Goal: Contribute content: Contribute content

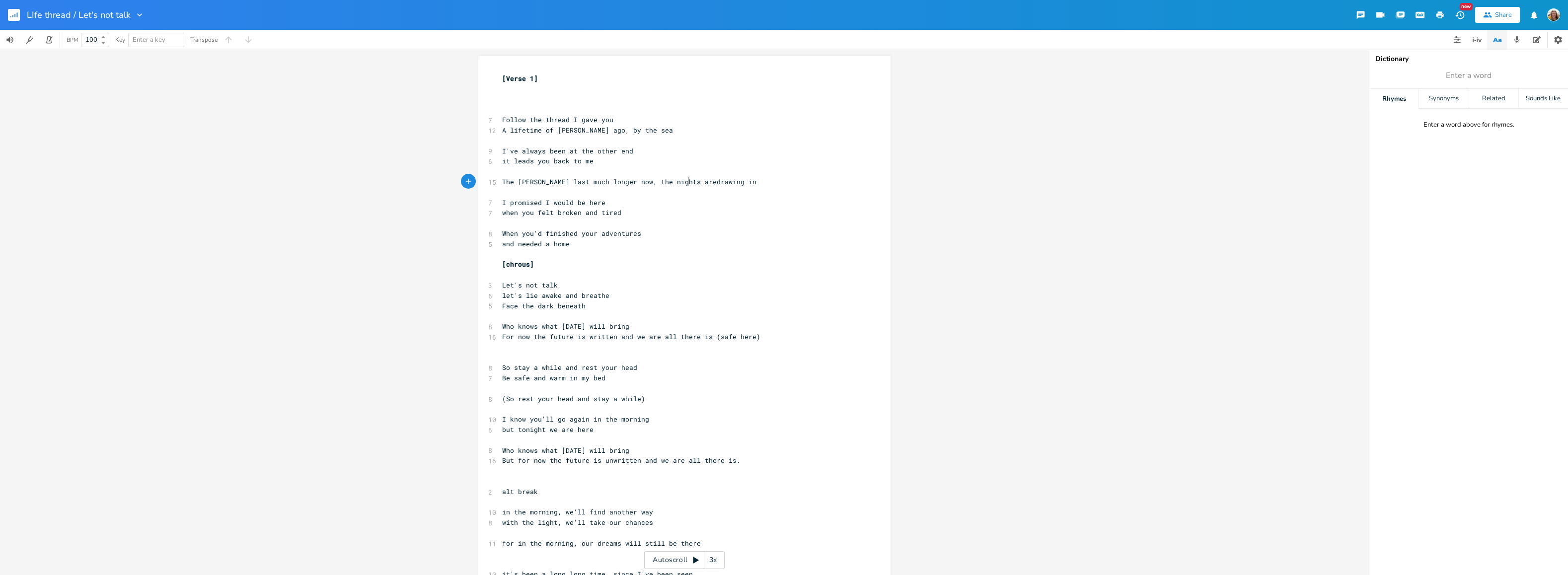
type textarea "are"
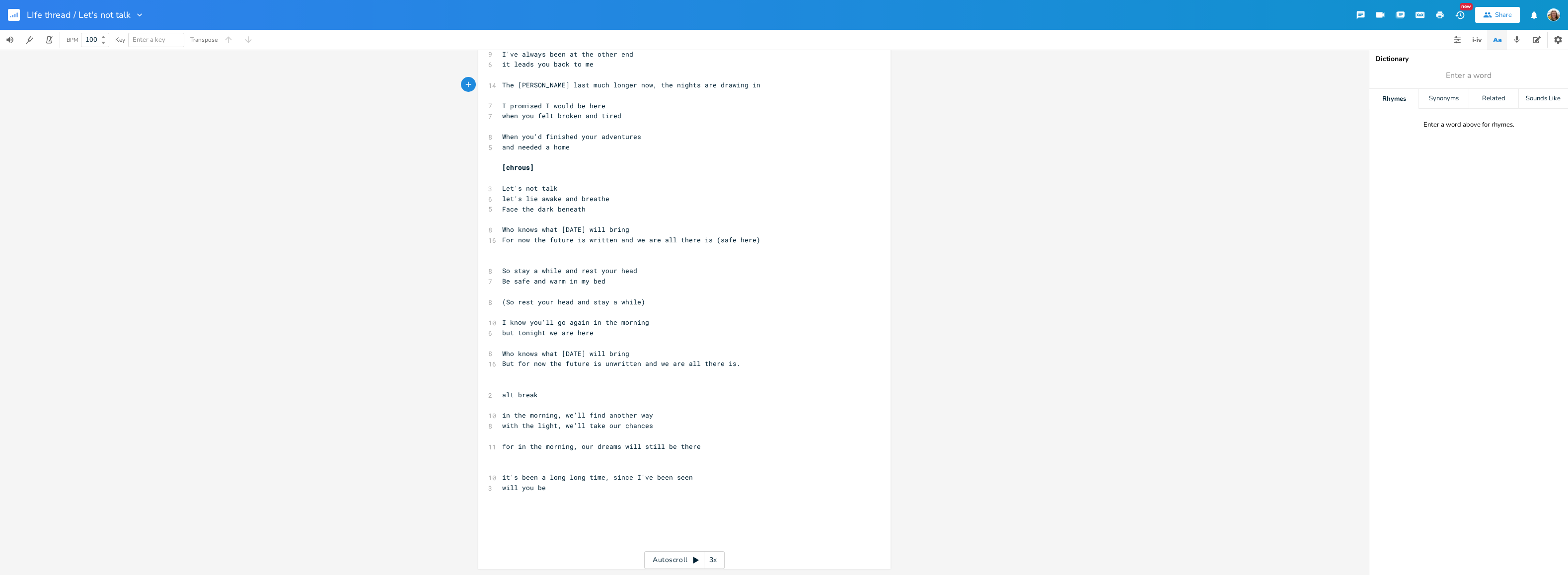
click at [653, 321] on pre "I know you'll go again in the morning" at bounding box center [679, 323] width 358 height 11
type textarea "I know tht y"
type textarea "at you're not meant to syta"
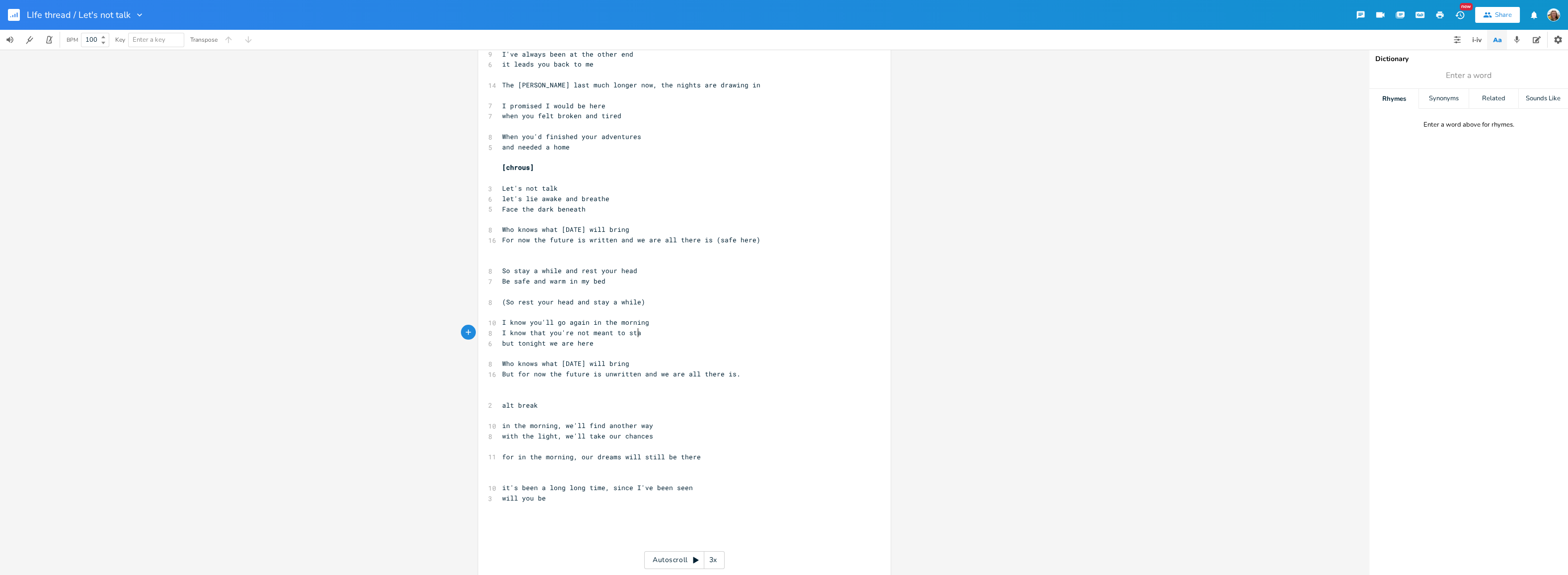
type textarea "tay"
type textarea "yoyu kn"
type textarea "="
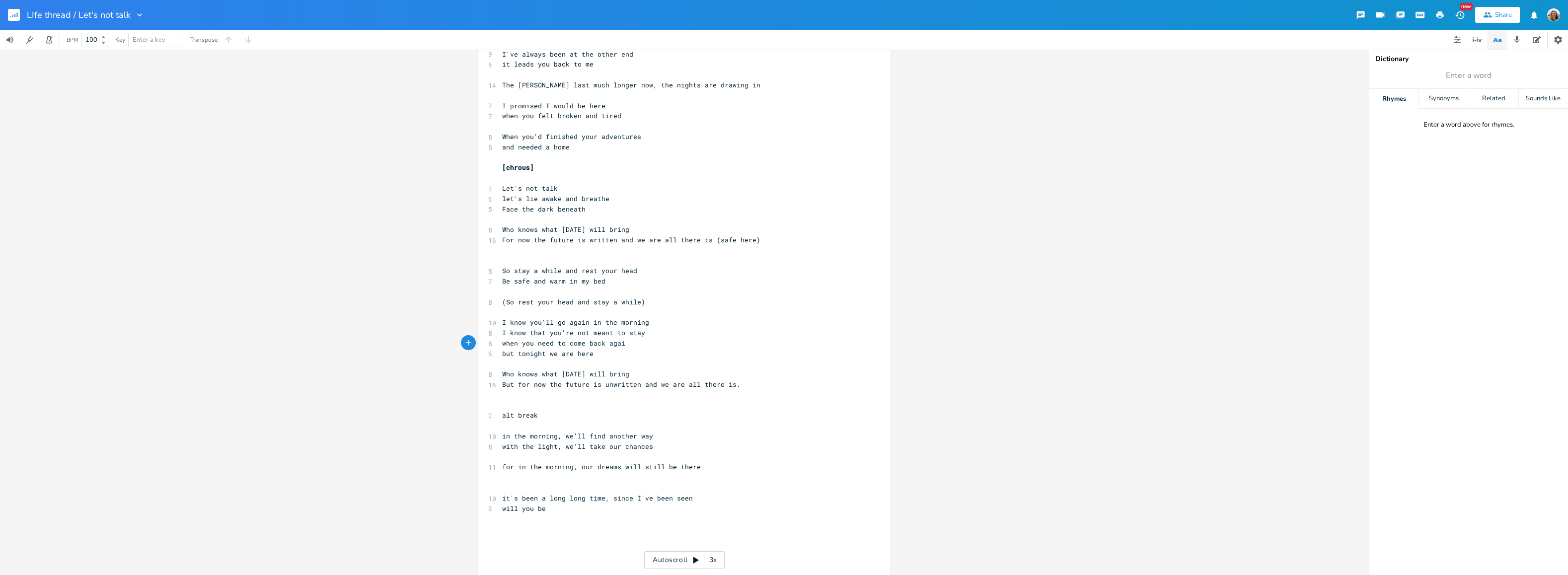
type textarea "when you need to come back again"
click at [601, 367] on pre "but tonight we are here" at bounding box center [679, 364] width 358 height 11
click at [626, 354] on pre "when you need to come back again" at bounding box center [679, 354] width 358 height 11
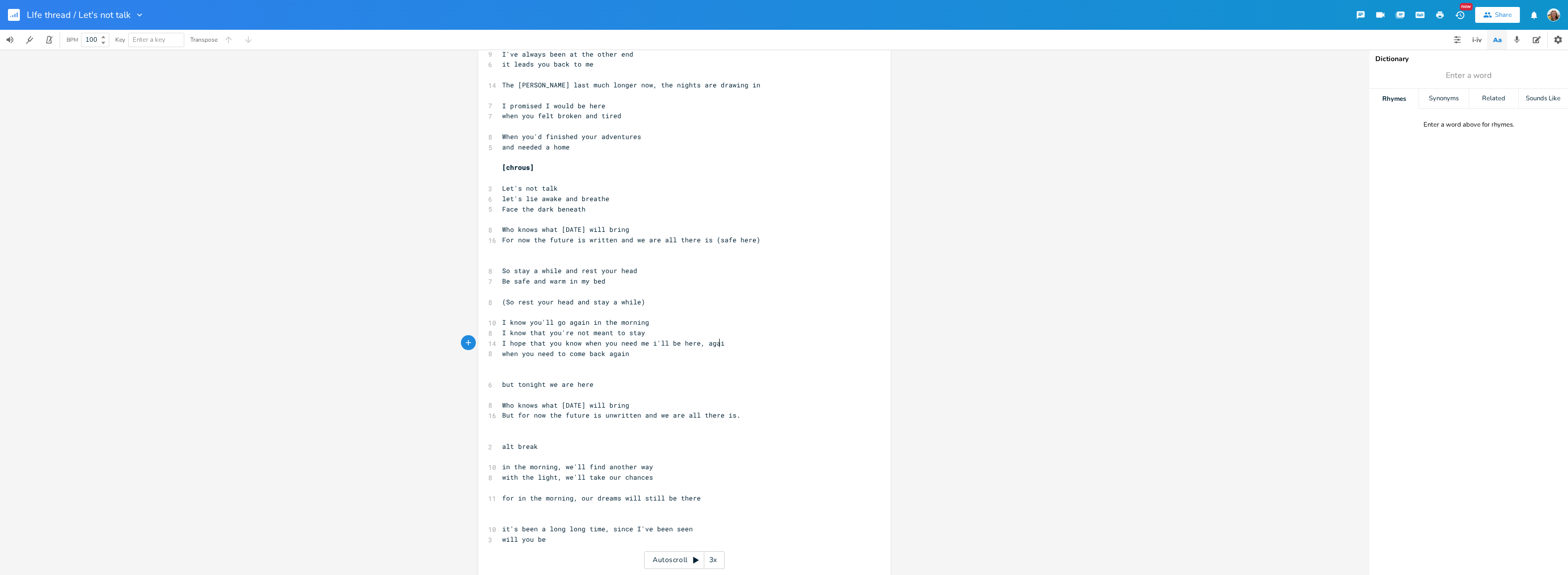
scroll to position [0, 172]
type textarea "I hope that you know when you need me i'll be here, again"
type textarea "again"
type textarea "when you need to come back again"
drag, startPoint x: 623, startPoint y: 355, endPoint x: 488, endPoint y: 354, distance: 135.0
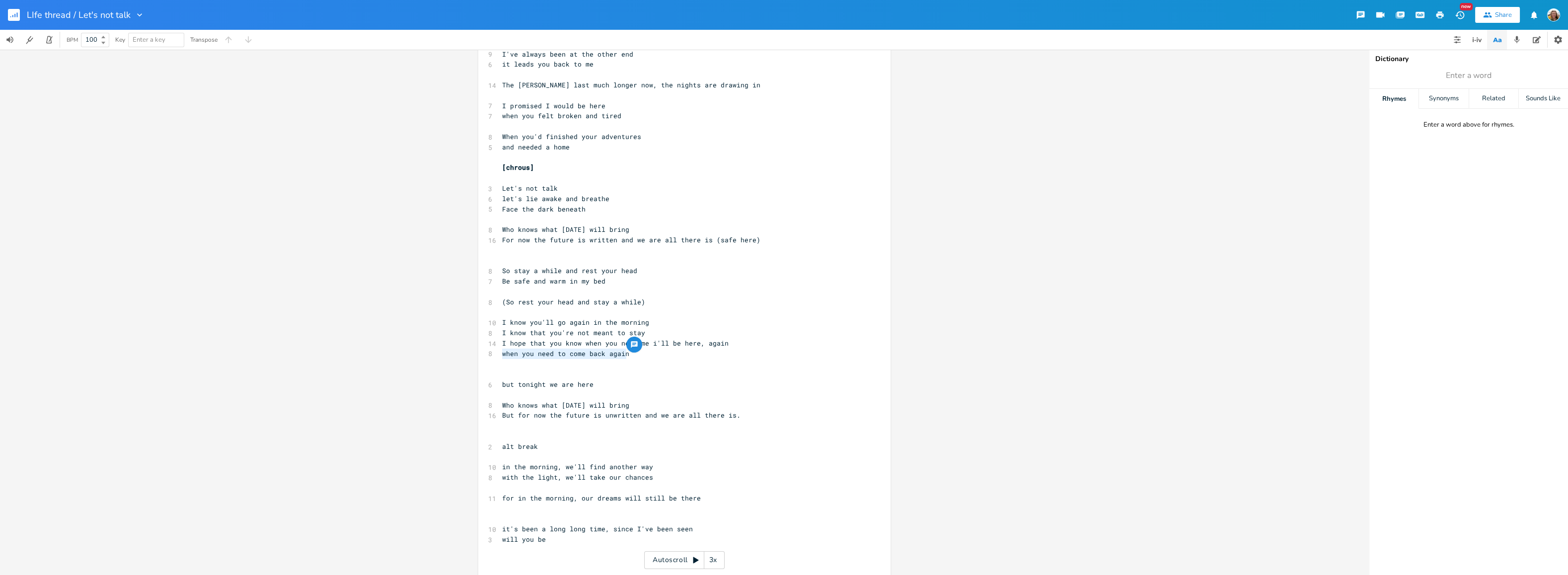
click at [500, 354] on div "8 when you need to come back again" at bounding box center [679, 354] width 358 height 11
click at [697, 344] on span "I hope that you know when you need me i'll be here, again" at bounding box center [615, 343] width 226 height 9
type textarea "..."
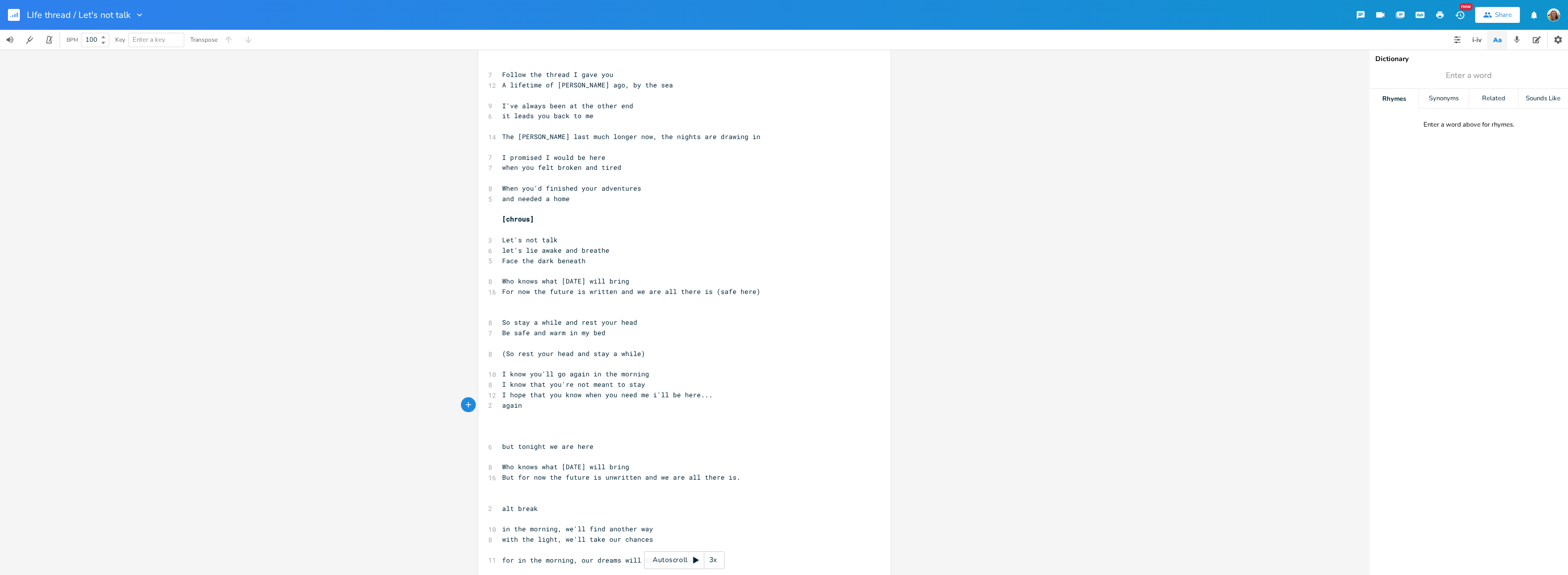
scroll to position [0, 0]
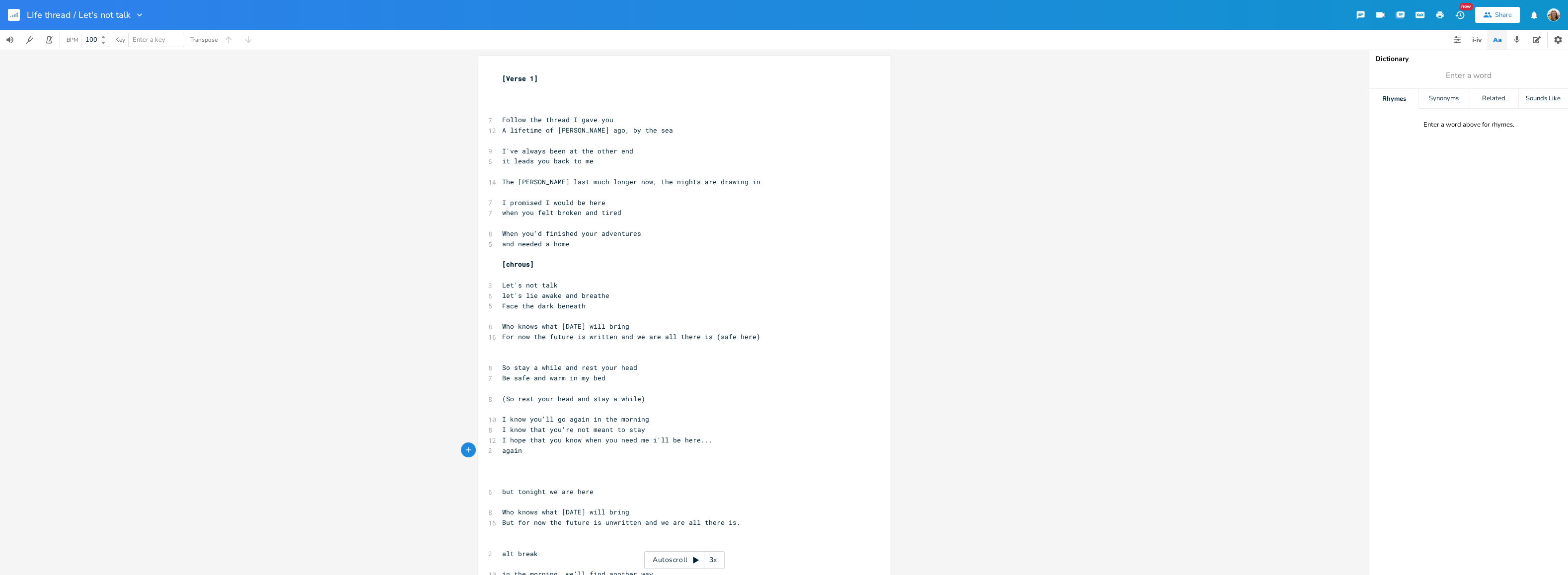
click at [13, 17] on rect "button" at bounding box center [14, 15] width 12 height 12
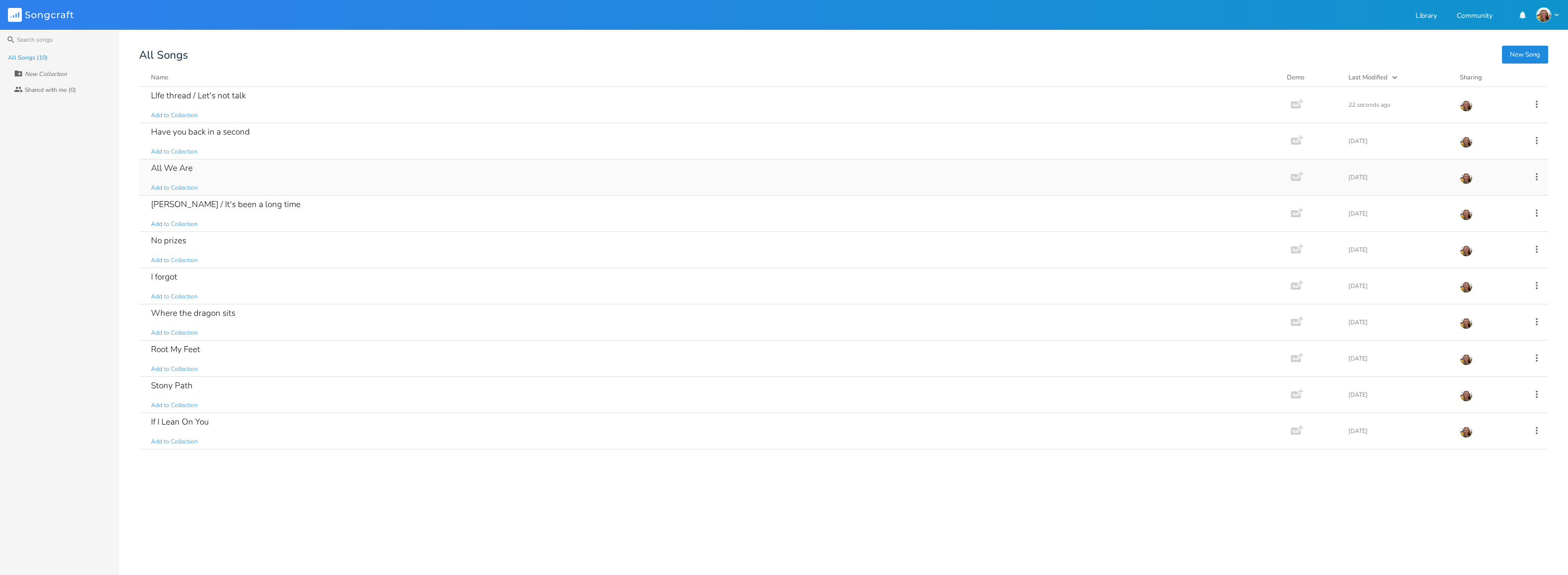
click at [188, 175] on div "All We Are Add to Collection" at bounding box center [712, 177] width 1124 height 36
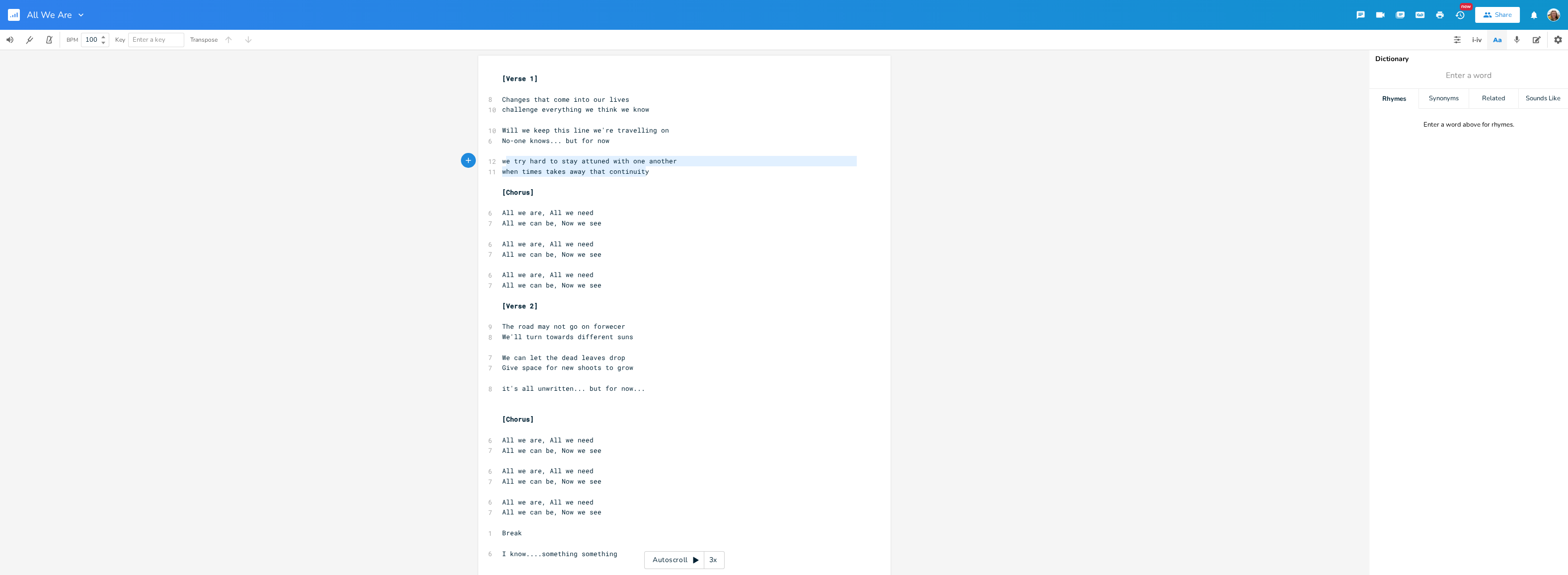
type textarea "we try hard to stay attuned with one another when times takes away that continu…"
drag, startPoint x: 647, startPoint y: 171, endPoint x: 499, endPoint y: 162, distance: 148.3
click at [500, 162] on div "[Verse 1] ​ 8 Changes that come into our lives 10 challenge everything we think…" at bounding box center [679, 404] width 358 height 661
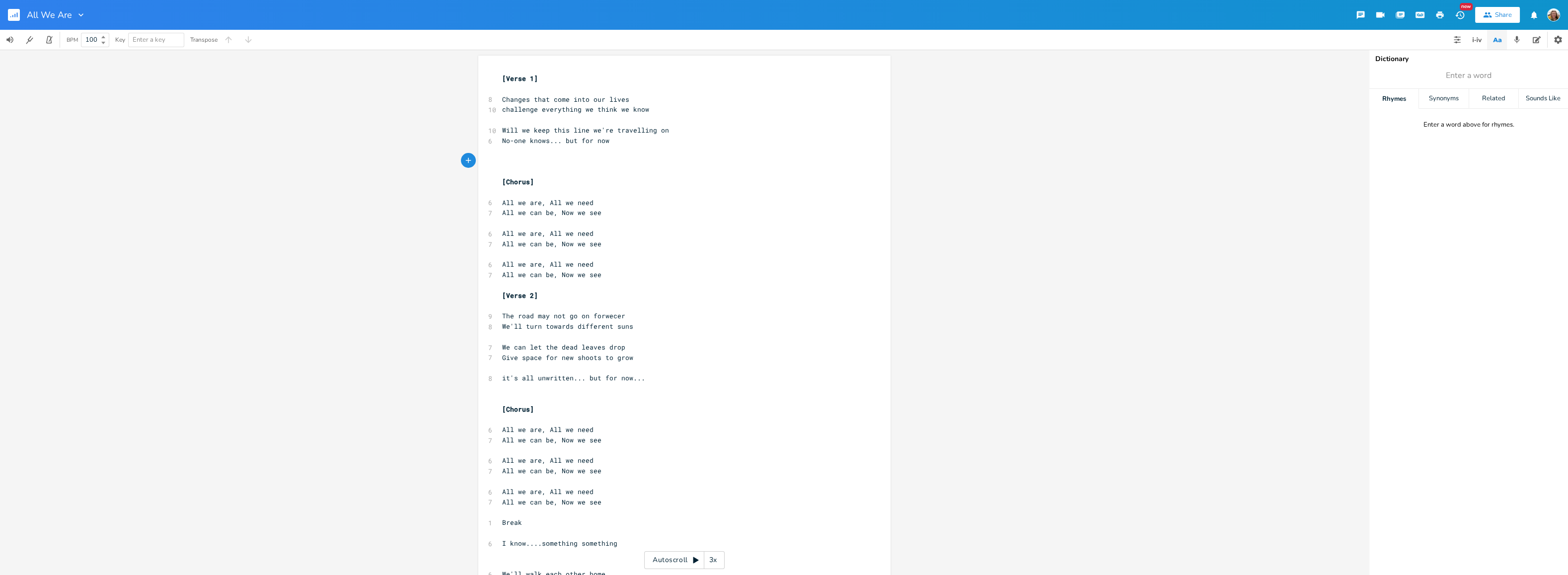
click at [671, 111] on pre "challenge everything we think we know" at bounding box center [679, 110] width 358 height 11
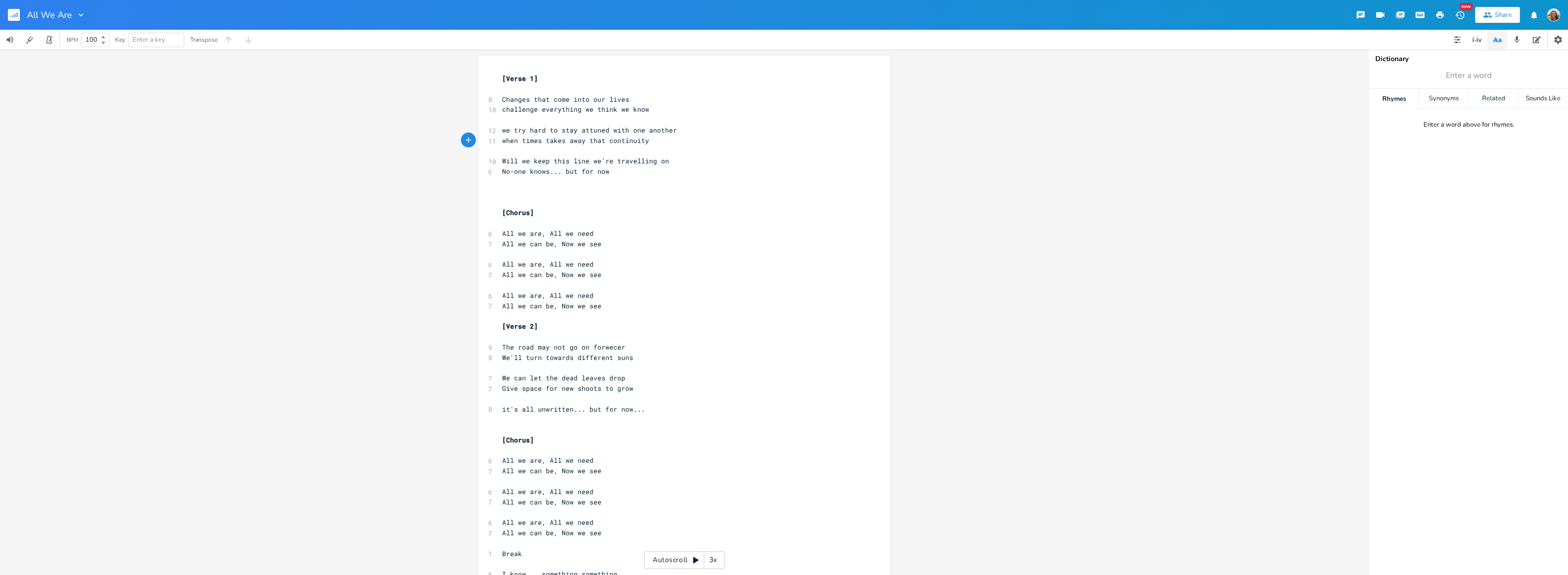
click at [529, 98] on span "Changes that come into our lives" at bounding box center [566, 99] width 127 height 9
type textarea "{beat}"
type textarea "Changes {beat} that come into our lives challenge everything we think we know w…"
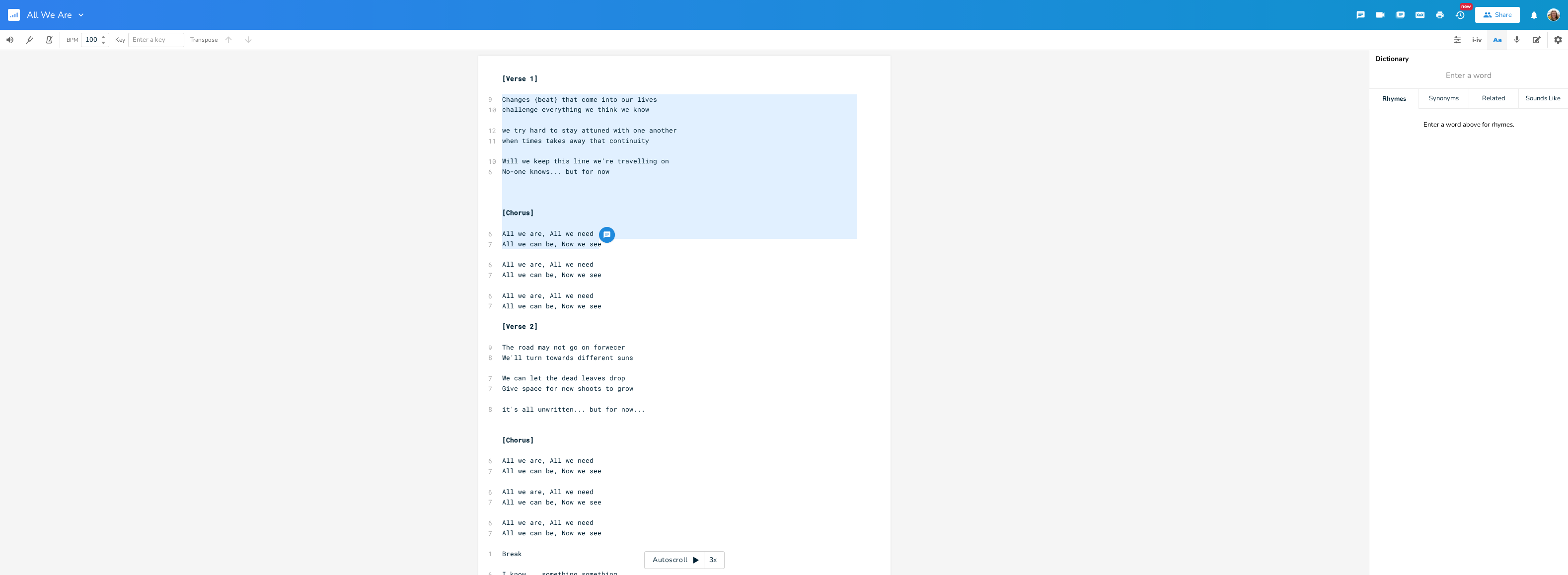
scroll to position [200, 0]
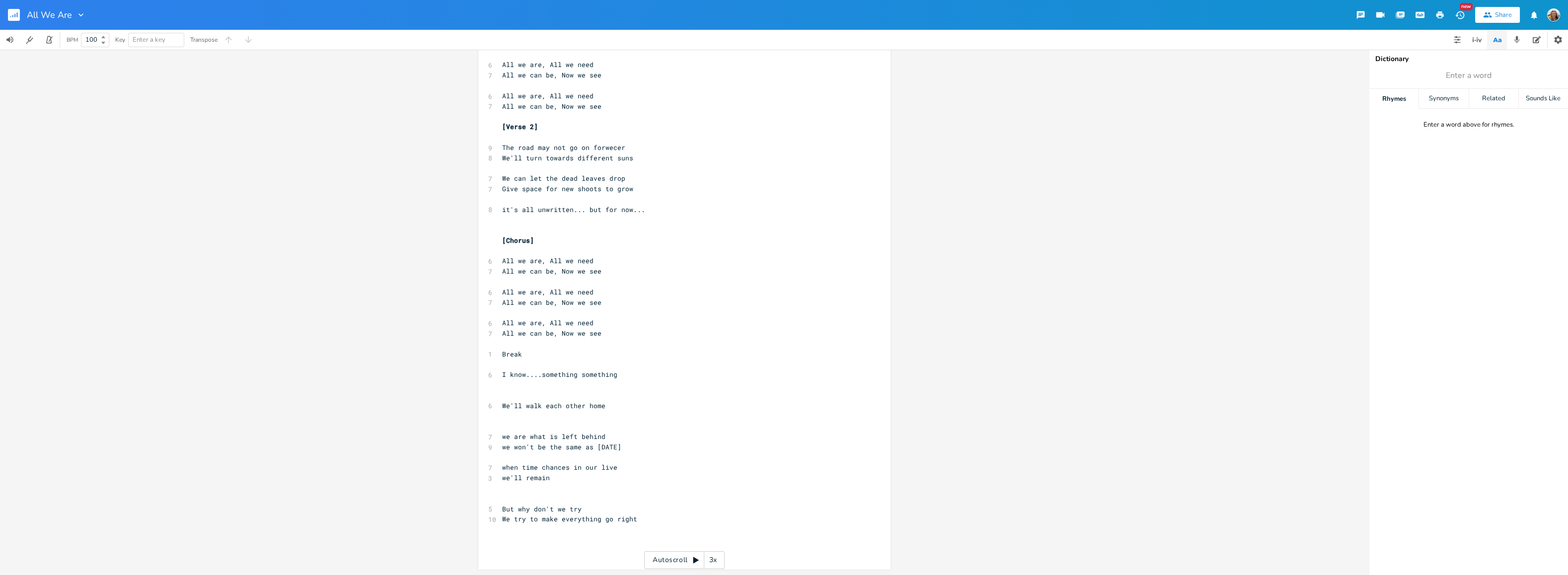
drag, startPoint x: 500, startPoint y: 96, endPoint x: 595, endPoint y: 245, distance: 176.7
click at [595, 245] on div "[Verse 1] ​ 9 Changes {beat} that come into our lives 10 challenge everything w…" at bounding box center [679, 214] width 358 height 682
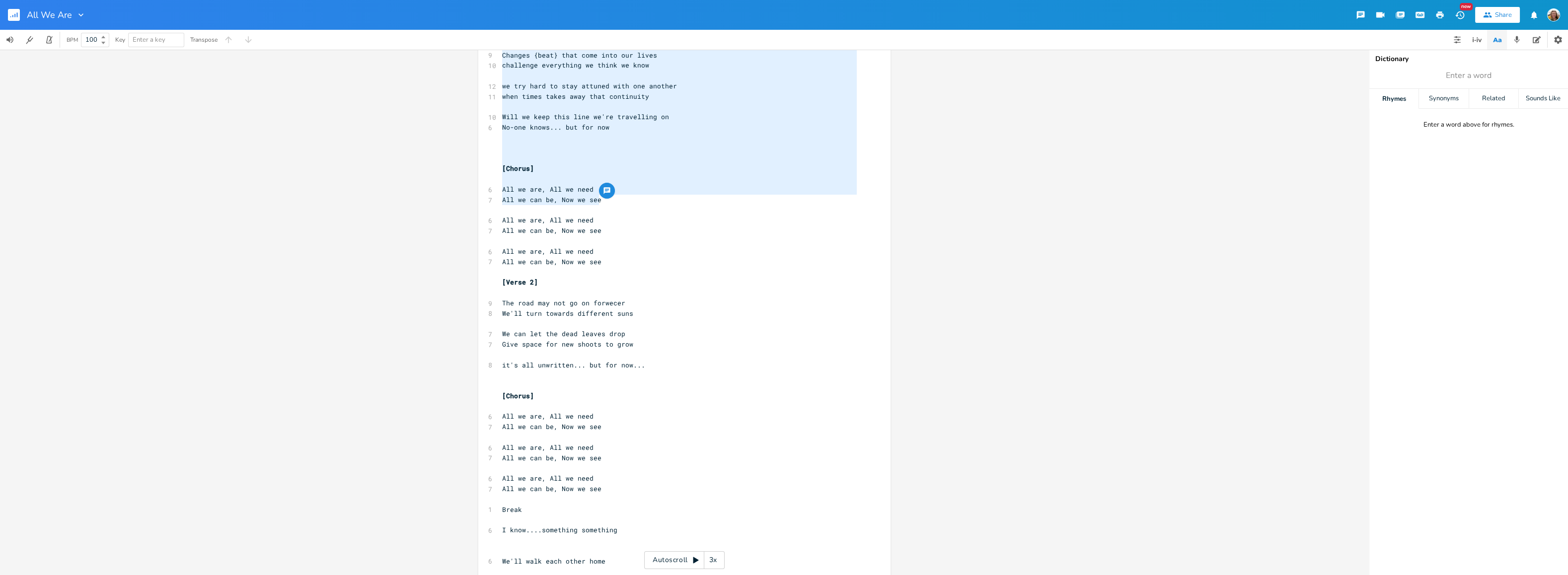
scroll to position [0, 0]
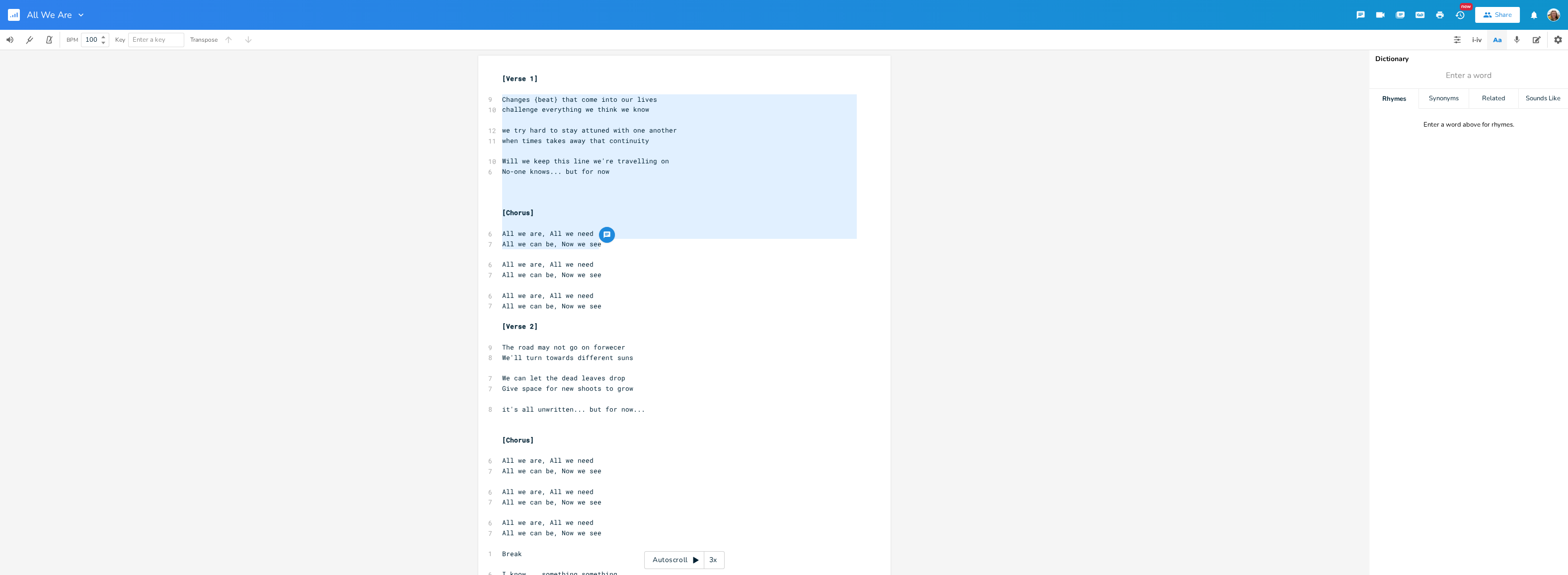
click at [13, 11] on rect "button" at bounding box center [14, 15] width 12 height 12
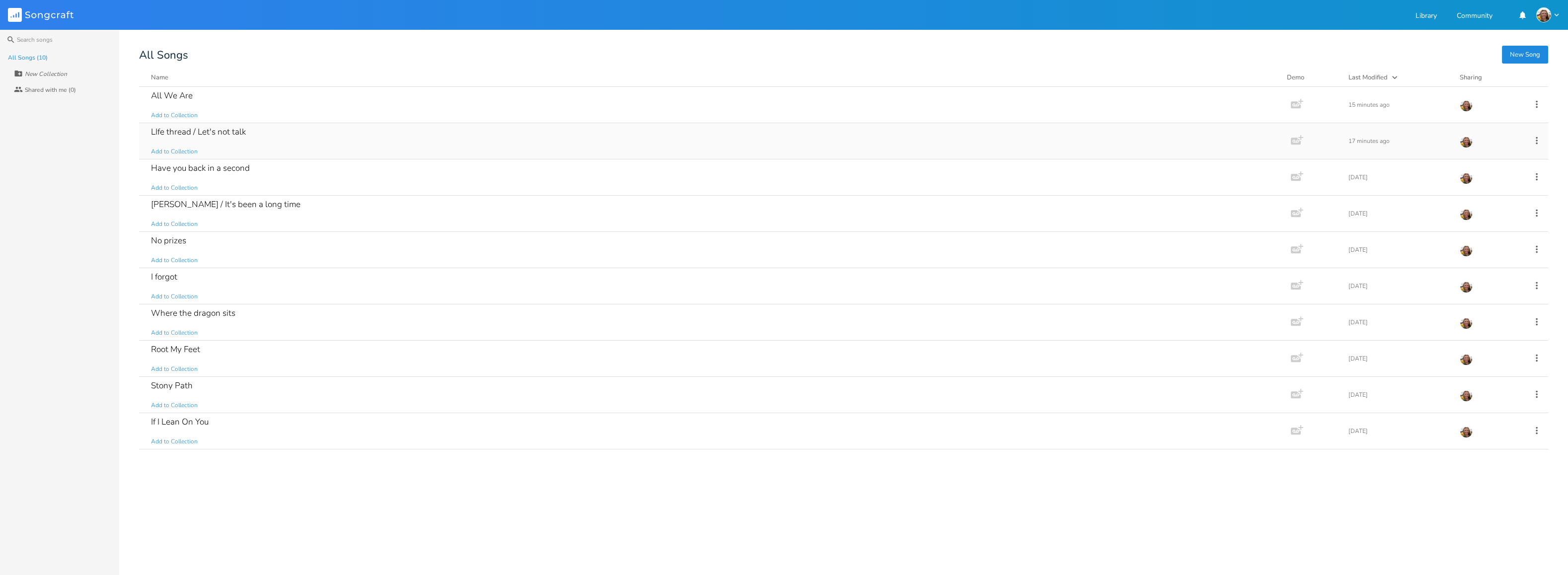
click at [227, 136] on div "LIfe thread / Let's not talk" at bounding box center [198, 131] width 95 height 9
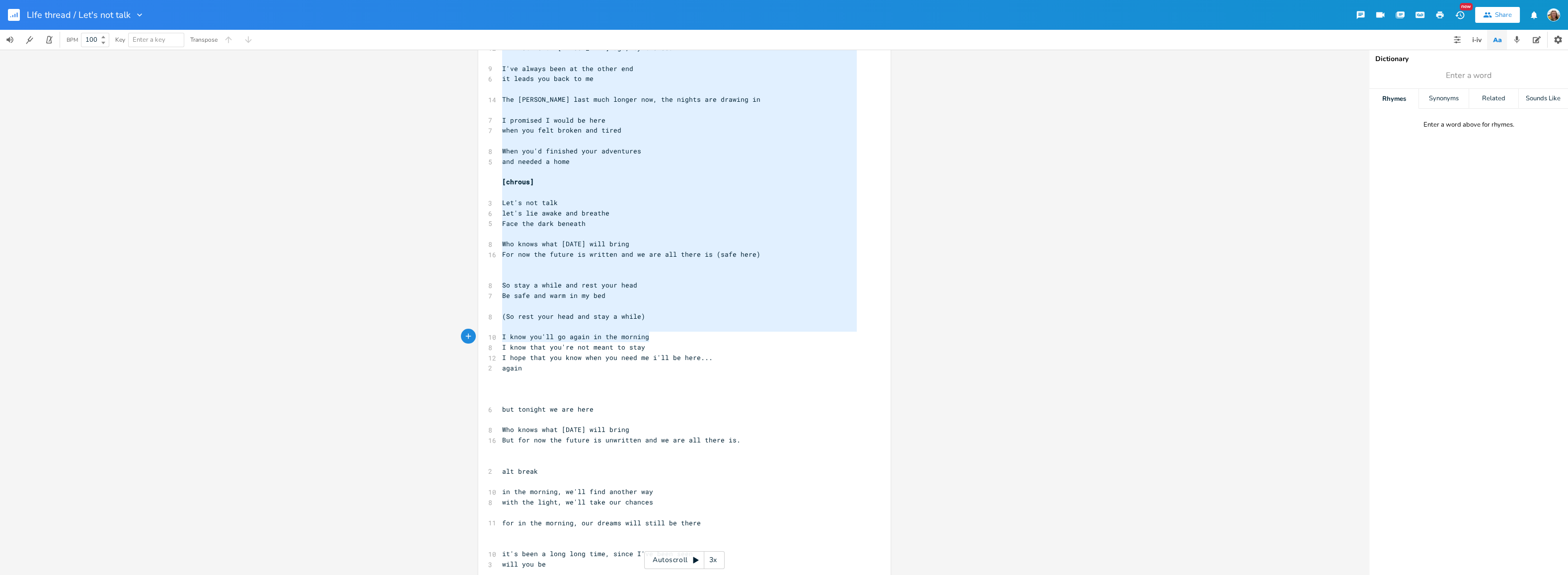
scroll to position [159, 0]
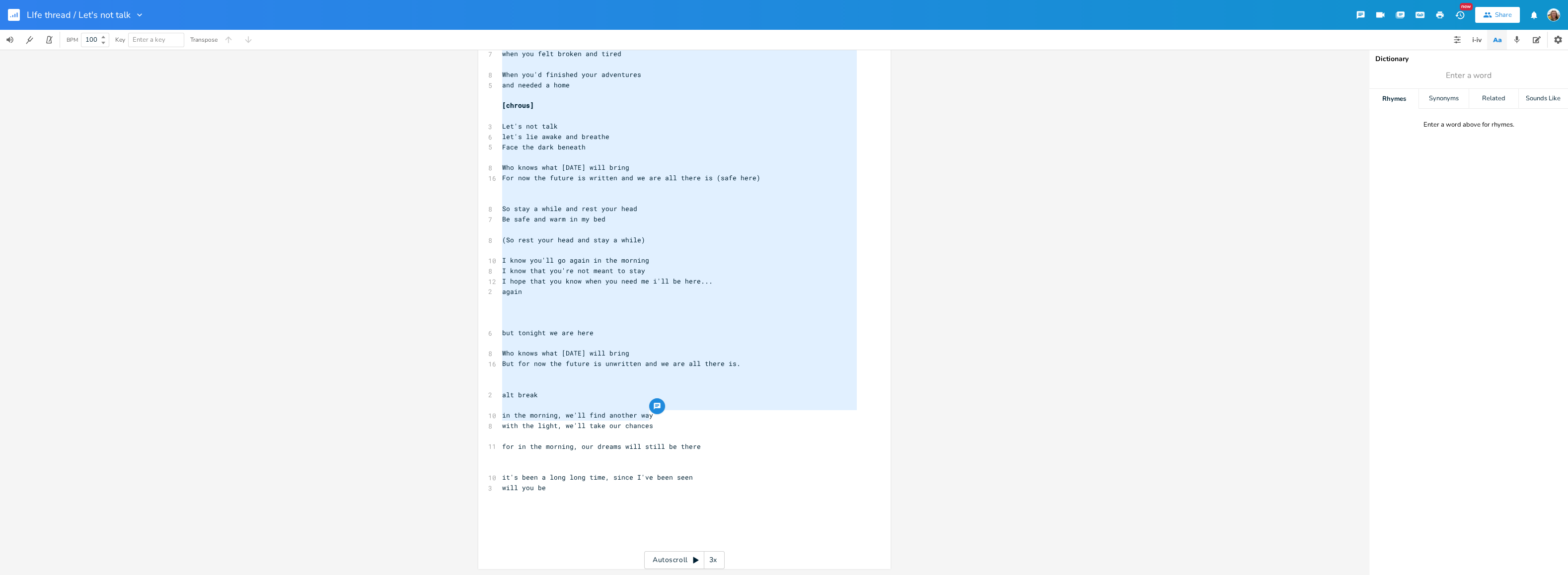
type textarea "Follow the thread I gave you A lifetime of [PERSON_NAME] ago, by the sea I've a…"
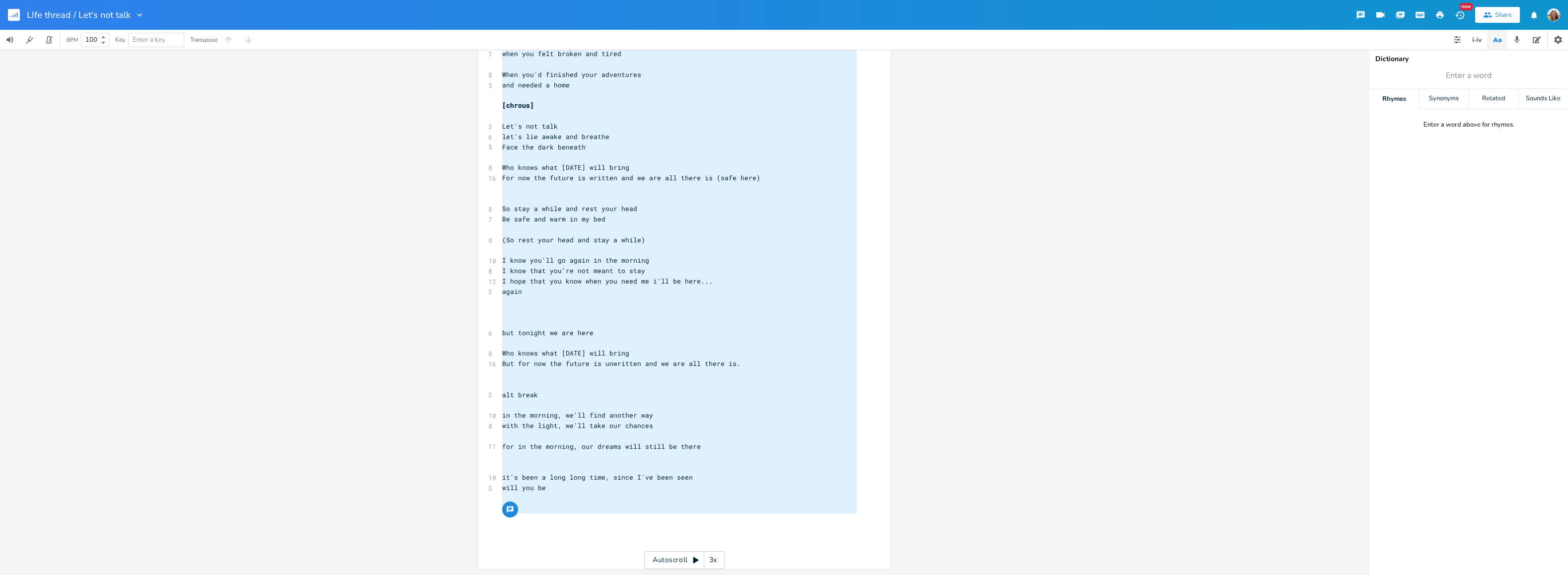
drag, startPoint x: 498, startPoint y: 116, endPoint x: 745, endPoint y: 522, distance: 475.2
click at [745, 522] on div "[Verse 1] ​ ​ ​ 7 Follow the thread I gave you 12 A lifetime of [PERSON_NAME] a…" at bounding box center [679, 234] width 358 height 640
click at [1048, 296] on div "x [Verse 1] ​ ​ ​ 7 Follow the thread I gave you 12 A lifetime of [PERSON_NAME]…" at bounding box center [684, 312] width 1369 height 525
click at [862, 196] on div "x [Verse 1] ​ ​ ​ 7 Follow the thread I gave you 12 A lifetime of [PERSON_NAME]…" at bounding box center [692, 234] width 384 height 645
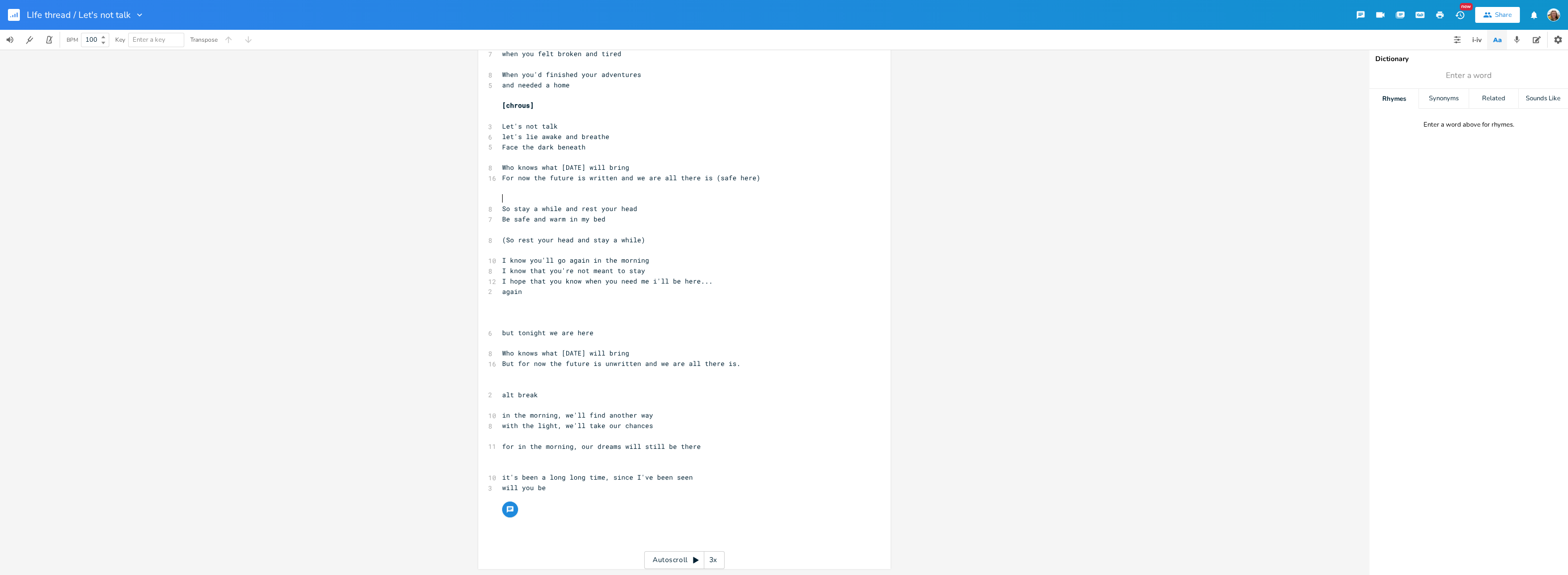
scroll to position [0, 0]
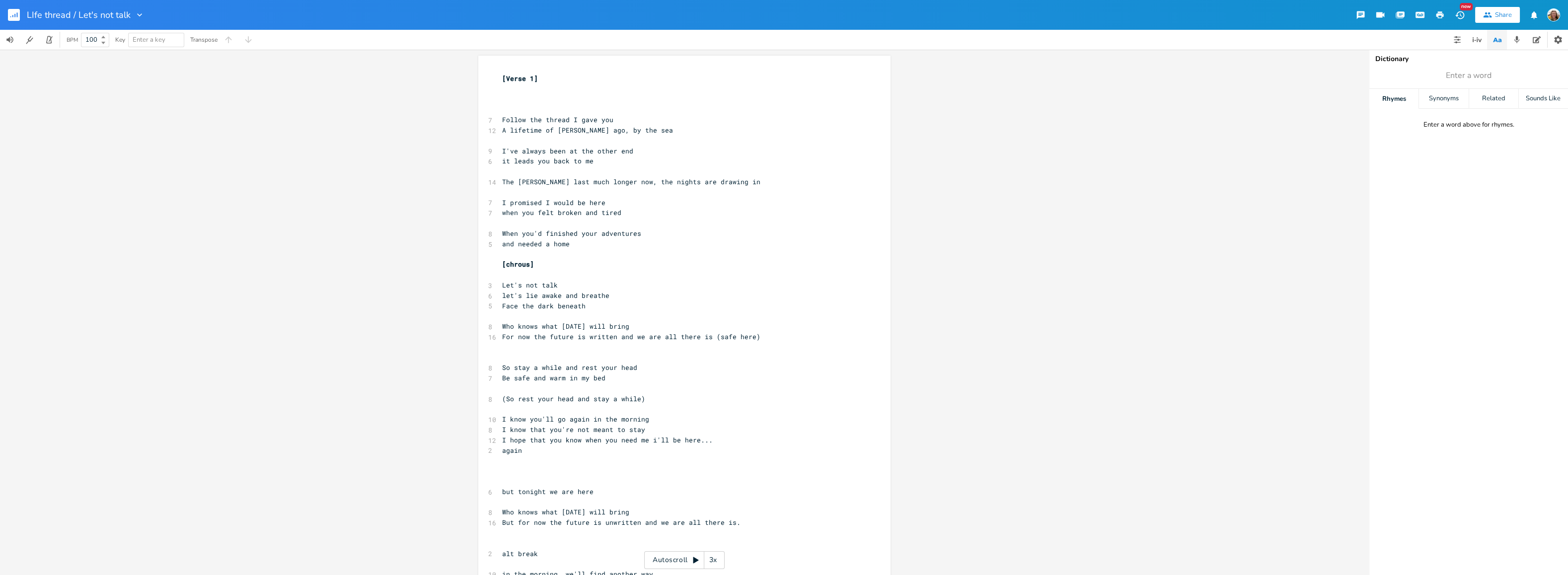
click at [691, 131] on pre "A lifetime of [PERSON_NAME] ago, by the sea" at bounding box center [679, 131] width 358 height 11
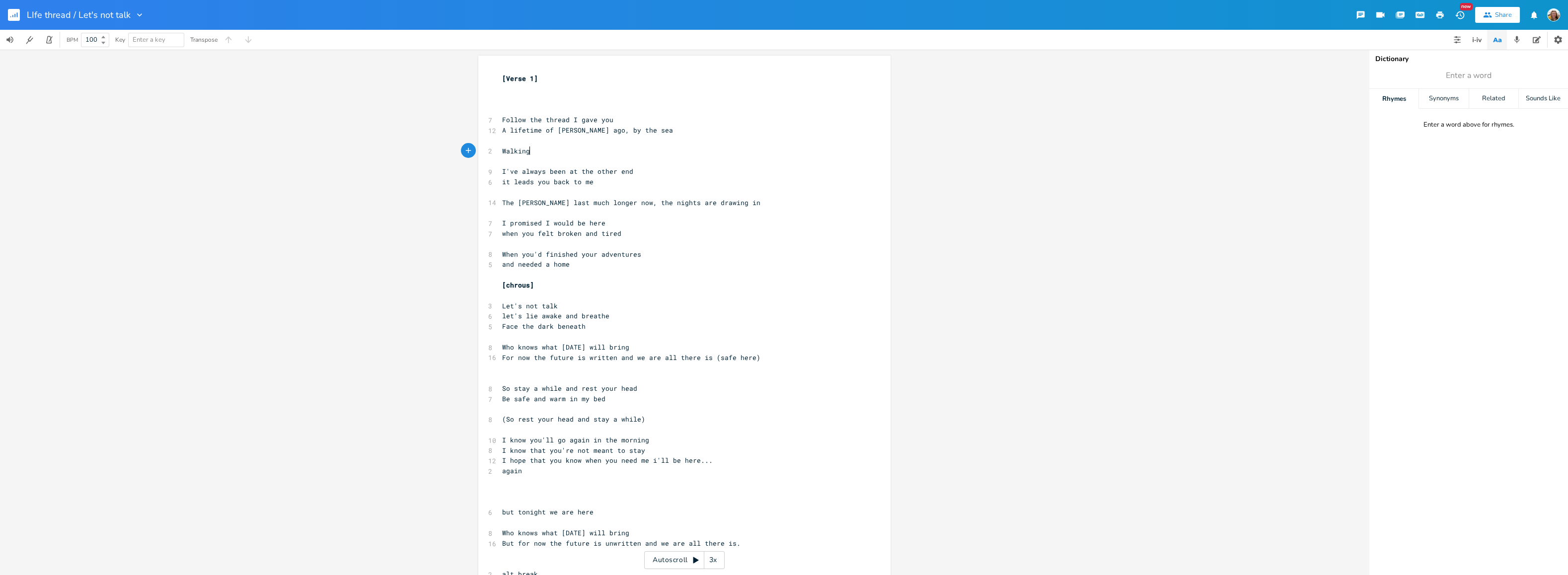
type textarea "Walking"
type textarea "Salt spray in our"
type textarea "i'm at the other end, it'"
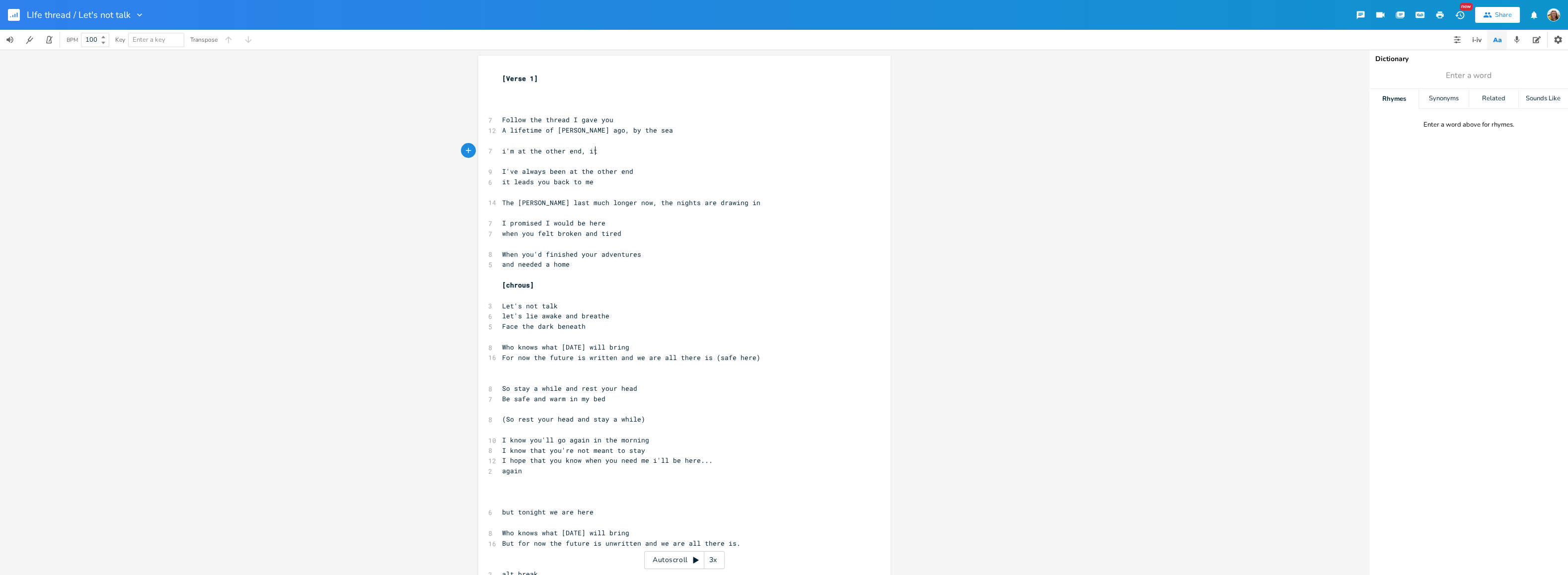
scroll to position [0, 66]
type textarea "t'll lead you back to me"
type textarea "I've always been at the other end it leads you back to me"
drag, startPoint x: 602, startPoint y: 183, endPoint x: 497, endPoint y: 169, distance: 105.9
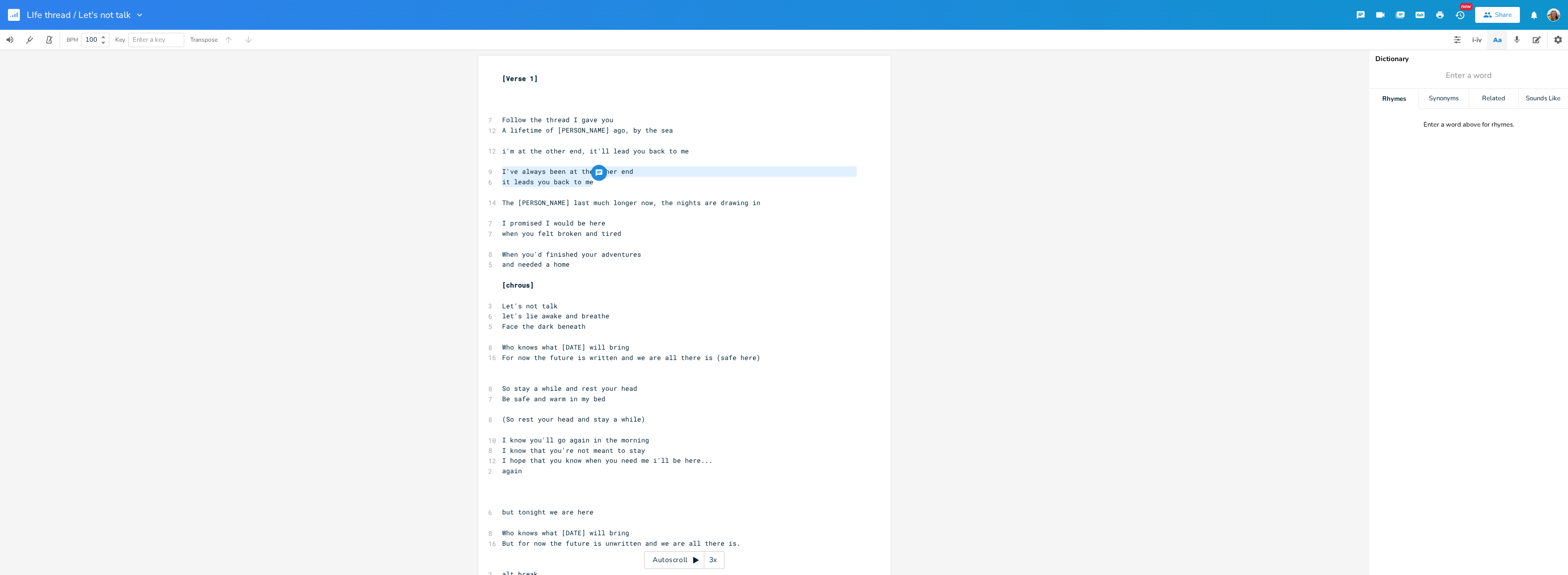
click at [500, 169] on div "[Verse 1] ​ ​ ​ 7 Follow the thread I gave you 12 A lifetime of [PERSON_NAME] a…" at bounding box center [679, 404] width 358 height 661
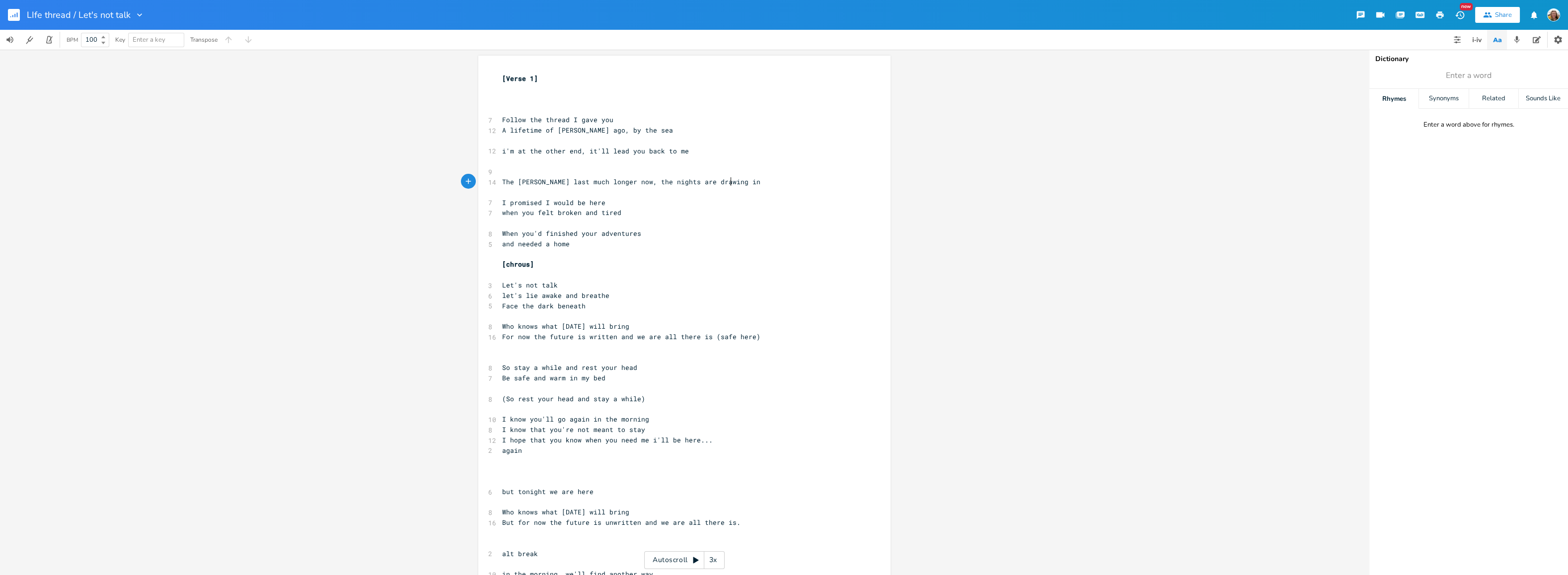
click at [740, 184] on pre "The [PERSON_NAME] last much longer now, the nights are drawing in" at bounding box center [679, 182] width 358 height 11
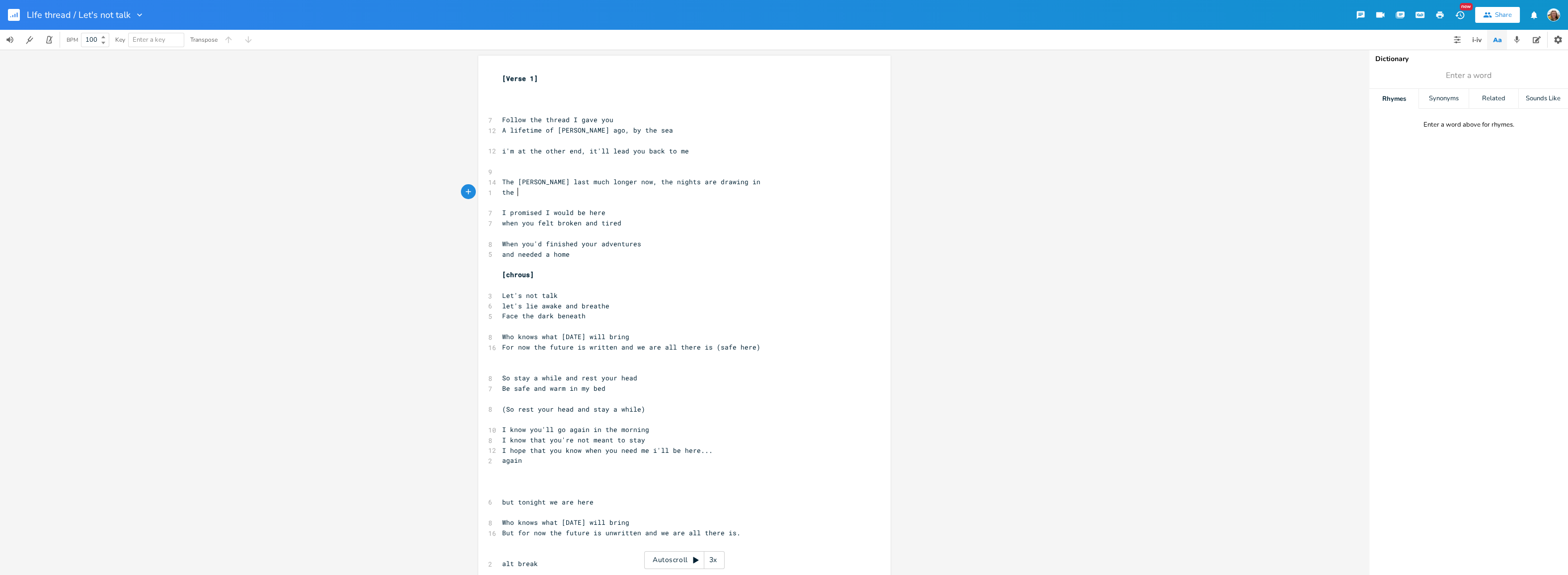
scroll to position [0, 11]
type textarea "the"
click at [19, 15] on rect "button" at bounding box center [14, 15] width 12 height 12
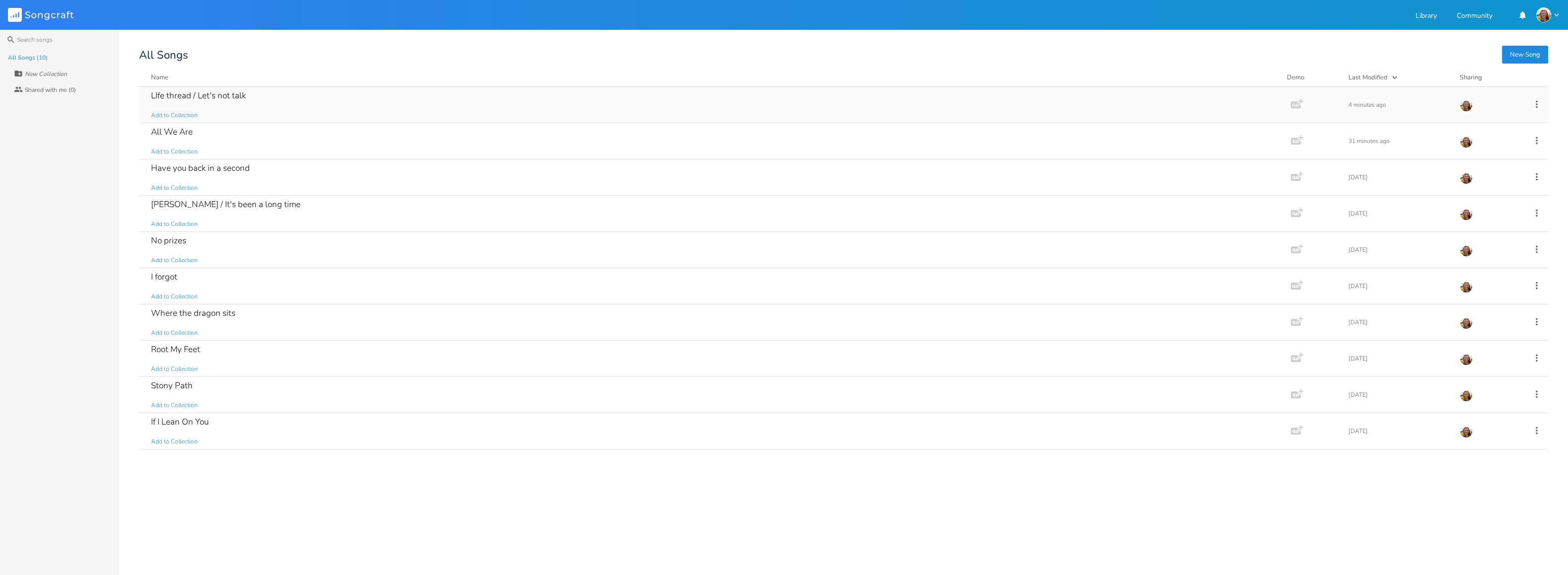
click at [223, 102] on div "LIfe thread / Let's not talk Add to Collection" at bounding box center [712, 105] width 1124 height 36
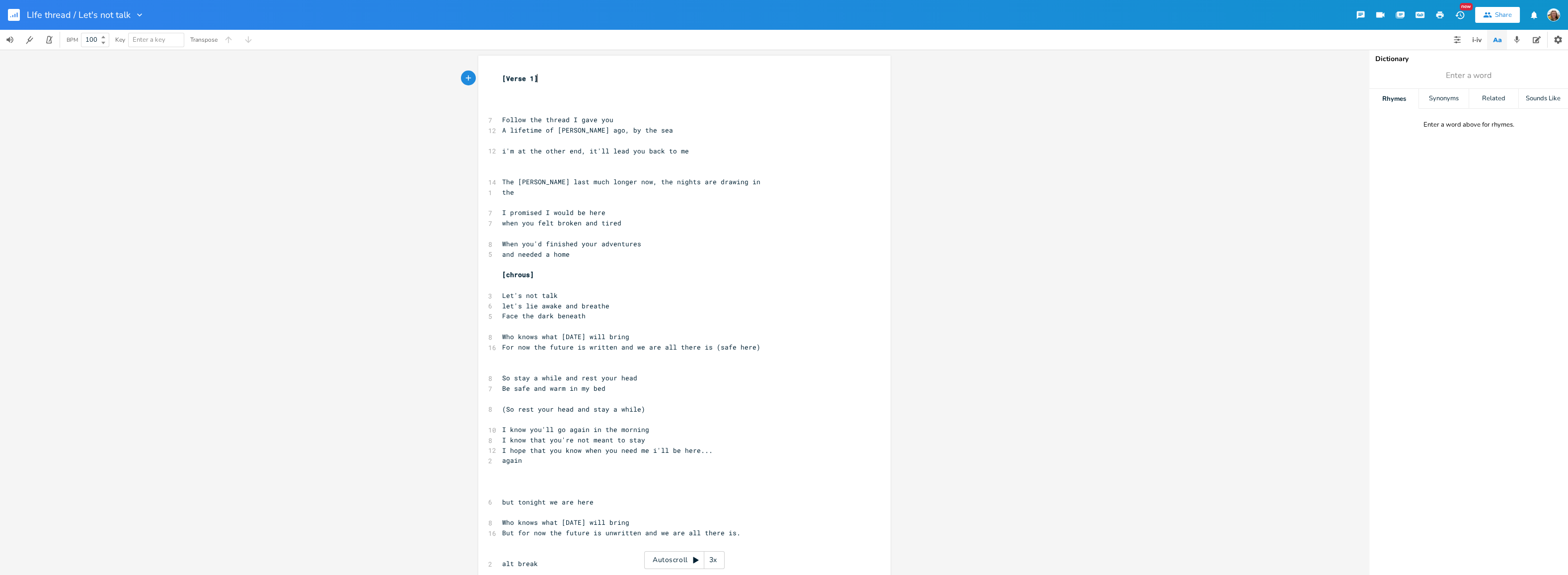
scroll to position [50, 0]
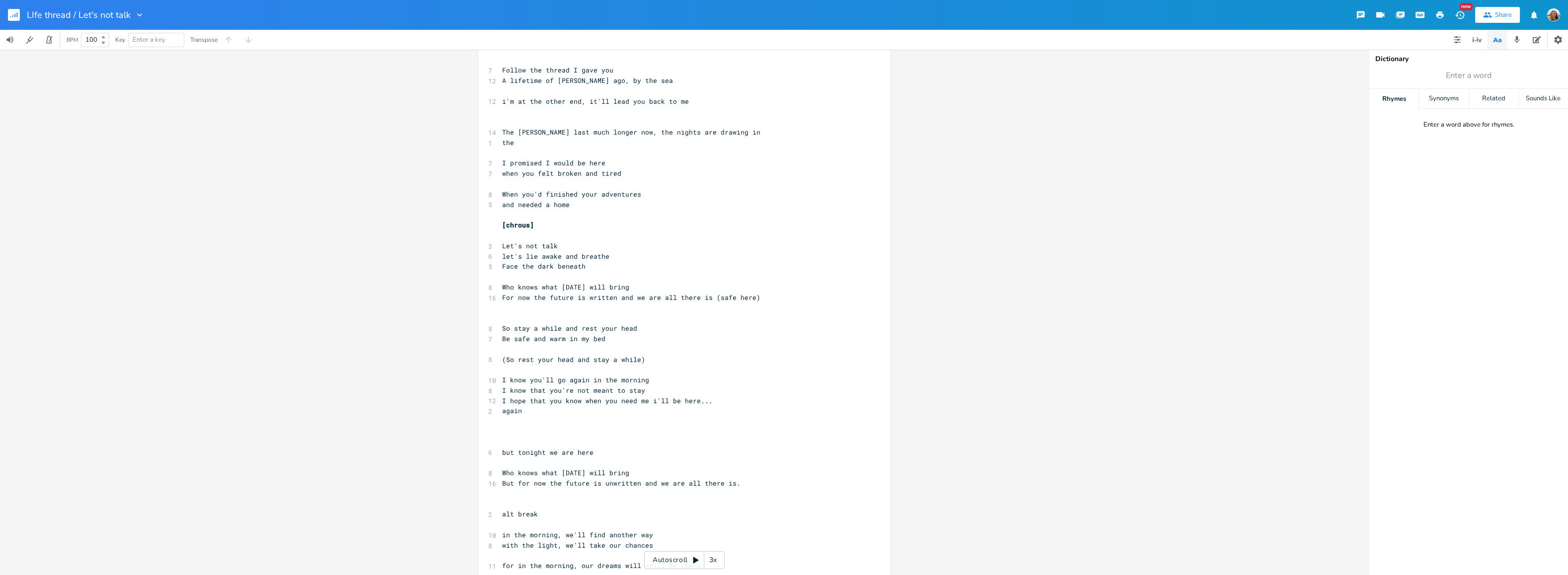
click at [590, 317] on pre "​" at bounding box center [679, 318] width 358 height 11
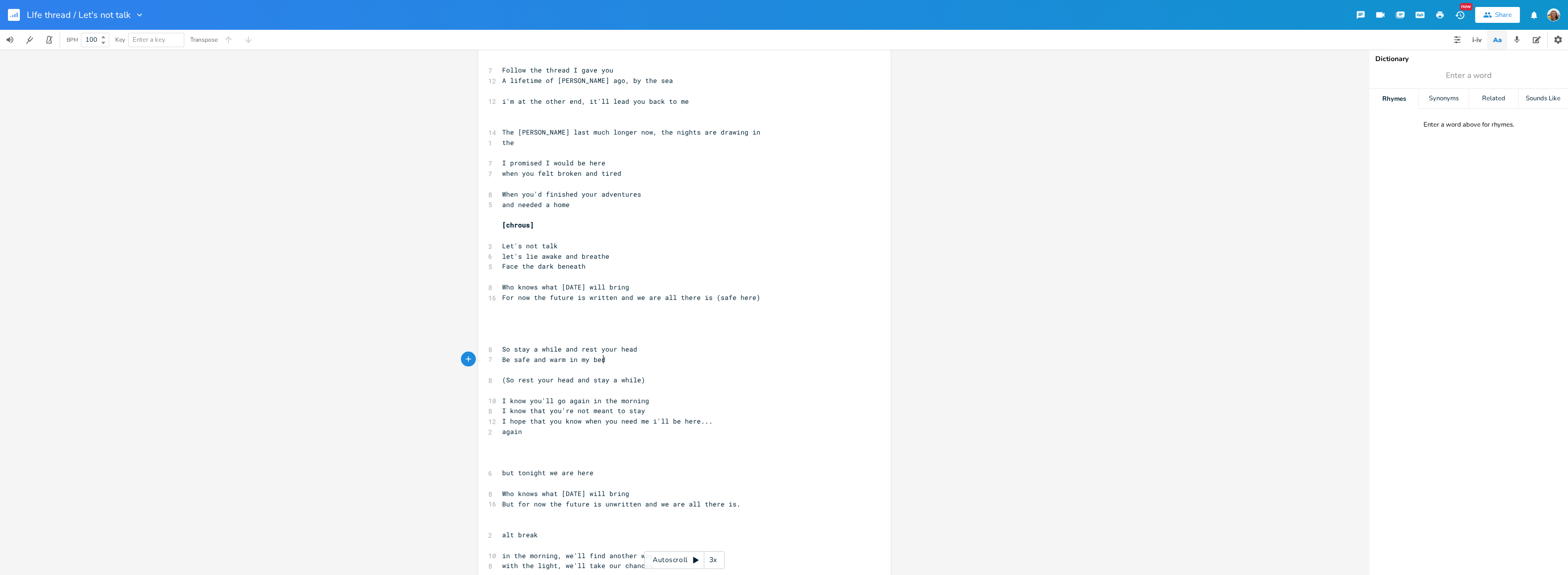
click at [609, 359] on pre "Be safe and warm in my bed" at bounding box center [679, 360] width 358 height 11
type textarea "your head and stay a while)"
type textarea "(So rest your head and stay a while)"
drag, startPoint x: 651, startPoint y: 380, endPoint x: 497, endPoint y: 377, distance: 154.0
click at [500, 377] on pre "(So rest your head and stay a while)" at bounding box center [679, 380] width 358 height 11
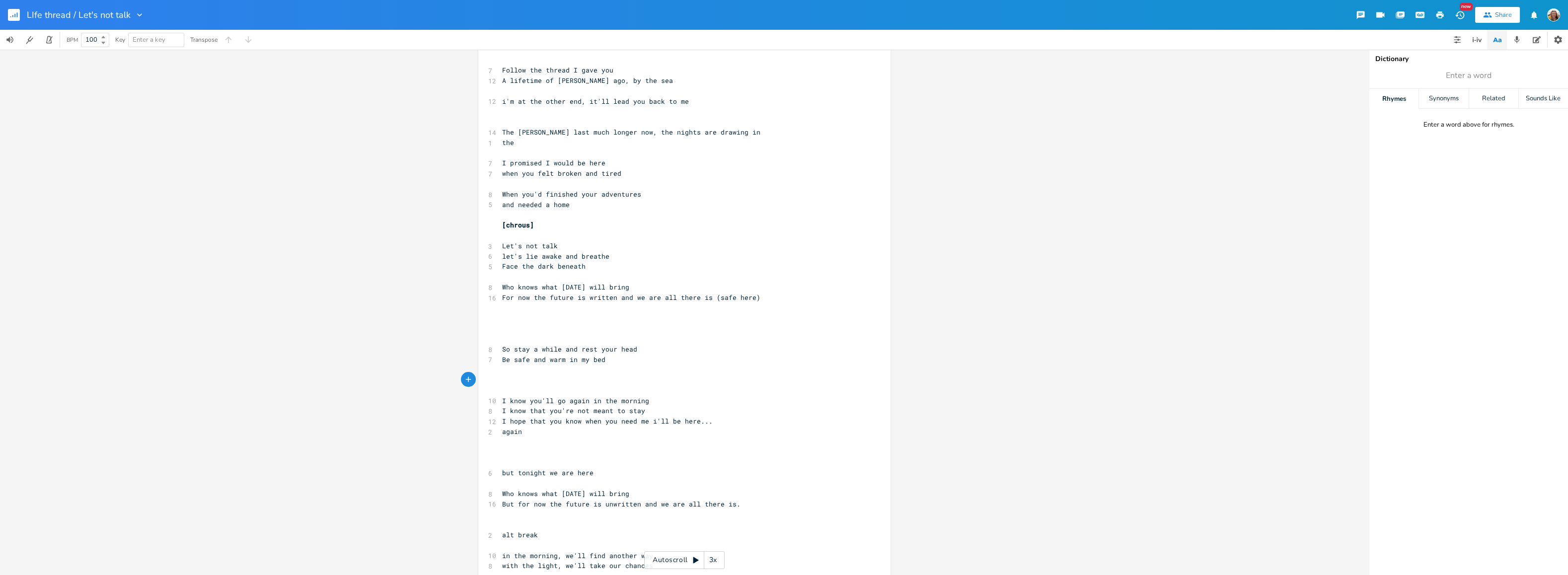
click at [578, 382] on pre "​" at bounding box center [679, 380] width 358 height 11
click at [576, 387] on pre "​" at bounding box center [679, 390] width 358 height 11
click at [559, 444] on pre "​" at bounding box center [679, 442] width 358 height 11
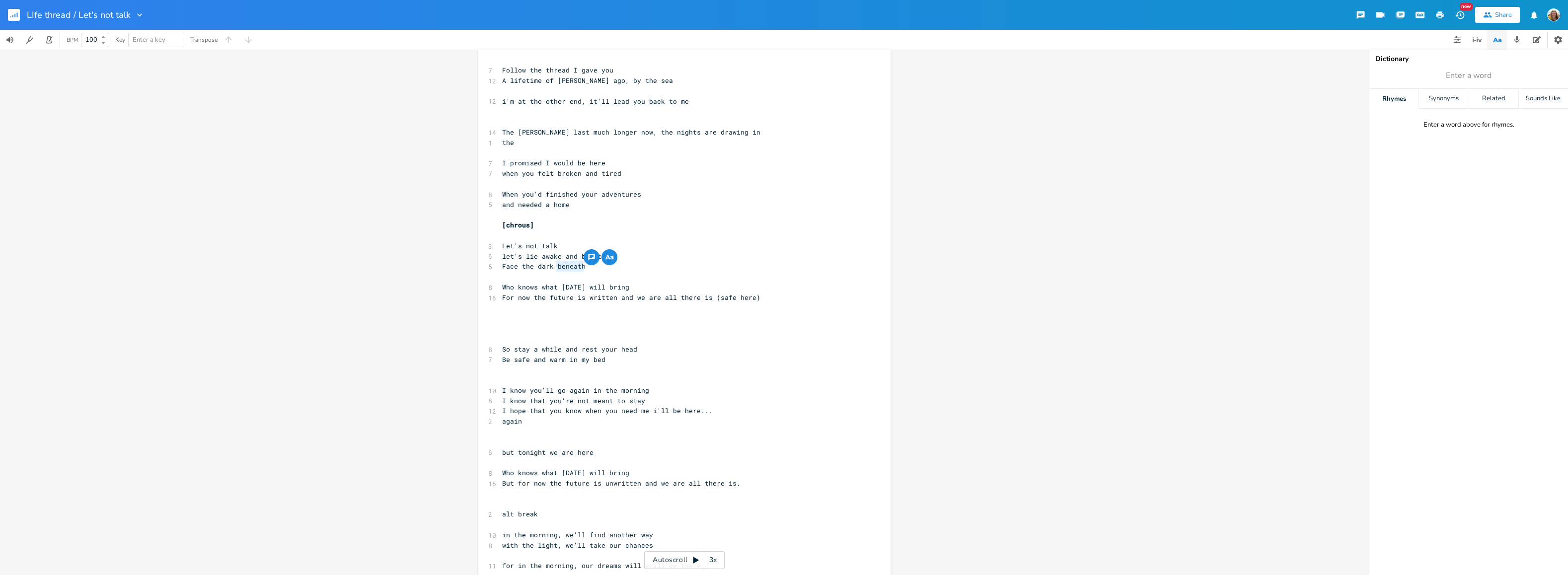
drag, startPoint x: 583, startPoint y: 268, endPoint x: 552, endPoint y: 263, distance: 31.4
click at [552, 263] on pre "Face the dark beneath" at bounding box center [679, 266] width 358 height 11
type textarea "without fear"
drag, startPoint x: 518, startPoint y: 257, endPoint x: 499, endPoint y: 253, distance: 19.4
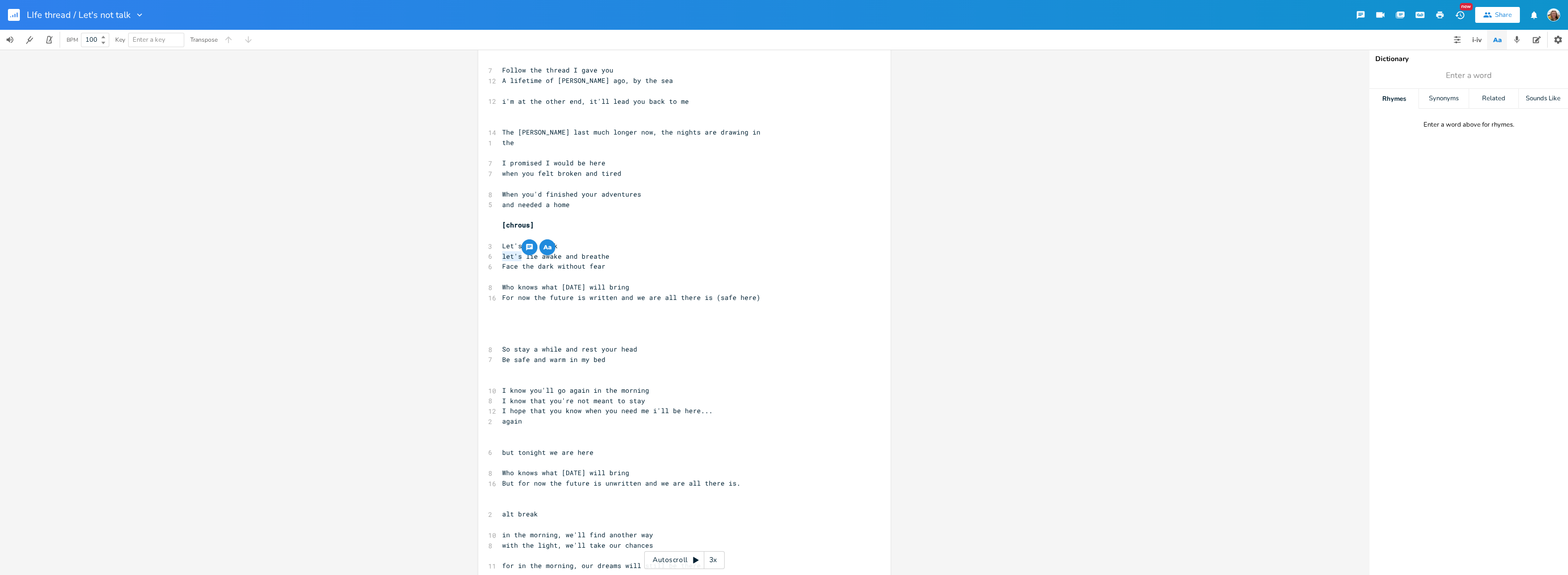
click at [502, 253] on span "let's lie awake and breathe" at bounding box center [556, 256] width 108 height 9
type textarea "we'll"
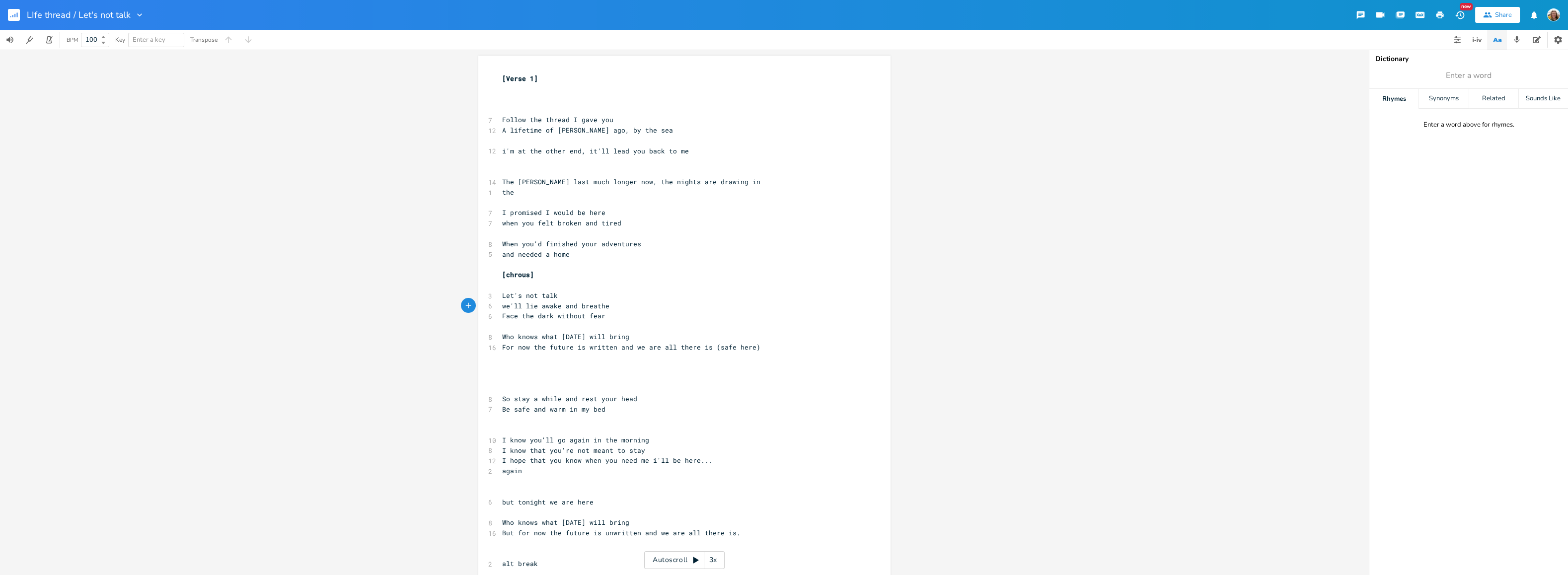
click at [619, 328] on pre "​" at bounding box center [679, 327] width 358 height 11
type textarea "In the light, we';l;l"
type textarea "'ll take our changes"
type textarea "ces"
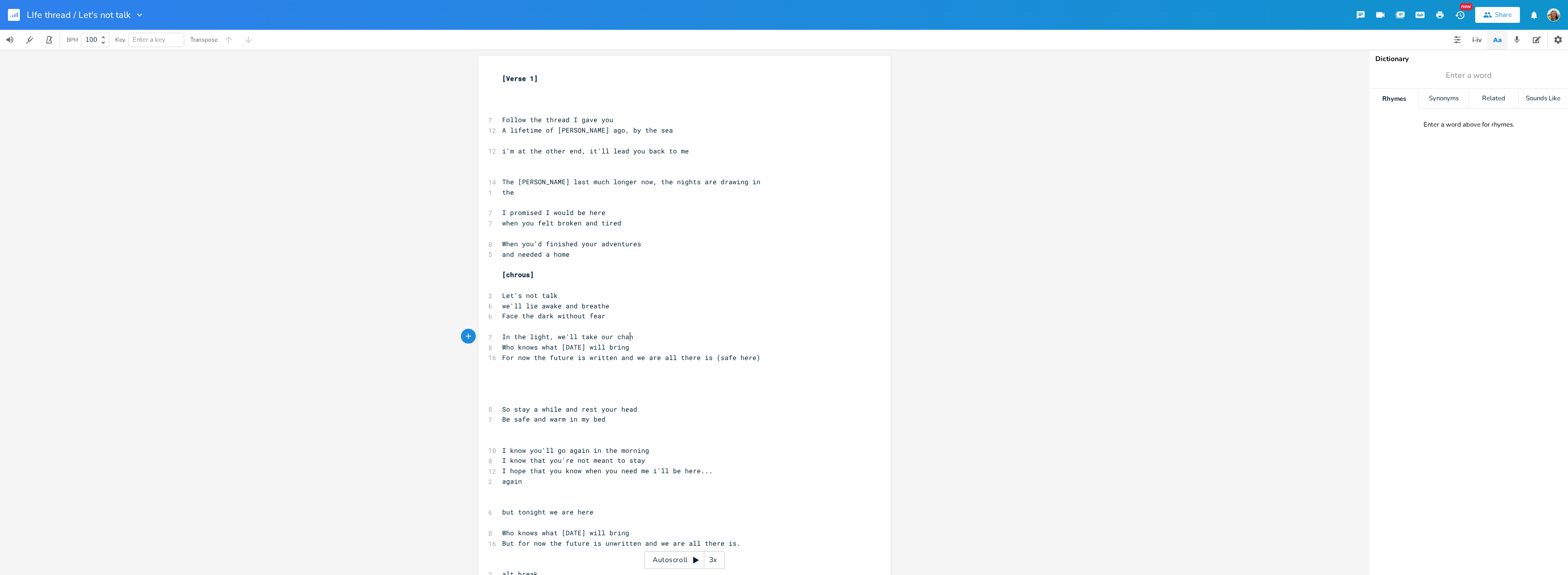
scroll to position [0, 9]
click at [648, 335] on pre "In the light, we'll take our chances" at bounding box center [679, 337] width 358 height 11
click at [502, 337] on span "In the light, we'll take our chances" at bounding box center [573, 336] width 143 height 9
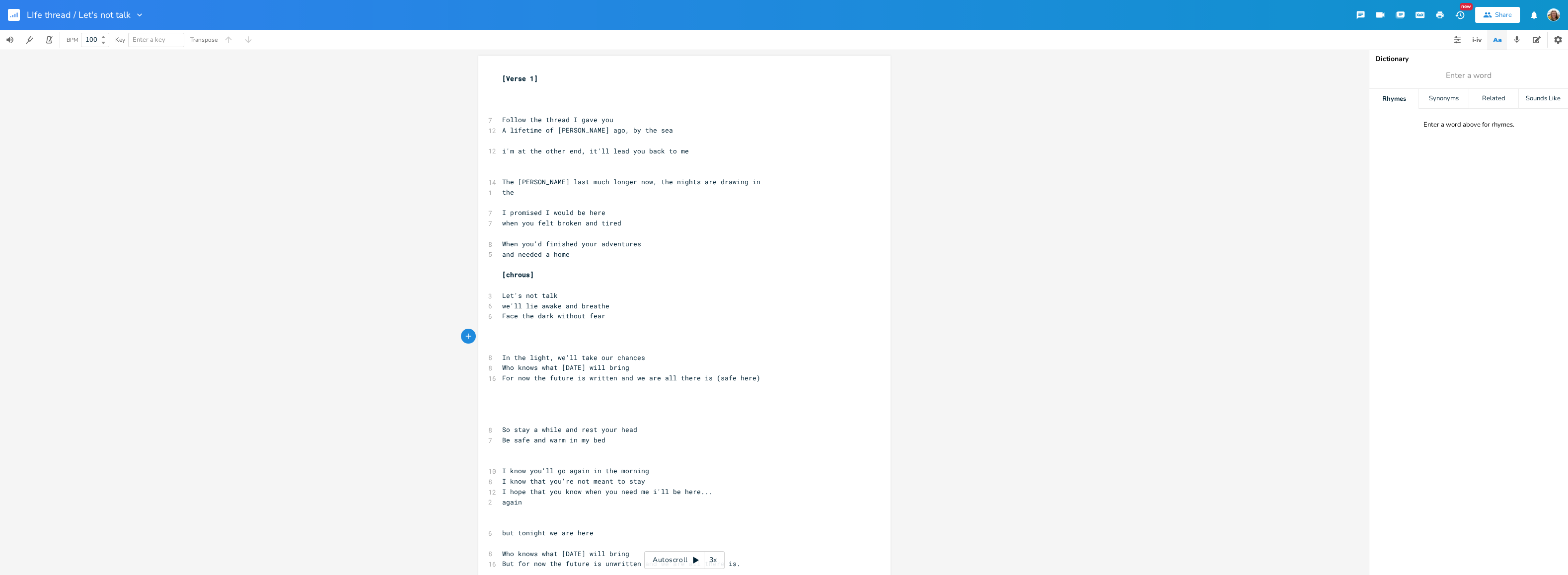
type textarea "f"
type textarea "For in the morning, our dream"
type textarea "s will still be htere"
type textarea "tere"
type textarea "here"
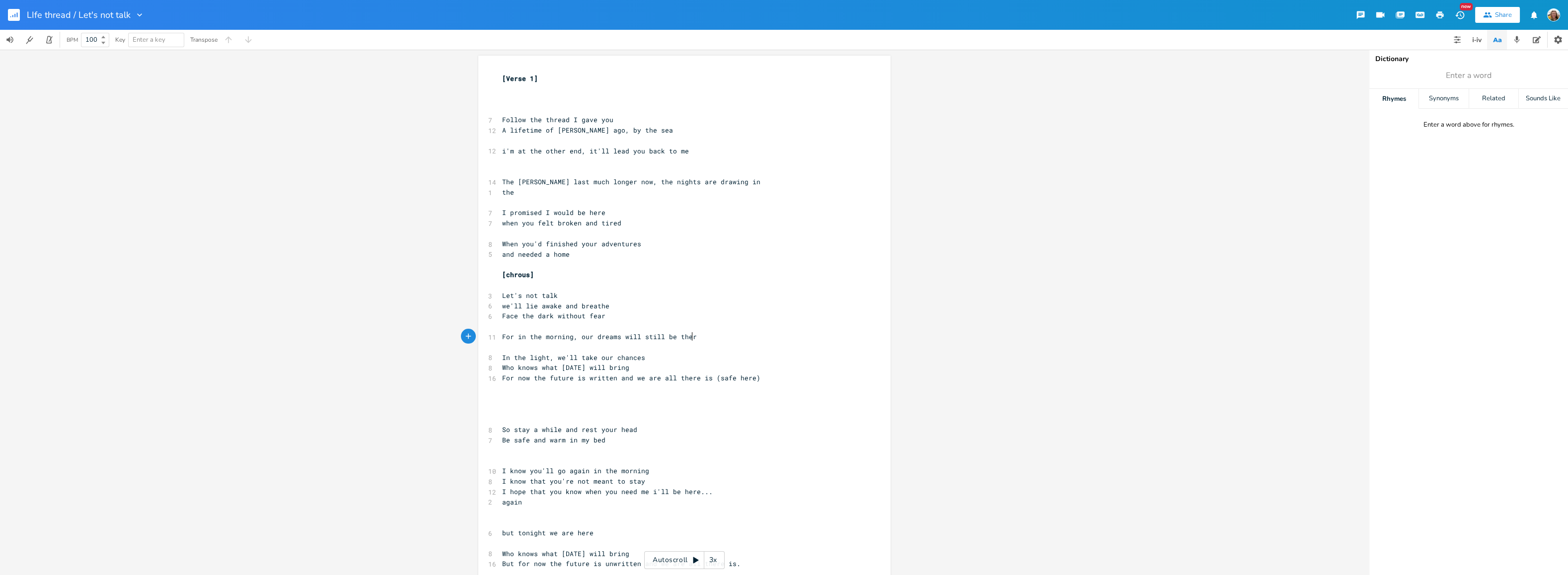
scroll to position [0, 12]
type textarea "we are all there is (safe here)"
type textarea "For now the future is written and we are all there is (safe here)"
drag, startPoint x: 760, startPoint y: 376, endPoint x: 495, endPoint y: 377, distance: 265.0
click at [495, 377] on div "For now the future is written and we are all there is (safe here) x [Verse 1] ​…" at bounding box center [684, 412] width 412 height 714
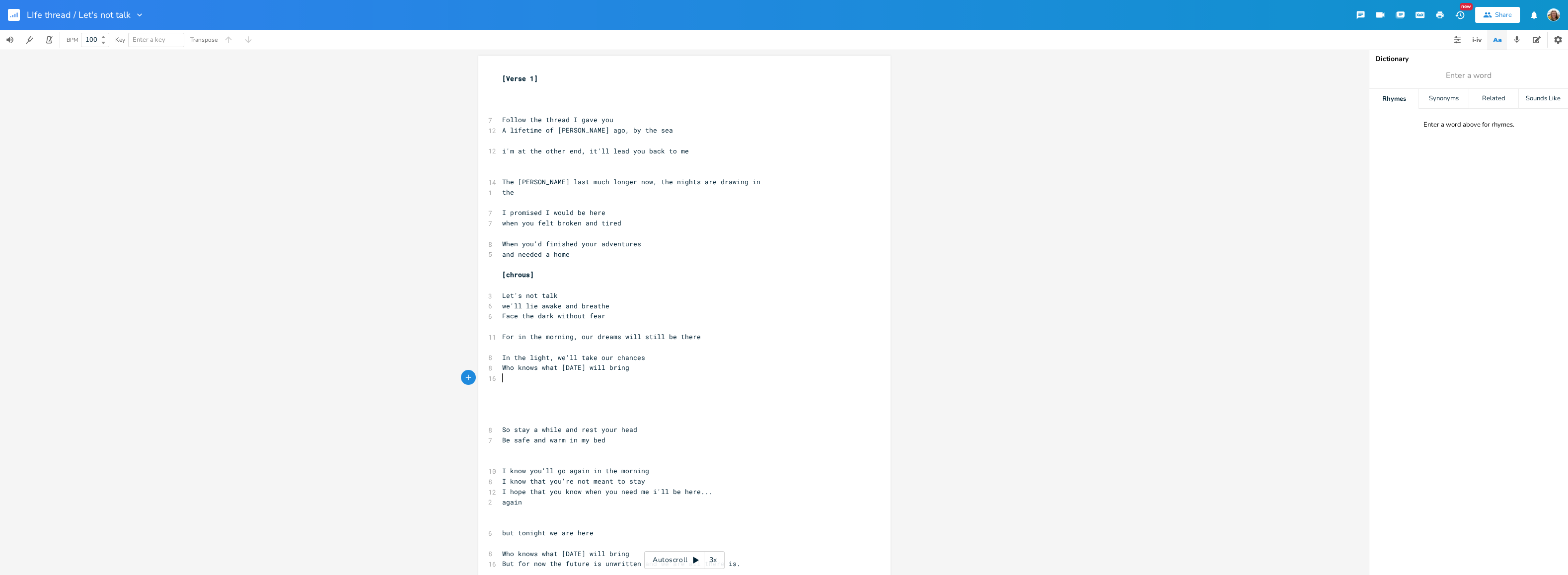
click at [527, 347] on pre "​" at bounding box center [679, 347] width 358 height 11
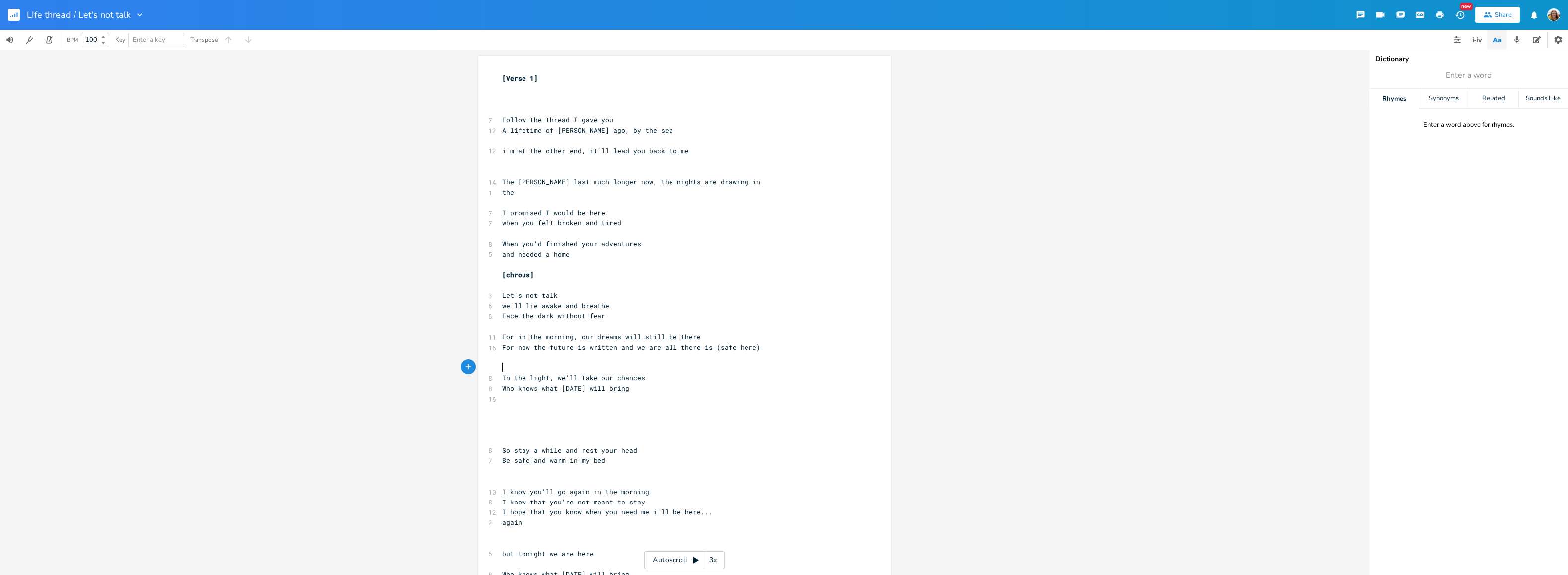
click at [507, 366] on pre "​" at bounding box center [679, 368] width 358 height 11
type textarea "In the light, we'll take our chances Who knows what [DATE] will bring"
drag, startPoint x: 508, startPoint y: 364, endPoint x: 651, endPoint y: 402, distance: 148.0
click at [651, 402] on div "[Verse 1] ​ ​ ​ 7 Follow the thread I gave you 12 A lifetime of [PERSON_NAME] a…" at bounding box center [679, 425] width 358 height 702
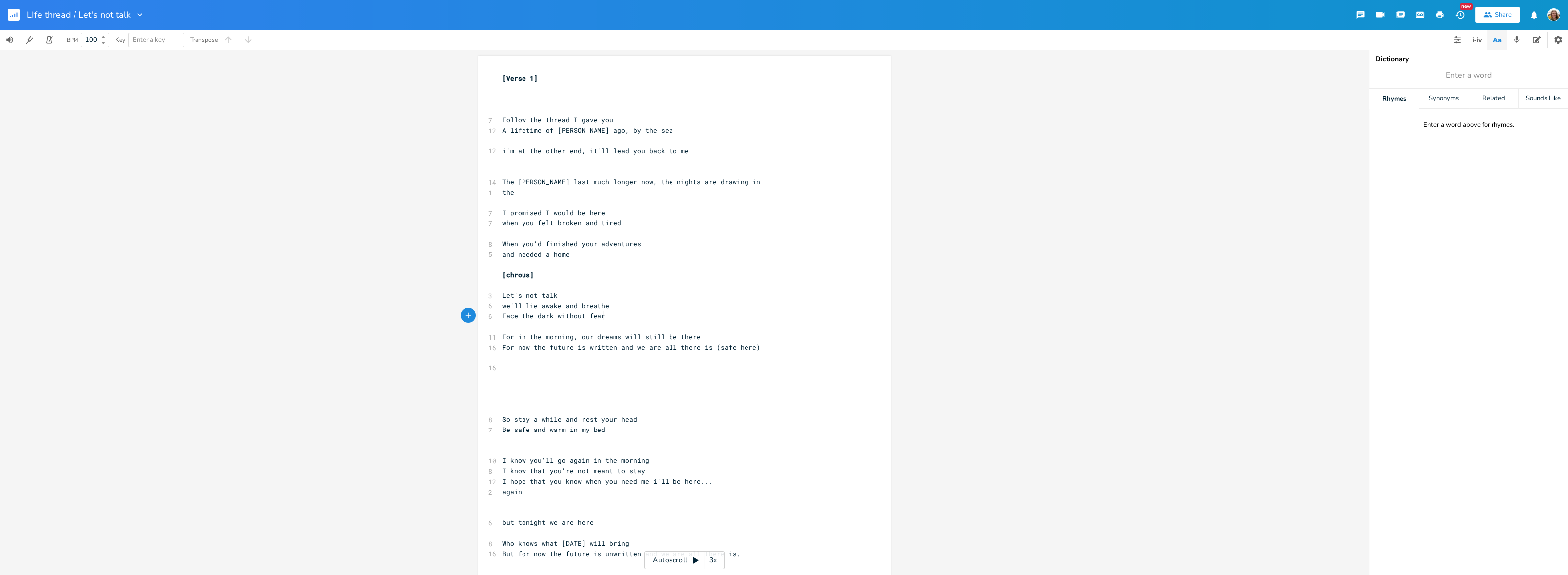
click at [653, 320] on pre "Face the dark without fear" at bounding box center [679, 316] width 358 height 11
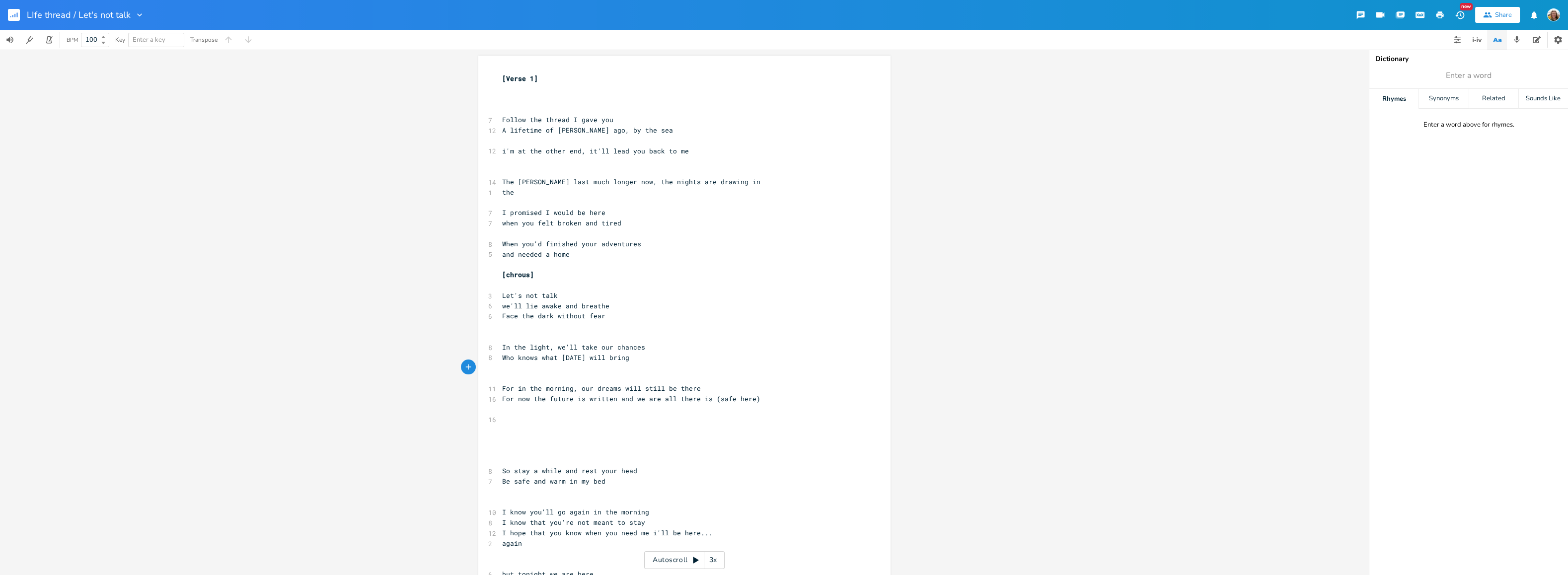
click at [603, 332] on pre "​" at bounding box center [679, 337] width 358 height 11
click at [568, 386] on span "For in the morning, our dreams will still be there" at bounding box center [601, 388] width 198 height 9
type textarea "in the morning"
drag, startPoint x: 568, startPoint y: 386, endPoint x: 515, endPoint y: 387, distance: 53.0
click at [515, 387] on span "For in the morning, our dreams will still be there" at bounding box center [601, 388] width 198 height 9
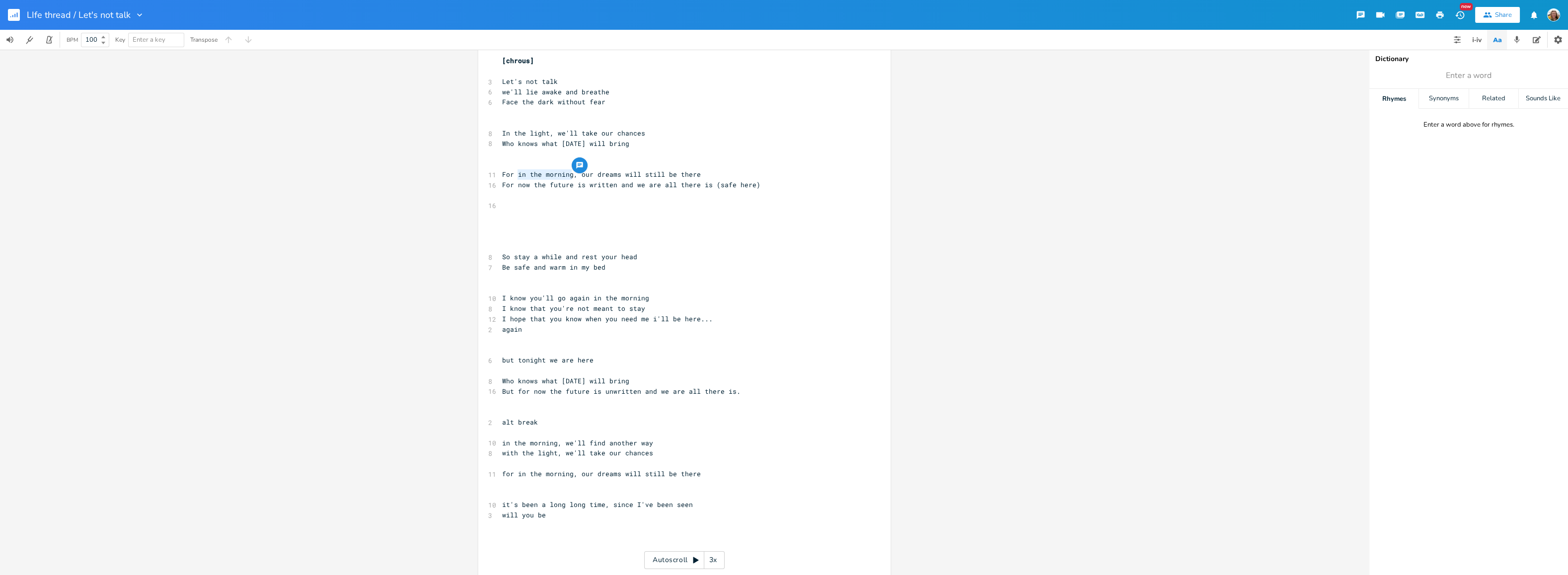
scroll to position [242, 0]
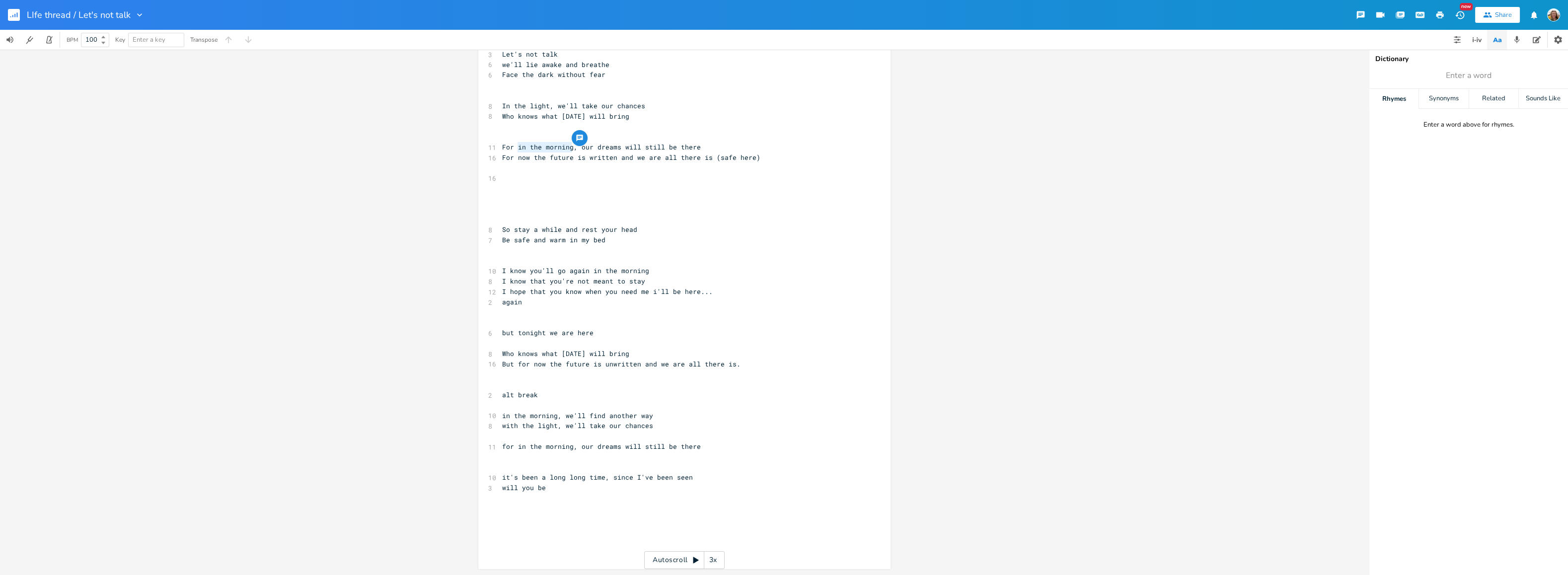
type textarea "it's been a long long time, since I've been seen will you be"
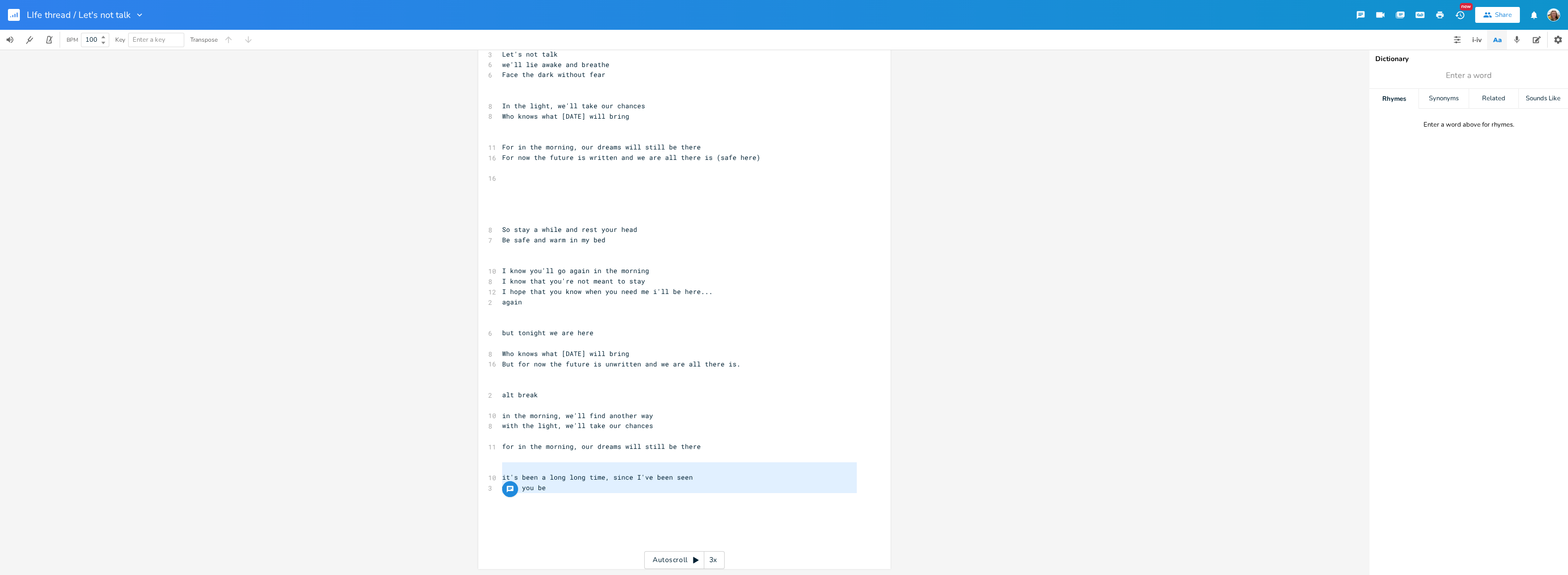
drag, startPoint x: 550, startPoint y: 494, endPoint x: 490, endPoint y: 463, distance: 67.5
click at [490, 463] on div "it's been a long long time, since I've been seen will you be x [Verse 1] ​ ​ ​ …" at bounding box center [684, 191] width 412 height 755
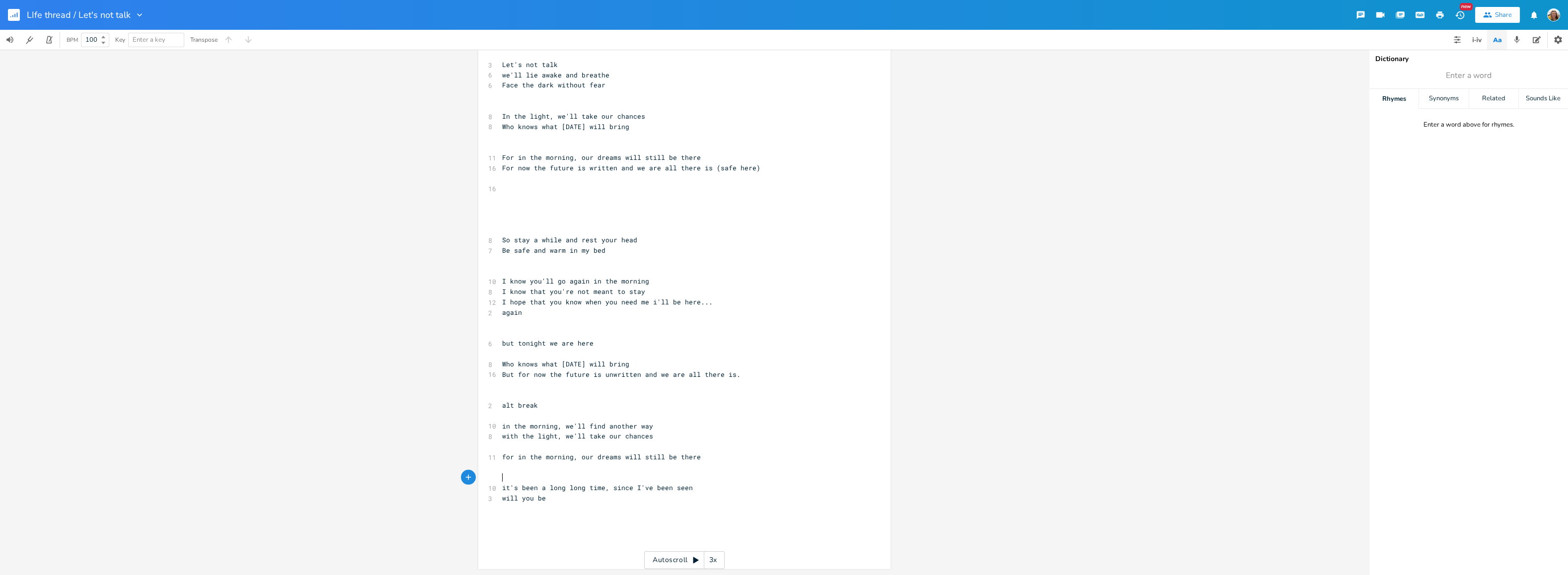
scroll to position [0, 0]
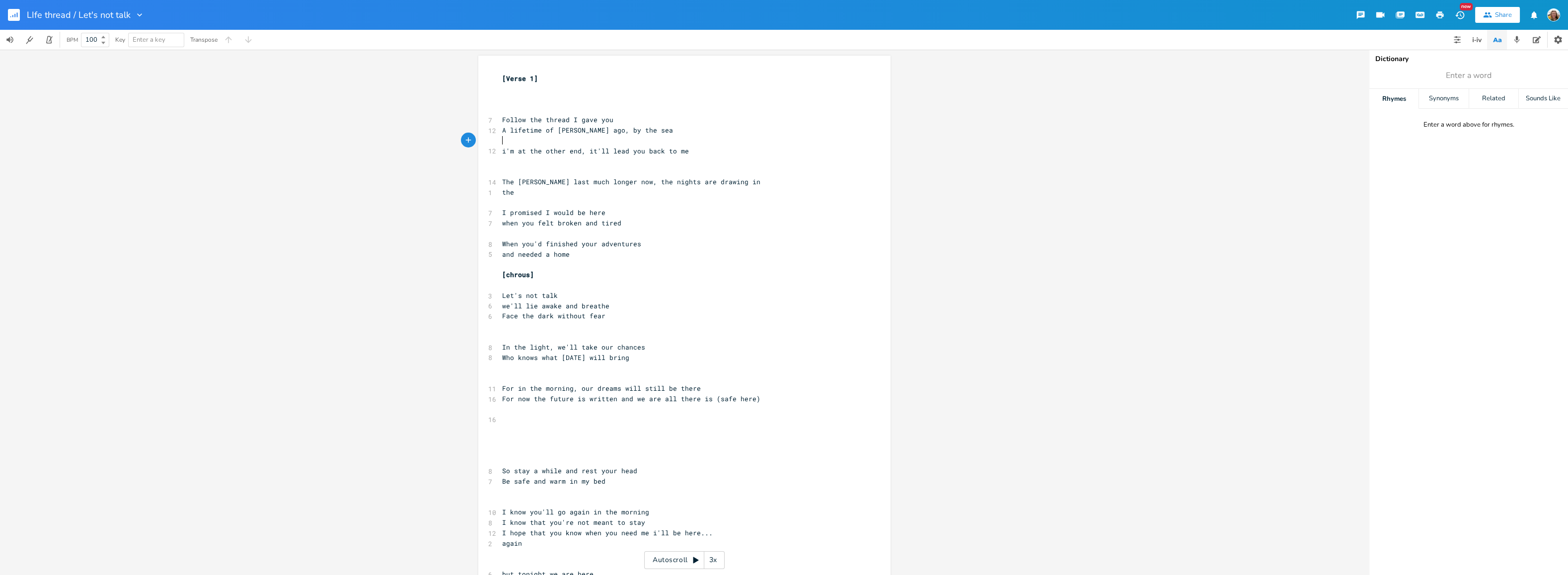
click at [578, 141] on pre "​" at bounding box center [679, 141] width 358 height 11
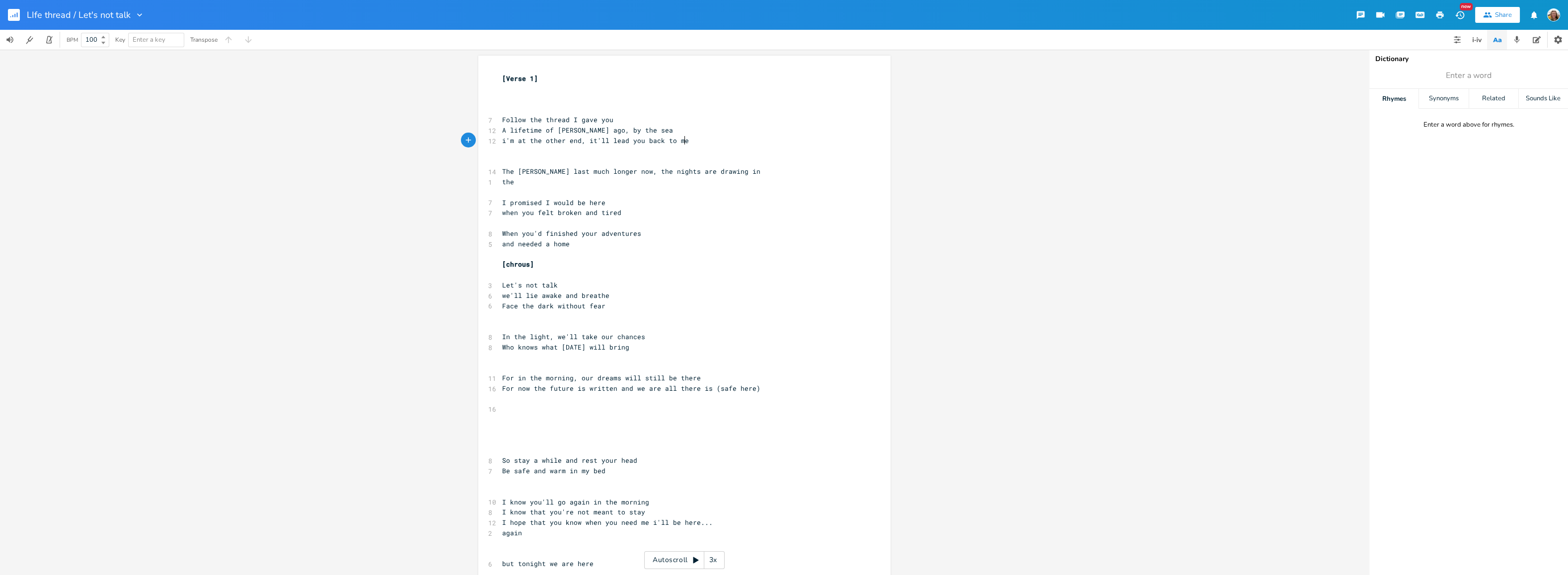
type textarea "ther end, it'll lead you back to me"
type textarea "i'm at the other end, it'll lead you back to me"
drag, startPoint x: 691, startPoint y: 139, endPoint x: 500, endPoint y: 139, distance: 191.0
click at [500, 139] on pre "i'm at the other end, it'll lead you back to me" at bounding box center [679, 141] width 358 height 11
click at [510, 153] on pre "​" at bounding box center [679, 151] width 358 height 11
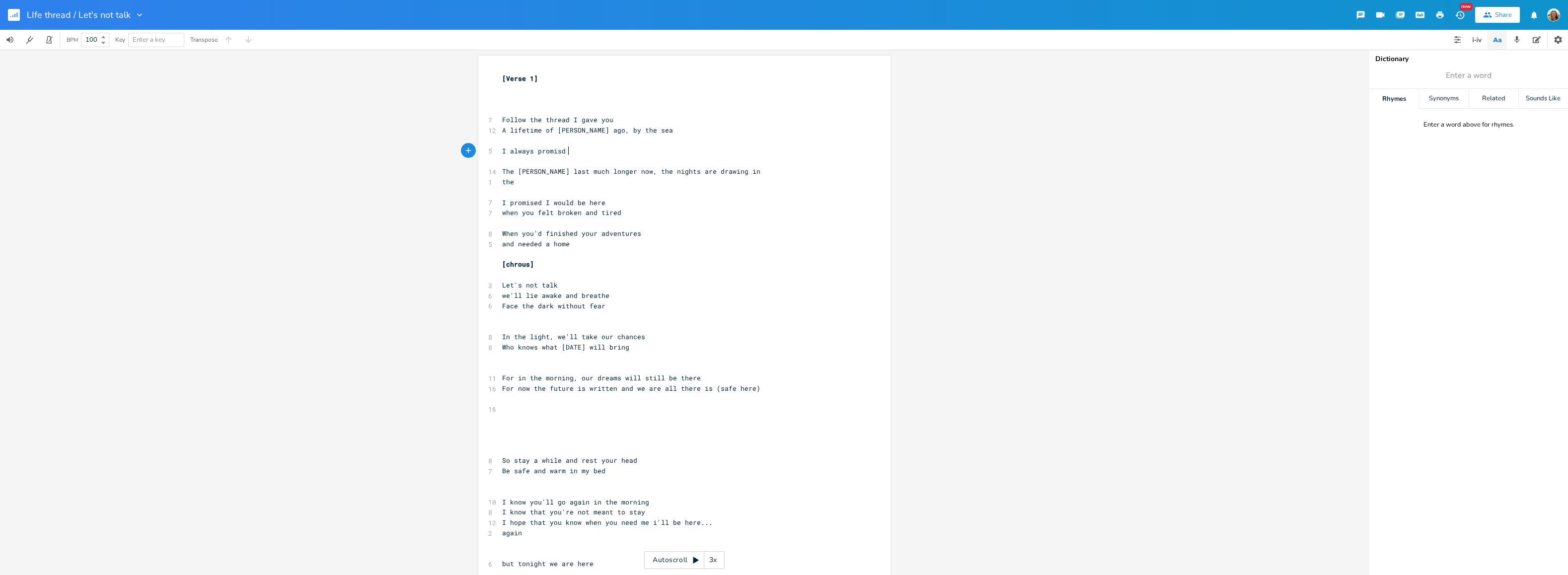
type textarea "I always promisd I"
type textarea "ed I'd be here whe you"
type textarea "n you felt broked and tired"
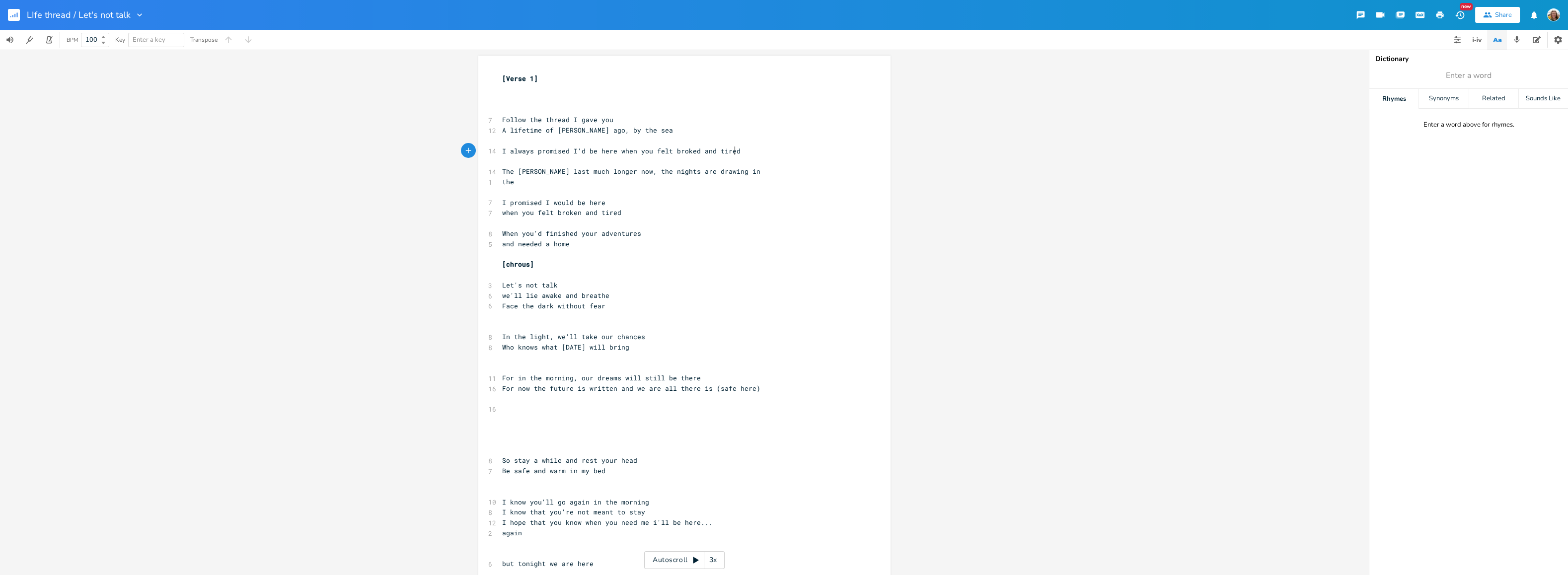
scroll to position [0, 77]
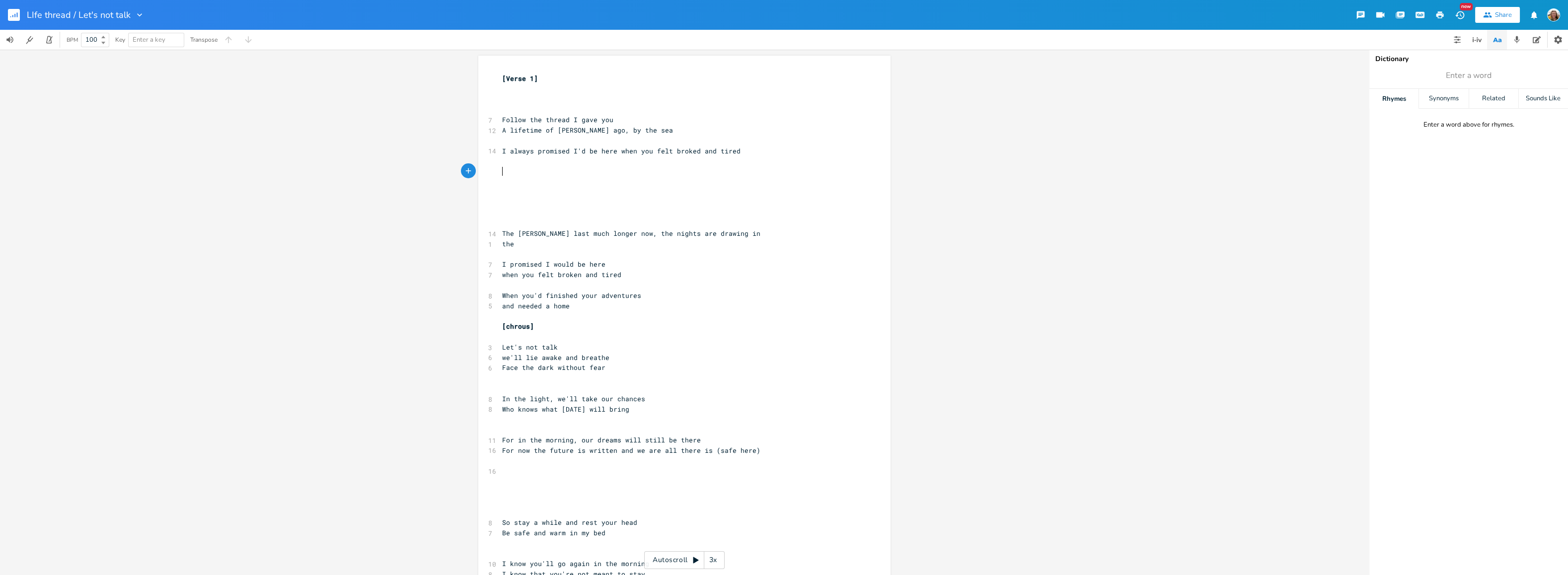
click at [546, 169] on pre "​" at bounding box center [679, 172] width 358 height 11
type textarea "Your hands small of"
type textarea "ell of ui"
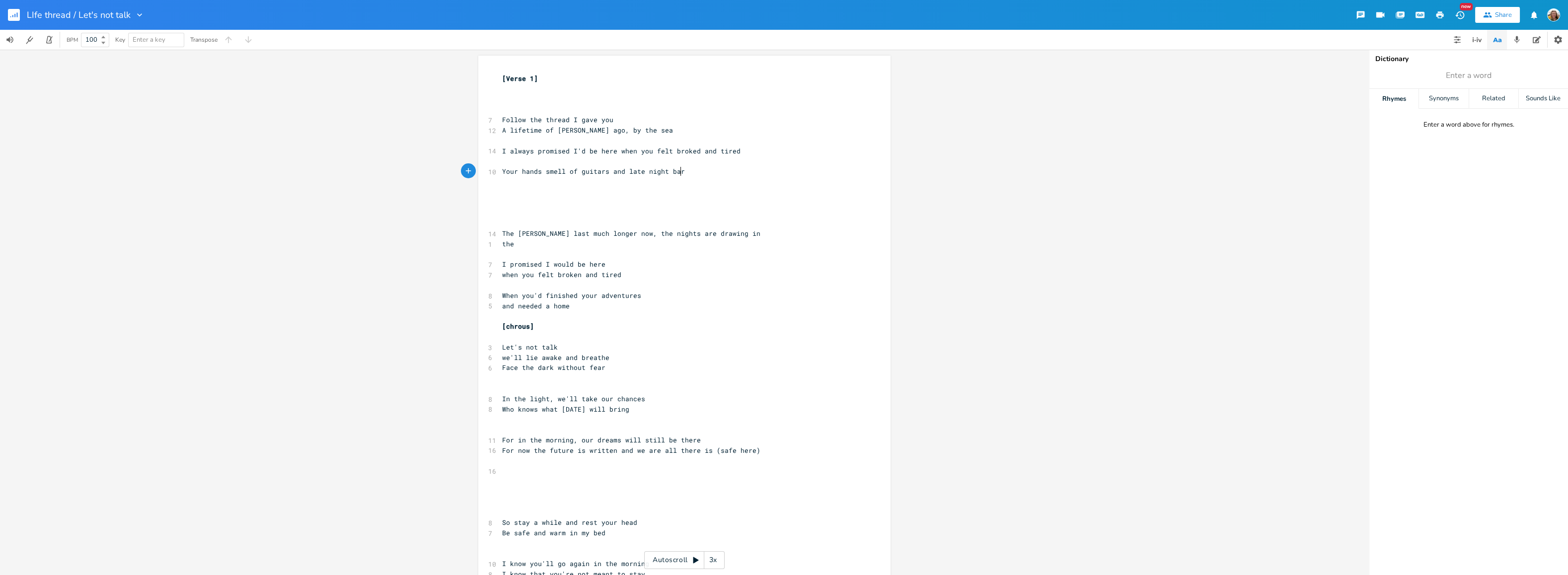
type textarea "guitars and late night bars"
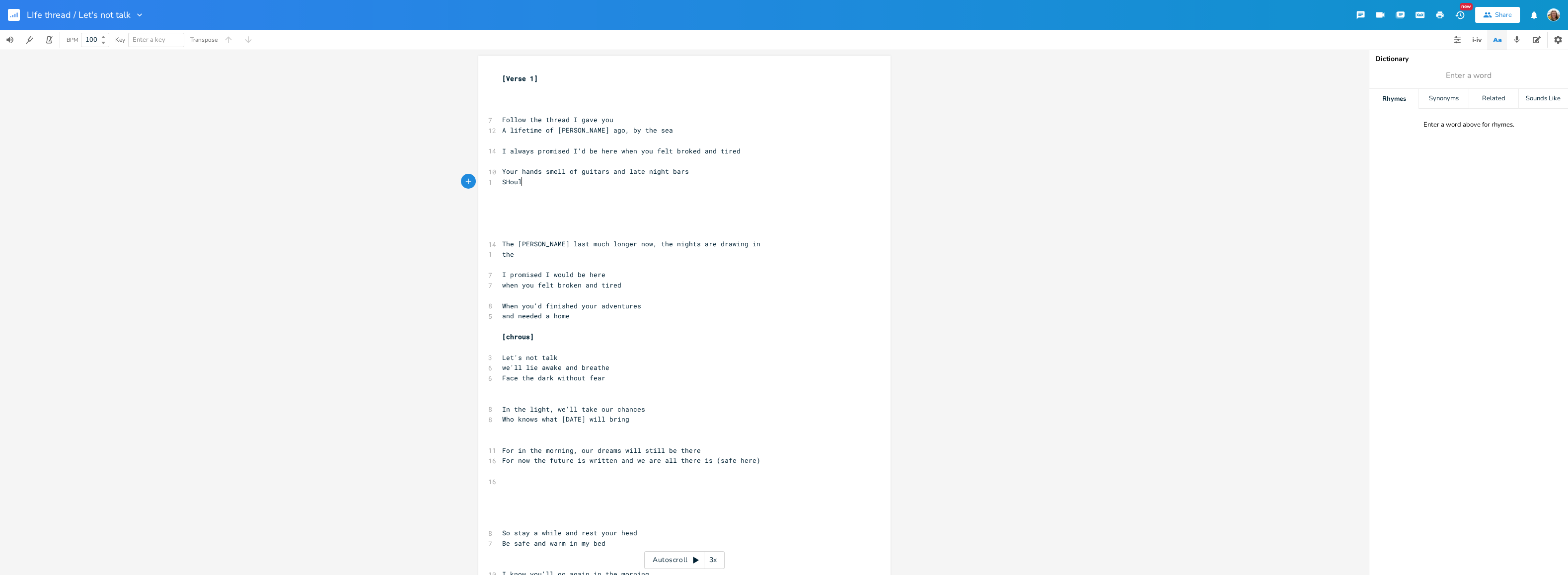
type textarea "SHould"
type textarea "weighed down"
type textarea "You're weight"
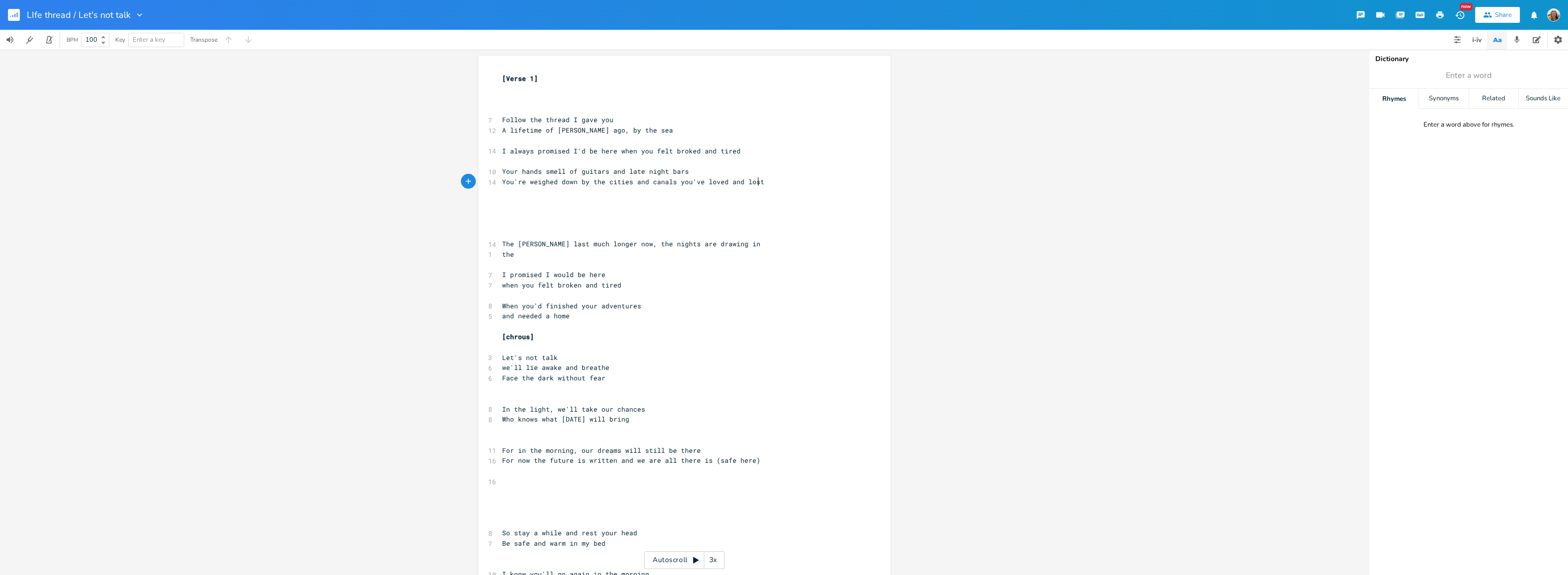
type textarea "ed down by the cities and canals you've loved and lost"
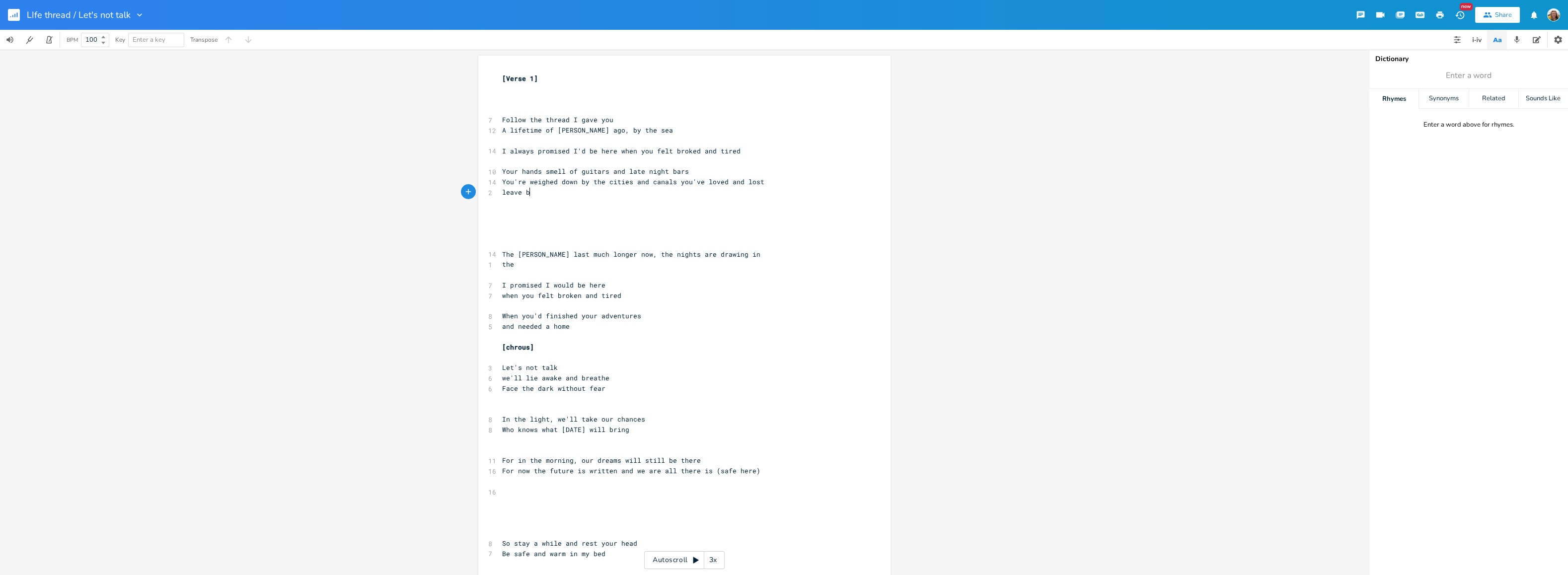
type textarea "leave be"
type textarea "lea"
type textarea "the ne"
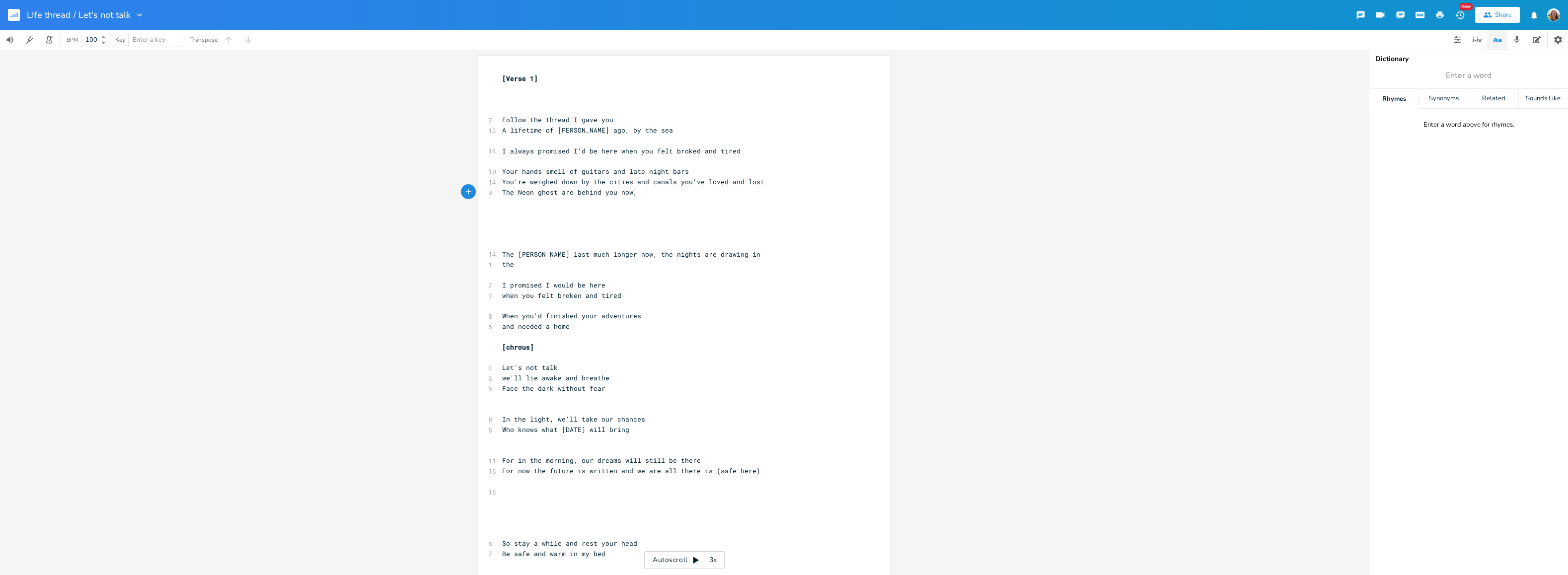
scroll to position [0, 110]
type textarea "The Neon ghost are behind you now,"
type textarea "behind you now,"
type textarea "The Neon ghost are behind you now,"
drag, startPoint x: 632, startPoint y: 190, endPoint x: 494, endPoint y: 192, distance: 138.0
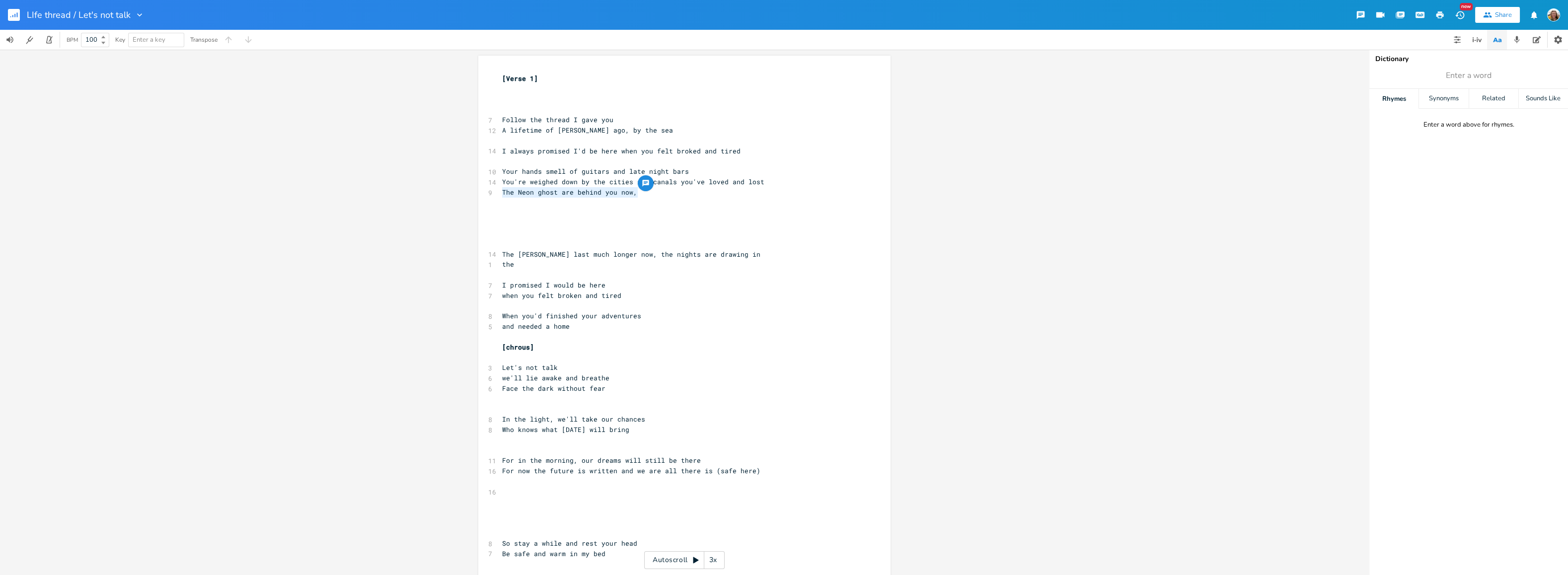
click at [494, 192] on div "The Neon ghost are behind you now, x [Verse 1] ​ ​ ​ 7 Follow the thread I gave…" at bounding box center [684, 464] width 412 height 817
click at [693, 192] on pre "The Neon ghost are behind you now," at bounding box center [679, 193] width 358 height 11
type textarea "are behind you now,"
drag, startPoint x: 657, startPoint y: 192, endPoint x: 500, endPoint y: 192, distance: 157.0
click at [500, 192] on pre "The Neon ghost are behind you now," at bounding box center [679, 193] width 358 height 11
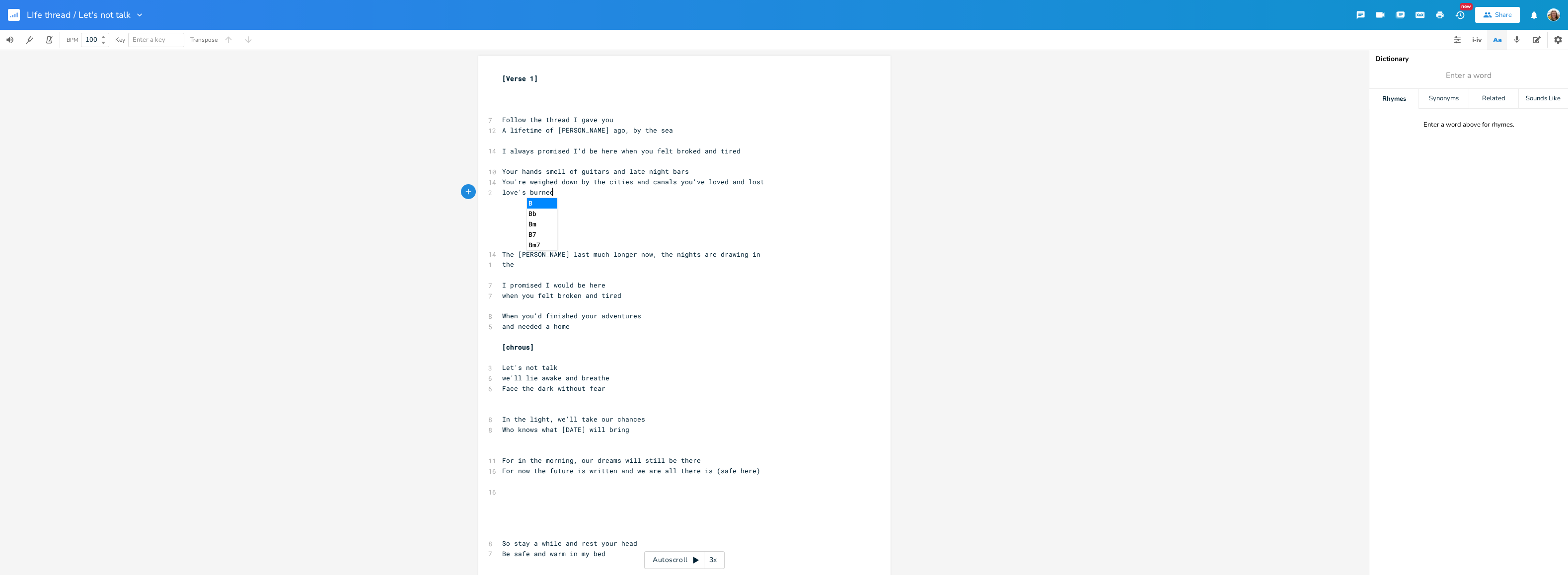
scroll to position [0, 39]
type textarea "love's burned and theo"
type textarea "neon h"
type textarea "ghost of easy living"
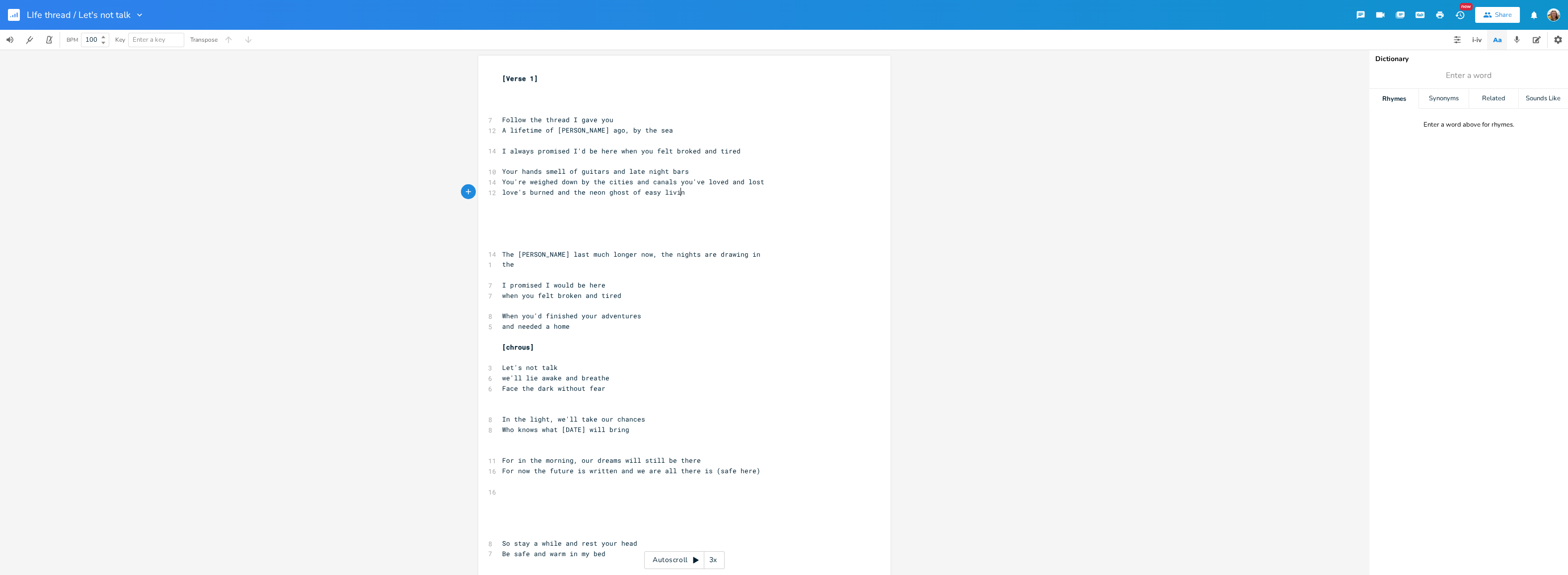
scroll to position [0, 56]
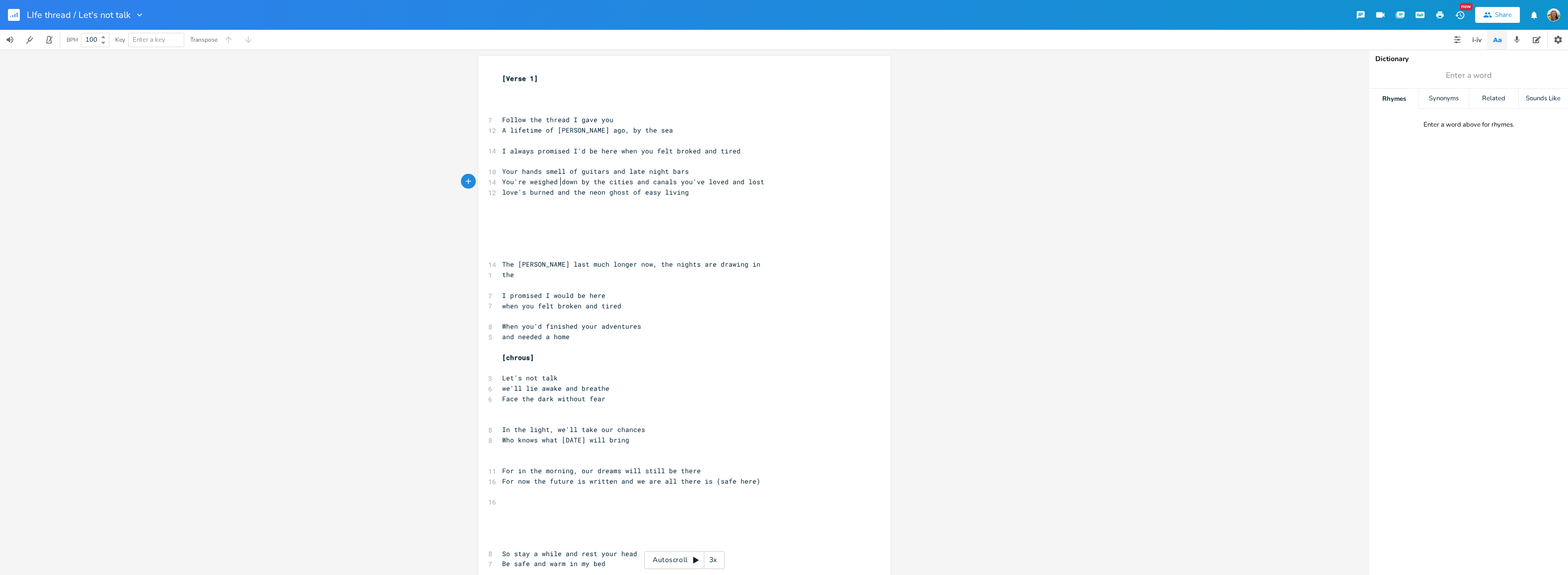
click at [558, 181] on span "You're weighed down by the cities and canals you've loved and lost" at bounding box center [633, 181] width 262 height 9
drag, startPoint x: 556, startPoint y: 181, endPoint x: 496, endPoint y: 183, distance: 60.0
click at [496, 183] on div "You're weighed x [Verse 1] ​ ​ ​ 7 Follow the thread I gave you 12 A lifetime o…" at bounding box center [684, 469] width 412 height 827
type textarea "you'reb"
type textarea "b"
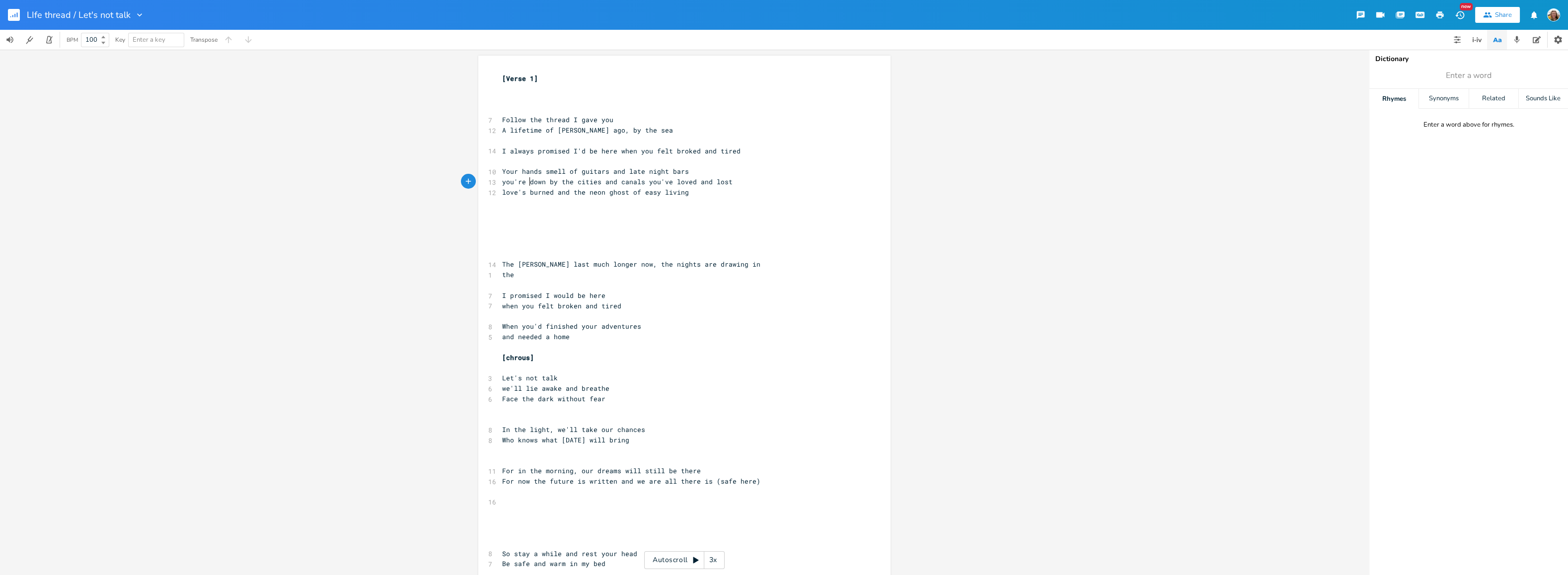
scroll to position [0, 5]
type textarea "r body worn"
click at [712, 195] on pre "love's burned and the neon ghost of easy living" at bounding box center [679, 193] width 358 height 11
type textarea "Echo no th"
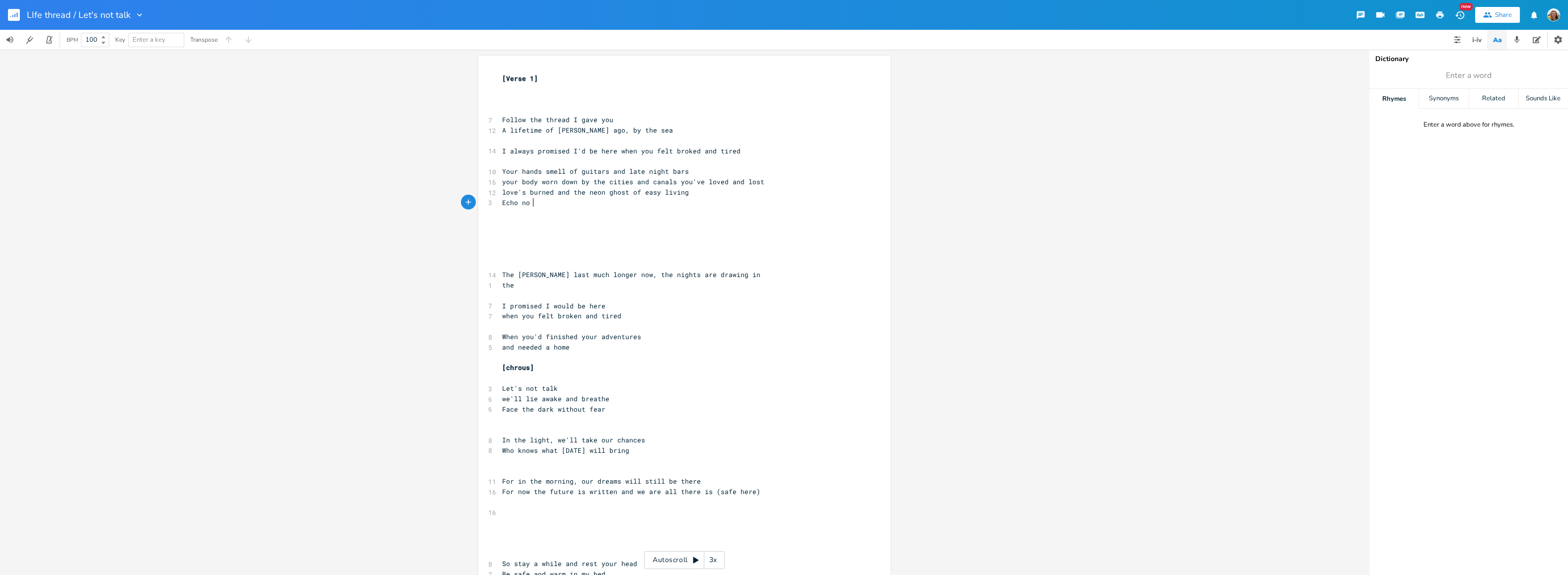
scroll to position [0, 31]
type textarea "e on"
type textarea "on the we"
type textarea "t stones"
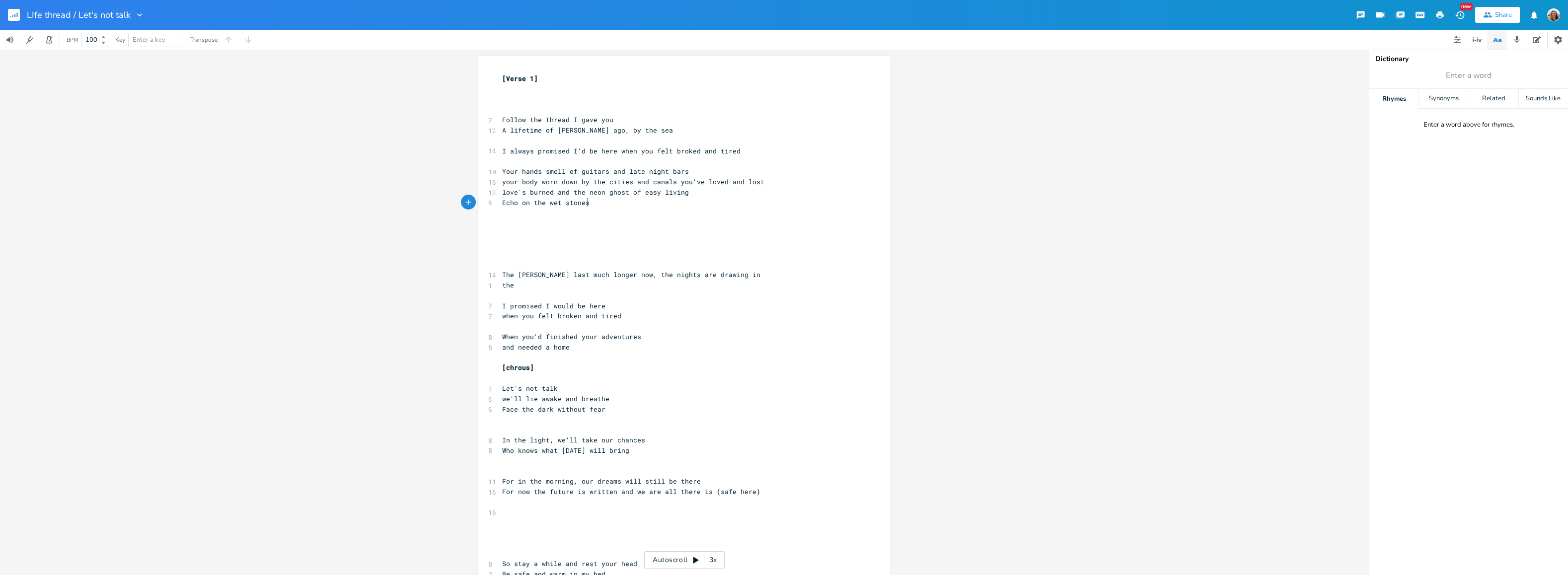
scroll to position [0, 23]
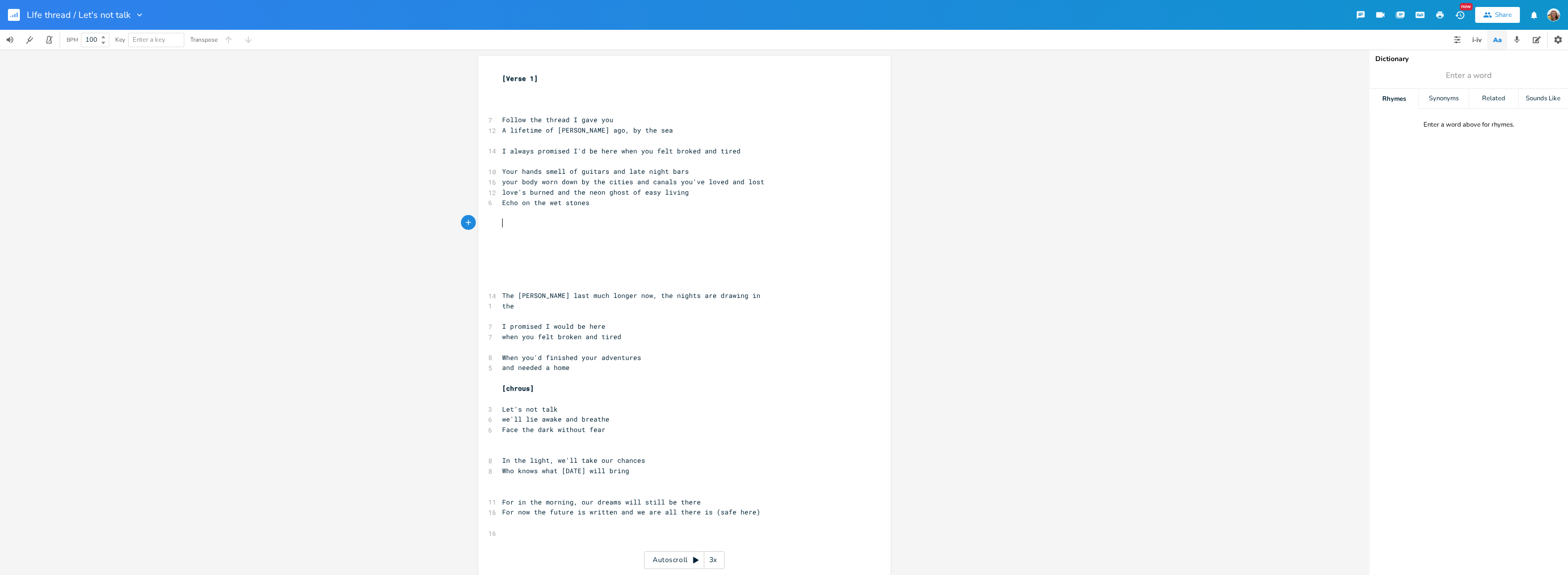
click at [698, 171] on pre "Your hands smell of guitars and late night bars" at bounding box center [679, 172] width 358 height 11
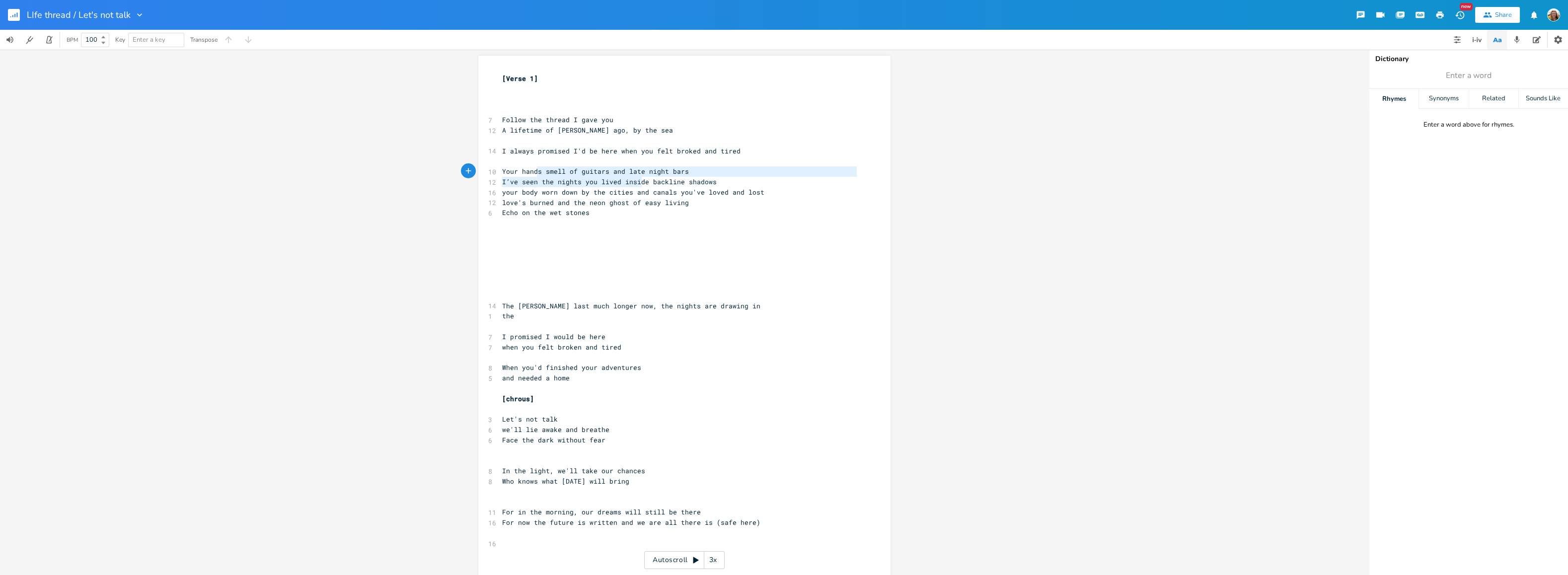
type textarea "ds smell of guitars and late night bars I’ve seen the nights you lived insid"
type textarea "o"
drag, startPoint x: 513, startPoint y: 168, endPoint x: 505, endPoint y: 171, distance: 8.5
click at [505, 171] on span "Your hands smell of guitars and late night bars" at bounding box center [595, 171] width 187 height 9
type textarea "I’ve seen the nights you lived inside"
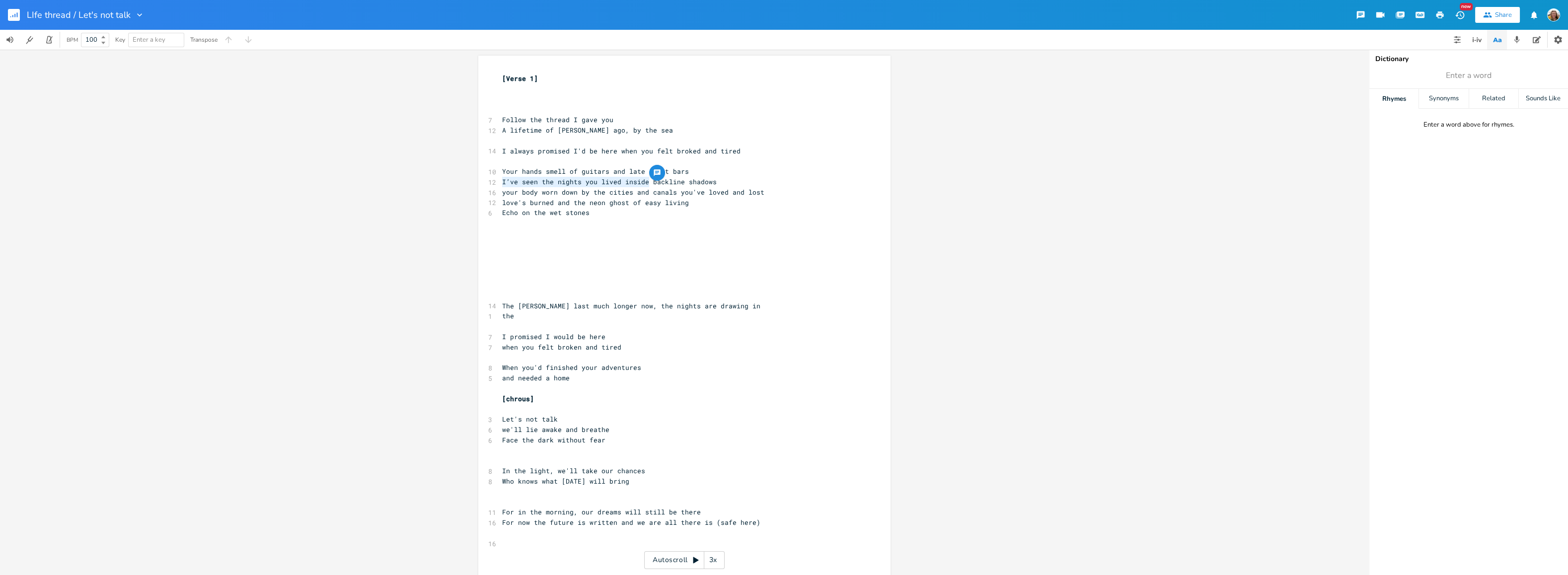
drag, startPoint x: 645, startPoint y: 181, endPoint x: 494, endPoint y: 183, distance: 151.0
click at [494, 183] on div "I’ve seen the nights you lived inside x [Verse 1] ​ ​ ​ 7 Follow the thread I g…" at bounding box center [684, 490] width 412 height 868
click at [546, 183] on span "I’ve seen the nights you lived inside backline shadows" at bounding box center [609, 181] width 214 height 9
drag, startPoint x: 553, startPoint y: 183, endPoint x: 500, endPoint y: 179, distance: 53.2
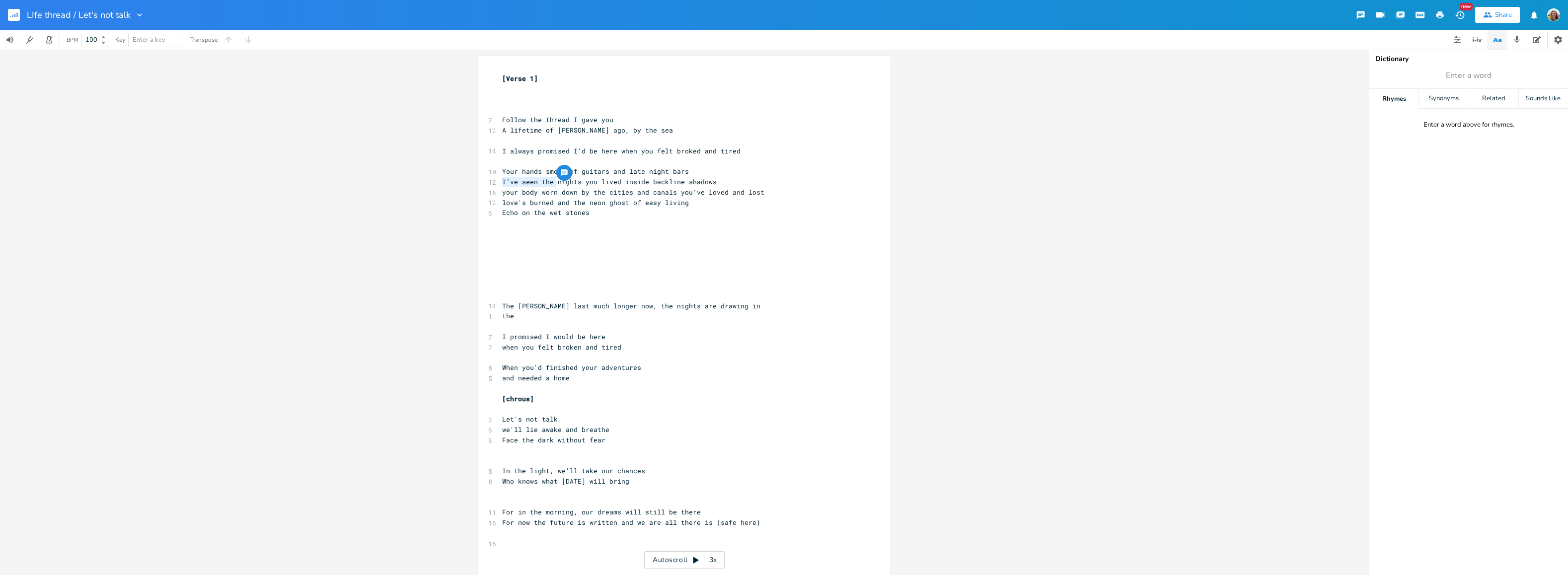
click at [502, 179] on span "I’ve seen the nights you lived inside backline shadows" at bounding box center [609, 181] width 214 height 9
type textarea "The"
drag, startPoint x: 555, startPoint y: 192, endPoint x: 499, endPoint y: 189, distance: 56.1
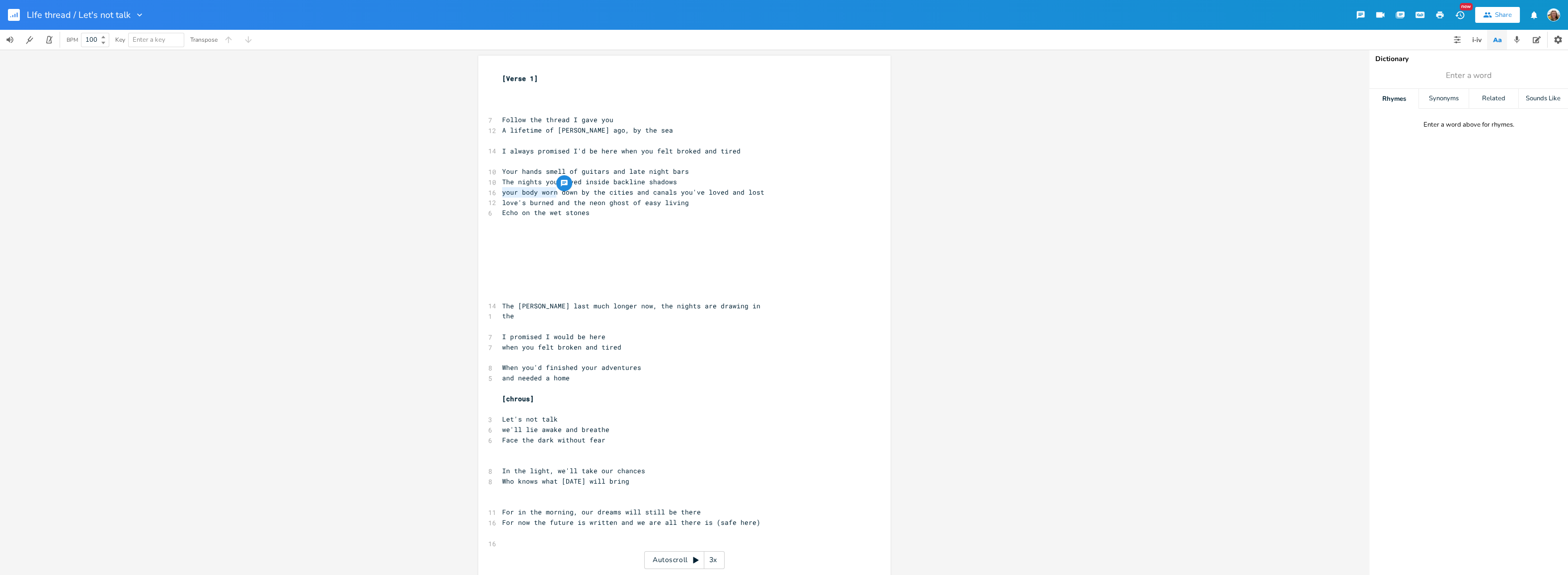
click at [502, 189] on span "your body worn down by the cities and canals you've loved and lost" at bounding box center [633, 192] width 262 height 9
type textarea "Worn"
drag, startPoint x: 524, startPoint y: 201, endPoint x: 497, endPoint y: 202, distance: 27.0
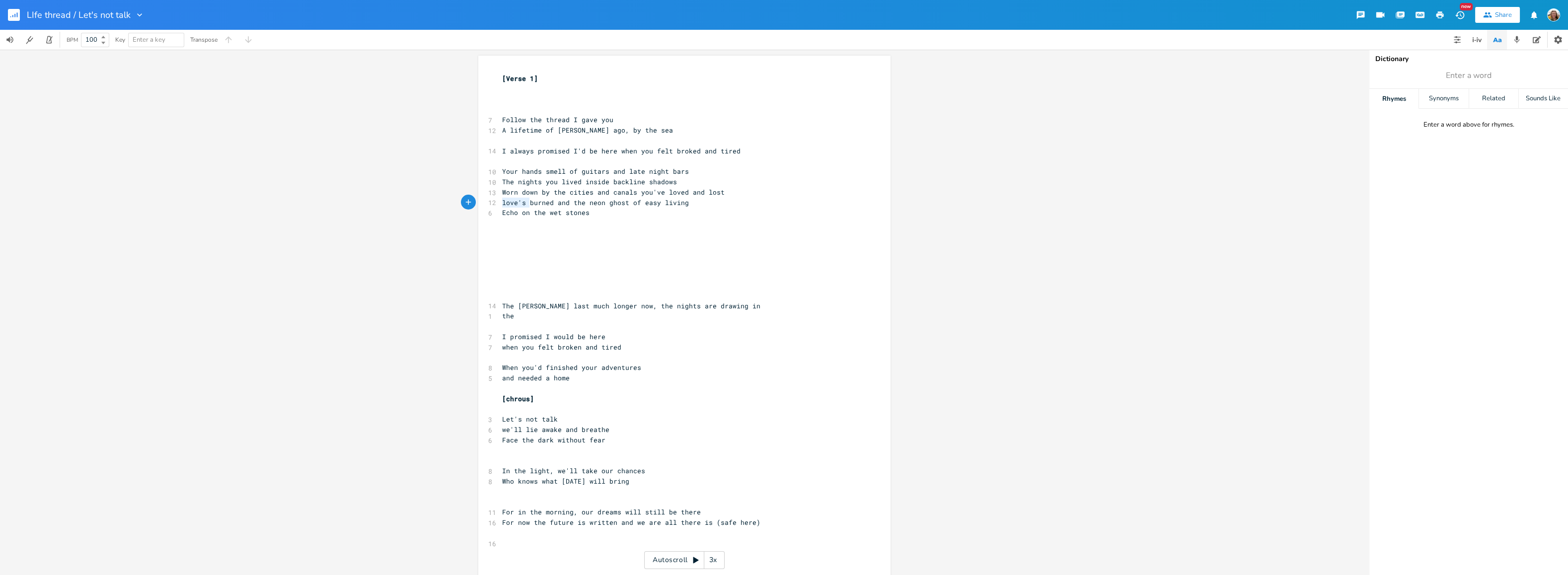
click at [500, 202] on pre "love's burned and the neon ghost of easy living" at bounding box center [679, 203] width 358 height 11
type textarea "Love#s"
type textarea "'s"
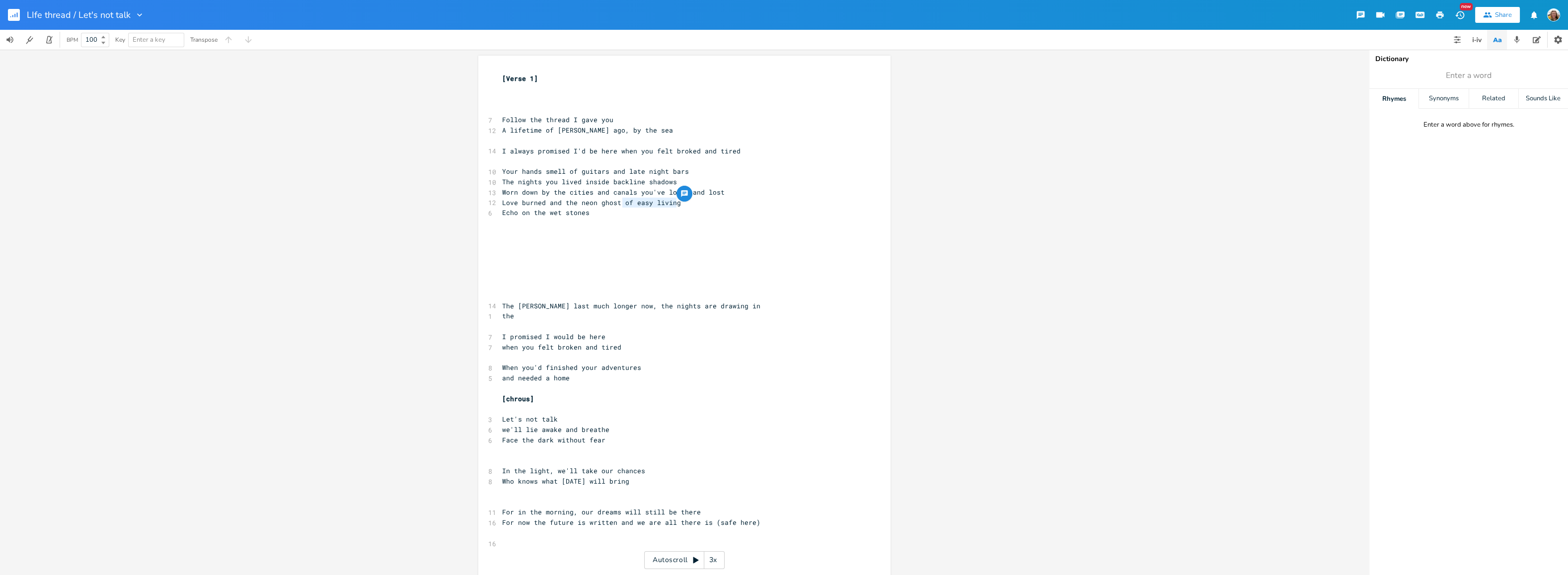
drag, startPoint x: 682, startPoint y: 204, endPoint x: 618, endPoint y: 198, distance: 64.3
click at [618, 198] on pre "Love burned and the neon ghost of easy living" at bounding box center [679, 203] width 358 height 11
type textarea "of easy living"
drag, startPoint x: 572, startPoint y: 201, endPoint x: 545, endPoint y: 202, distance: 27.0
click at [545, 202] on span "Love burned and the neon ghost of easy living" at bounding box center [591, 202] width 179 height 9
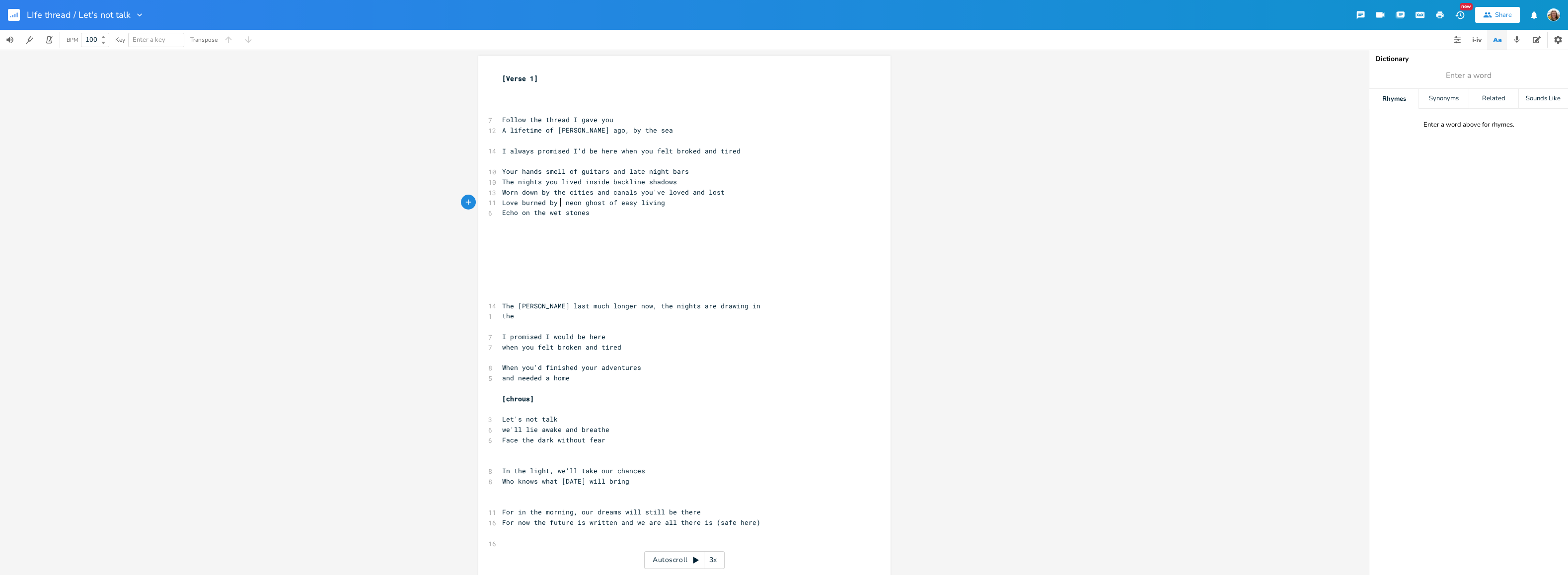
scroll to position [0, 11]
type textarea "by t"
drag, startPoint x: 654, startPoint y: 199, endPoint x: 610, endPoint y: 203, distance: 44.2
click at [610, 203] on pre "Love burned by neon ghost of easy living" at bounding box center [679, 203] width 358 height 11
type textarea "faceless friends"
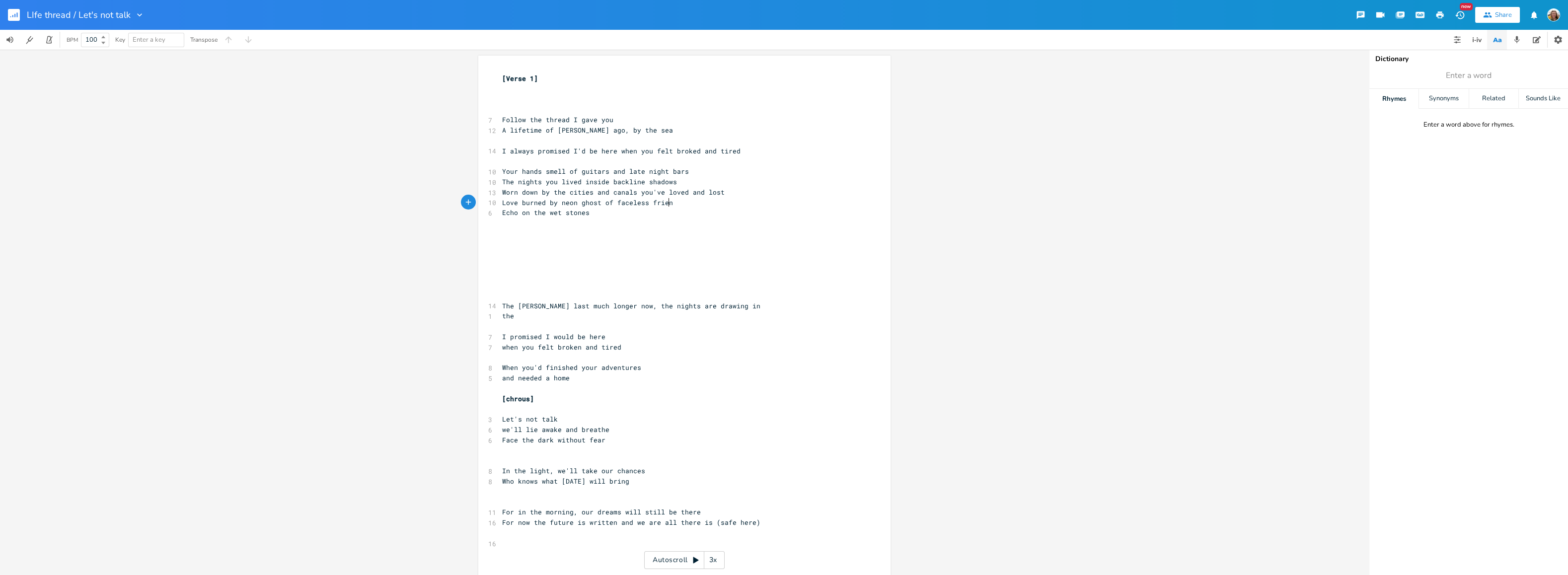
scroll to position [0, 46]
drag, startPoint x: 533, startPoint y: 193, endPoint x: 498, endPoint y: 189, distance: 35.2
click at [500, 189] on pre "Worn down by the cities and canals you've loved and lost" at bounding box center [679, 193] width 358 height 11
type textarea "Buu"
type textarea "rned"
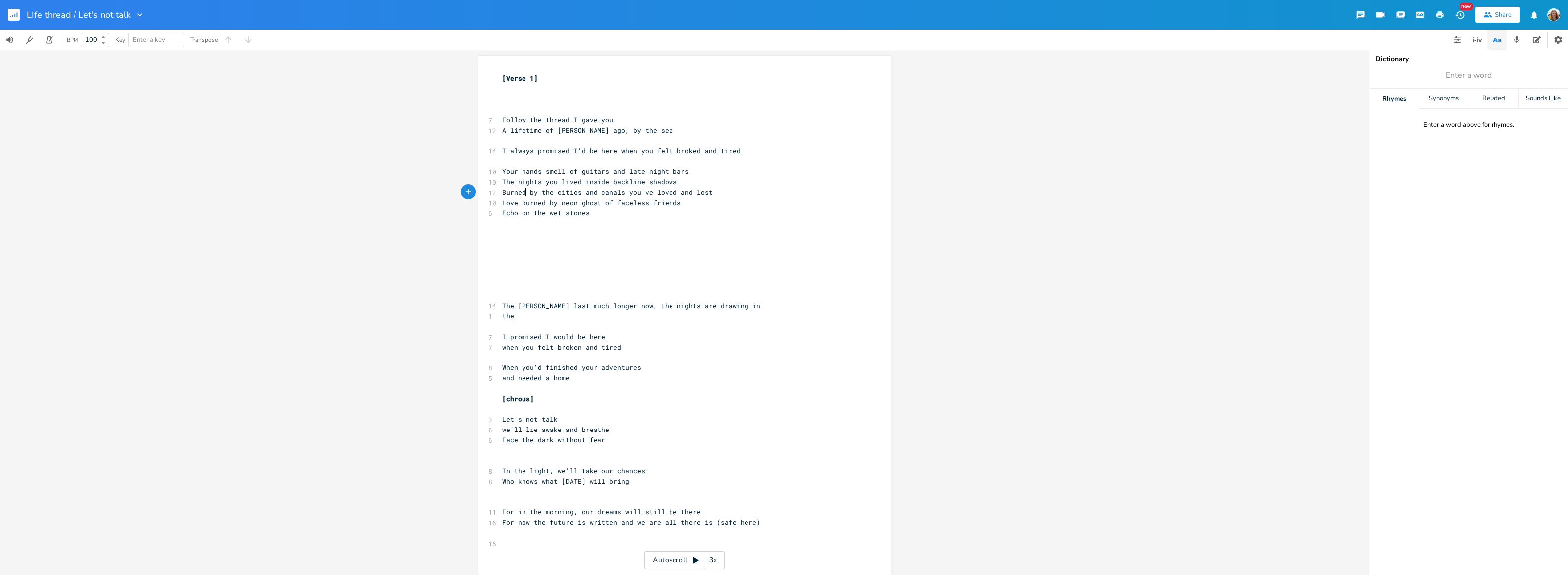
scroll to position [0, 13]
type textarea "you live"
drag, startPoint x: 574, startPoint y: 183, endPoint x: 543, endPoint y: 183, distance: 31.0
click at [543, 183] on span "The nights you lived inside backline shadows" at bounding box center [589, 181] width 175 height 9
type textarea "living"
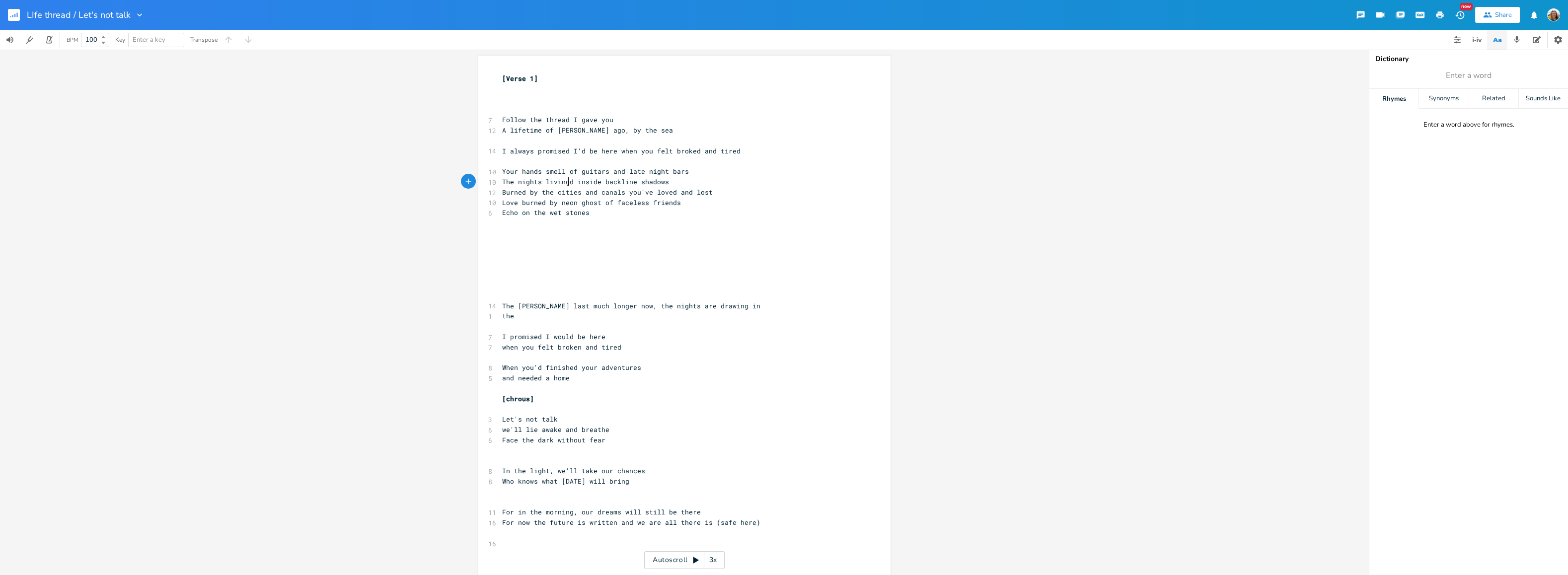
scroll to position [0, 19]
type textarea "the"
drag, startPoint x: 676, startPoint y: 201, endPoint x: 546, endPoint y: 203, distance: 130.0
click at [546, 203] on pre "Love burned by neon ghost of faceless friends" at bounding box center [679, 203] width 358 height 11
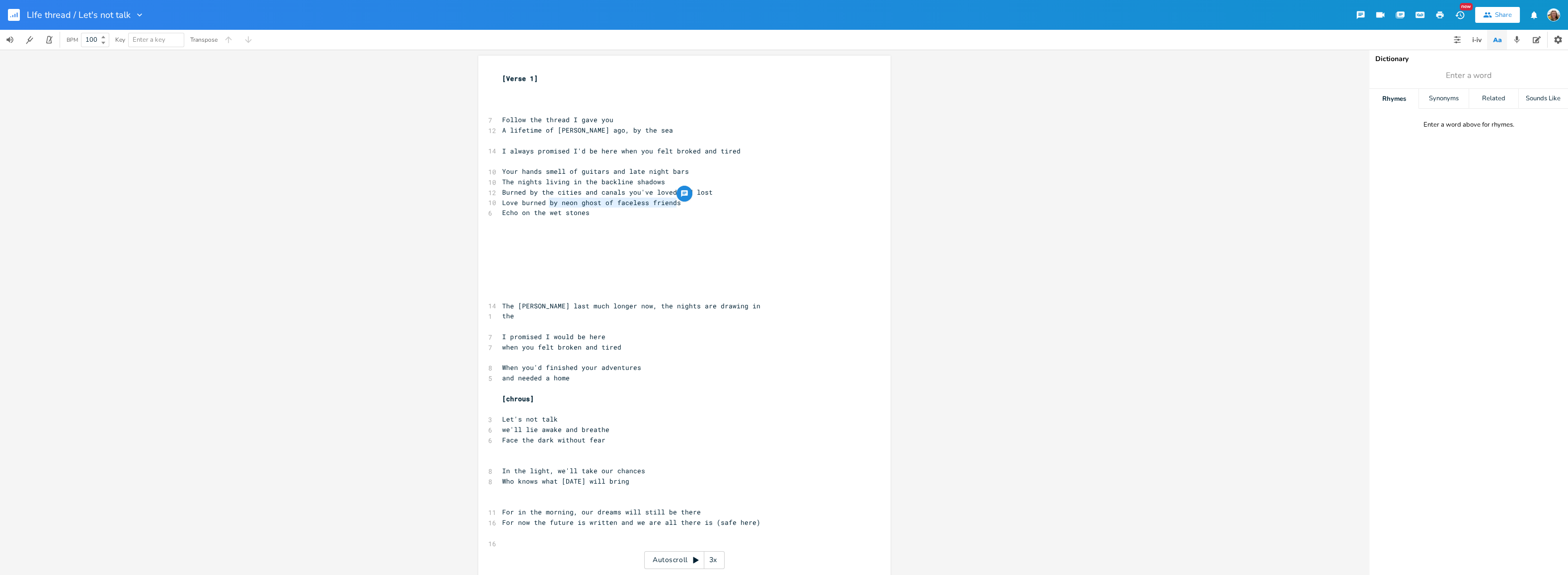
type textarea "by neon ghost of faceless friends"
click at [655, 194] on span "Burned by neon ghost of faceless friendsby the cities and canals you've loved a…" at bounding box center [672, 192] width 342 height 9
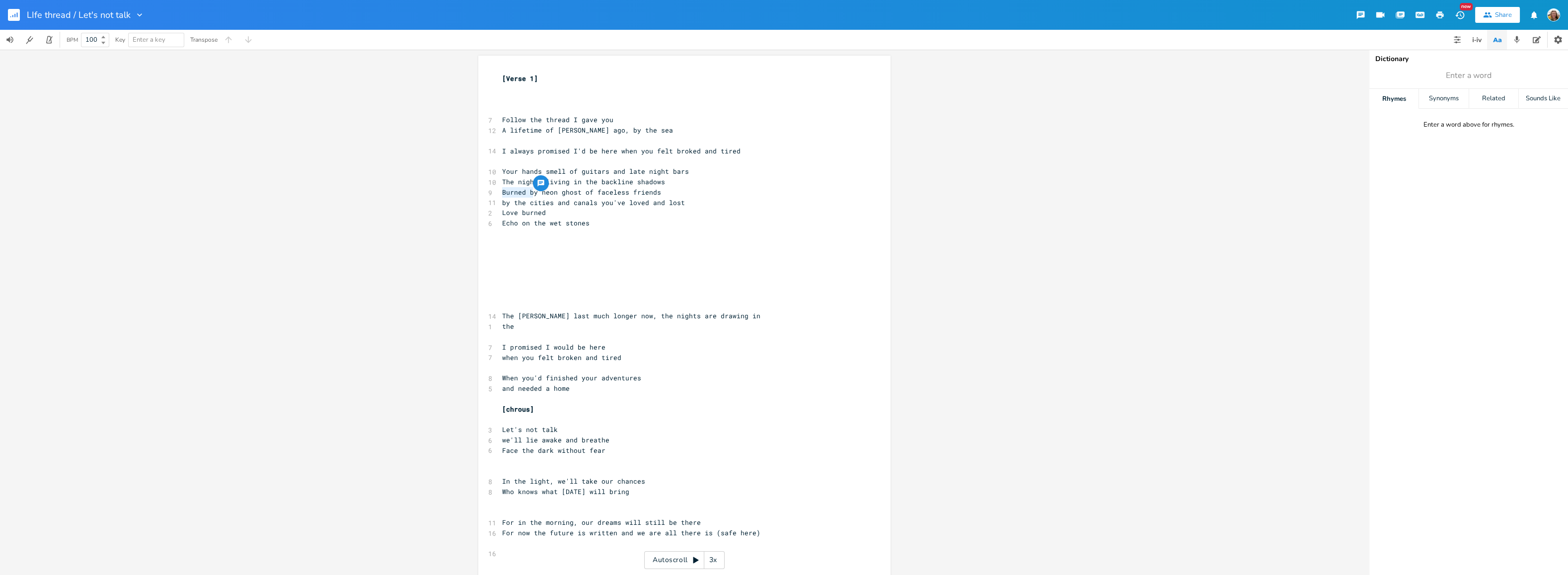
drag, startPoint x: 532, startPoint y: 192, endPoint x: 499, endPoint y: 191, distance: 33.0
click at [502, 191] on span "Burned by neon ghost of faceless friends" at bounding box center [581, 192] width 159 height 9
type textarea "Wearing the n"
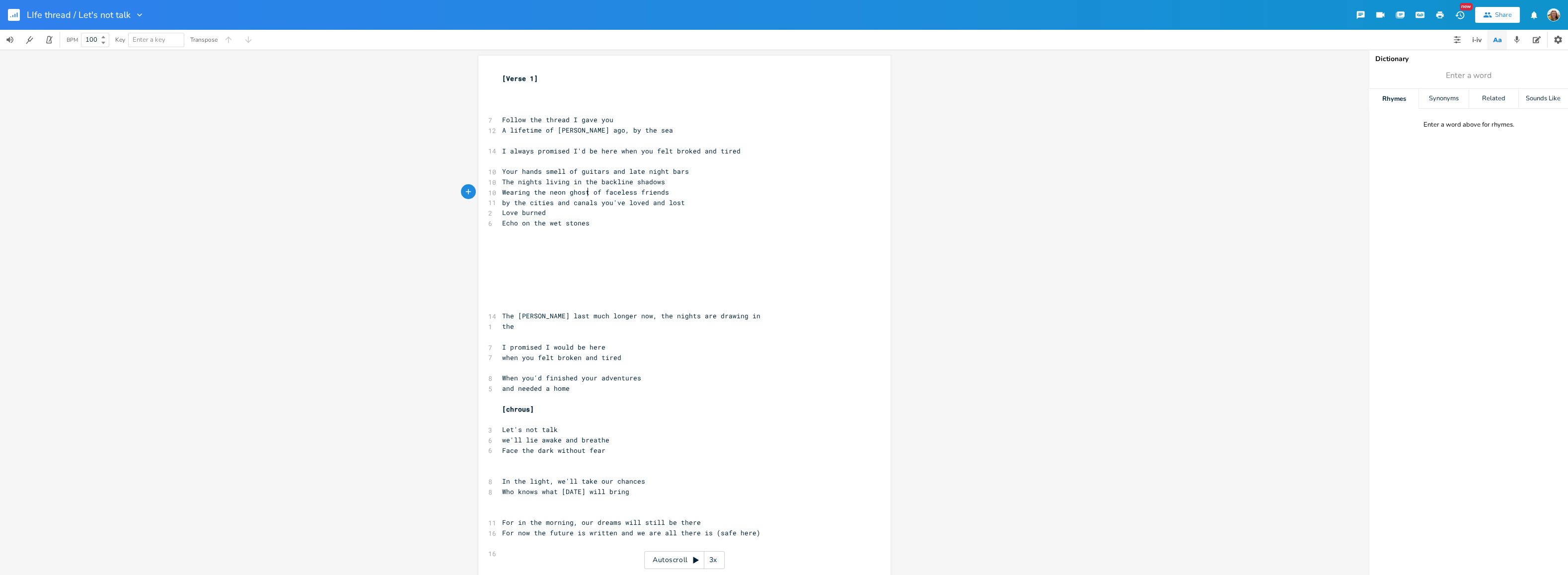
type textarea "s"
type textarea "Wearing the neon ghosts of faceless friends"
drag, startPoint x: 671, startPoint y: 191, endPoint x: 494, endPoint y: 194, distance: 177.0
click at [494, 194] on div "Wearing the neon ghosts of faceless friends x [Verse 1] ​ ​ ​ 7 Follow the thre…" at bounding box center [684, 495] width 412 height 879
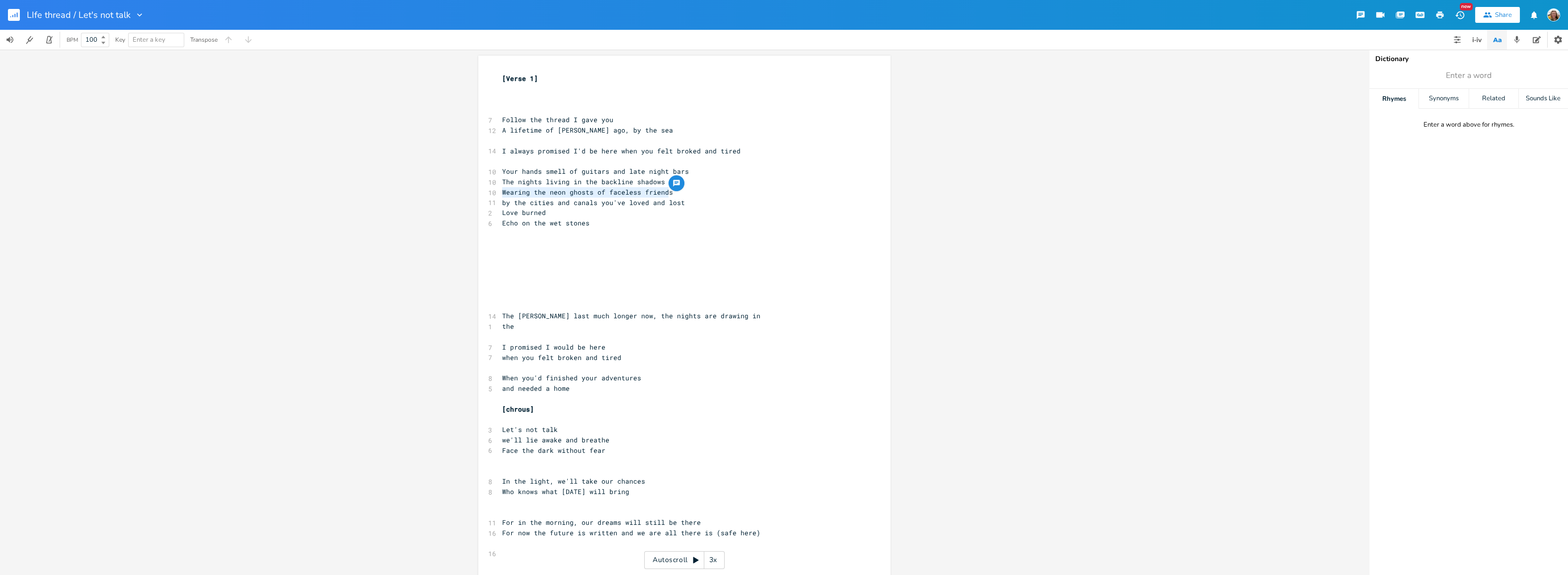
type textarea "Wearing the neon ghosts of faceless friends"
click at [663, 189] on pre "​" at bounding box center [679, 193] width 358 height 11
click at [666, 182] on span "Wearing the neon ghosts of faceless friendsThe nights living in the backline sh…" at bounding box center [668, 181] width 334 height 9
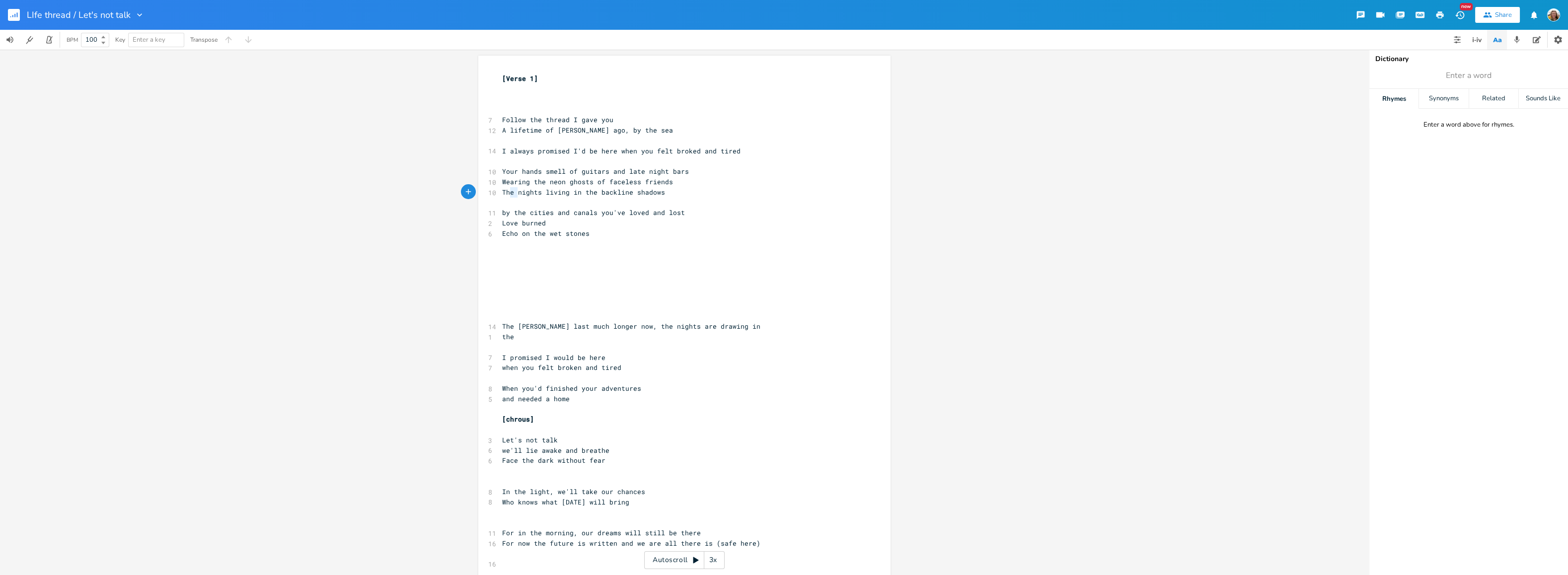
type textarea "The"
drag, startPoint x: 514, startPoint y: 191, endPoint x: 498, endPoint y: 189, distance: 16.1
click at [500, 189] on pre "The nights living in the backline shadows" at bounding box center [679, 193] width 358 height 11
drag, startPoint x: 537, startPoint y: 191, endPoint x: 496, endPoint y: 192, distance: 41.0
click at [496, 192] on div "The nights x [Verse 1] ​ ​ ​ 7 Follow the thread I gave you 12 A lifetime of [P…" at bounding box center [684, 500] width 412 height 889
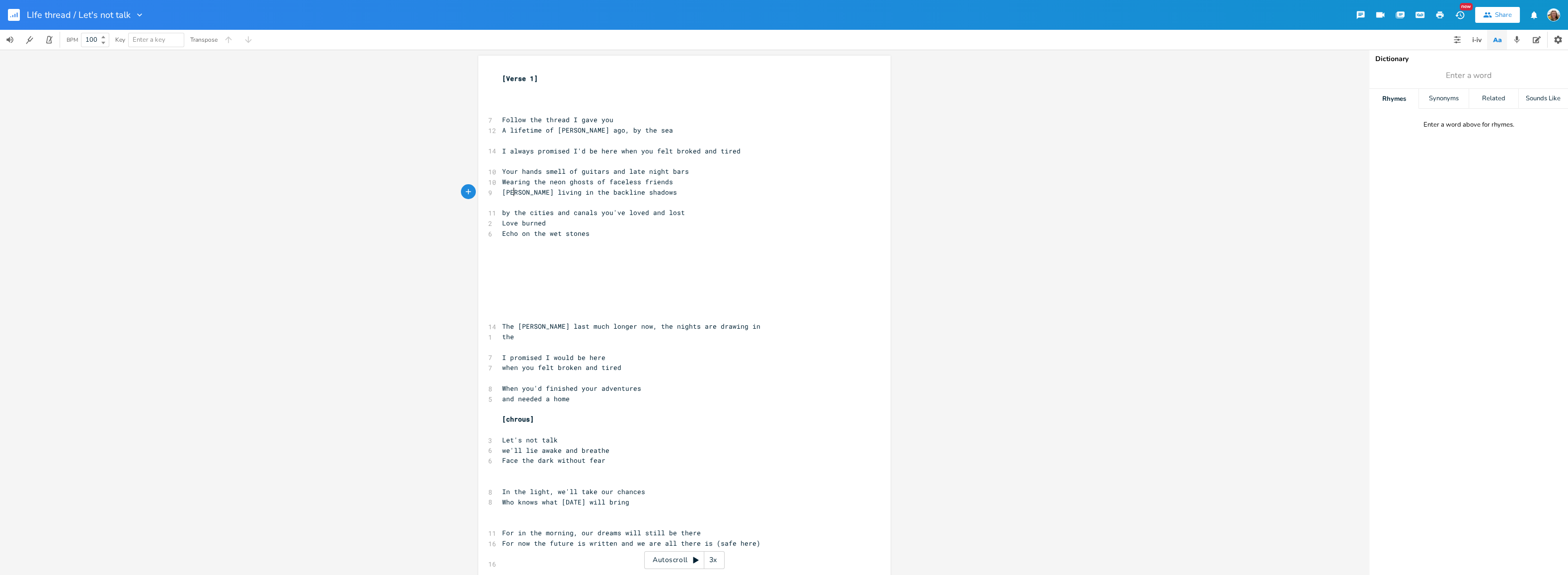
type textarea "Living"
drag, startPoint x: 551, startPoint y: 194, endPoint x: 483, endPoint y: 194, distance: 68.0
click at [483, 194] on div "Living living x [Verse 1] ​ ​ ​ 7 Follow the thread I gave you 12 A lifetime of…" at bounding box center [684, 500] width 412 height 889
type textarea "Living"
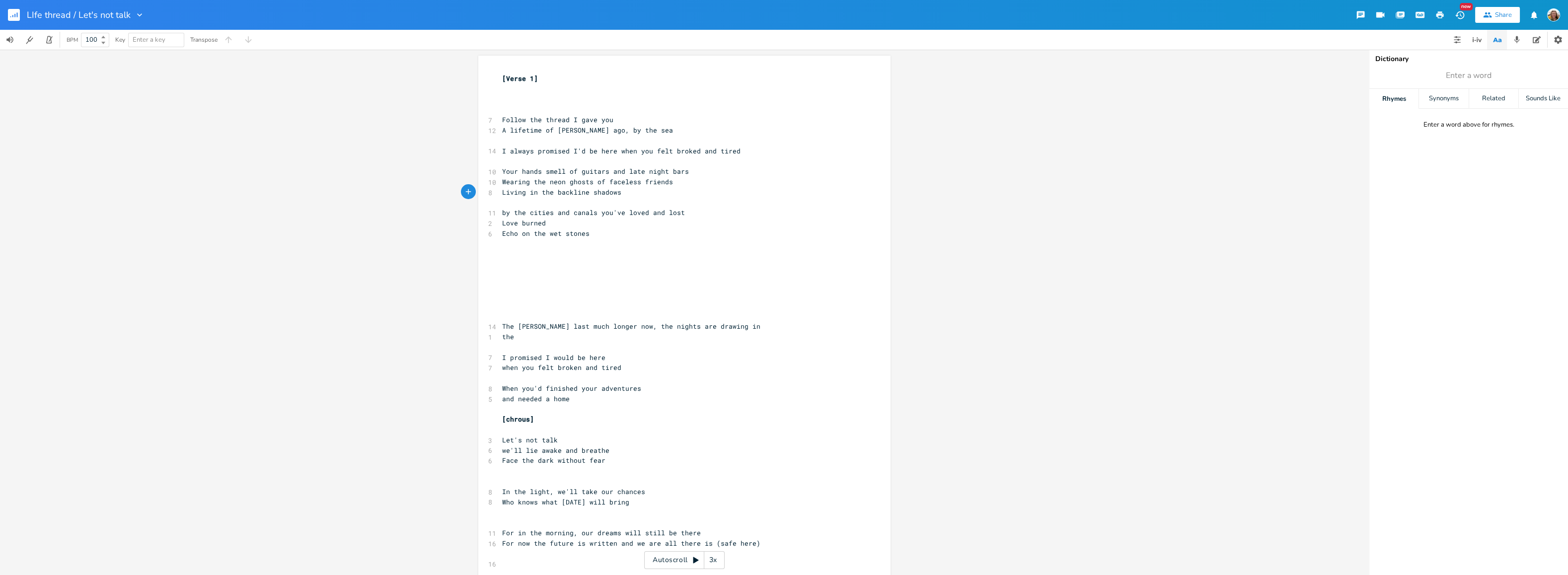
click at [525, 204] on pre "​" at bounding box center [679, 203] width 358 height 11
drag, startPoint x: 544, startPoint y: 222, endPoint x: 499, endPoint y: 223, distance: 45.0
click at [502, 223] on span "Love burned" at bounding box center [524, 222] width 44 height 9
type textarea "Love burned"
click at [502, 212] on span "Love burned by the cities and canals you've loved and lost" at bounding box center [617, 212] width 230 height 9
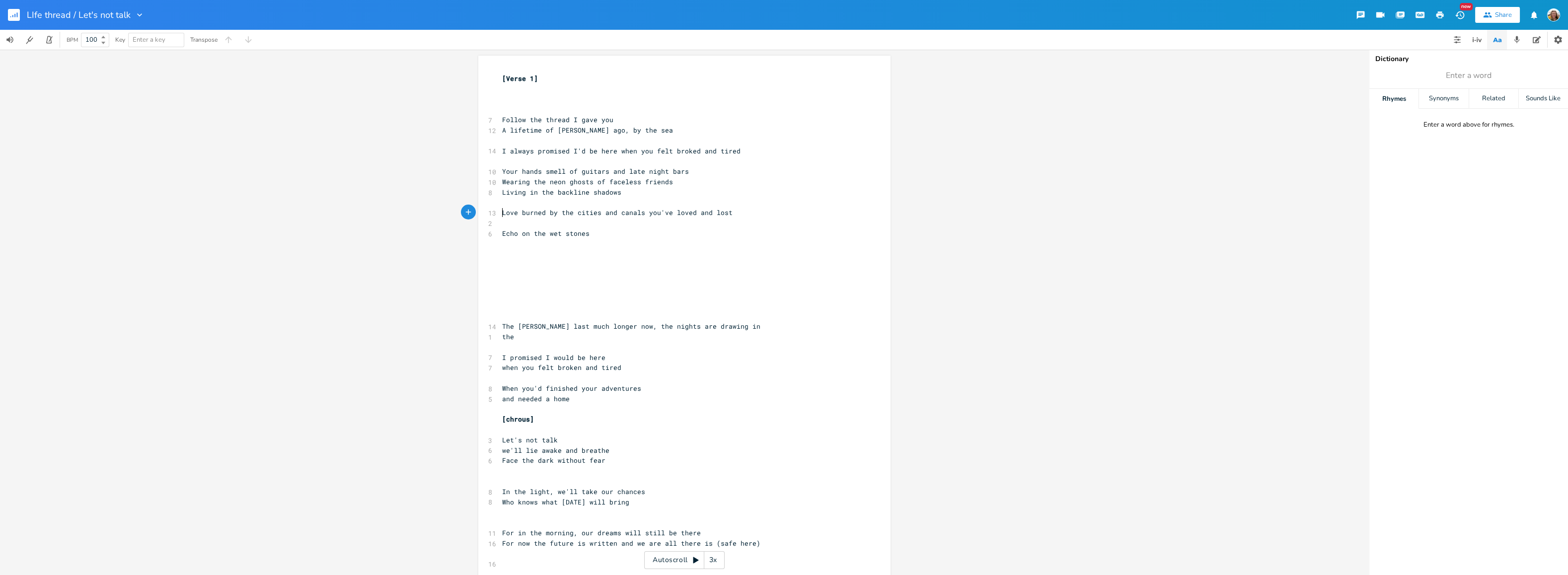
scroll to position [0, 0]
click at [540, 205] on pre "​" at bounding box center [679, 203] width 358 height 11
click at [590, 208] on pre "​" at bounding box center [679, 213] width 358 height 11
click at [696, 170] on pre "Your hands smell of guitars and late night bars" at bounding box center [679, 172] width 358 height 11
type textarea "Living in the backline shadows"
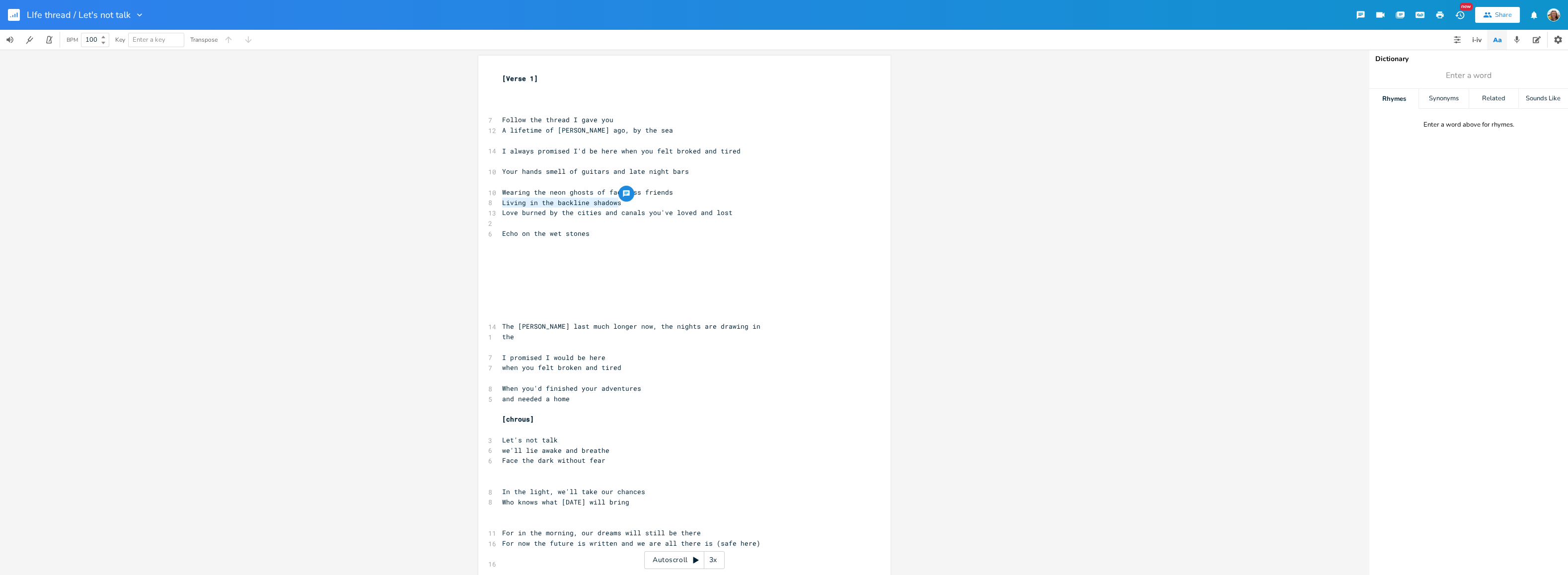
drag, startPoint x: 620, startPoint y: 204, endPoint x: 499, endPoint y: 203, distance: 121.0
click at [500, 203] on pre "Living in the backline shadows" at bounding box center [679, 203] width 358 height 11
click at [611, 230] on pre "Echo on the wet stones" at bounding box center [679, 234] width 358 height 11
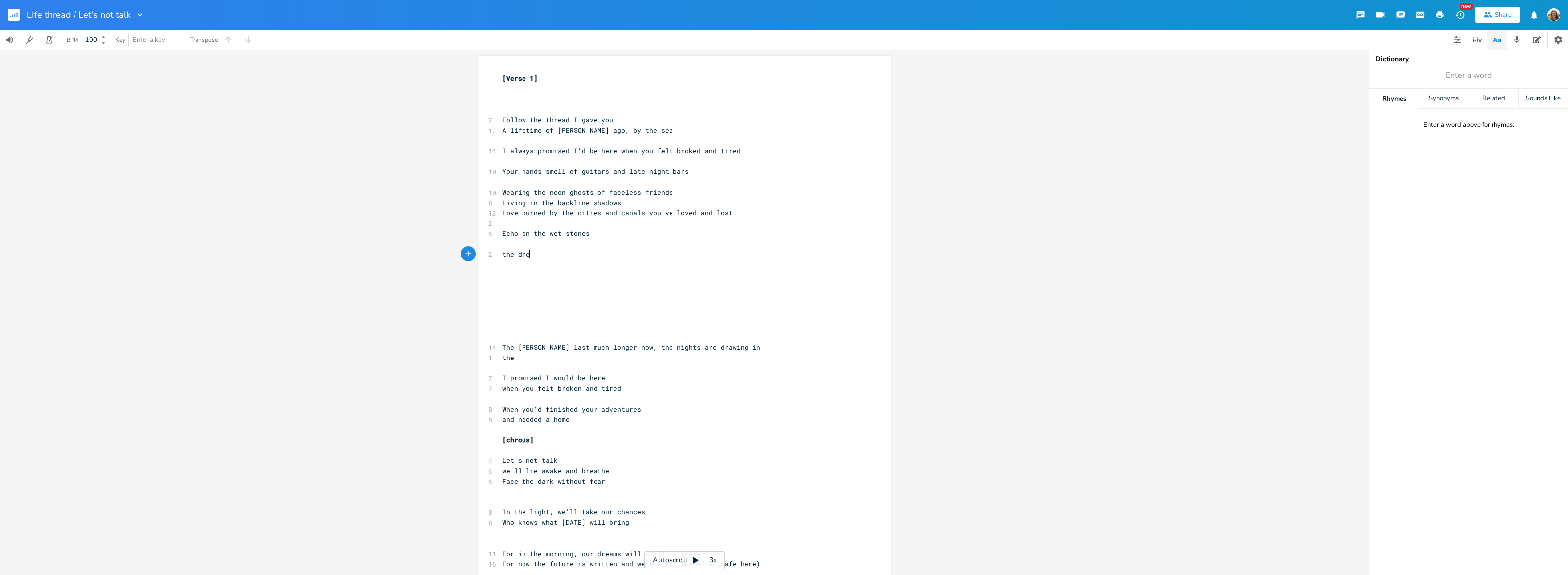
type textarea "the drea"
type textarea "e"
type textarea "neon dreams of"
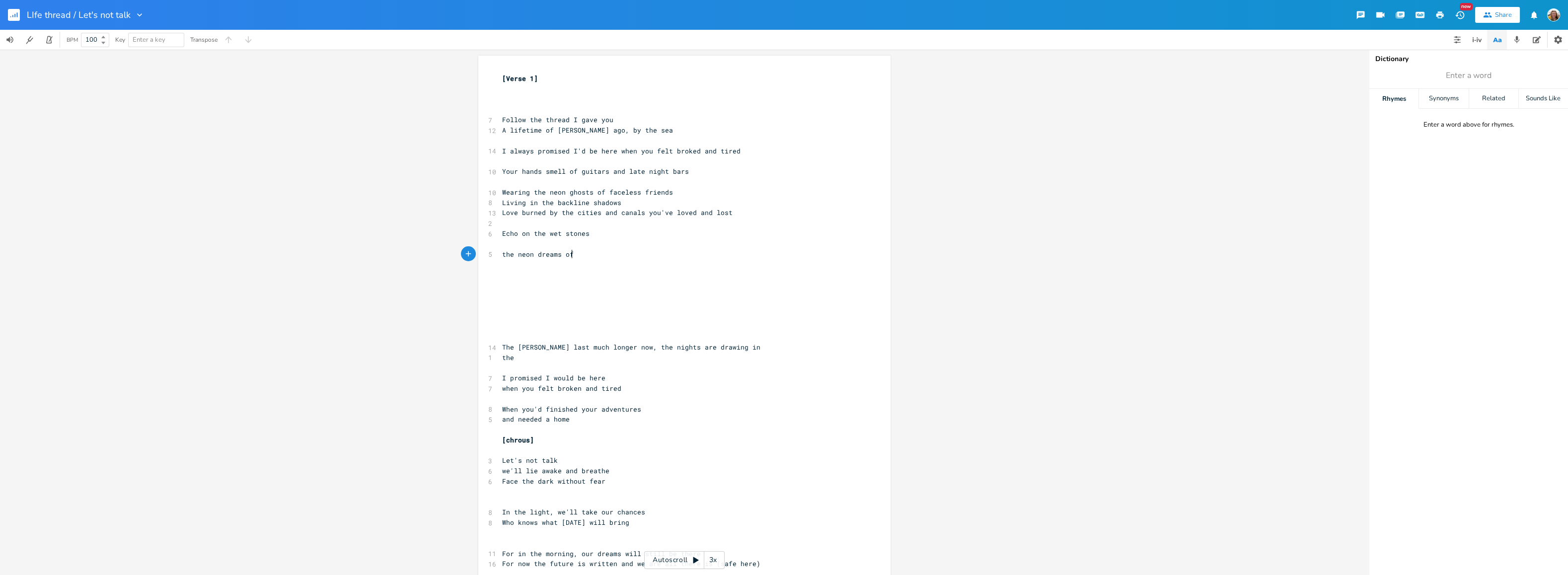
scroll to position [0, 47]
type textarea "have turned into scars"
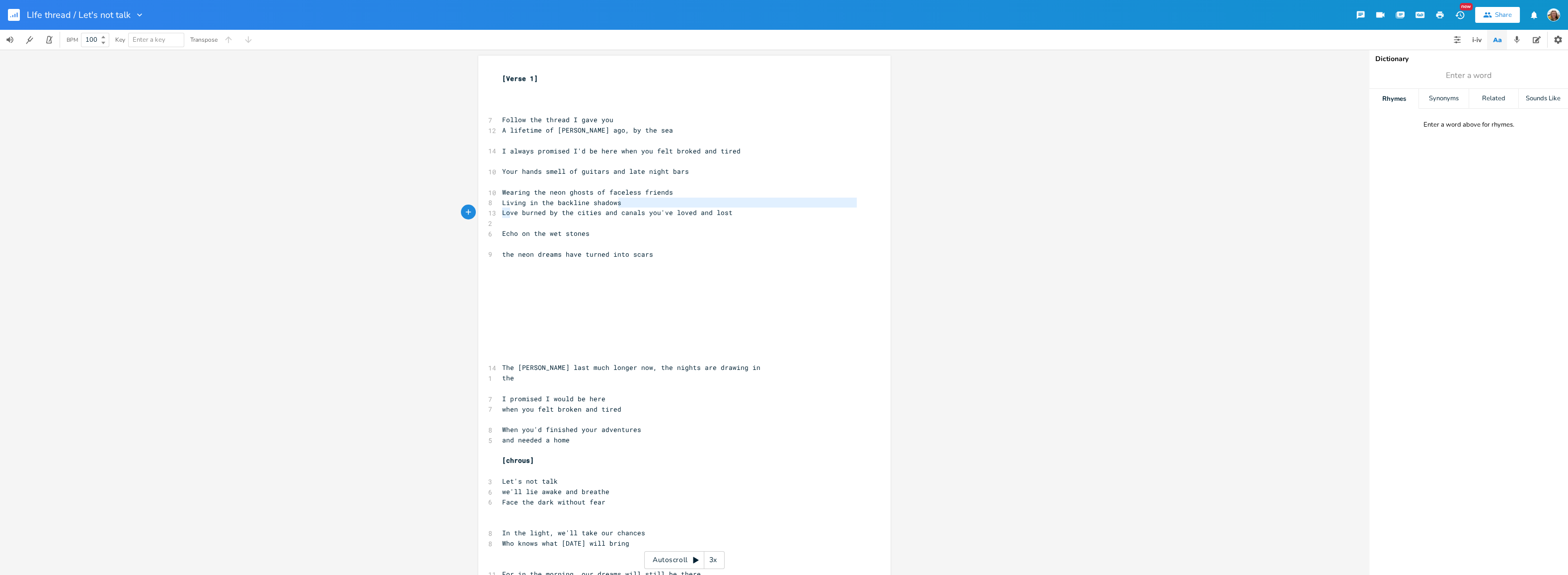
type textarea "Living in the backline shadows"
drag, startPoint x: 590, startPoint y: 206, endPoint x: 495, endPoint y: 200, distance: 95.2
click at [495, 200] on div "Living in the backline shadows x [Verse 1] ​ ​ ​ 7 Follow the thread I gave you…" at bounding box center [684, 521] width 412 height 931
click at [510, 179] on pre "​" at bounding box center [679, 182] width 358 height 11
click at [632, 181] on pre "Living in the backline shadows" at bounding box center [679, 182] width 358 height 11
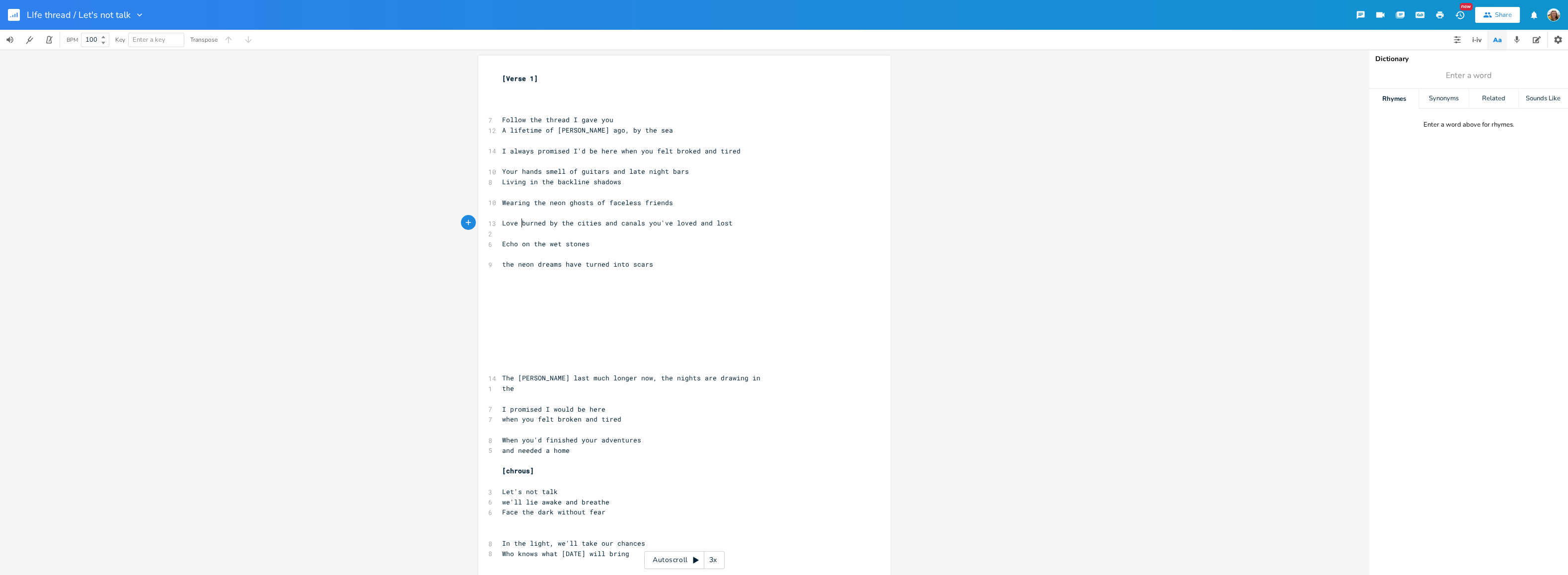
type textarea "Love"
drag, startPoint x: 518, startPoint y: 222, endPoint x: 488, endPoint y: 222, distance: 30.0
click at [500, 222] on div "13 Love burned by the cities and canals you've loved and lost" at bounding box center [679, 223] width 358 height 11
type textarea "nd canals you've loved and lost"
type textarea "urned by the cities and canals you've loved and lost"
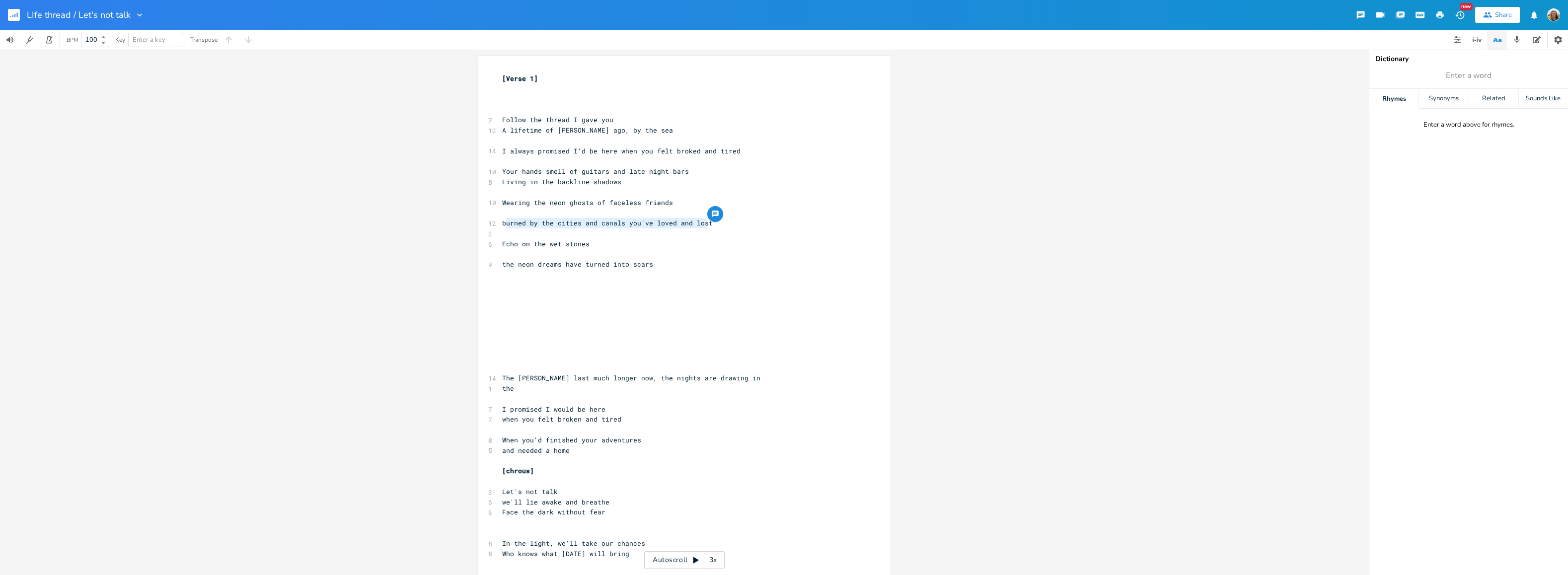
drag, startPoint x: 712, startPoint y: 224, endPoint x: 515, endPoint y: 229, distance: 197.1
click at [502, 224] on pre "burned by the cities and canals you've loved and lost" at bounding box center [679, 223] width 358 height 11
click at [509, 223] on span "burned by the cities and canals you've loved and lost" at bounding box center [607, 222] width 210 height 9
drag, startPoint x: 497, startPoint y: 224, endPoint x: 708, endPoint y: 224, distance: 211.0
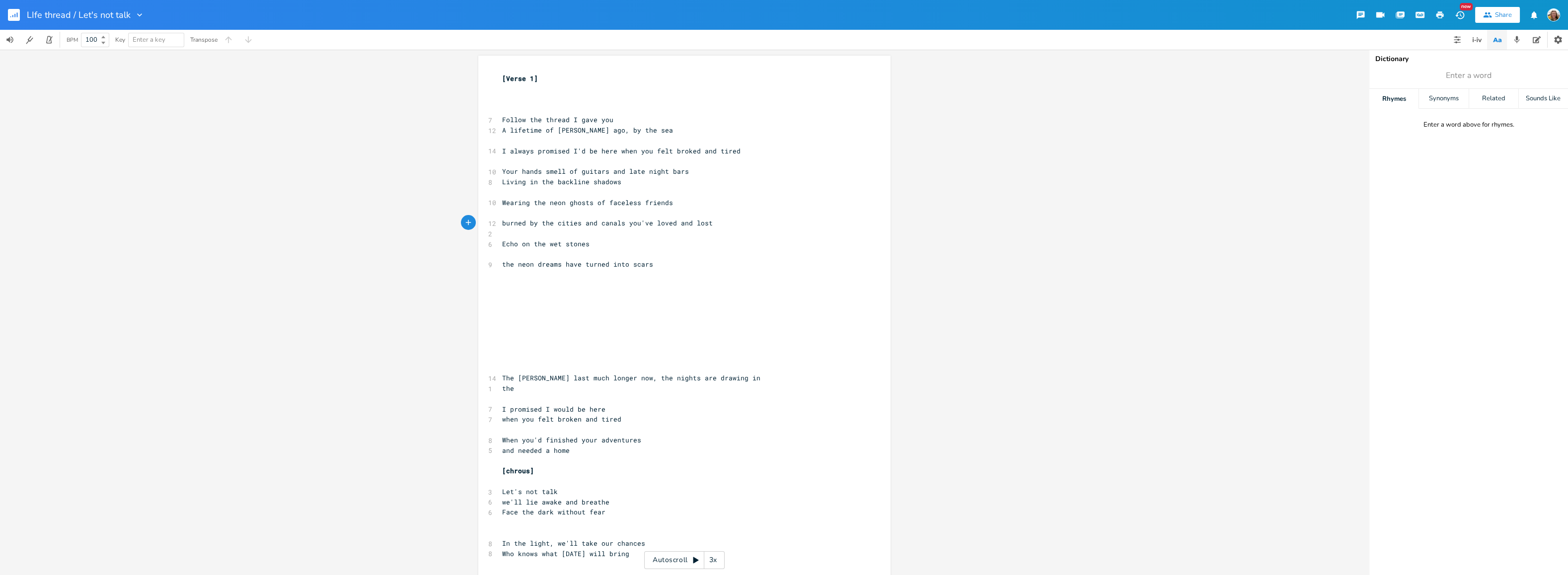
click at [708, 224] on pre "burned by the cities and canals you've loved and lost" at bounding box center [679, 223] width 358 height 11
type textarea "ls you've loved and lost"
type textarea "Echo"
type textarea "burned by the cities and canals you've loved and lost"
drag, startPoint x: 708, startPoint y: 224, endPoint x: 497, endPoint y: 222, distance: 211.0
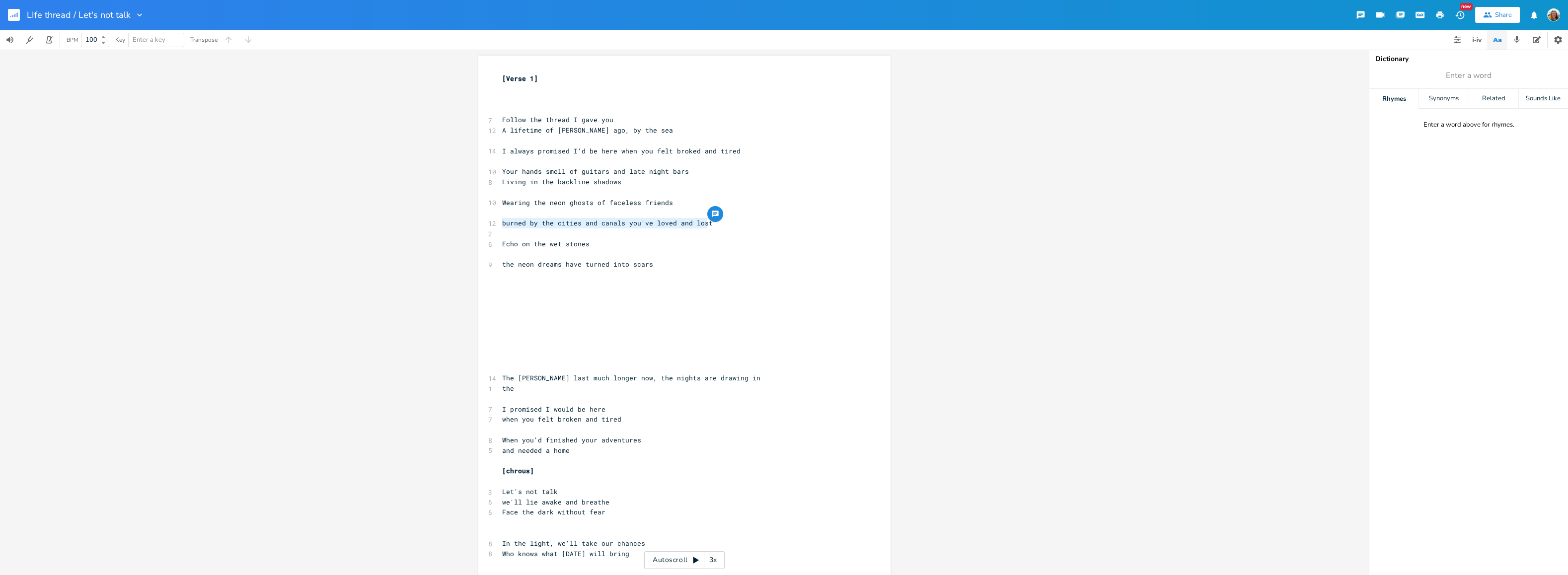
click at [497, 222] on div "burned by the cities and canals you've loved and lost x [Verse 1] ​ ​ ​ 7 Follo…" at bounding box center [684, 526] width 412 height 941
click at [628, 183] on pre "Living in the backline shadows" at bounding box center [679, 182] width 358 height 11
drag, startPoint x: 545, startPoint y: 201, endPoint x: 498, endPoint y: 204, distance: 47.1
click at [500, 204] on pre "Wearing the neon ghosts of faceless friends" at bounding box center [679, 203] width 358 height 11
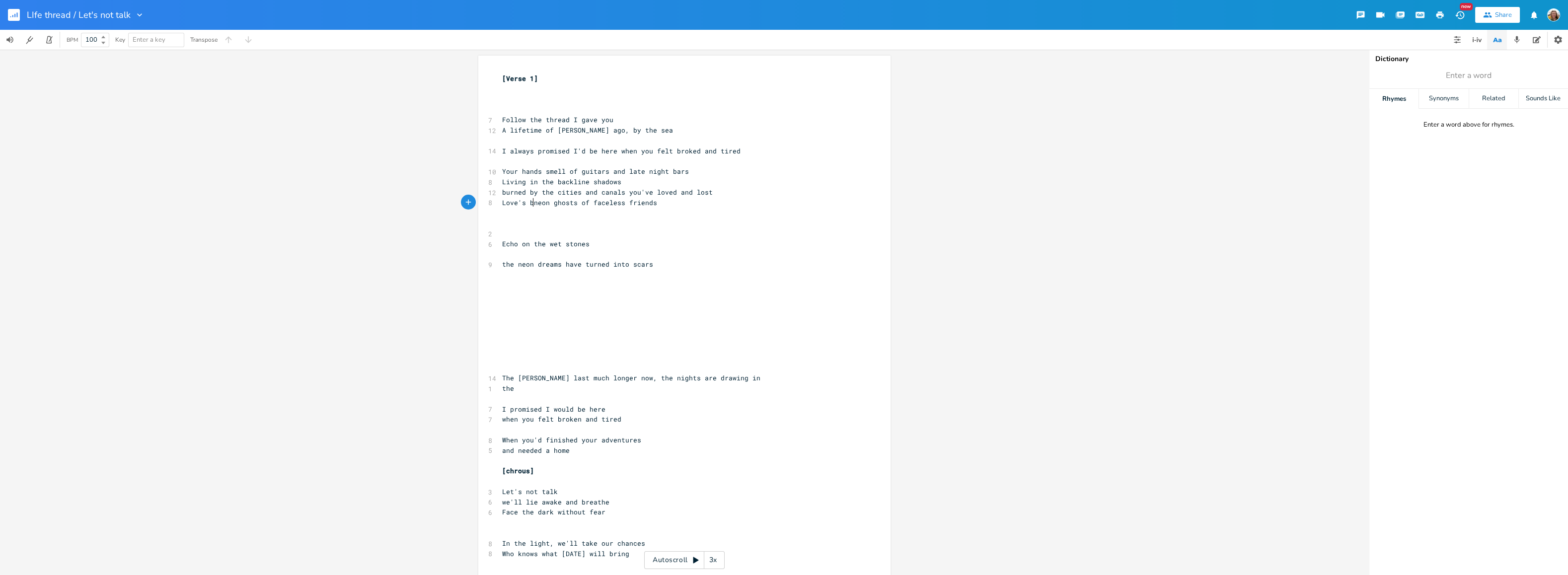
type textarea "Love's bru"
type textarea "urned you and left a scar"
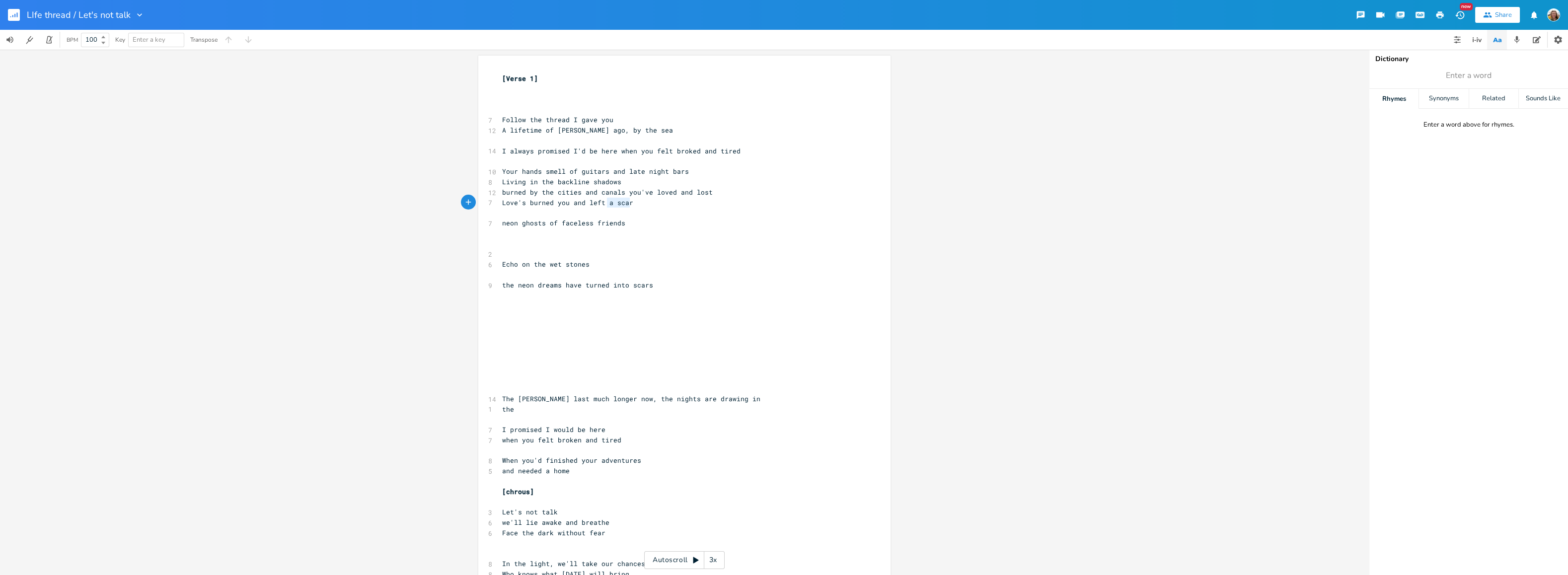
drag, startPoint x: 620, startPoint y: 199, endPoint x: 603, endPoint y: 198, distance: 17.0
click at [603, 198] on pre "Love's burned you and left a scar" at bounding box center [679, 203] width 358 height 11
type textarea "scars"
click at [502, 222] on span "neon ghosts of faceless friends" at bounding box center [564, 222] width 123 height 9
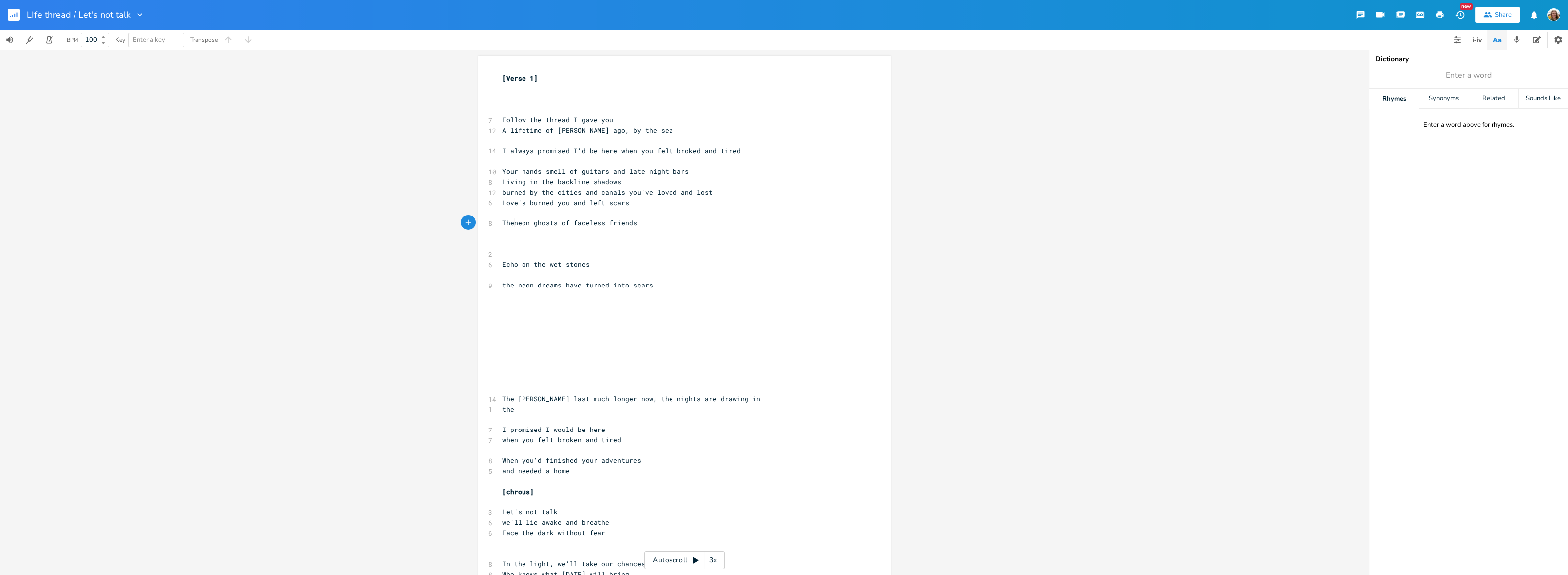
scroll to position [0, 12]
type textarea "The laughter of the"
click at [622, 222] on span "The laughter of the neon ghosts of faceless friends" at bounding box center [603, 222] width 202 height 9
click at [642, 230] on pre "of faceless friends" at bounding box center [679, 234] width 358 height 11
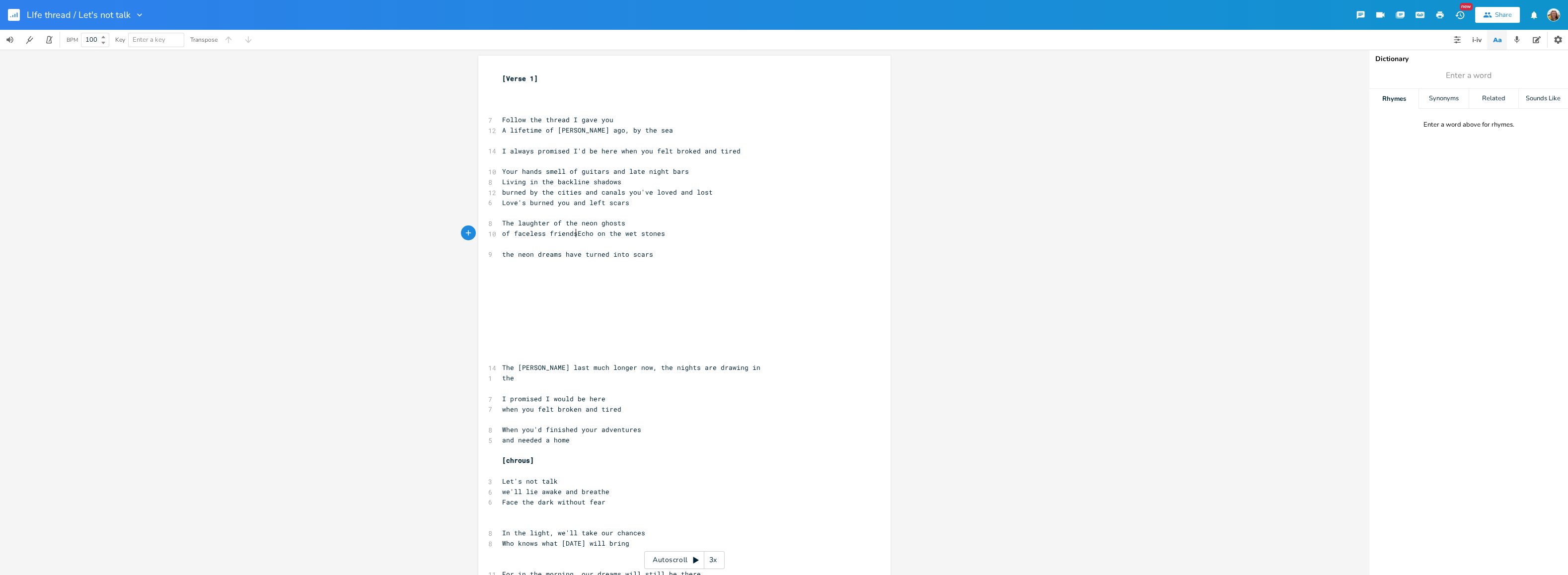
scroll to position [0, 1]
click at [514, 222] on span "The laughter of the neon ghosts" at bounding box center [564, 222] width 123 height 9
type textarea "echoed"
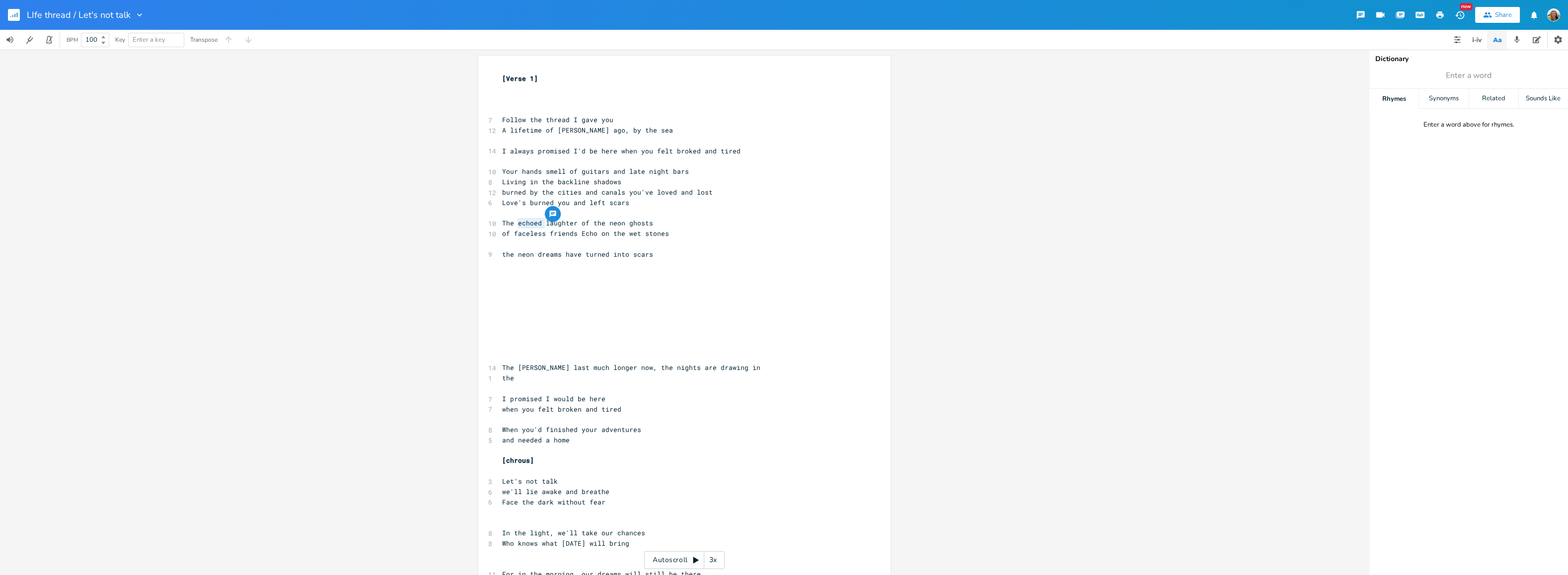
drag, startPoint x: 540, startPoint y: 224, endPoint x: 514, endPoint y: 222, distance: 26.1
click at [514, 222] on span "The echoed laughter of the neon ghosts" at bounding box center [577, 222] width 151 height 9
click at [510, 230] on span "of faceless friends Echo on the wet stones" at bounding box center [585, 233] width 167 height 9
type textarea "he neon dreams have turned into scars"
drag, startPoint x: 607, startPoint y: 258, endPoint x: 502, endPoint y: 258, distance: 105.0
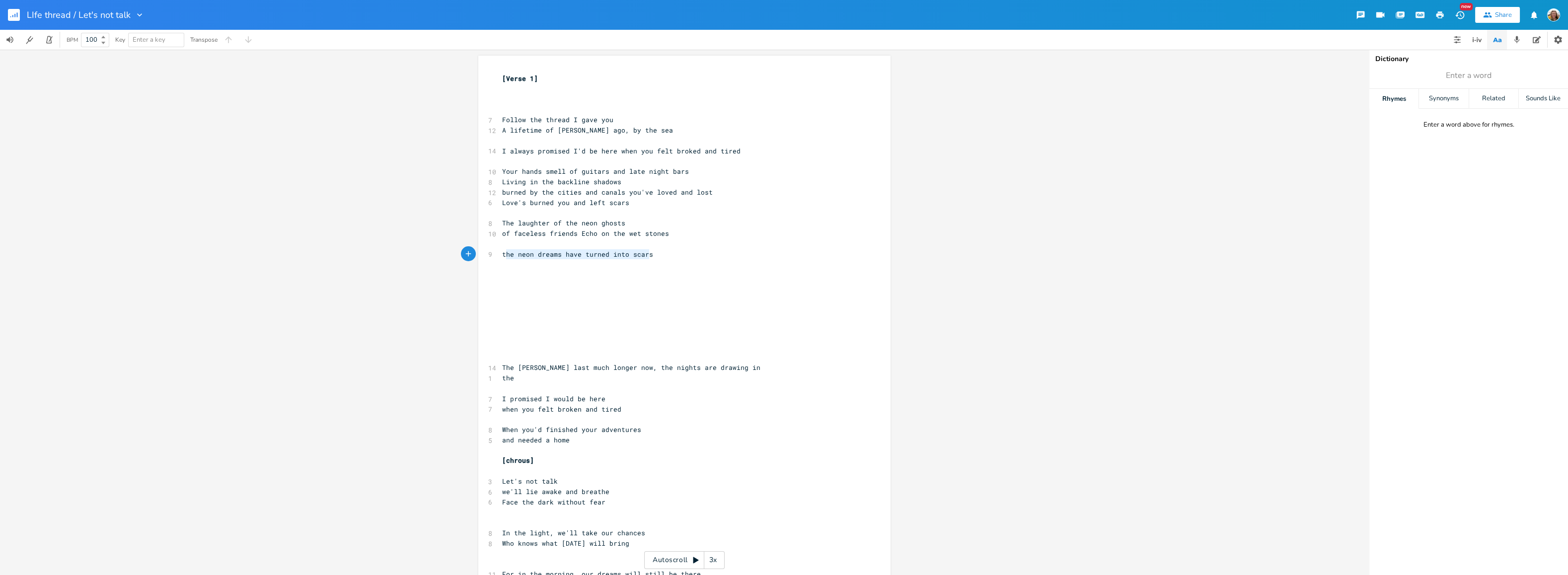
click at [502, 258] on pre "the neon dreams have turned into scars" at bounding box center [679, 255] width 358 height 11
drag, startPoint x: 521, startPoint y: 193, endPoint x: 497, endPoint y: 191, distance: 24.1
click at [500, 191] on pre "burned by the cities and canals you've loved and lost" at bounding box center [679, 193] width 358 height 11
type textarea "Worn"
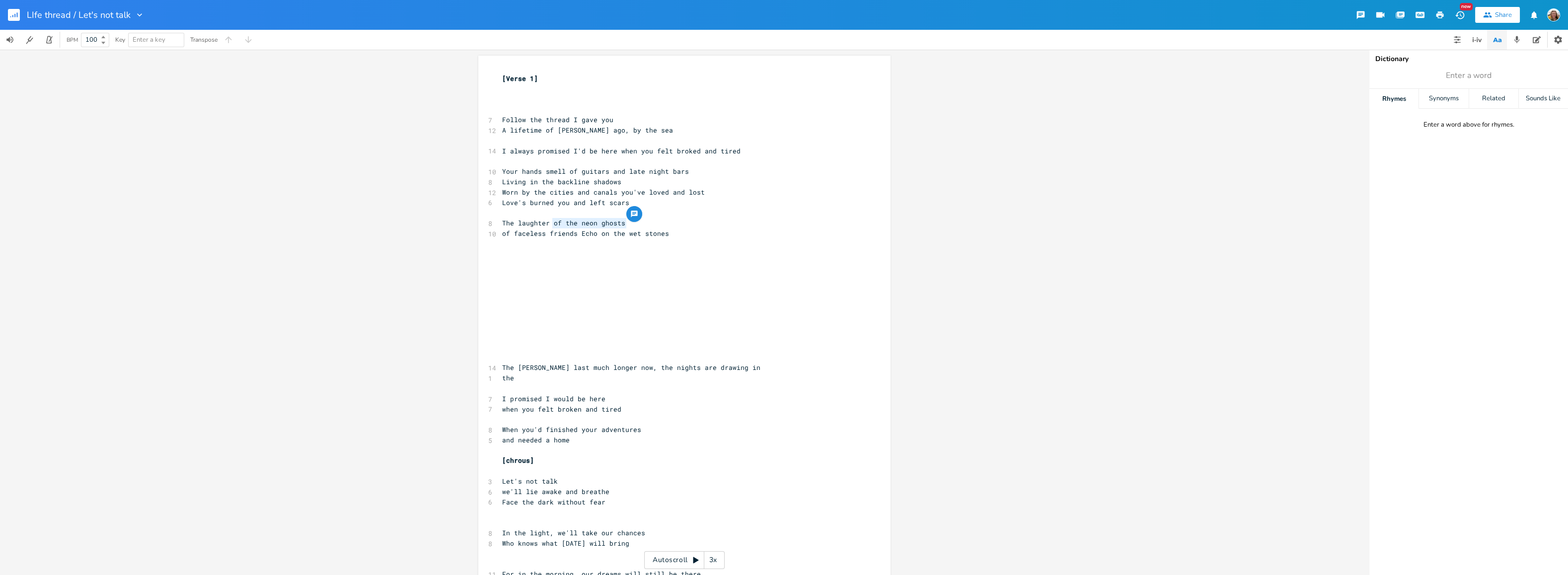
drag, startPoint x: 625, startPoint y: 221, endPoint x: 549, endPoint y: 225, distance: 76.1
click at [549, 225] on pre "The laughter of the neon ghosts" at bounding box center [679, 223] width 358 height 11
type textarea "of the neon ghosts"
click at [502, 232] on span "of faceless friends Echo on the wet stones" at bounding box center [585, 233] width 167 height 9
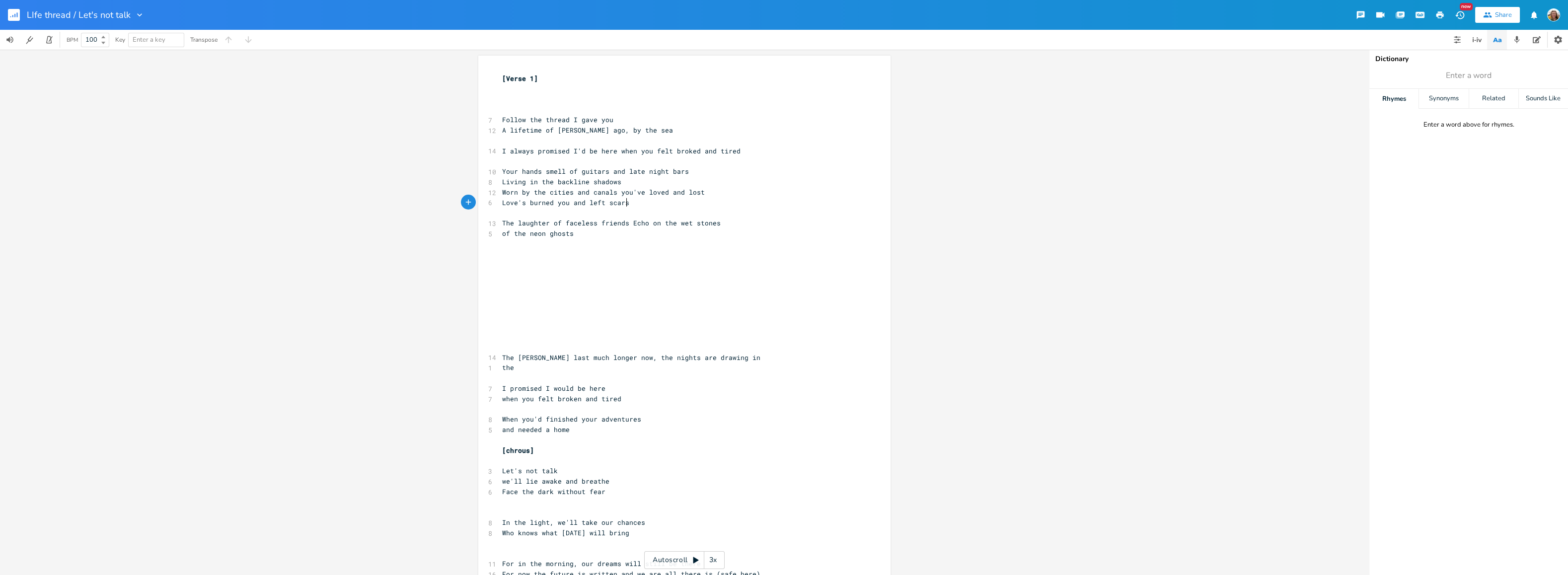
click at [628, 201] on pre "Love's burned you and left scars" at bounding box center [679, 203] width 358 height 11
type textarea "red"
type textarea "you"
drag, startPoint x: 567, startPoint y: 202, endPoint x: 553, endPoint y: 199, distance: 14.3
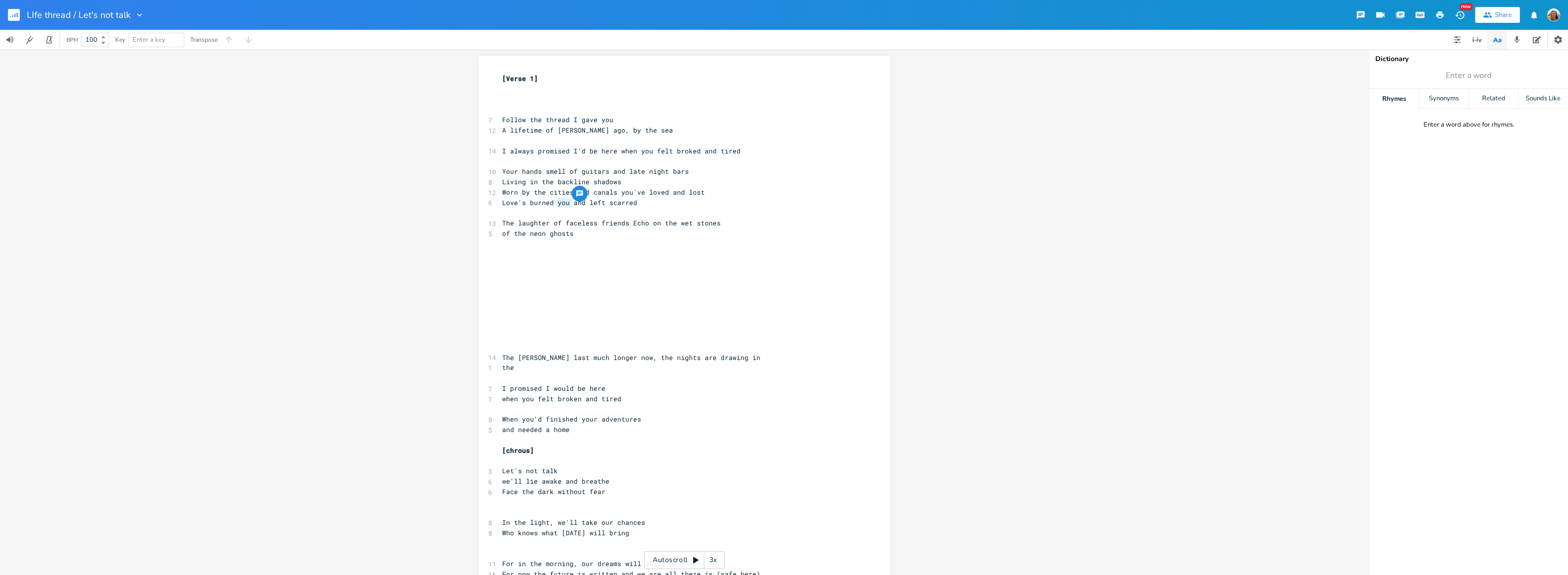
click at [553, 199] on span "Love's burned you and left scarred" at bounding box center [569, 202] width 135 height 9
click at [588, 201] on span "Love's burned and left scarred" at bounding box center [562, 202] width 119 height 9
type textarea "you"
click at [585, 234] on pre "of the neon ghosts" at bounding box center [679, 234] width 358 height 11
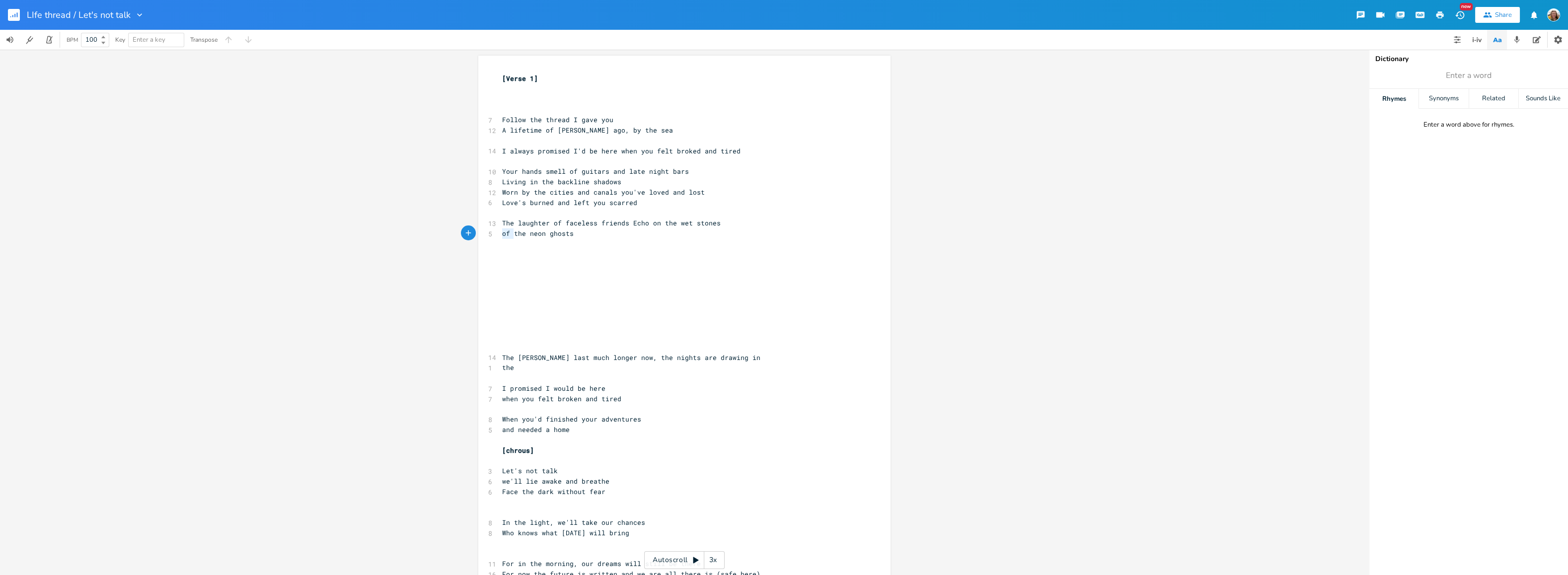
drag, startPoint x: 508, startPoint y: 233, endPoint x: 498, endPoint y: 232, distance: 10.0
click at [500, 232] on pre "of the neon ghosts" at bounding box center [679, 234] width 358 height 11
type textarea "Fasciation of"
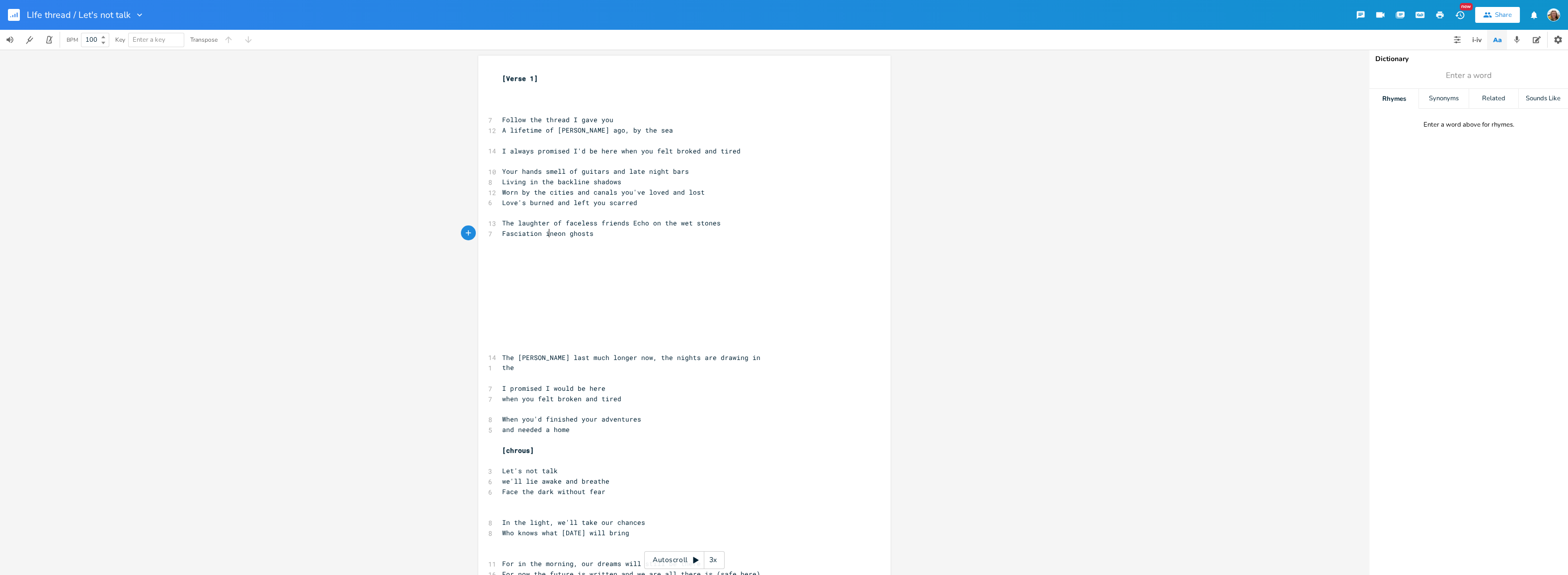
type textarea "inb"
click at [611, 231] on pre "Fasciation in neon ghosts" at bounding box center [679, 234] width 358 height 11
click at [550, 232] on span "Fasciation in neon ghosts" at bounding box center [552, 233] width 100 height 9
click at [552, 232] on span "Fasciation in neon ghosts" at bounding box center [552, 233] width 100 height 9
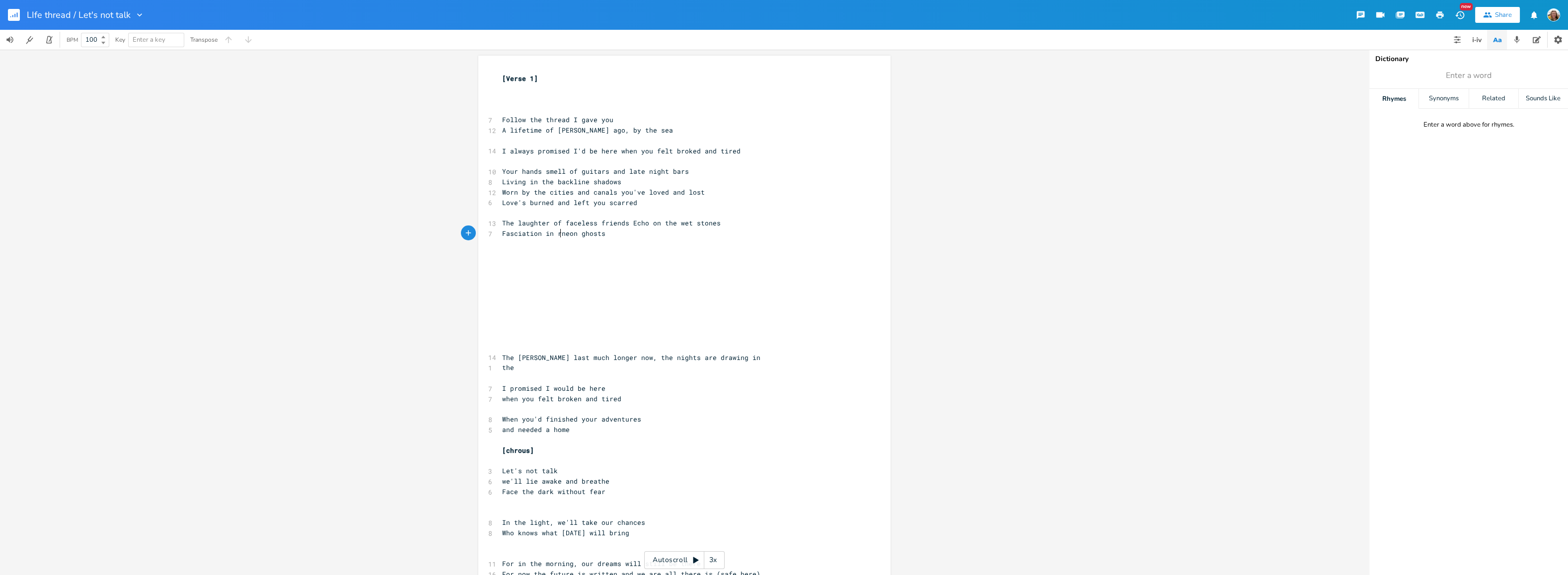
type textarea "rh"
type textarea "te"
type textarea "he"
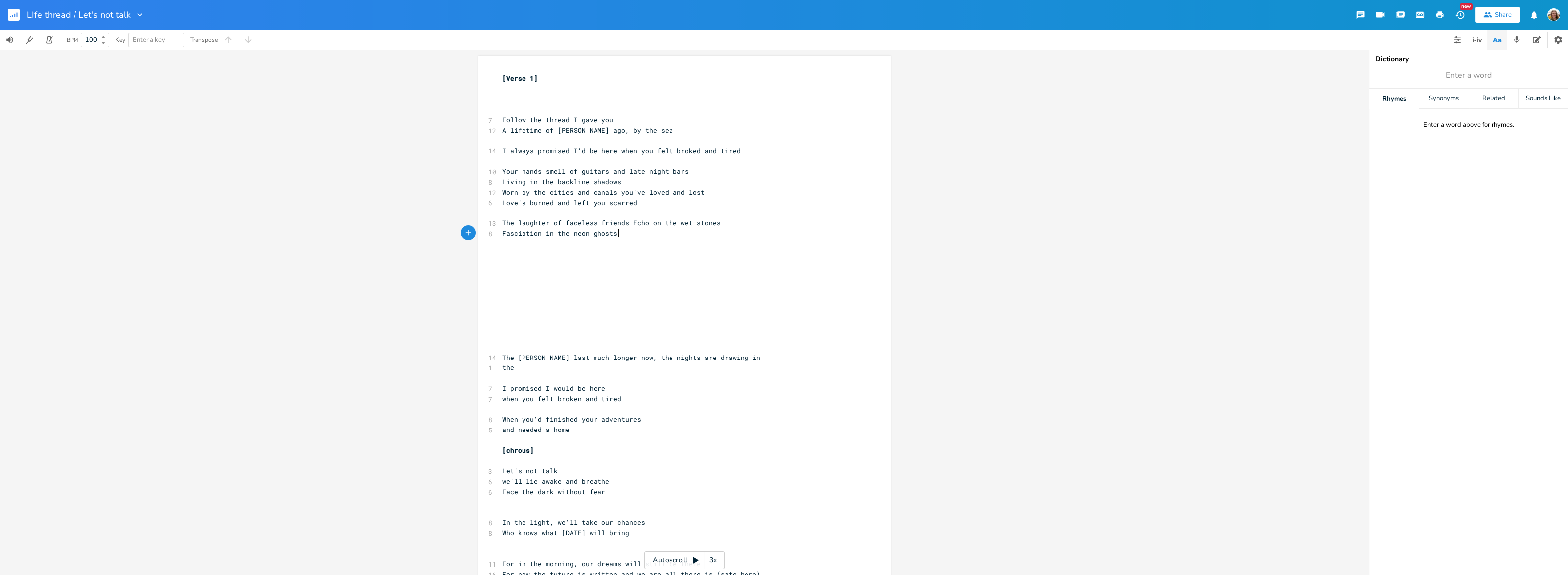
type textarea "the neon ghosts"
type textarea "ciation in the neon ghosts"
drag, startPoint x: 625, startPoint y: 232, endPoint x: 512, endPoint y: 234, distance: 113.0
click at [512, 234] on div "ciation in the neon ghosts x [Verse 1] ​ ​ ​ 7 Follow the thread I gave you 12 …" at bounding box center [684, 516] width 412 height 920
click at [500, 233] on pre "Fasciation in the neon ghosts" at bounding box center [679, 234] width 358 height 11
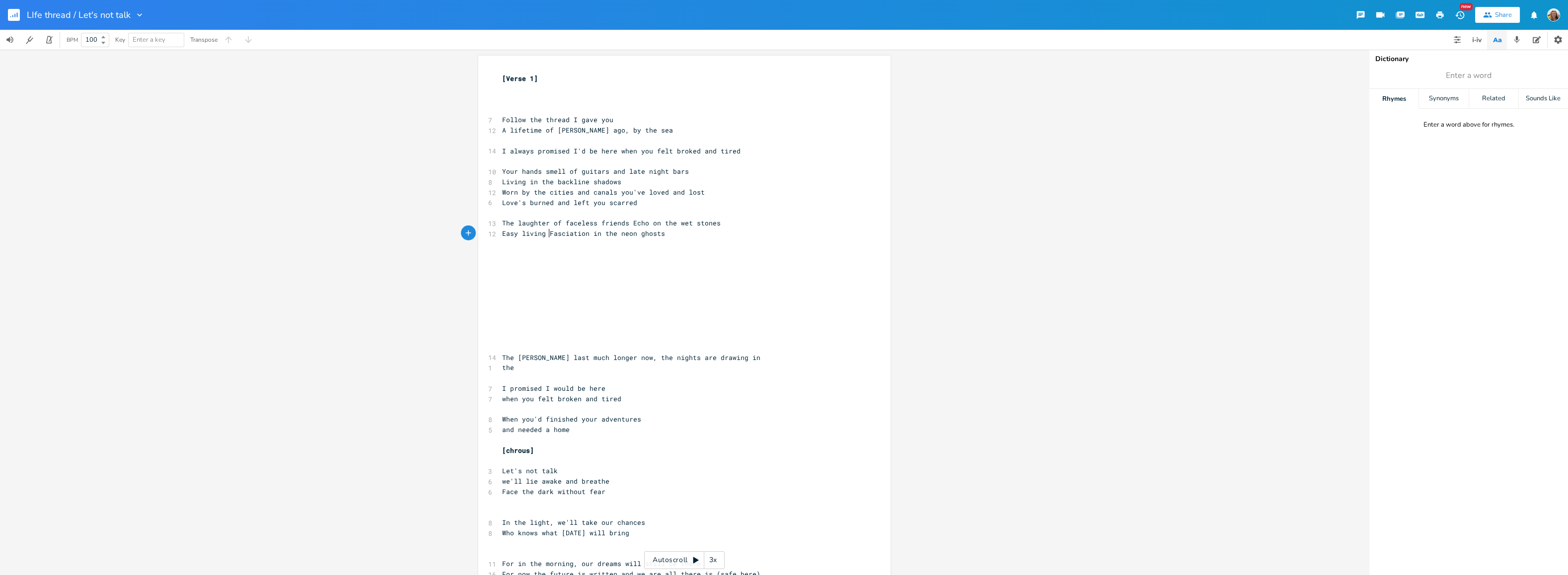
type textarea "Easy living n"
type textarea "'s lost it"
type textarea "'s"
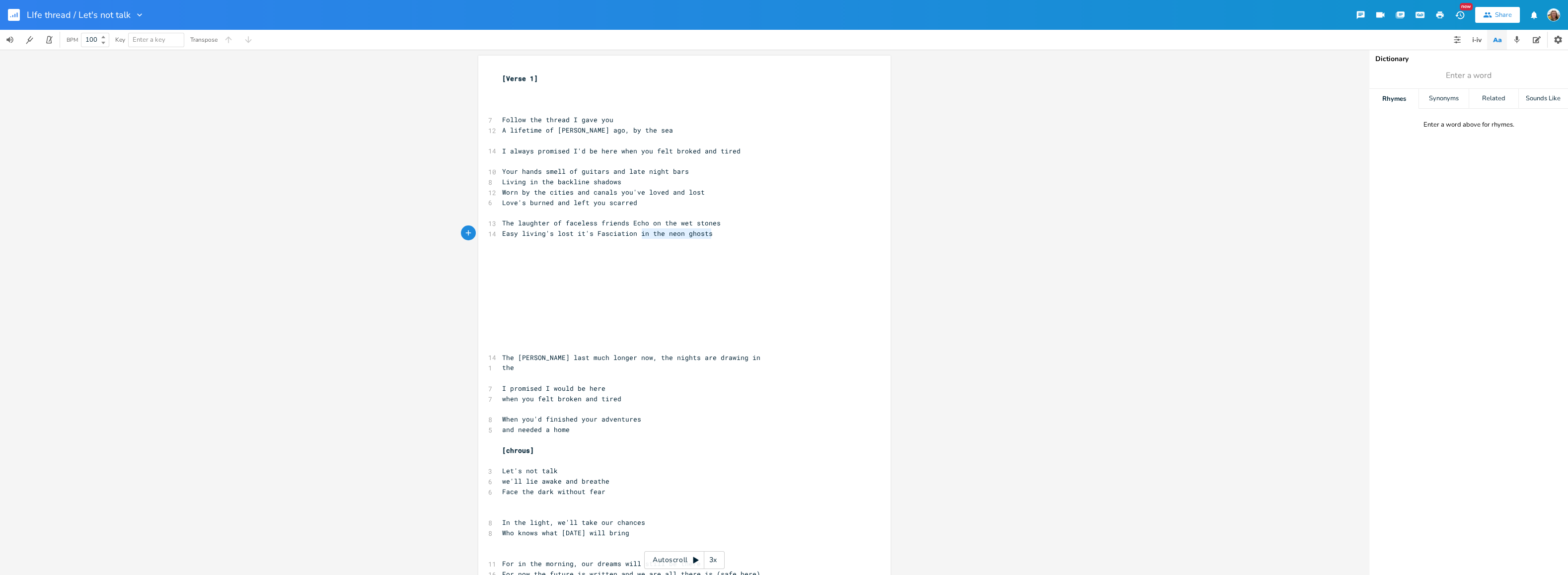
type textarea "in the neon ghosts"
drag, startPoint x: 679, startPoint y: 232, endPoint x: 632, endPoint y: 232, distance: 47.0
click at [632, 232] on pre "Easy living's lost it's Fasciation in the neon ghosts" at bounding box center [679, 234] width 358 height 11
type textarea "and the neo"
type textarea "g"
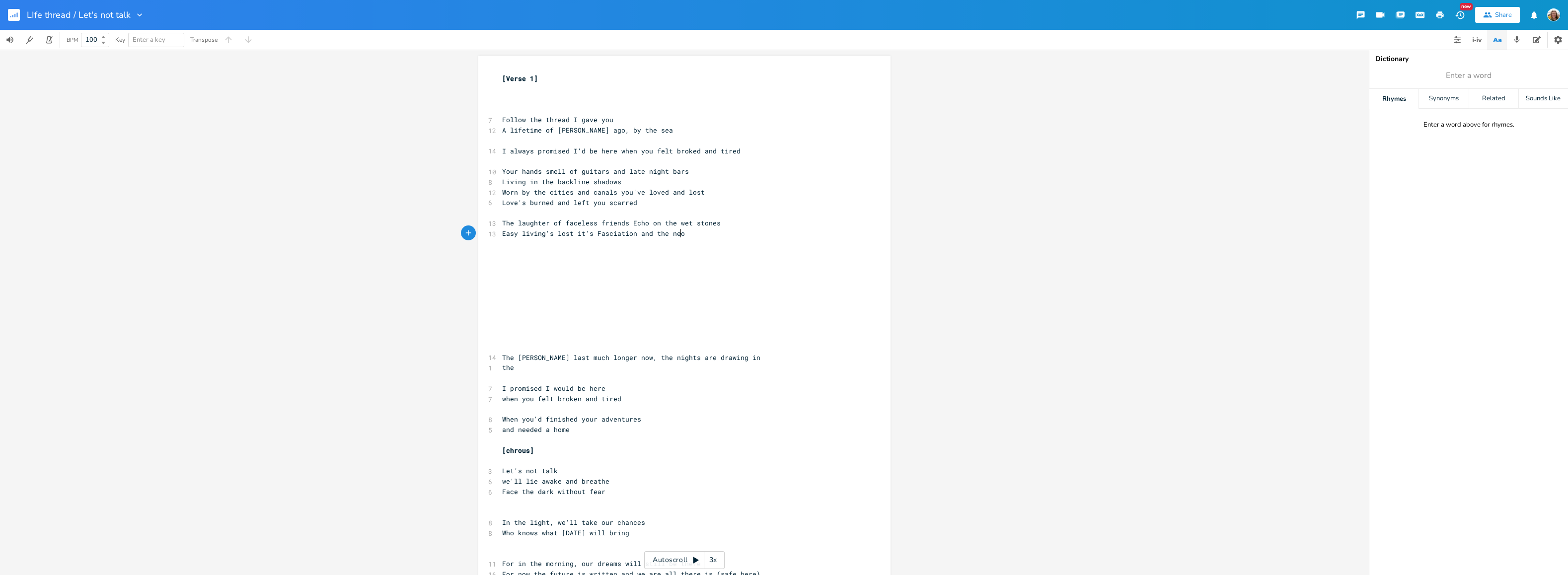
scroll to position [0, 5]
type textarea "n ghst"
type textarea "osts don't d"
type textarea "go away"
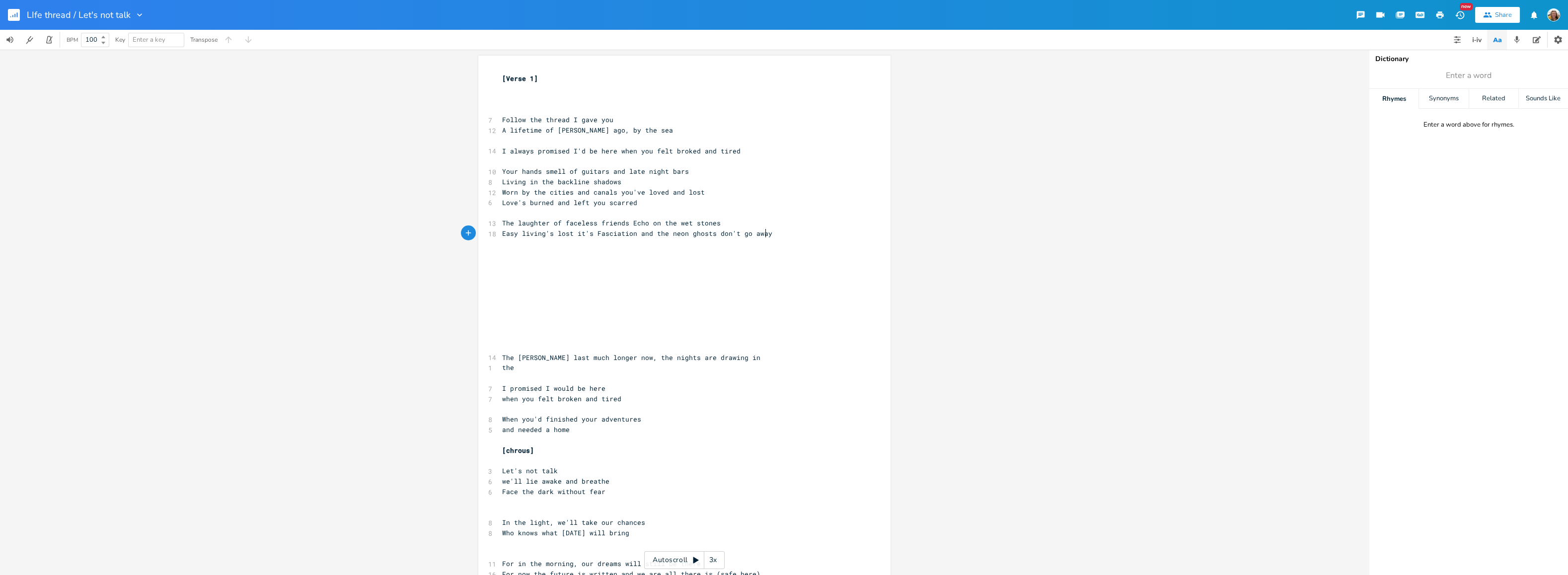
click at [634, 233] on span "Easy living's lost it's Fasciation and the neon ghosts don't go away" at bounding box center [637, 233] width 270 height 9
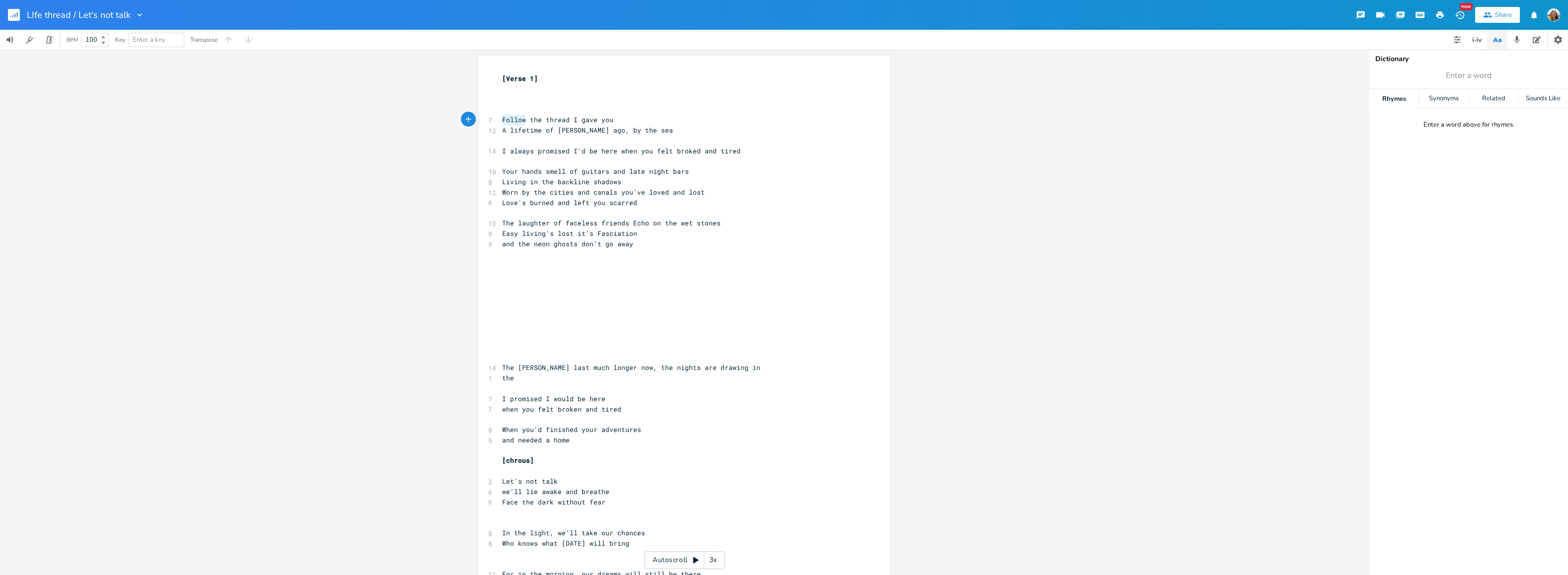
type textarea "Follow the thread I gave you A lifetime of [PERSON_NAME] ago, by the sea I alwa…"
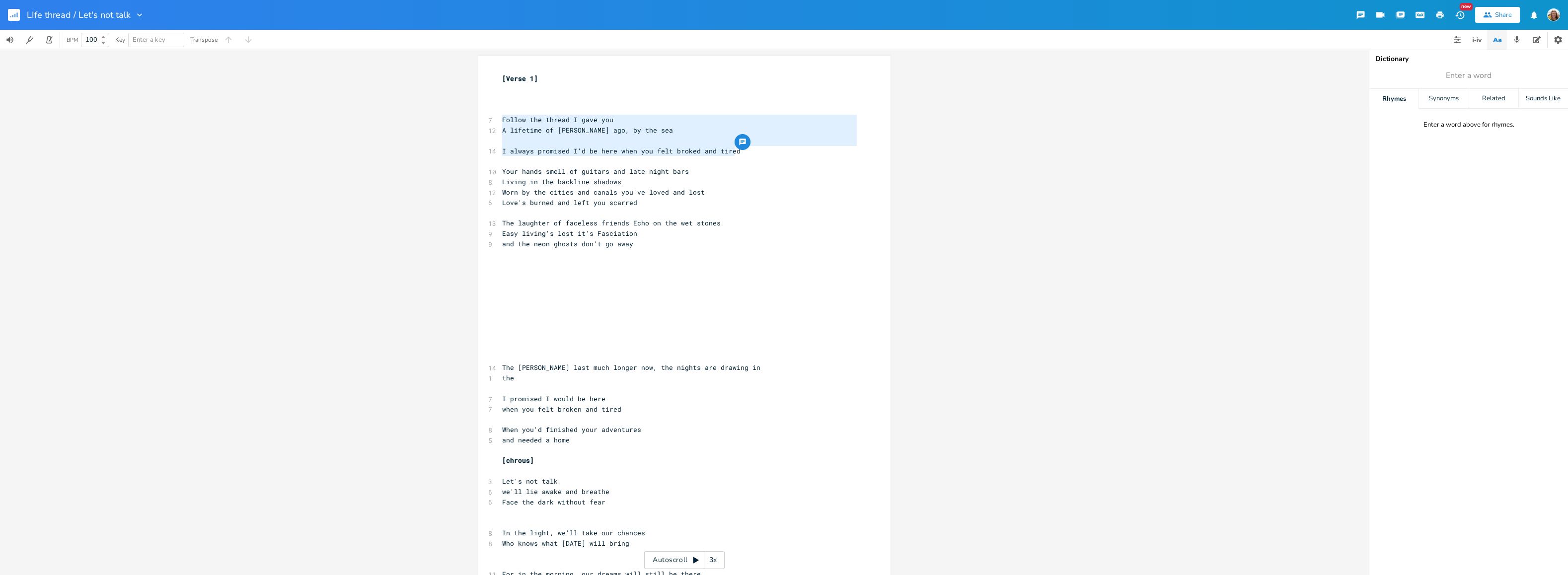
drag, startPoint x: 501, startPoint y: 118, endPoint x: 788, endPoint y: 155, distance: 289.4
click at [788, 155] on div "[Verse 1] ​ ​ ​ 7 Follow the thread I gave you 12 A lifetime of [PERSON_NAME] a…" at bounding box center [679, 523] width 358 height 898
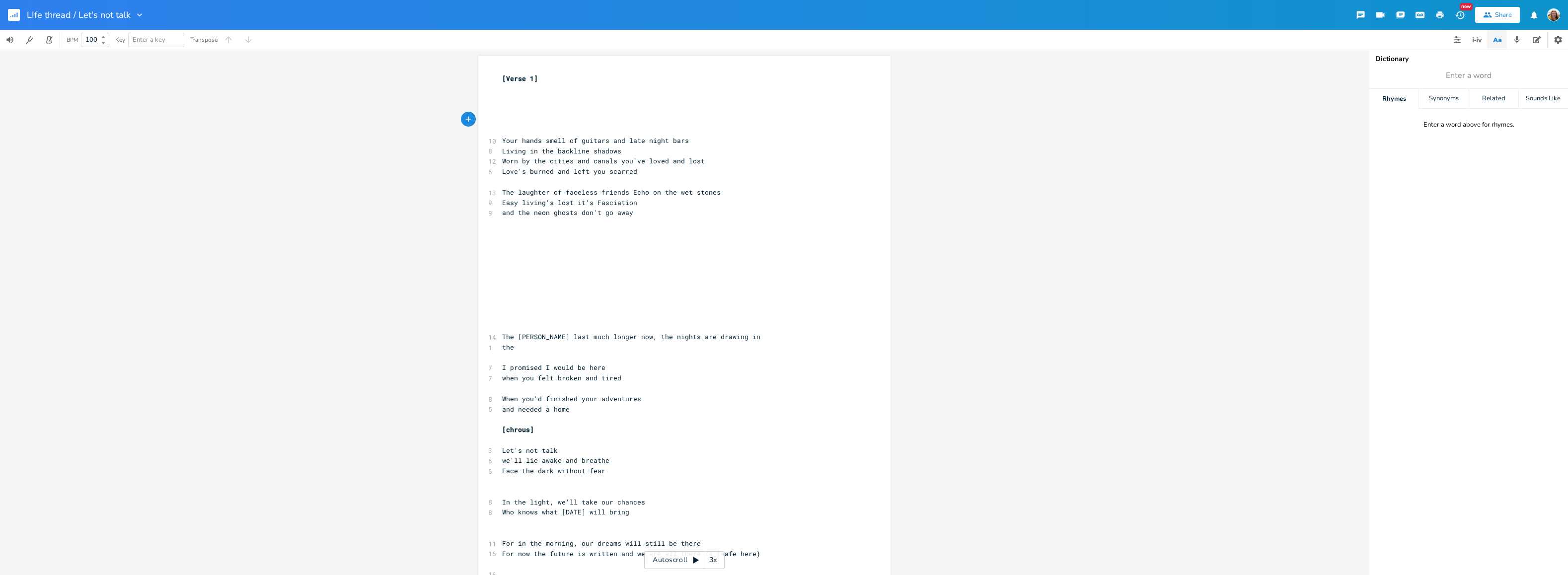
click at [582, 256] on pre "​" at bounding box center [679, 255] width 358 height 11
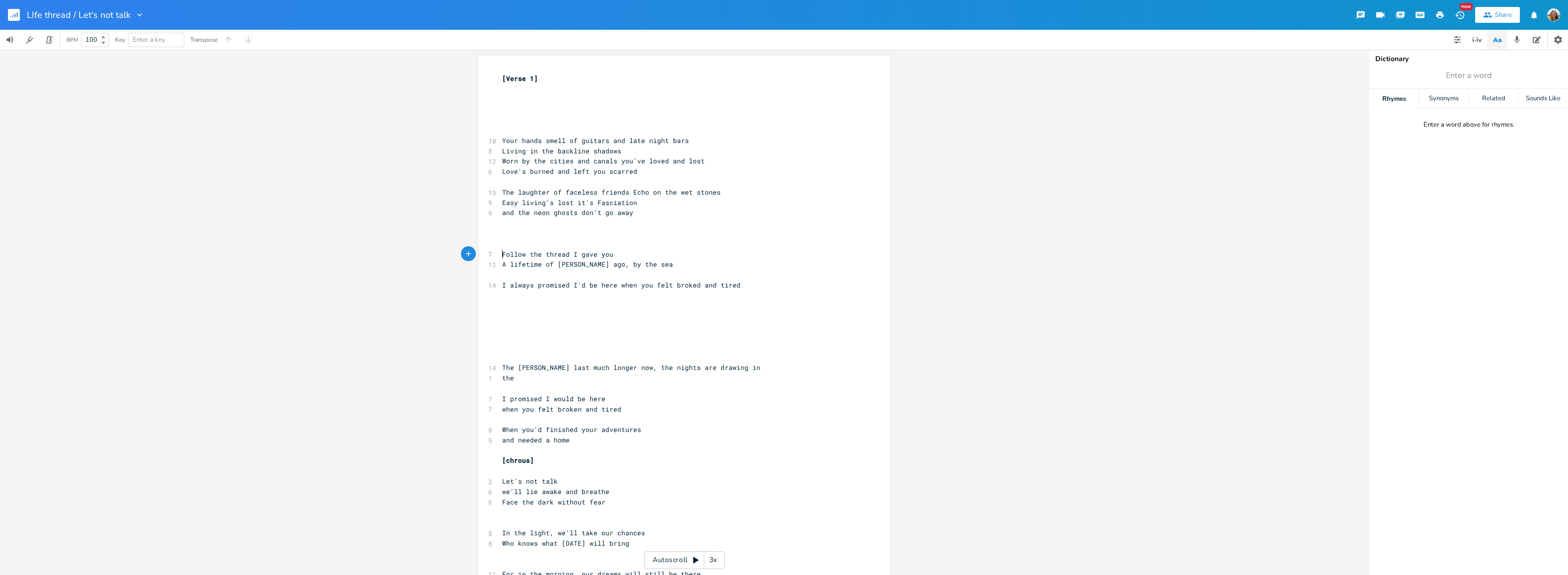
click at [502, 251] on span "Follow the thread I gave you" at bounding box center [558, 254] width 112 height 9
type textarea "So f"
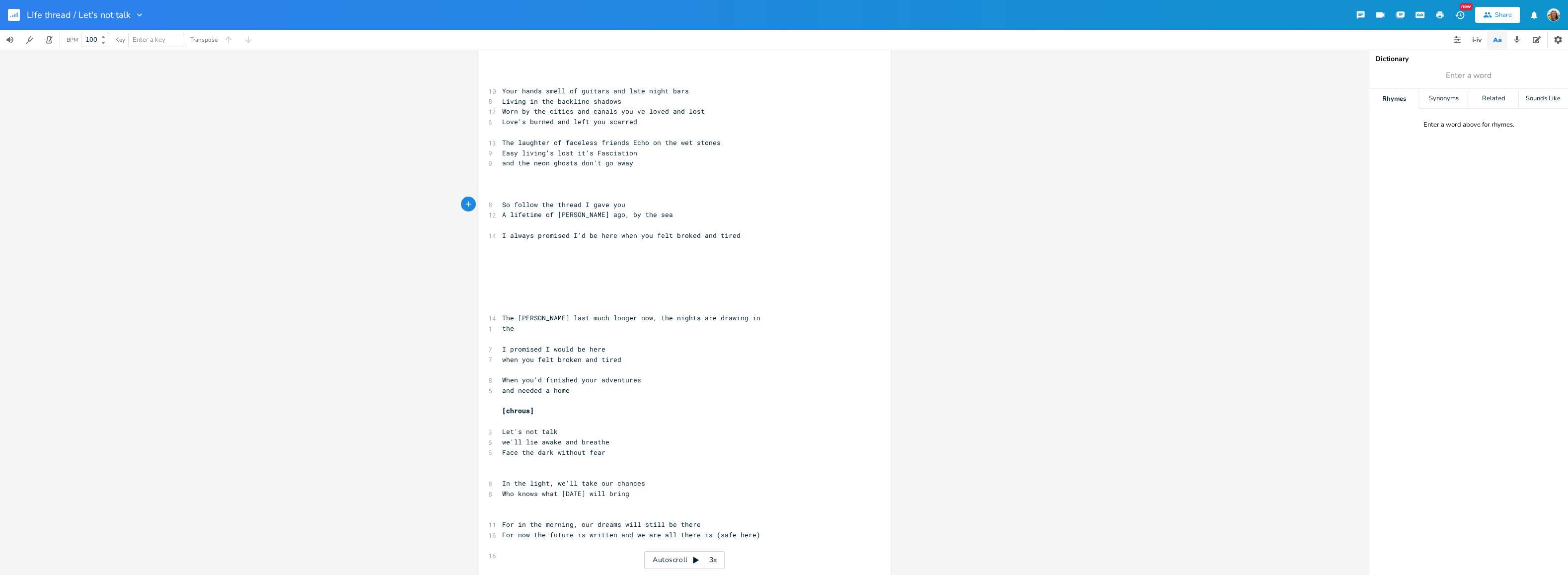
scroll to position [0, 0]
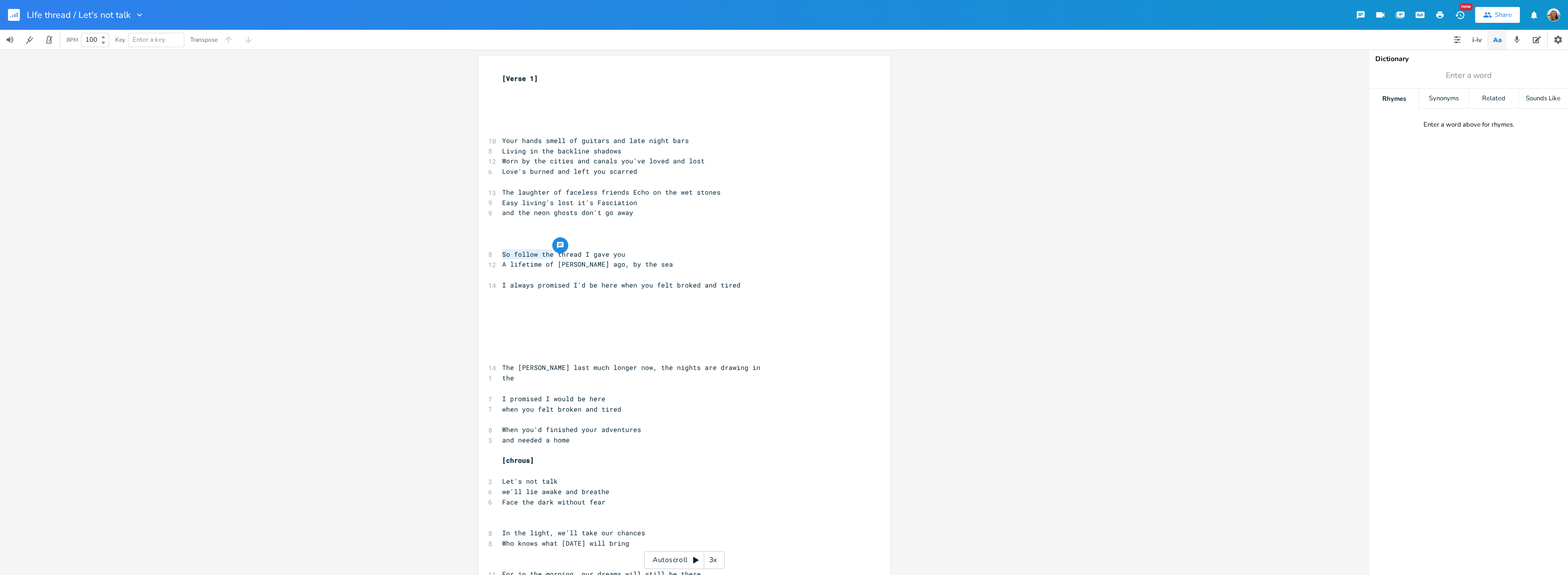
drag, startPoint x: 550, startPoint y: 253, endPoint x: 500, endPoint y: 254, distance: 50.0
click at [502, 254] on span "So follow the thread I gave you" at bounding box center [564, 254] width 123 height 9
type textarea "So follow the"
click at [502, 254] on span "thread I gave you" at bounding box center [536, 254] width 68 height 9
type textarea "Remember the invisitb"
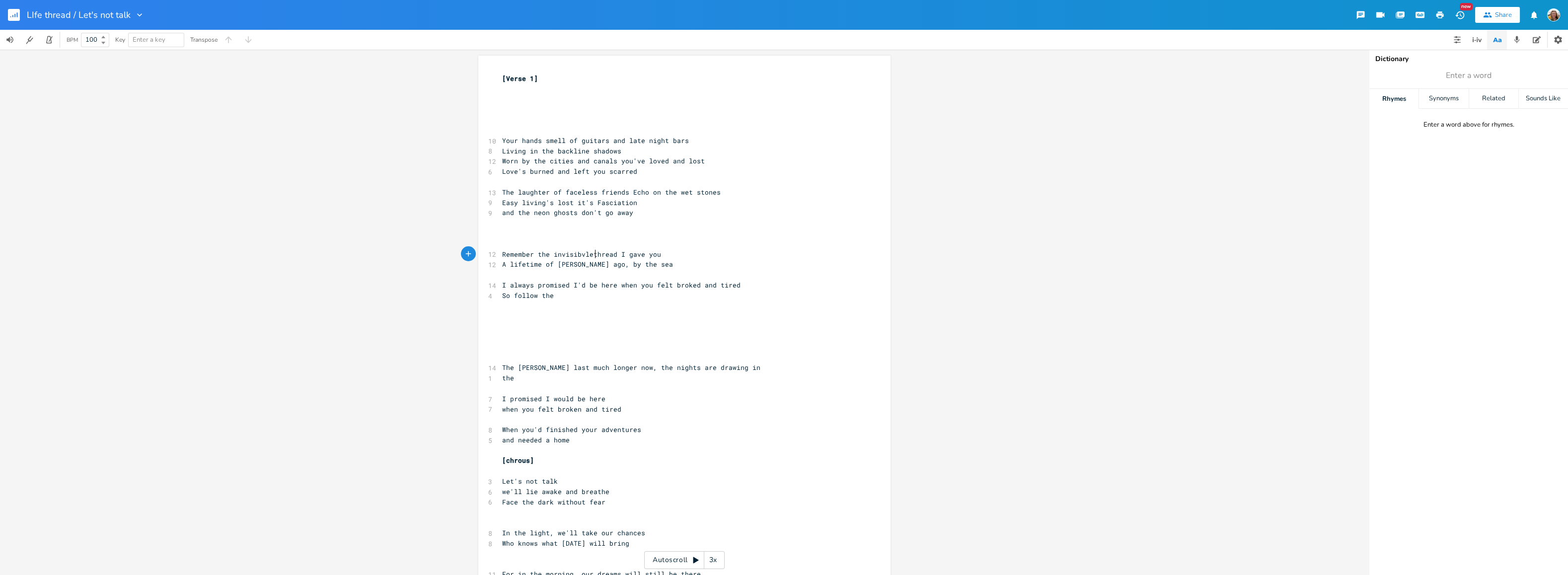
type textarea "bvle"
type textarea "le"
click at [505, 252] on span "Remember the invisible thread I gave you" at bounding box center [581, 254] width 159 height 9
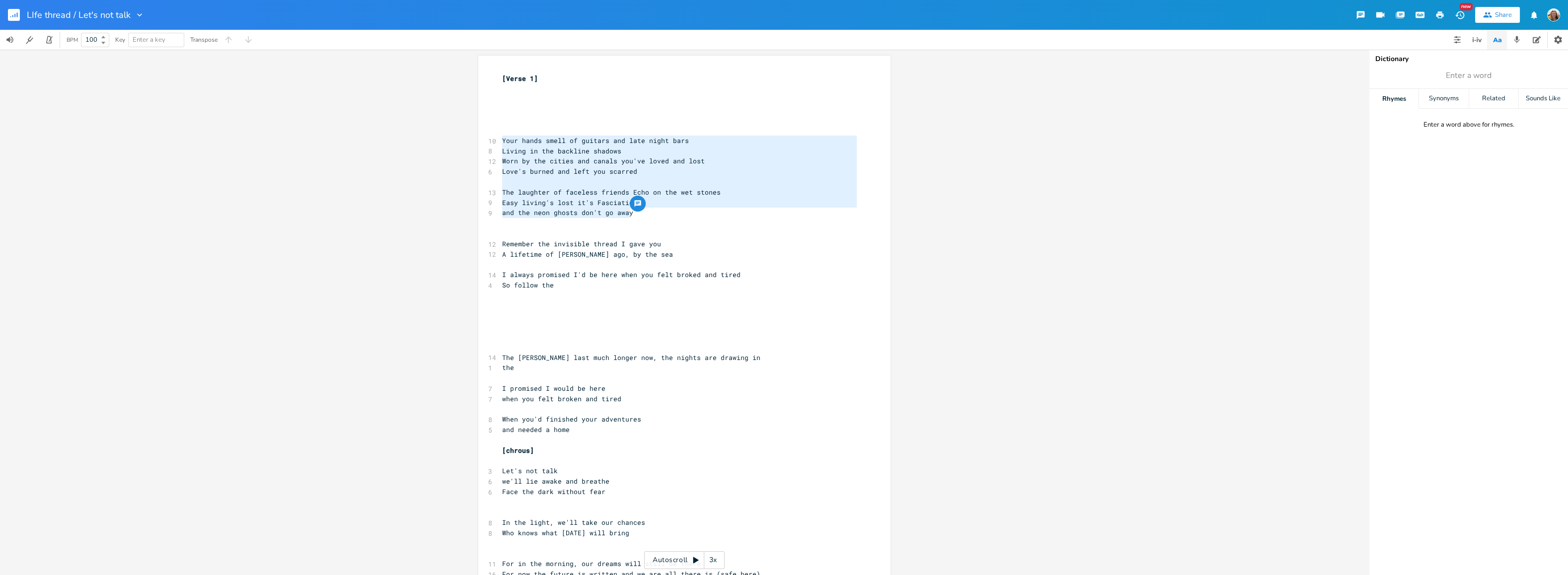
drag, startPoint x: 629, startPoint y: 212, endPoint x: 494, endPoint y: 141, distance: 152.5
click at [494, 141] on div "Your hands smell of guitars and late night bars Living in the backline shadows …" at bounding box center [684, 516] width 412 height 920
type textarea "Your hands smell of guitars and late night bars Living in the backline shadows …"
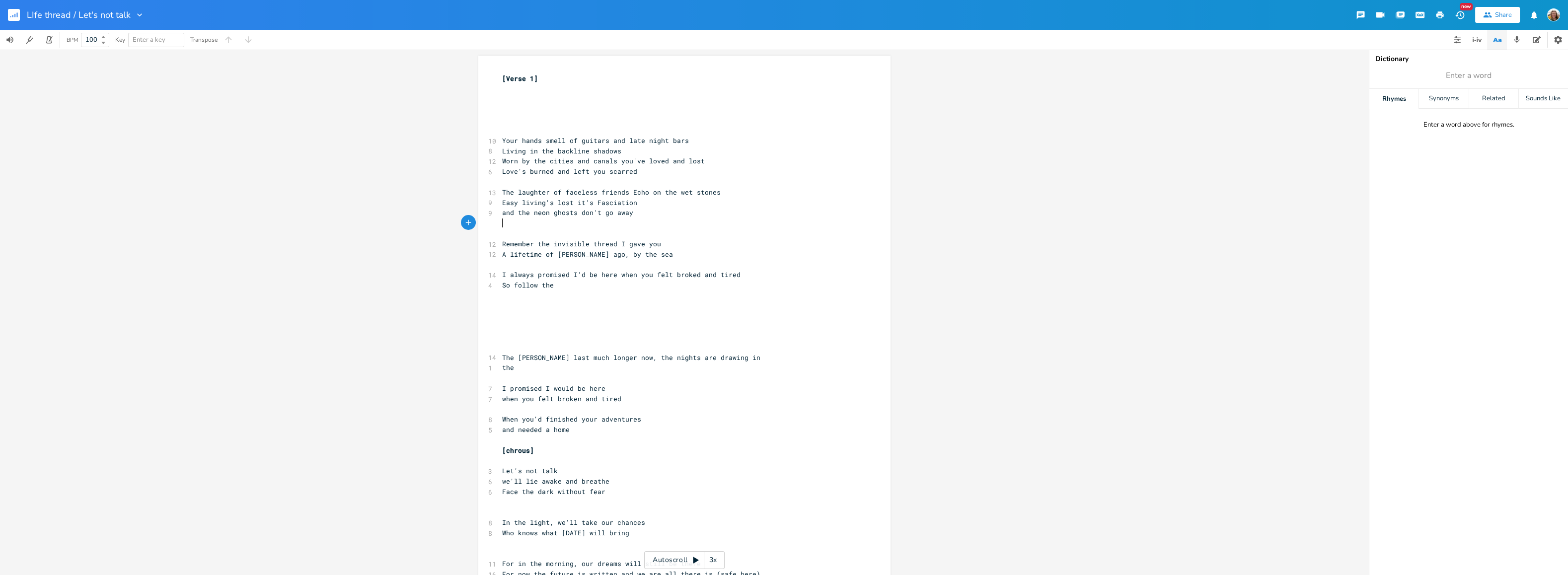
click at [655, 218] on pre "​" at bounding box center [679, 223] width 358 height 11
type textarea "They'll u"
type textarea "hum the songs you used to play"
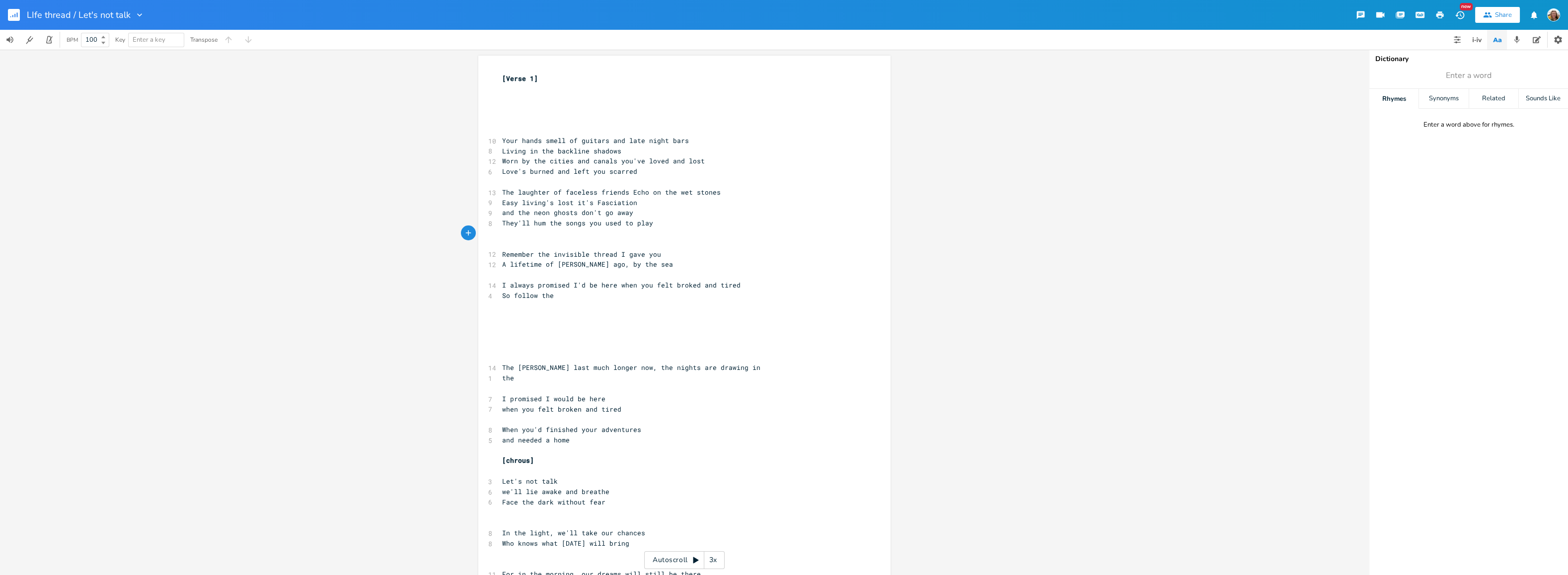
click at [613, 291] on pre "So follow the" at bounding box center [679, 296] width 358 height 11
type textarea "thread back to me"
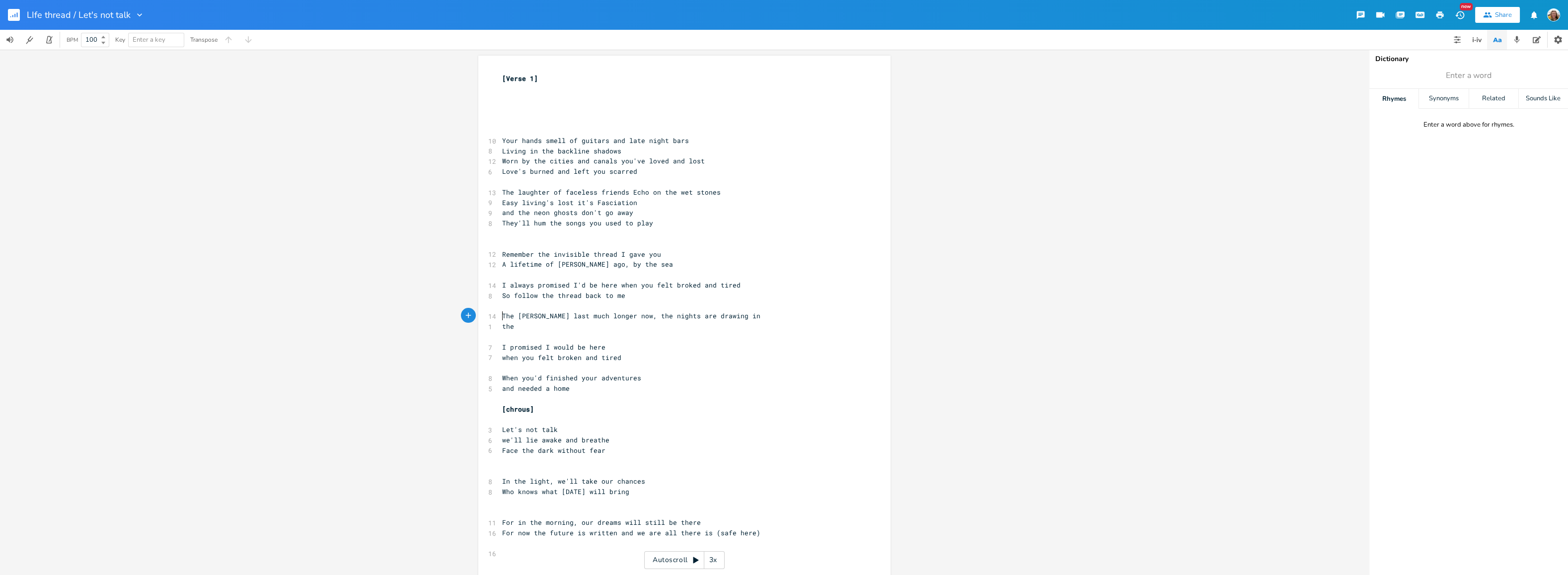
click at [618, 254] on span "Remember the invisible thread I gave you" at bounding box center [581, 254] width 159 height 9
click at [616, 253] on span "Remember the invisible thread I gave you" at bounding box center [581, 254] width 159 height 9
type textarea "that"
click at [646, 274] on pre "​" at bounding box center [679, 275] width 358 height 11
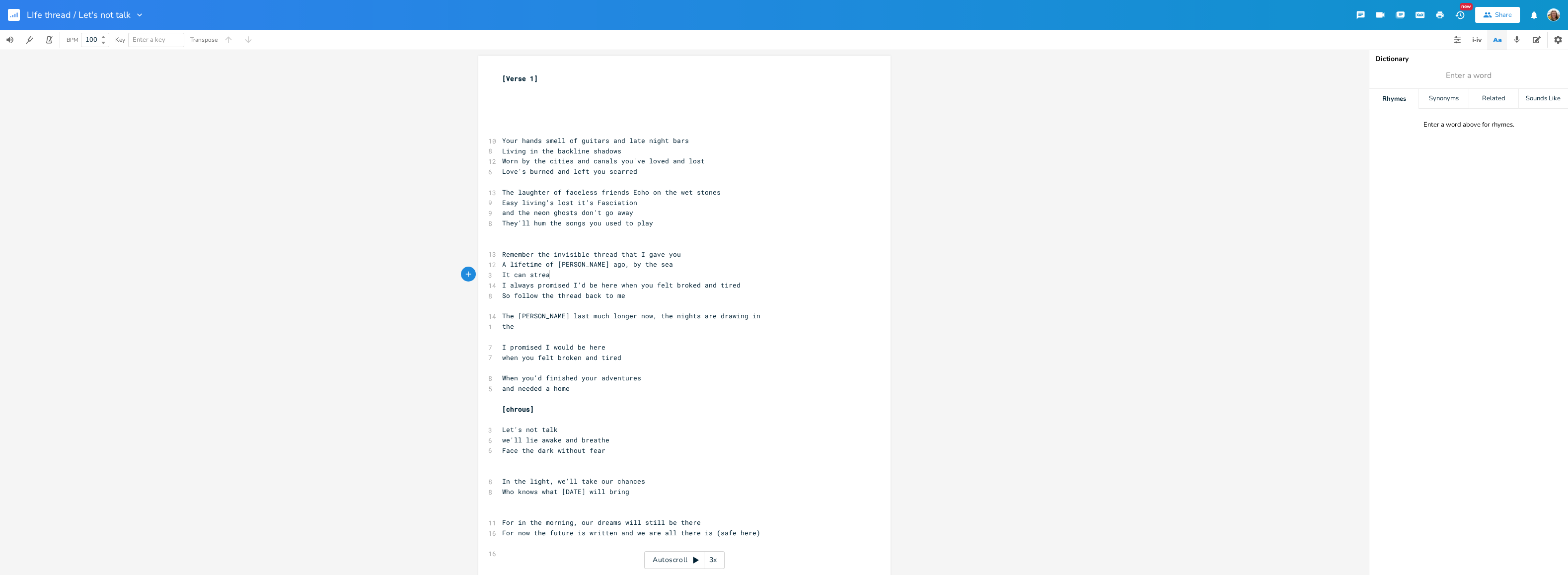
type textarea "It can streac"
type textarea "tch as far as ou"
type textarea "you wan ti"
type textarea "t it to"
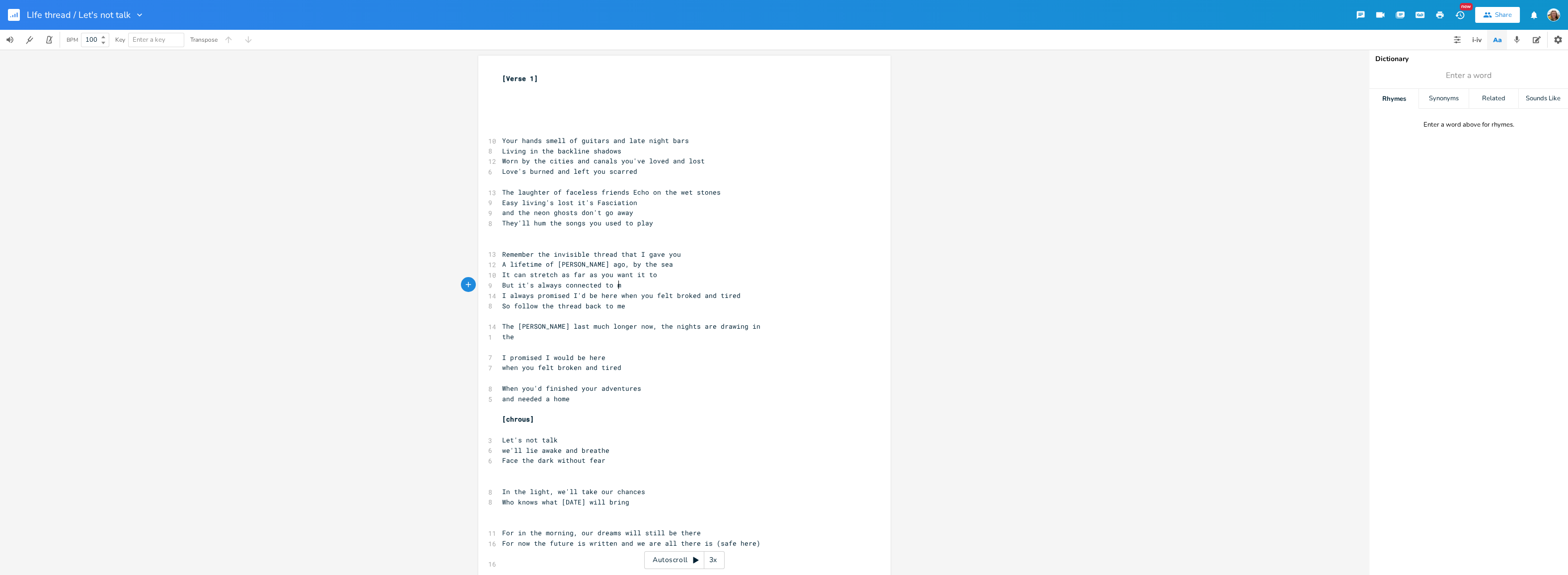
type textarea "But it's always connected to me"
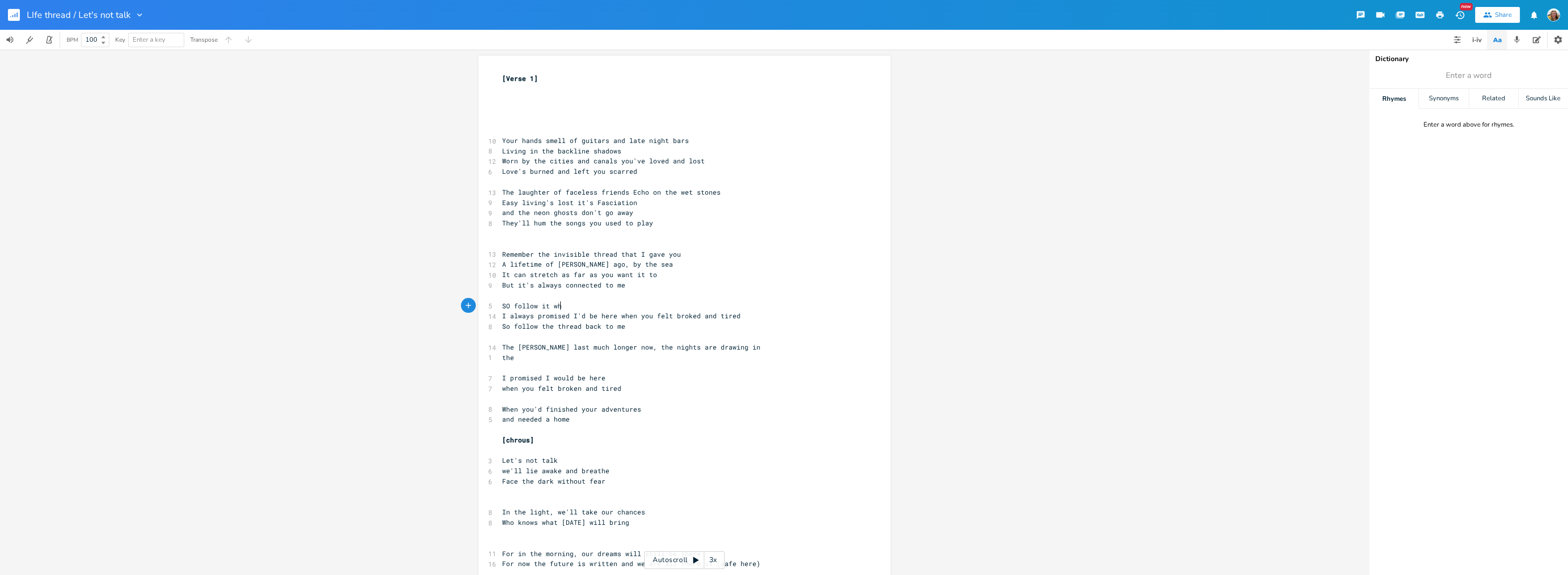
type textarea "SO follow it whw"
type textarea "en you feel broken and tired"
type textarea "when weariness reaches yuou"
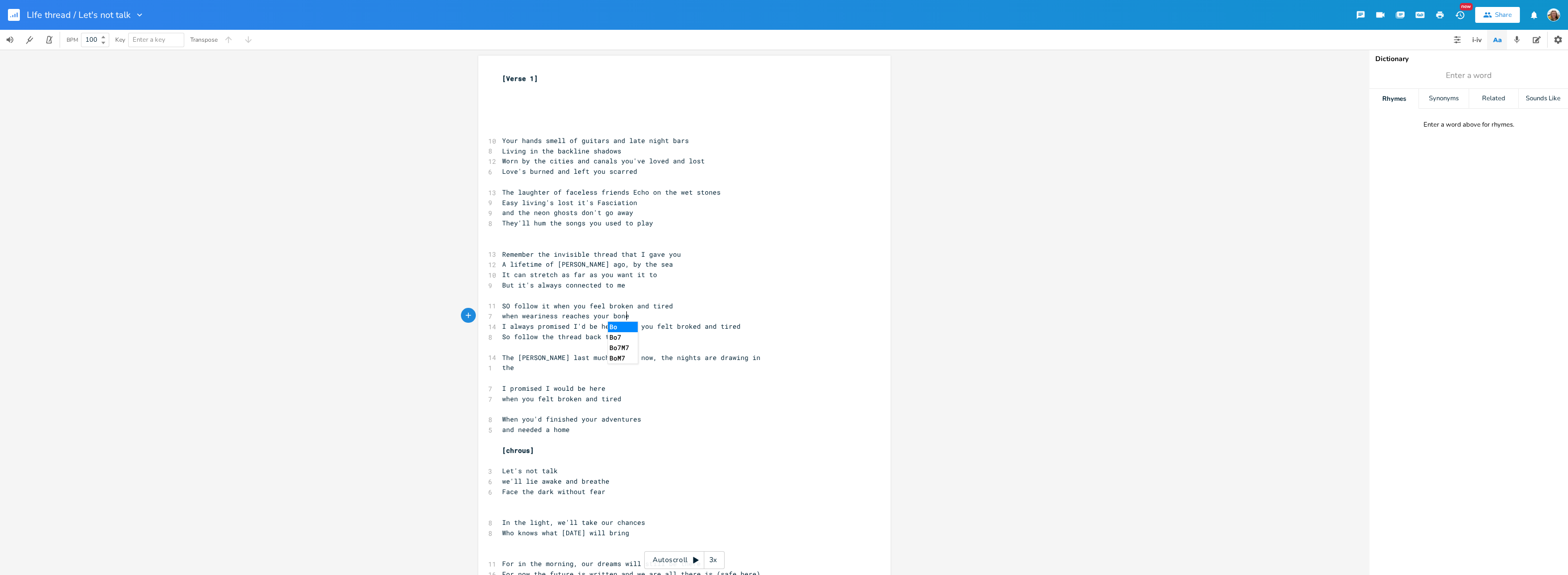
type textarea "our bones"
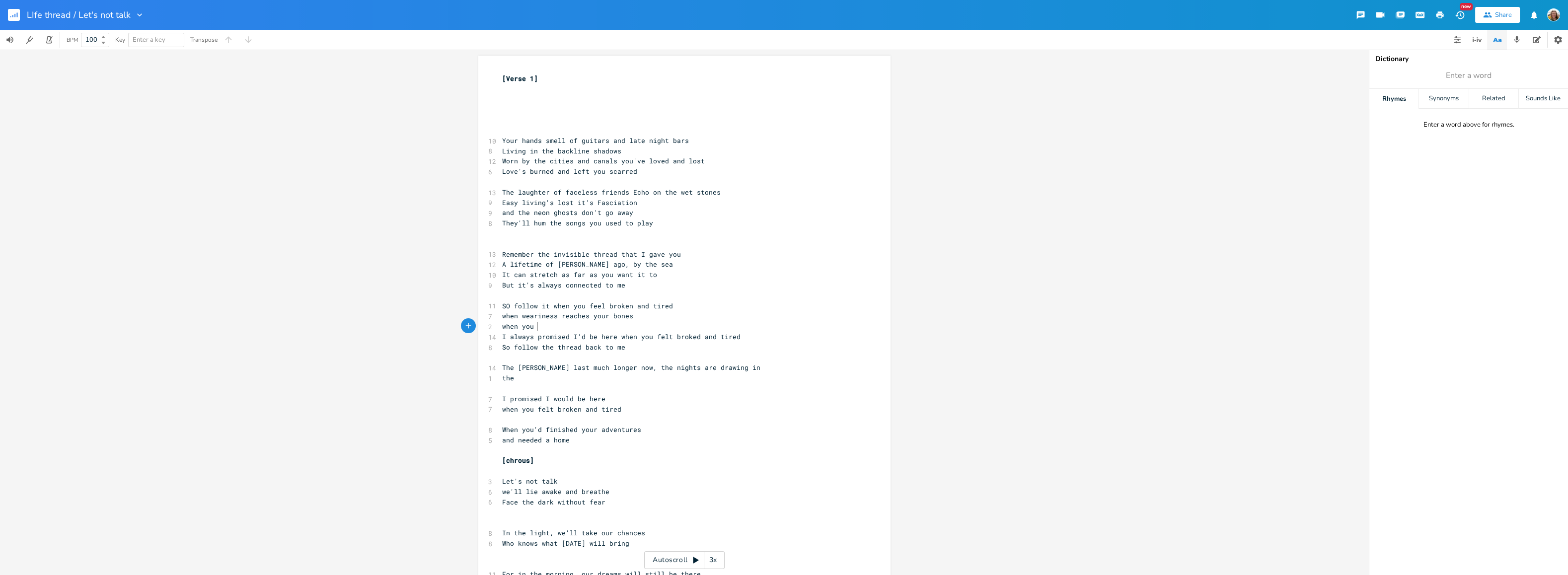
type textarea "when you e"
type textarea "neec"
type textarea "d t"
type textarea "o step out of the [PERSON_NAME]"
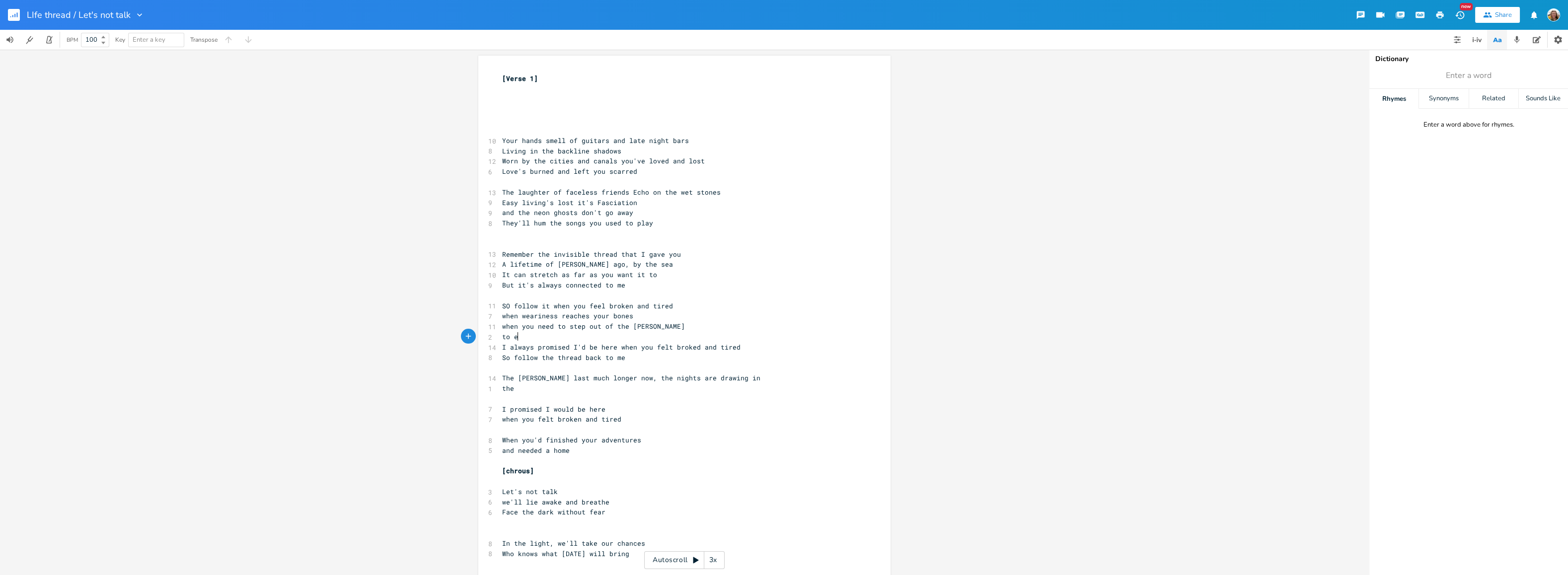
scroll to position [0, 14]
type textarea "to esa"
type textarea "cape from teh"
type textarea "he sb"
type textarea "cobbled so"
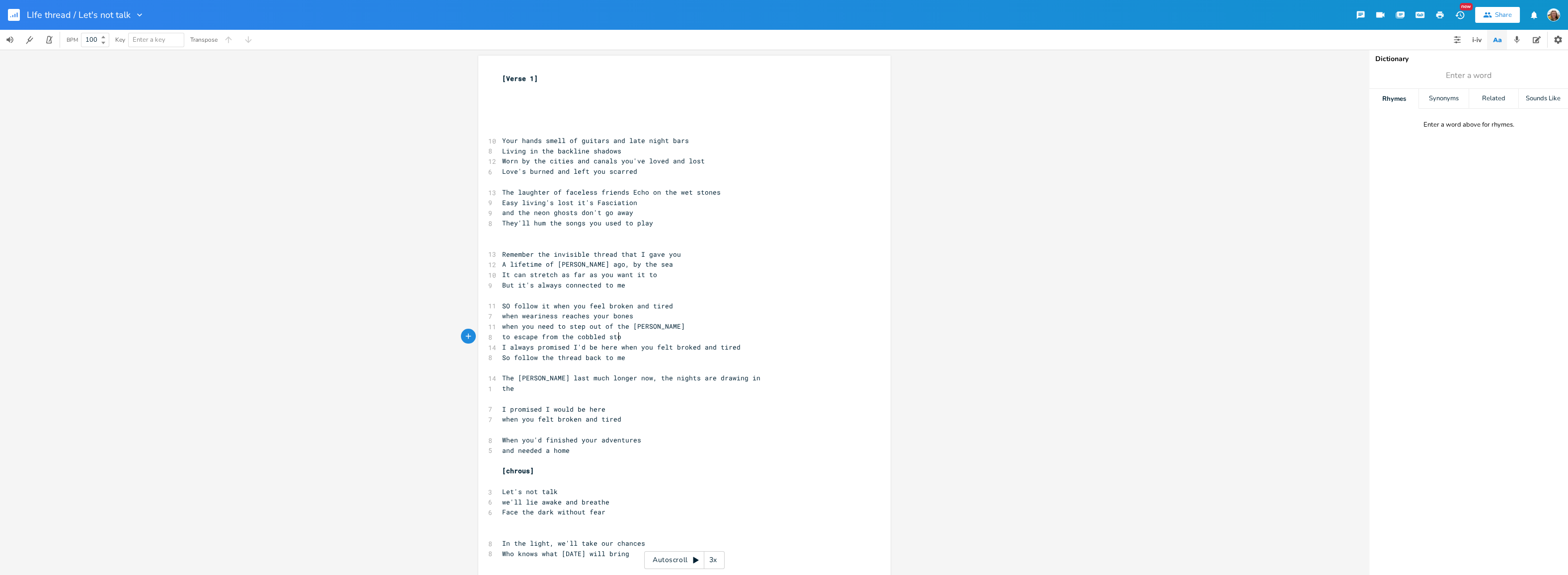
type textarea "tones"
click at [508, 307] on span "SO follow it when you feel broken and tired" at bounding box center [587, 305] width 171 height 9
type textarea "o"
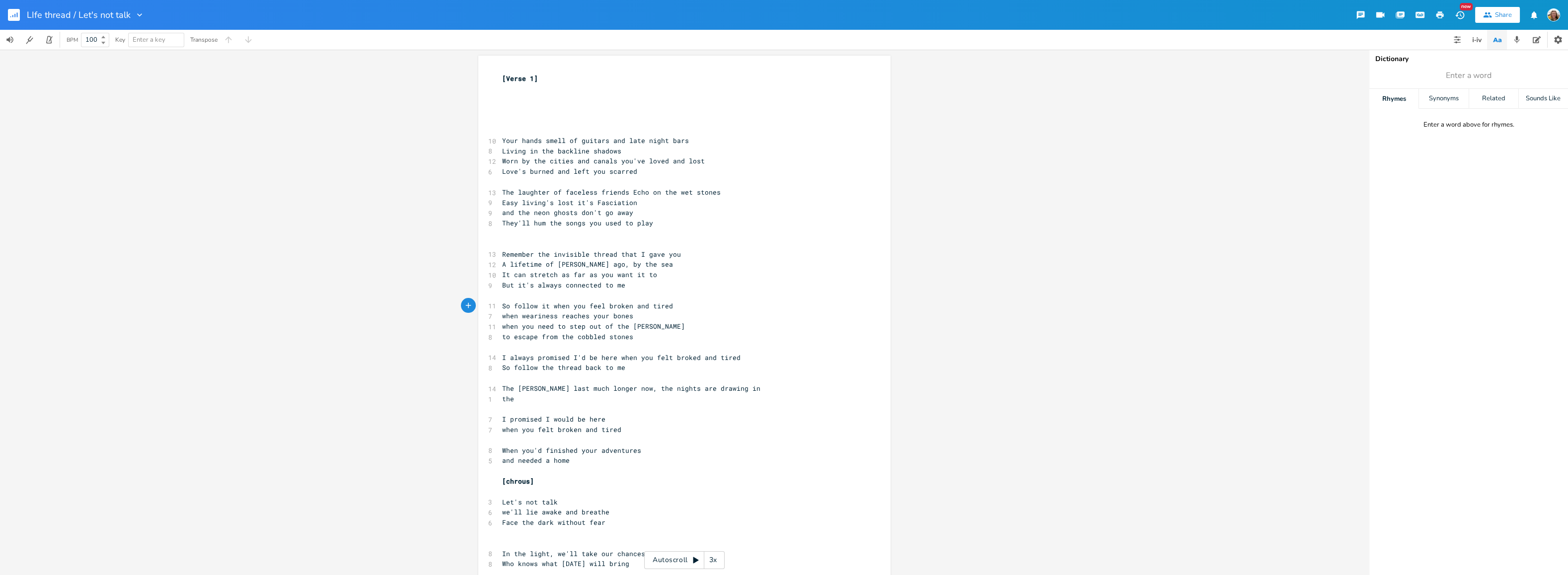
click at [572, 337] on span "to escape from the cobbled stones" at bounding box center [567, 336] width 131 height 9
type textarea "slcikl"
type textarea "ick"
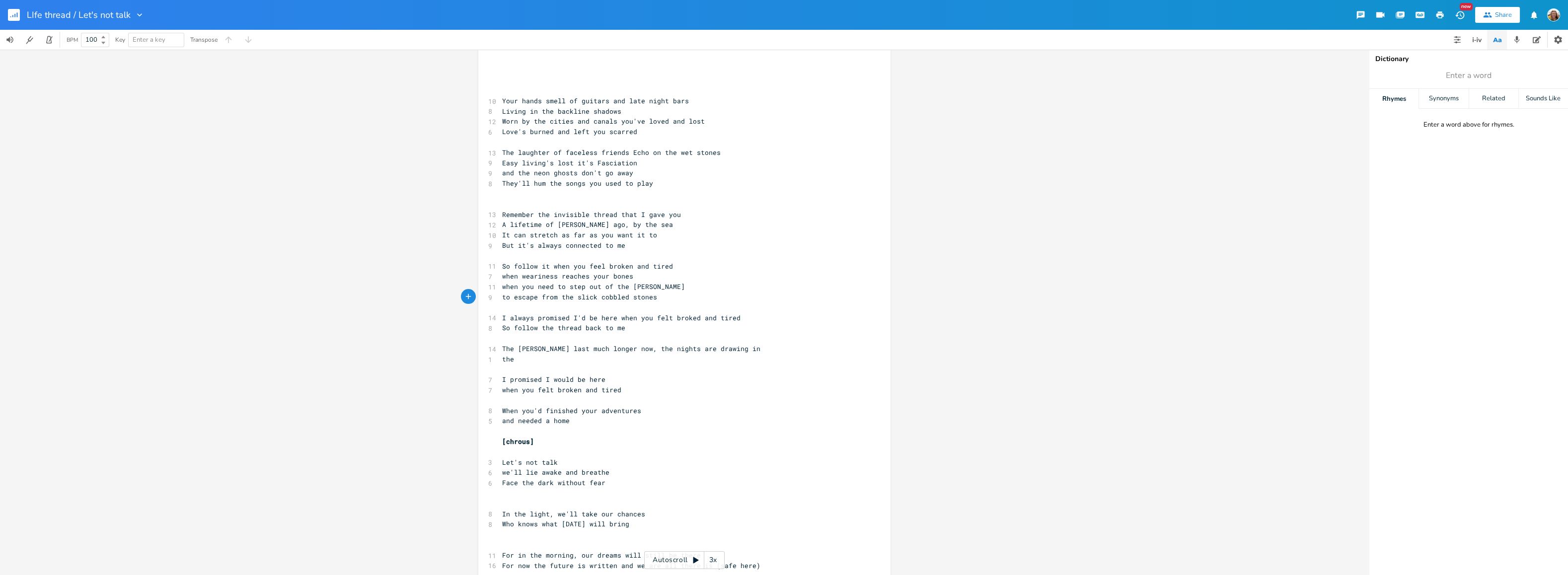
scroll to position [50, 0]
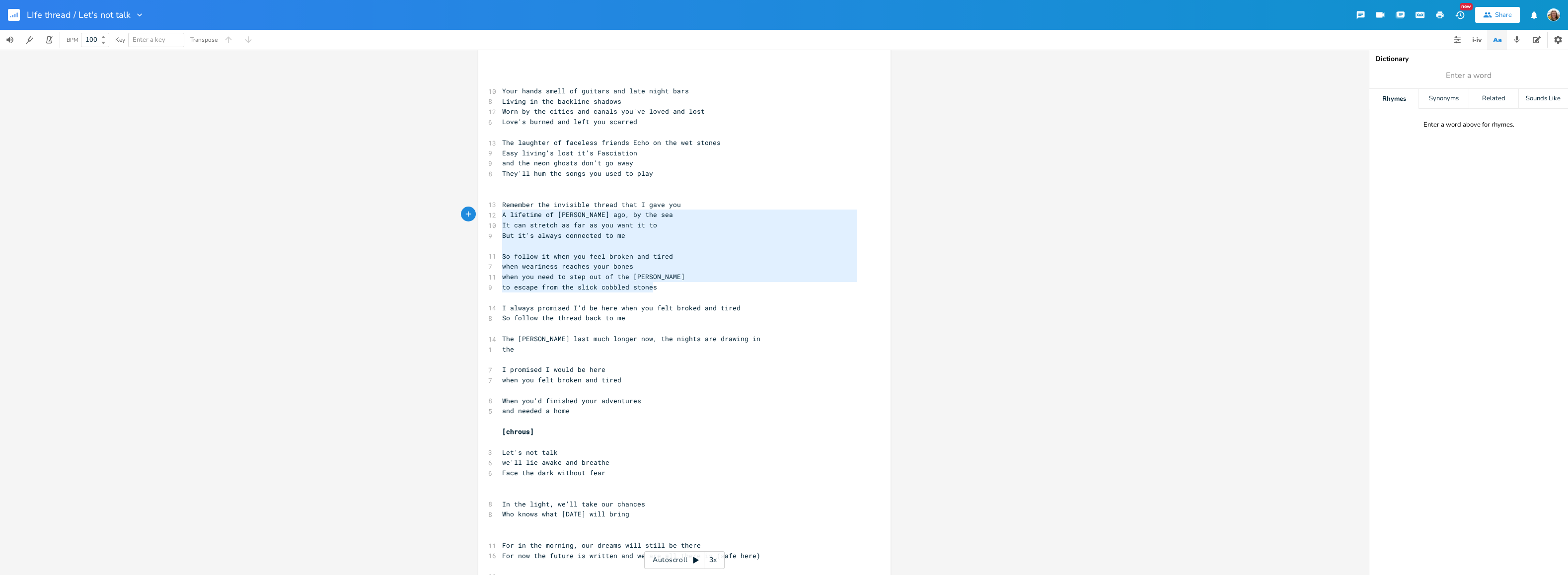
type textarea "Remember the invisible thread that I gave you A lifetime of [PERSON_NAME] ago, …"
drag, startPoint x: 659, startPoint y: 288, endPoint x: 490, endPoint y: 206, distance: 187.8
click at [500, 206] on div "[Verse 1] ​ ​ ​ ​ ​ 10 Your hands smell of guitars and late night bars 8 Living…" at bounding box center [679, 483] width 358 height 920
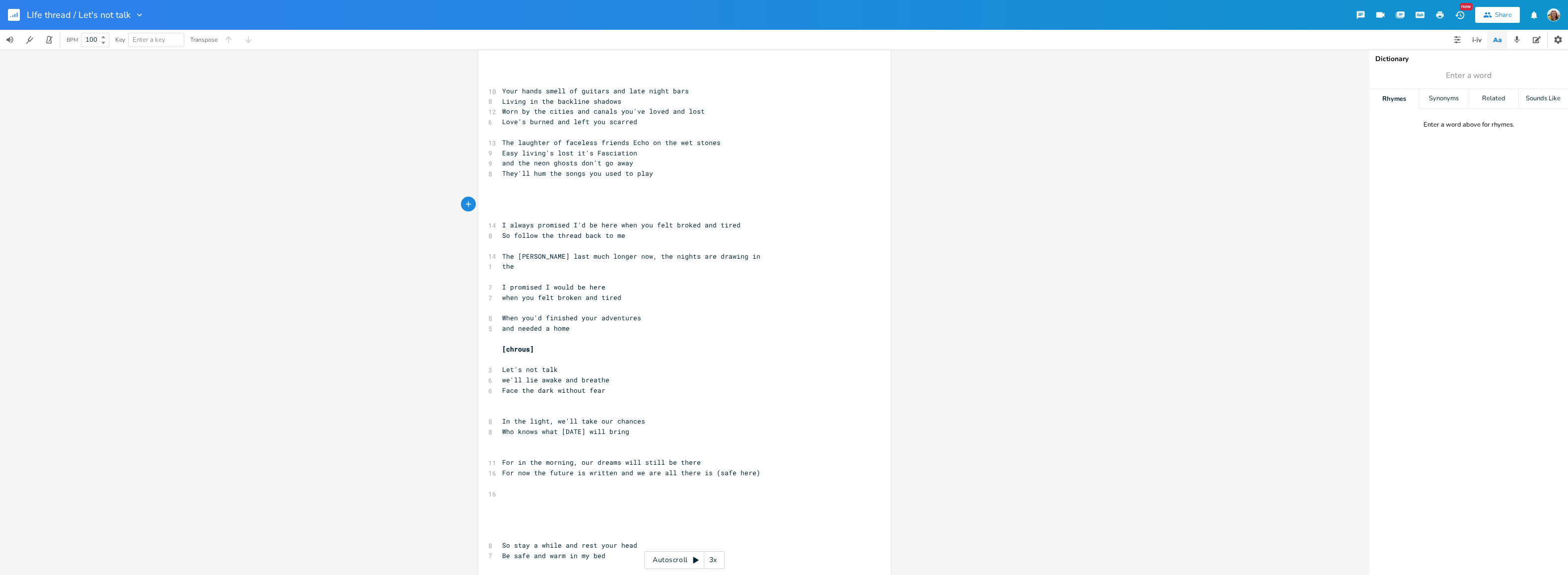
click at [517, 71] on pre "​" at bounding box center [679, 70] width 358 height 11
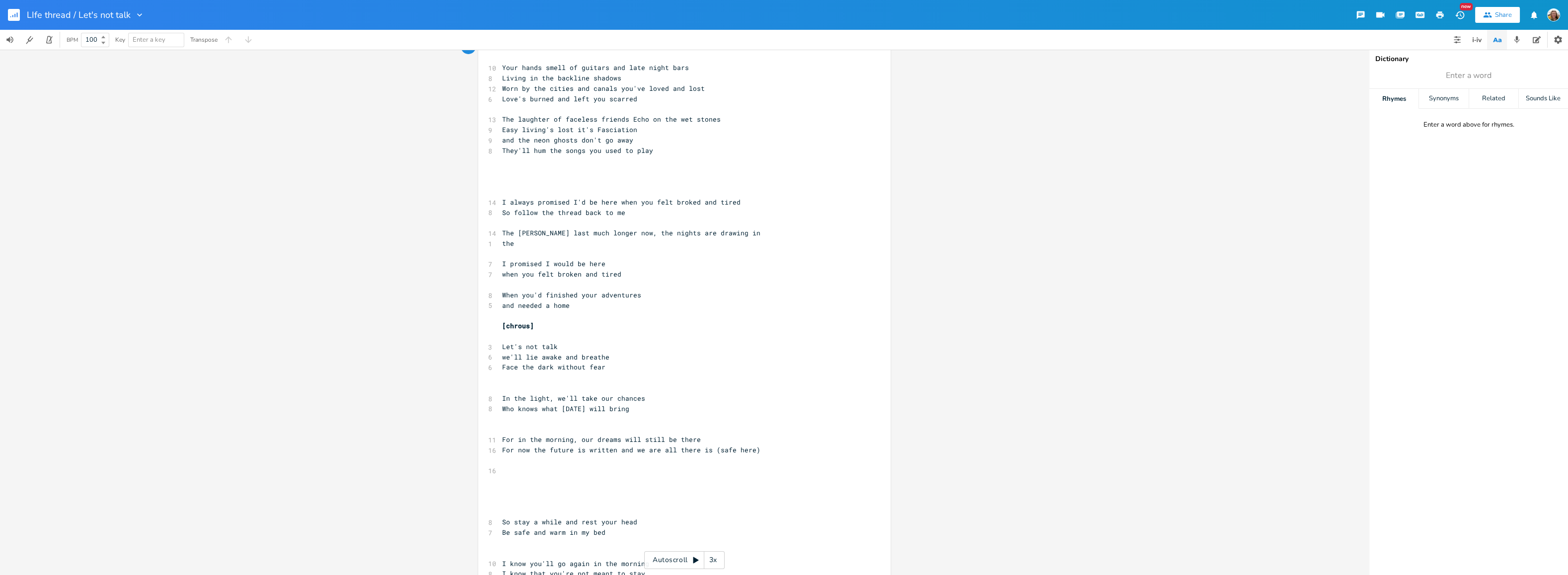
scroll to position [199, 0]
type textarea "Let's not talk we'll lie awake and breathe Face the dark without fear In the li…"
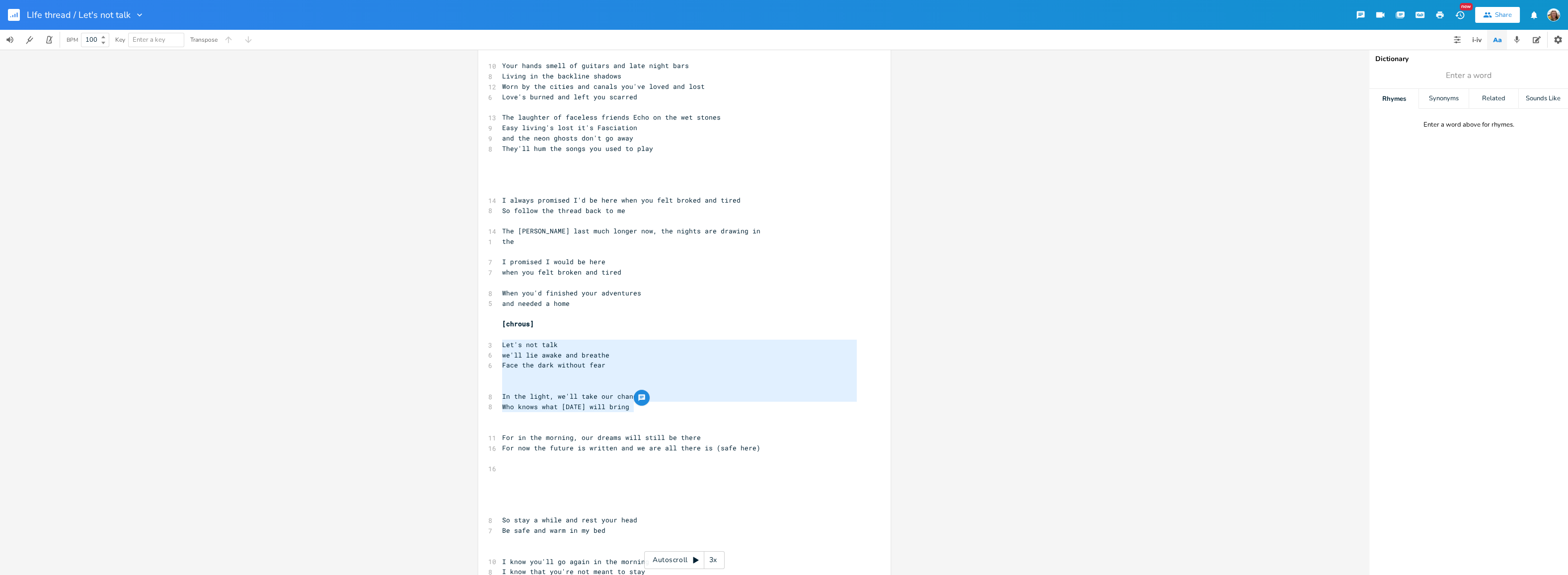
drag, startPoint x: 497, startPoint y: 342, endPoint x: 636, endPoint y: 409, distance: 154.3
click at [636, 409] on div "[Verse 1] ​ ​ ​ ​ ​ 13 Remember the invisible thread that I gave you 12 A lifet…" at bounding box center [679, 355] width 358 height 961
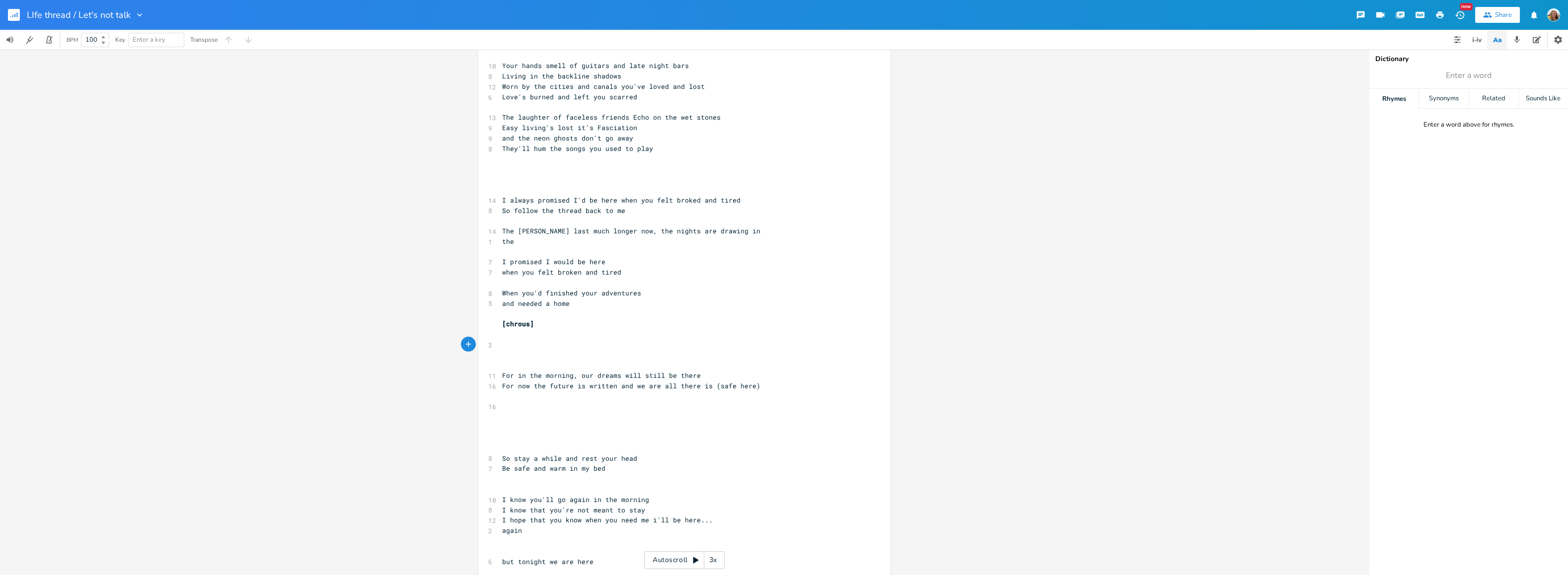
click at [594, 163] on pre "​" at bounding box center [679, 159] width 358 height 11
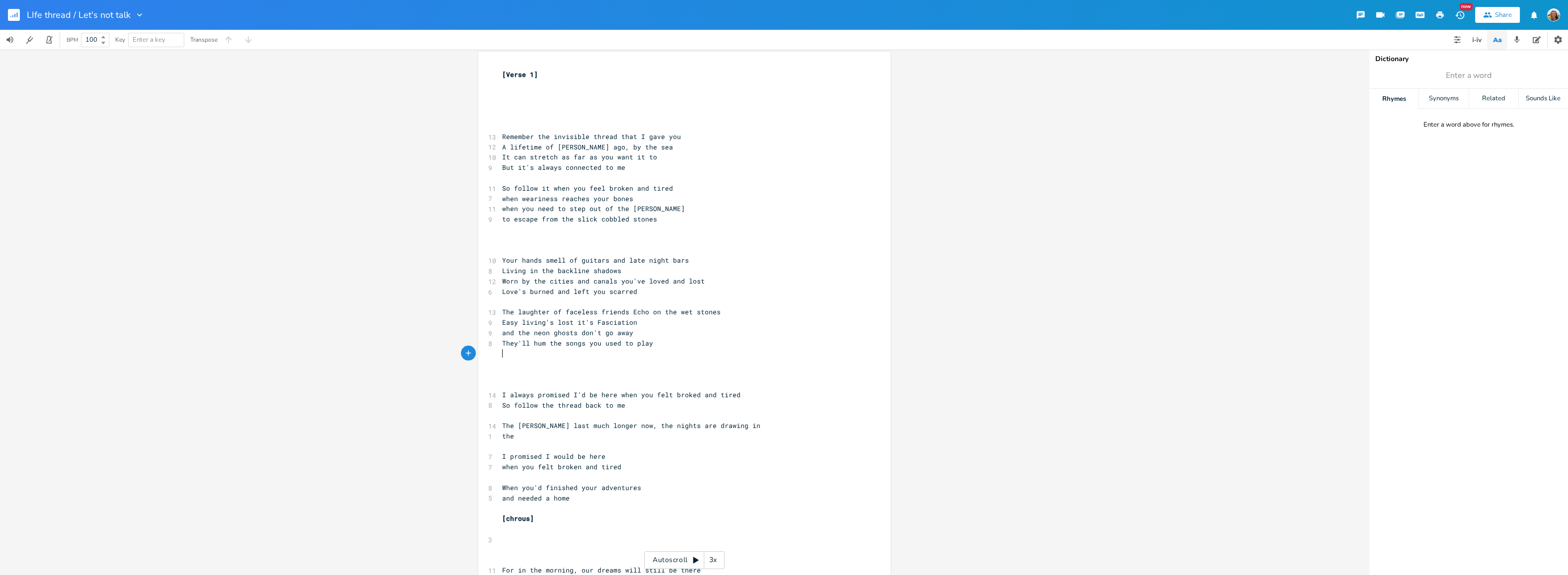
scroll to position [0, 0]
click at [563, 240] on pre "​" at bounding box center [679, 244] width 358 height 11
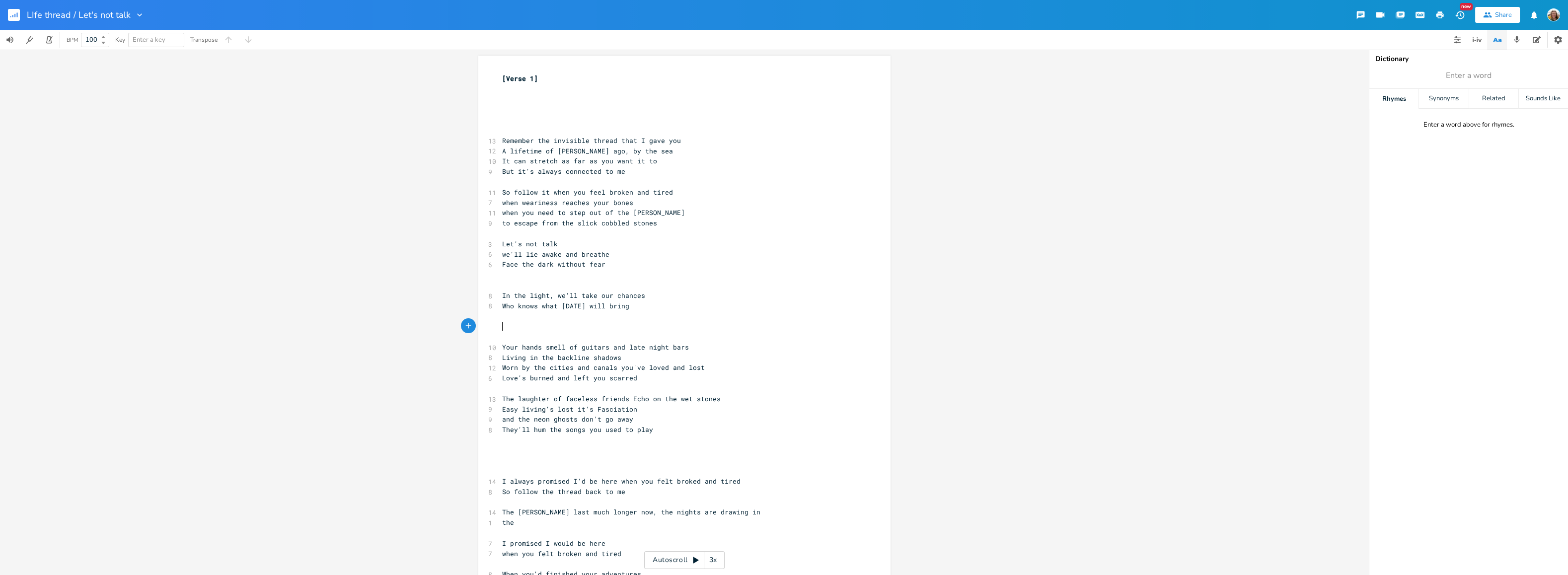
click at [612, 282] on pre "​" at bounding box center [679, 286] width 358 height 11
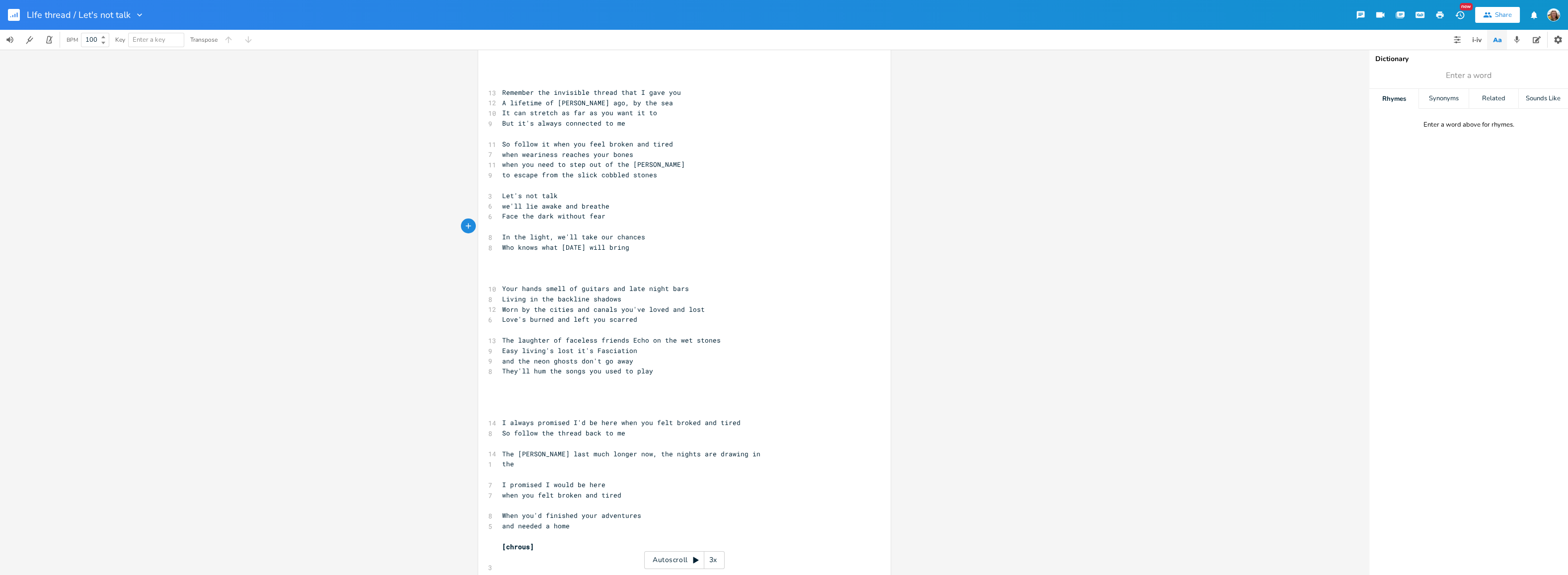
scroll to position [50, 0]
click at [613, 270] on pre "​" at bounding box center [679, 266] width 358 height 11
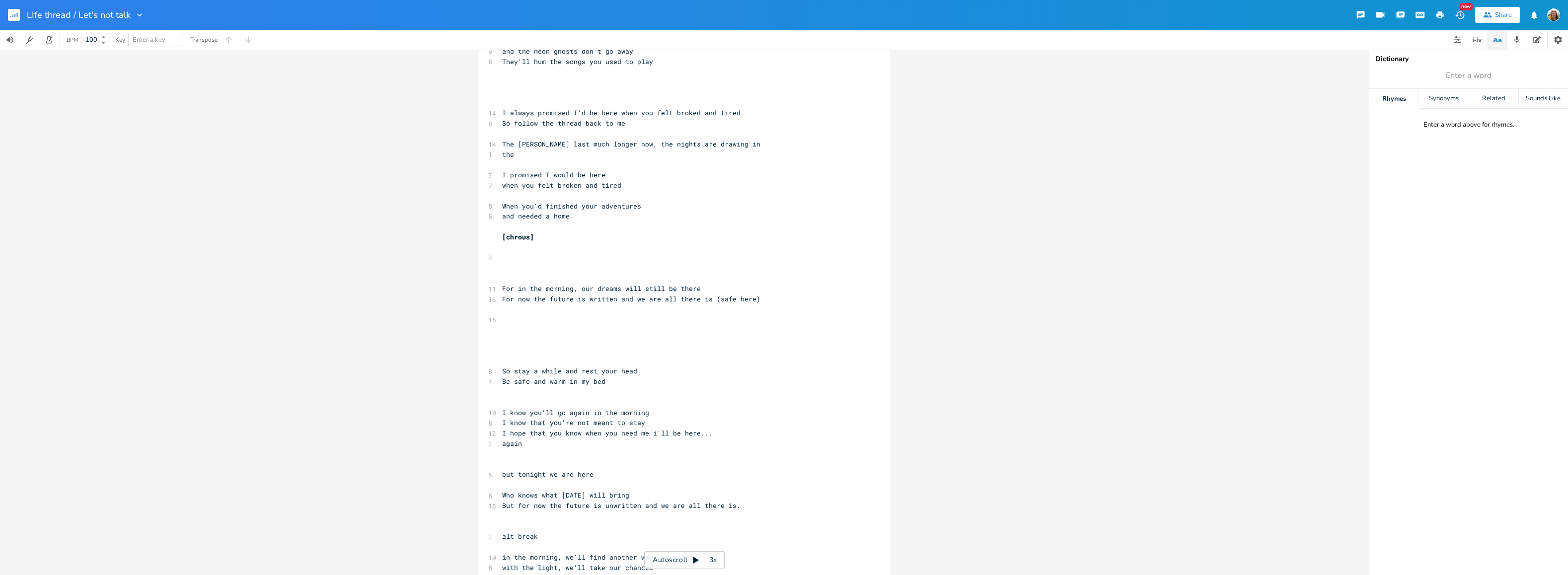
scroll to position [447, 0]
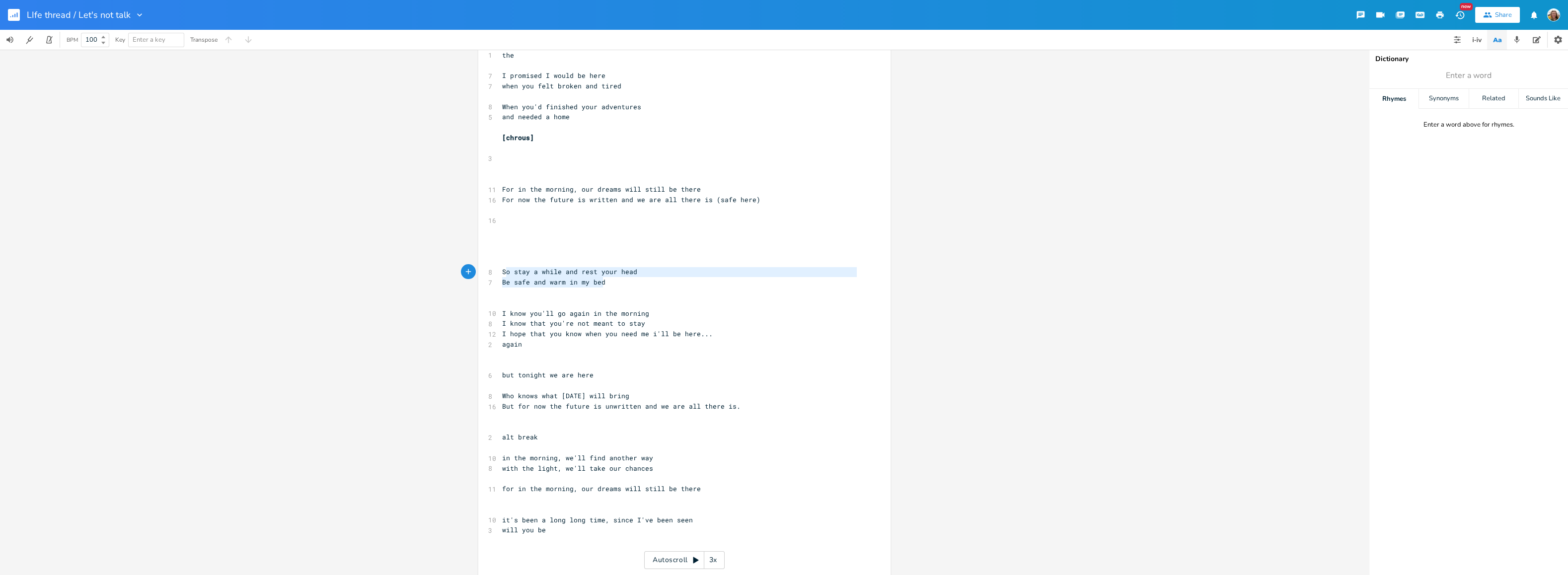
drag, startPoint x: 610, startPoint y: 286, endPoint x: 503, endPoint y: 272, distance: 107.9
click at [503, 272] on div "[Verse 1] ​ ​ ​ ​ ​ 13 Remember the invisible thread that I gave you 12 A lifet…" at bounding box center [679, 106] width 358 height 961
type textarea "o stay a while and rest your head Be safe and warm in my bed"
click at [531, 278] on span "Be safe and warm in my bed" at bounding box center [554, 282] width 104 height 9
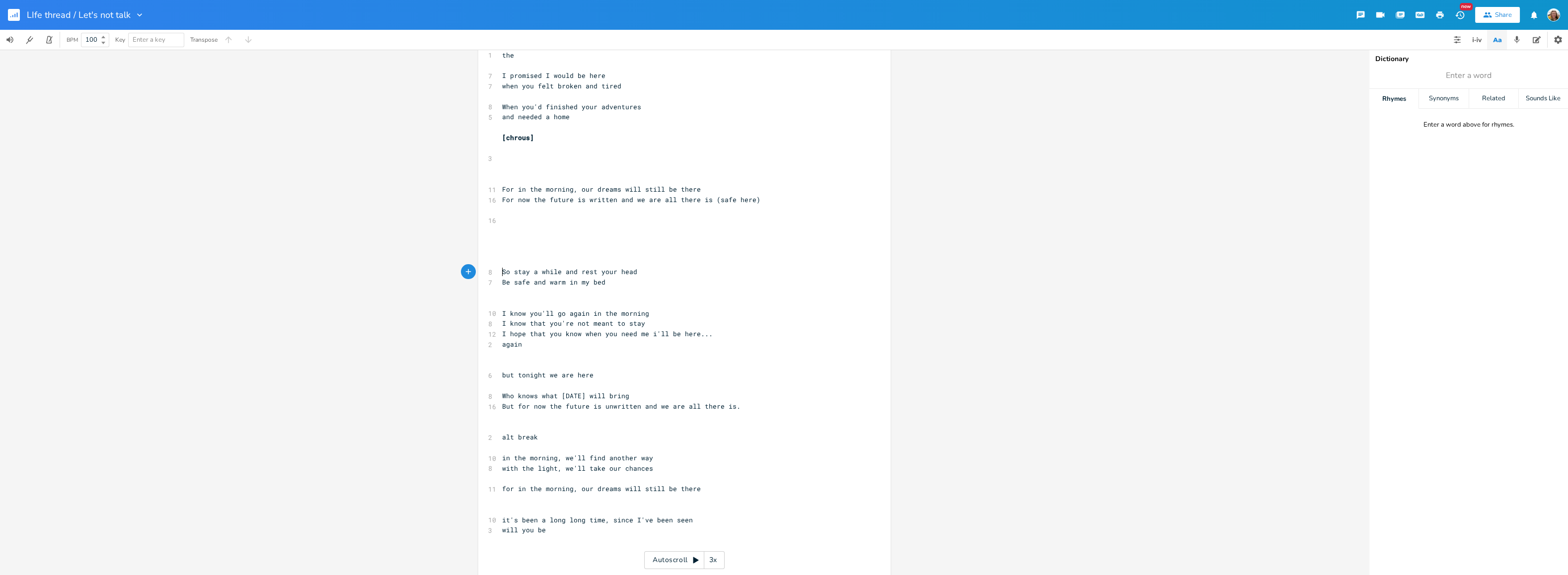
type textarea "So stay a while and rest your head Be safe and warm in my bed I know you'll go …"
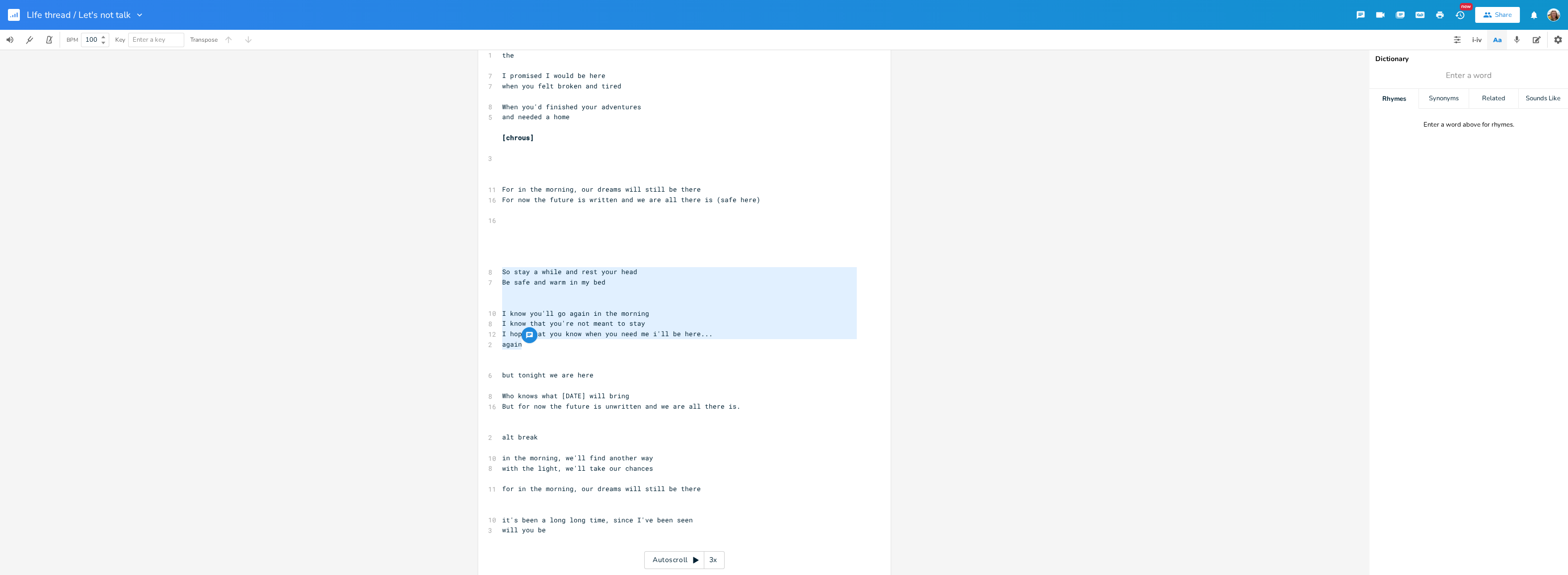
drag, startPoint x: 500, startPoint y: 271, endPoint x: 573, endPoint y: 348, distance: 106.1
click at [573, 348] on div "[Verse 1] ​ ​ ​ ​ ​ 13 Remember the invisible thread that I gave you 12 A lifet…" at bounding box center [679, 106] width 358 height 961
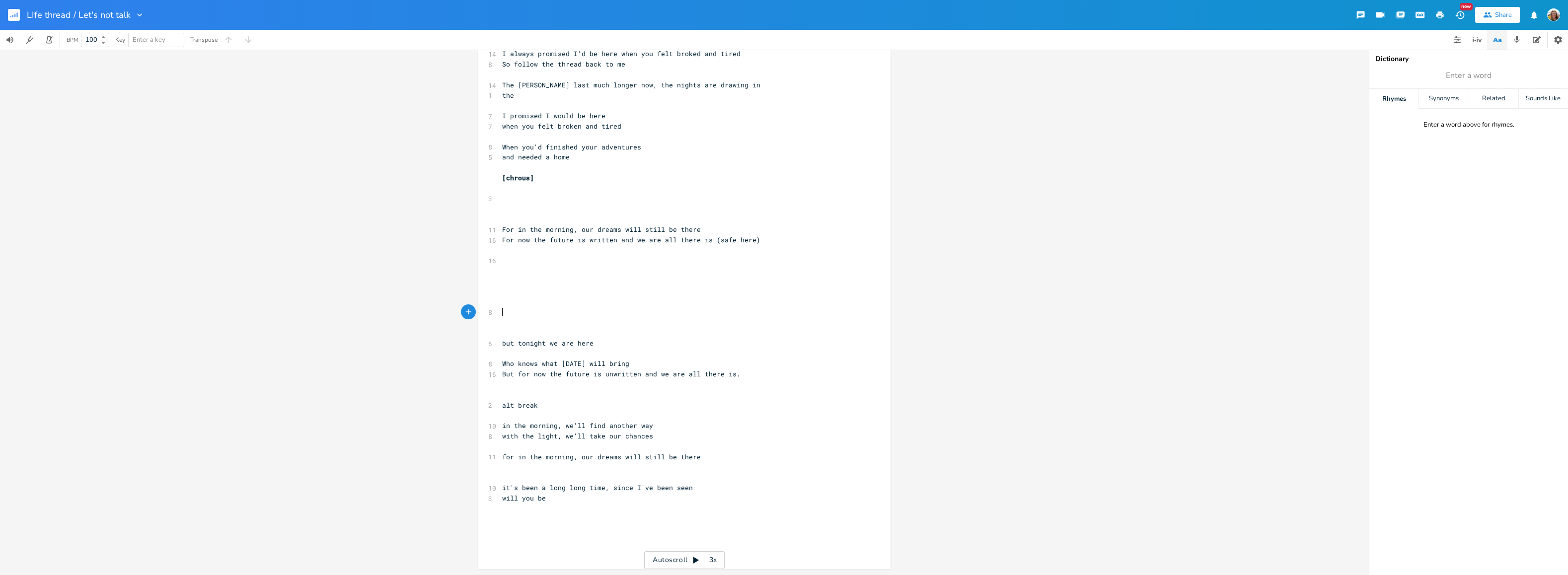
scroll to position [9, 0]
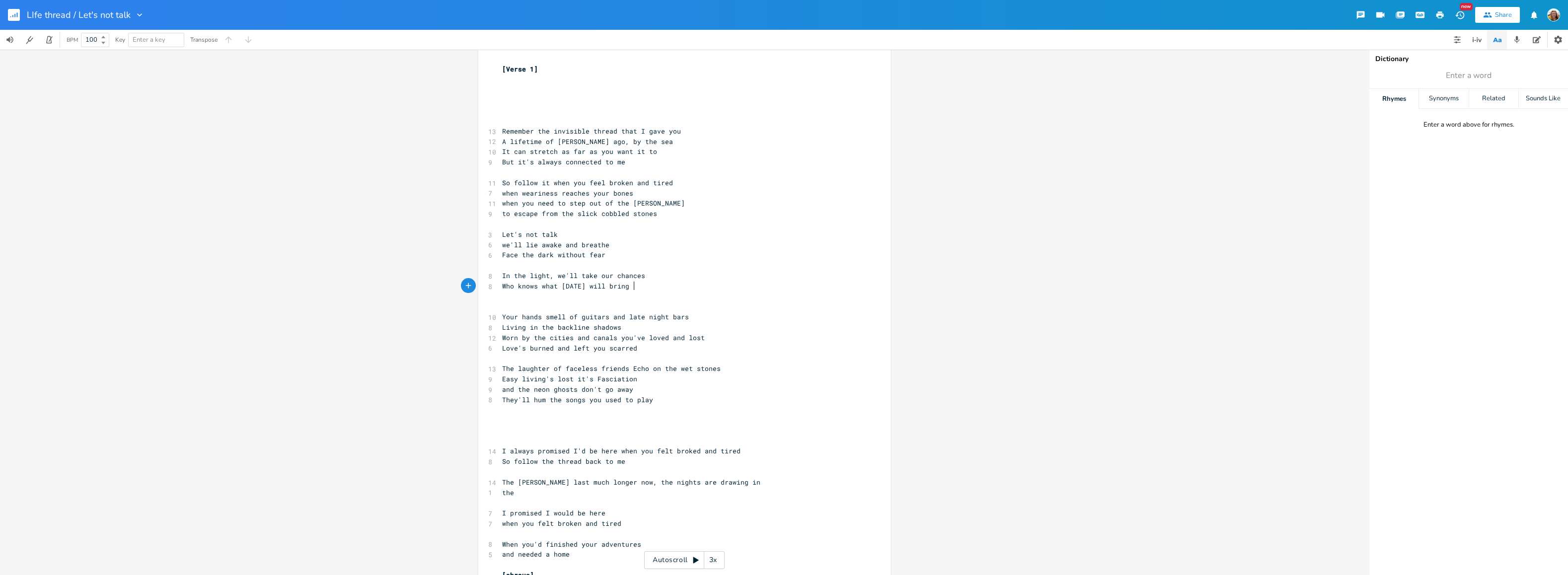
click at [647, 286] on pre "Who knows what [DATE] will bring" at bounding box center [679, 286] width 358 height 11
click at [682, 390] on pre "and the neon ghosts don't go away" at bounding box center [679, 390] width 358 height 11
click at [684, 399] on pre "They'll hum the songs you used to play" at bounding box center [679, 400] width 358 height 11
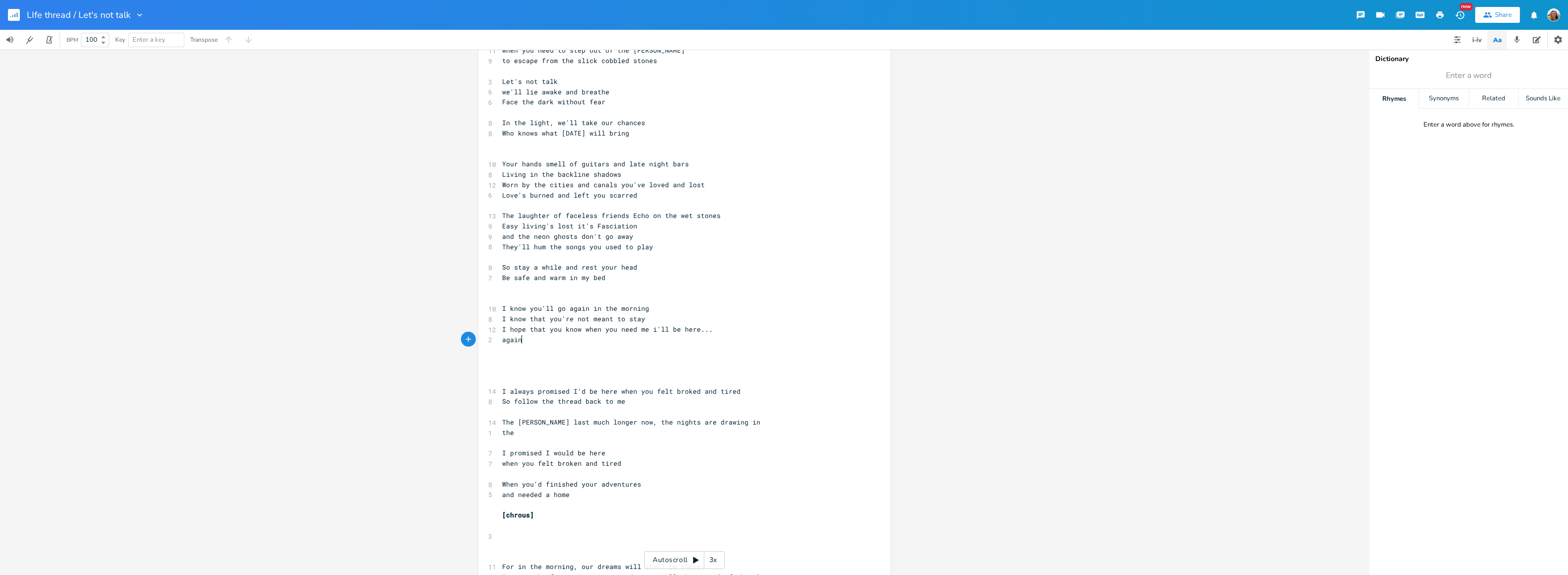
scroll to position [152, 0]
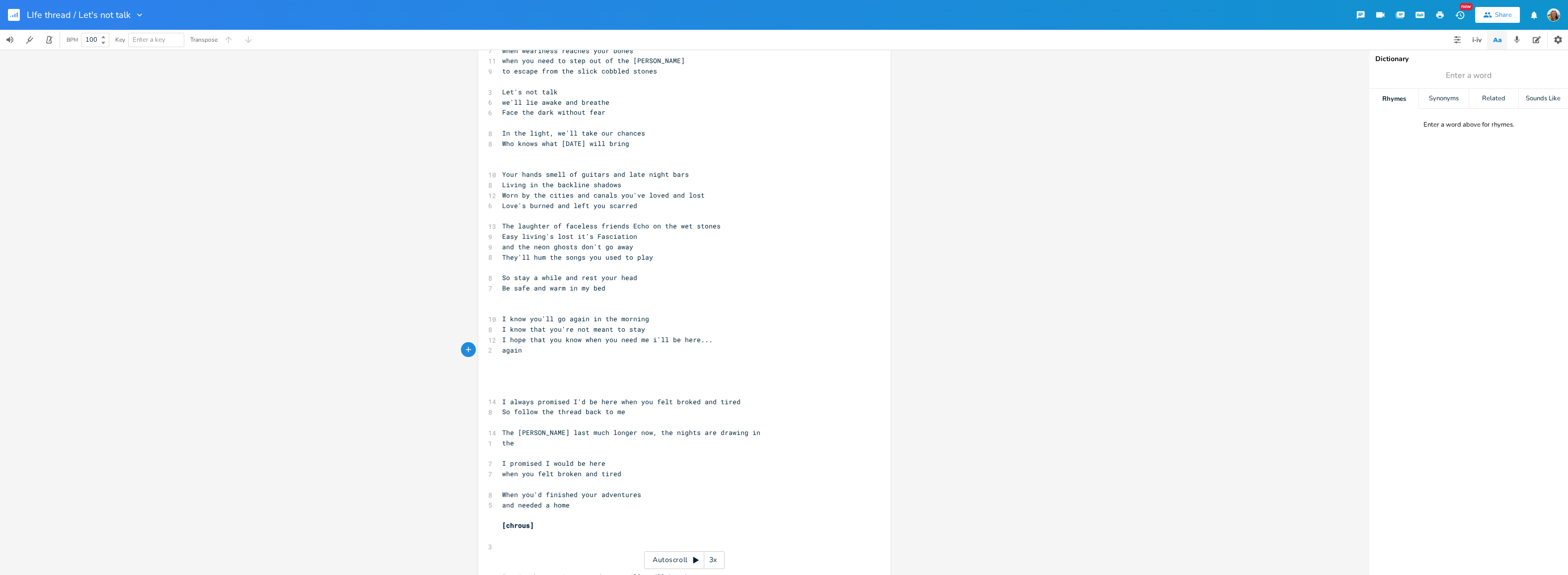
click at [544, 266] on pre "​" at bounding box center [679, 268] width 358 height 11
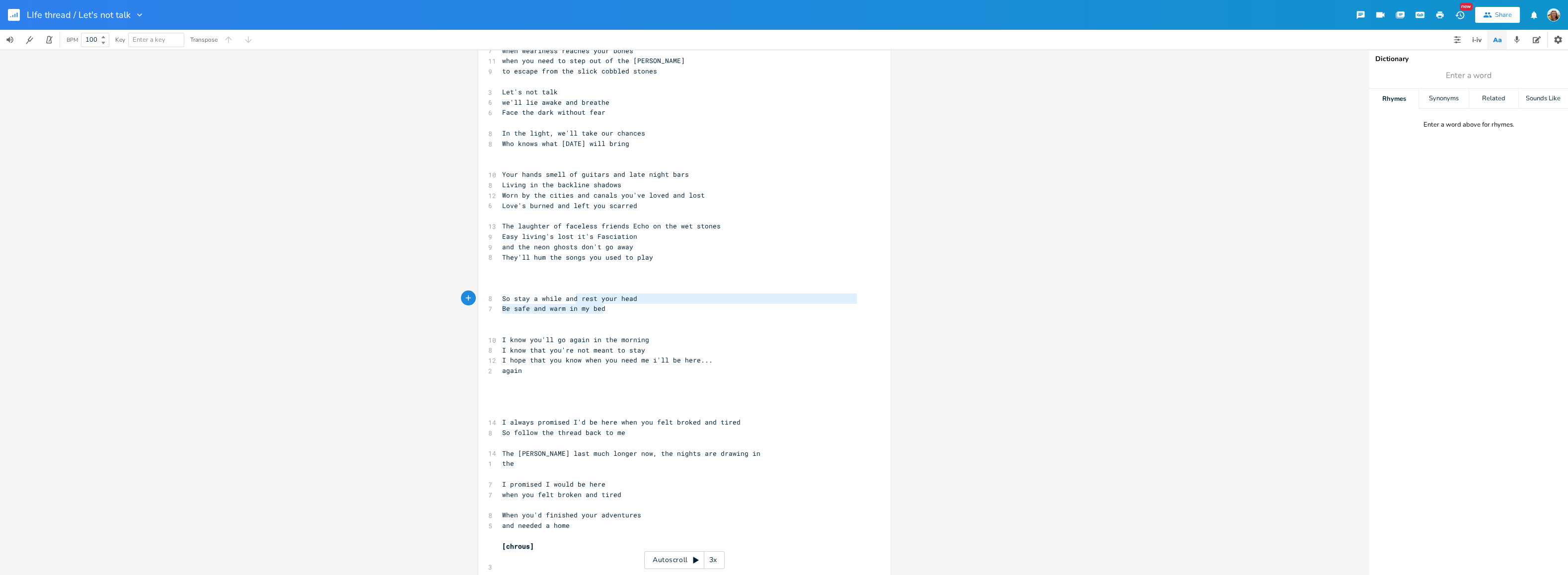
type textarea "So stay a while and rest your head Be safe and warm in my bed"
drag, startPoint x: 607, startPoint y: 309, endPoint x: 501, endPoint y: 292, distance: 107.4
click at [501, 292] on div "[Verse 1] ​ ​ ​ ​ ​ 13 Remember the invisible thread that I gave you 12 A lifet…" at bounding box center [679, 422] width 358 height 1002
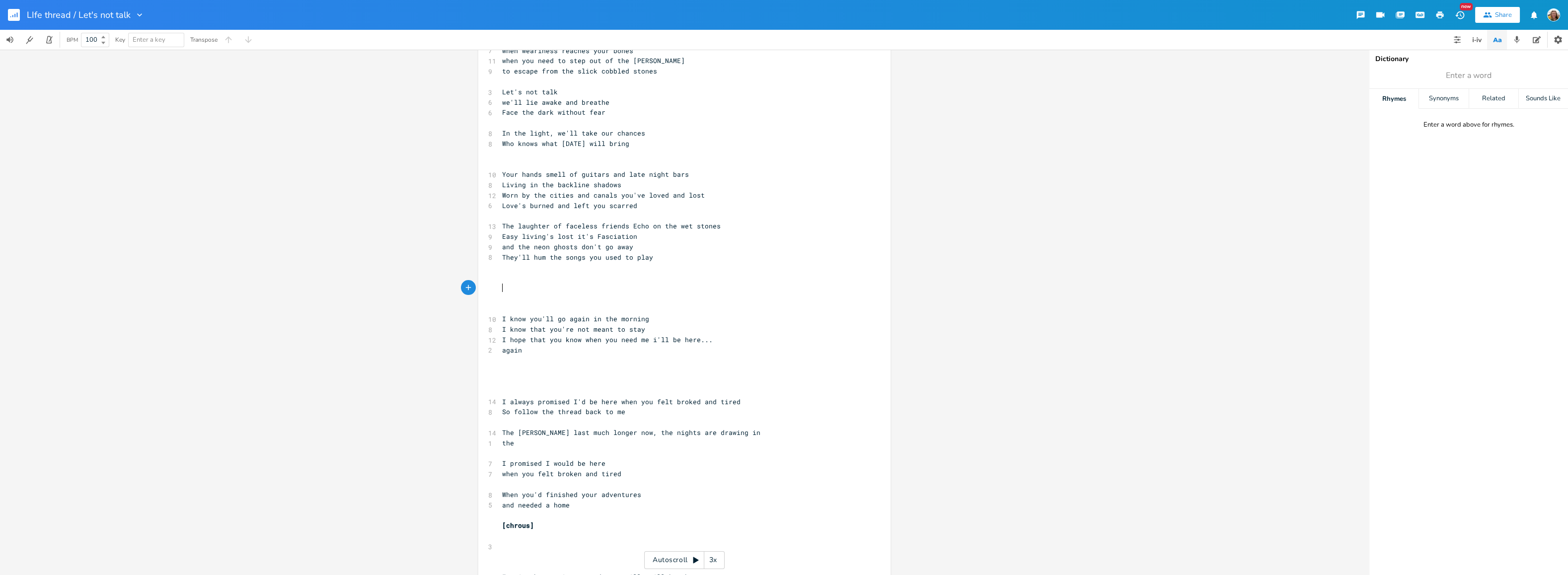
click at [588, 87] on pre "Let's not talk" at bounding box center [679, 92] width 358 height 11
click at [592, 82] on pre "​" at bounding box center [679, 82] width 358 height 11
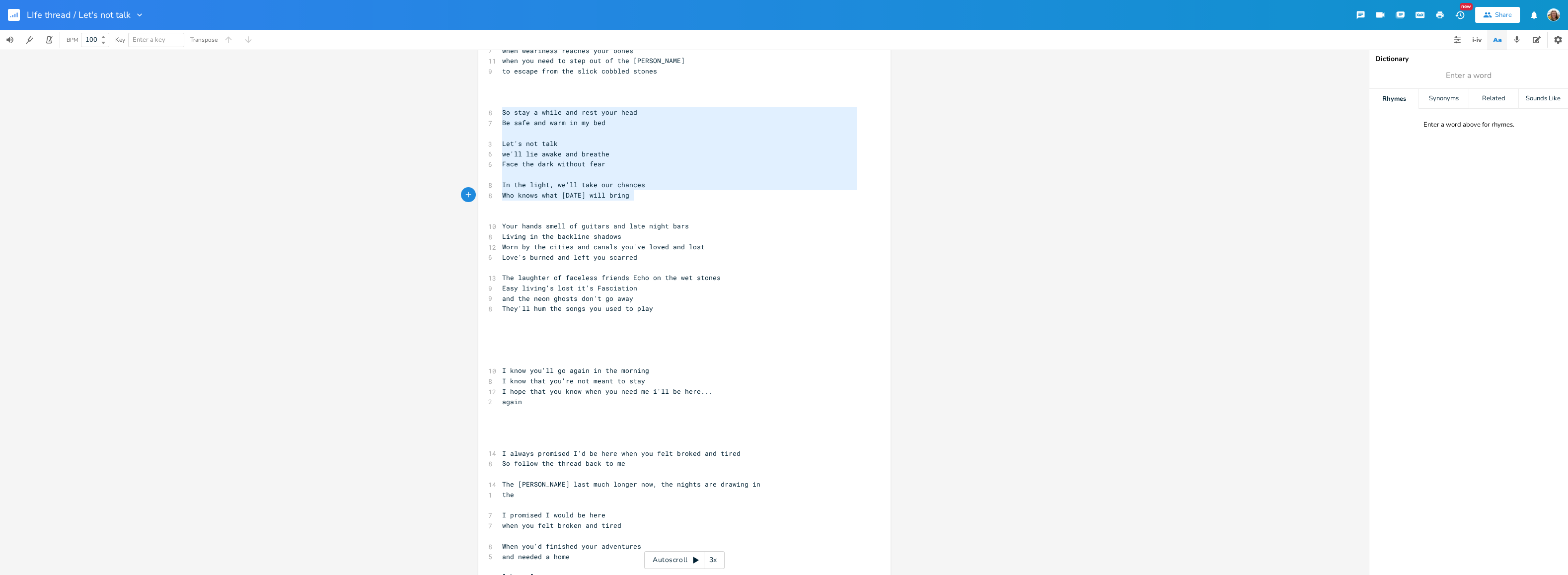
type textarea "So stay a while and rest your head Be safe and warm in my bed Let's not talk we…"
drag, startPoint x: 499, startPoint y: 109, endPoint x: 639, endPoint y: 199, distance: 166.4
click at [641, 201] on div "[Verse 1] ​ ​ ​ ​ ​ 13 Remember the invisible thread that I gave you 12 A lifet…" at bounding box center [679, 438] width 358 height 1033
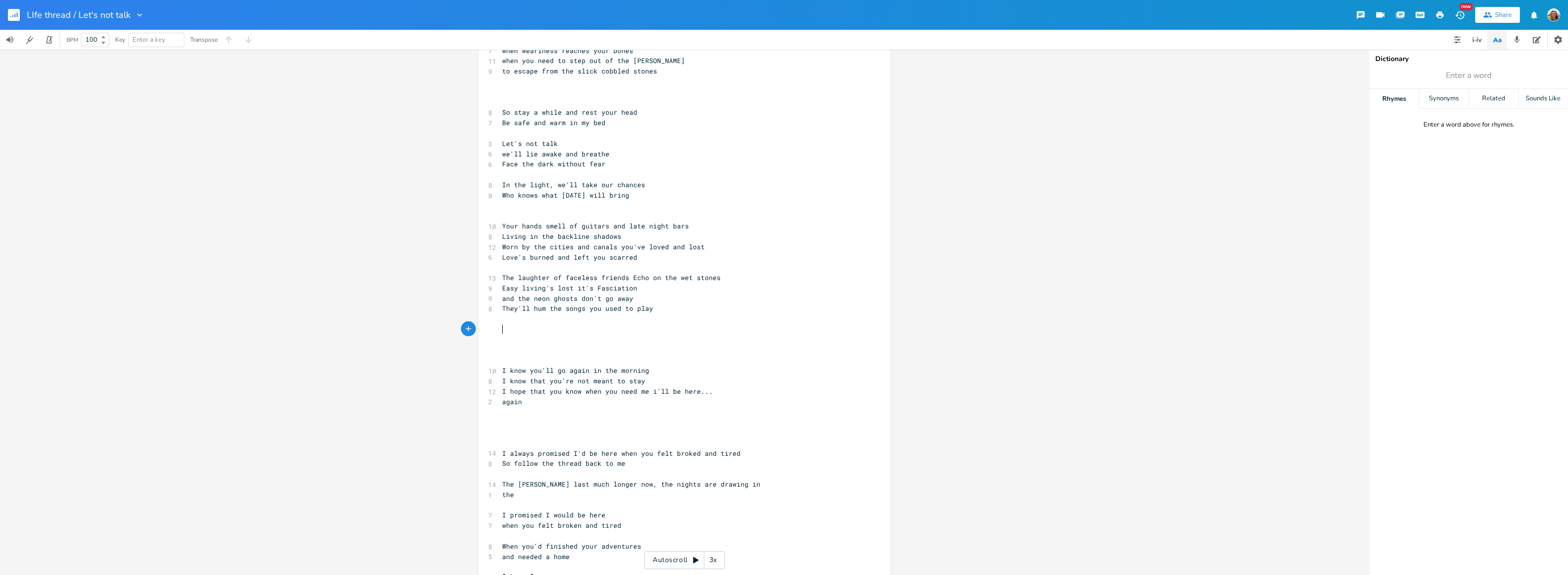
click at [606, 331] on pre "​" at bounding box center [679, 329] width 358 height 11
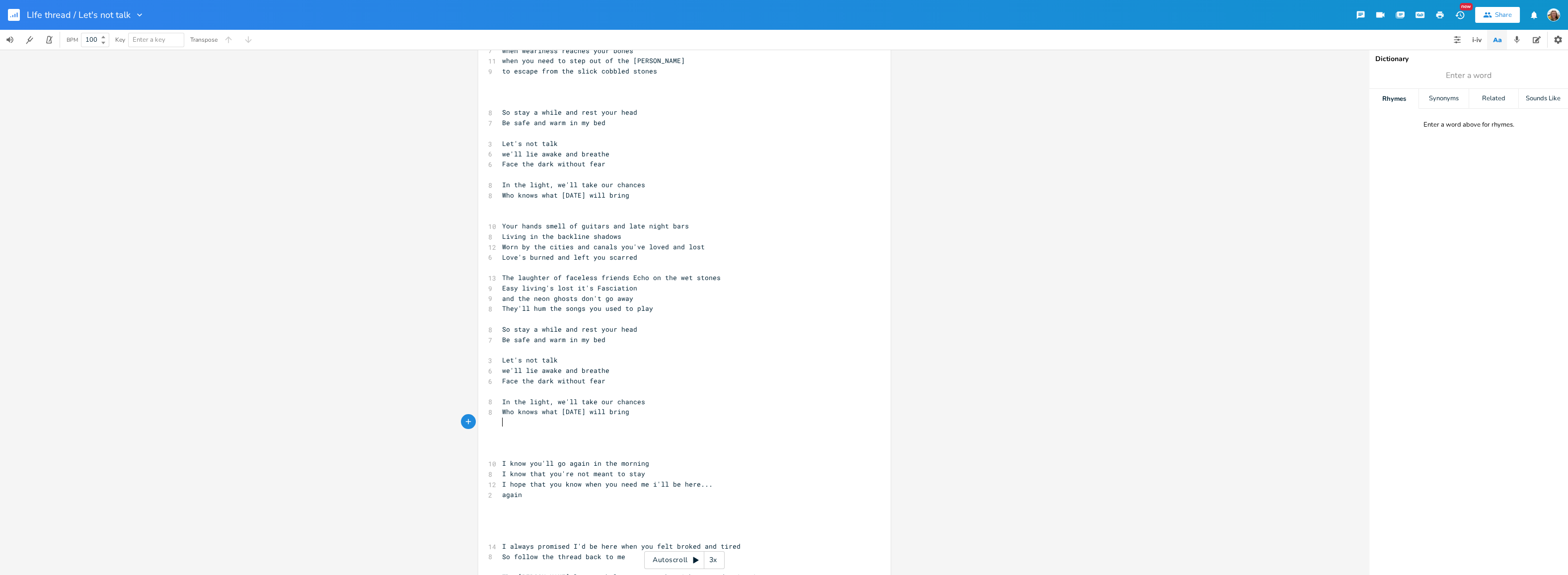
click at [669, 306] on pre "They'll hum the songs you used to play" at bounding box center [679, 309] width 358 height 11
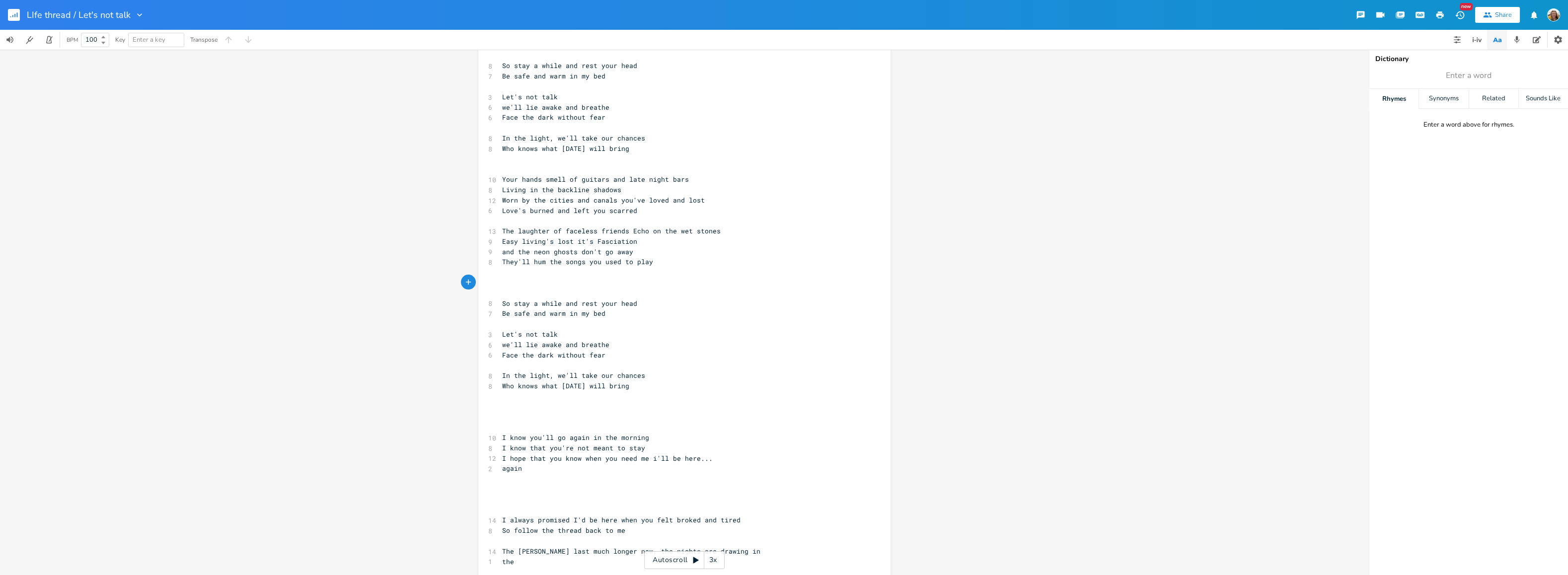
scroll to position [0, 0]
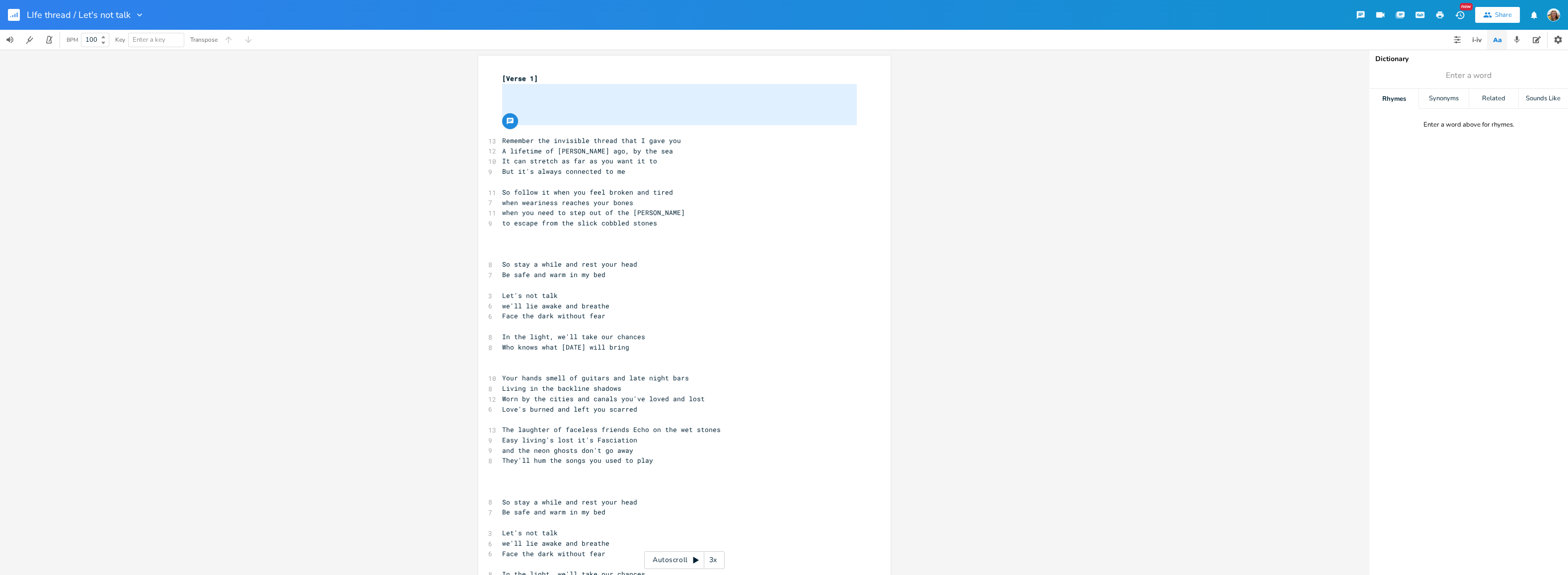
drag, startPoint x: 524, startPoint y: 94, endPoint x: 526, endPoint y: 127, distance: 33.1
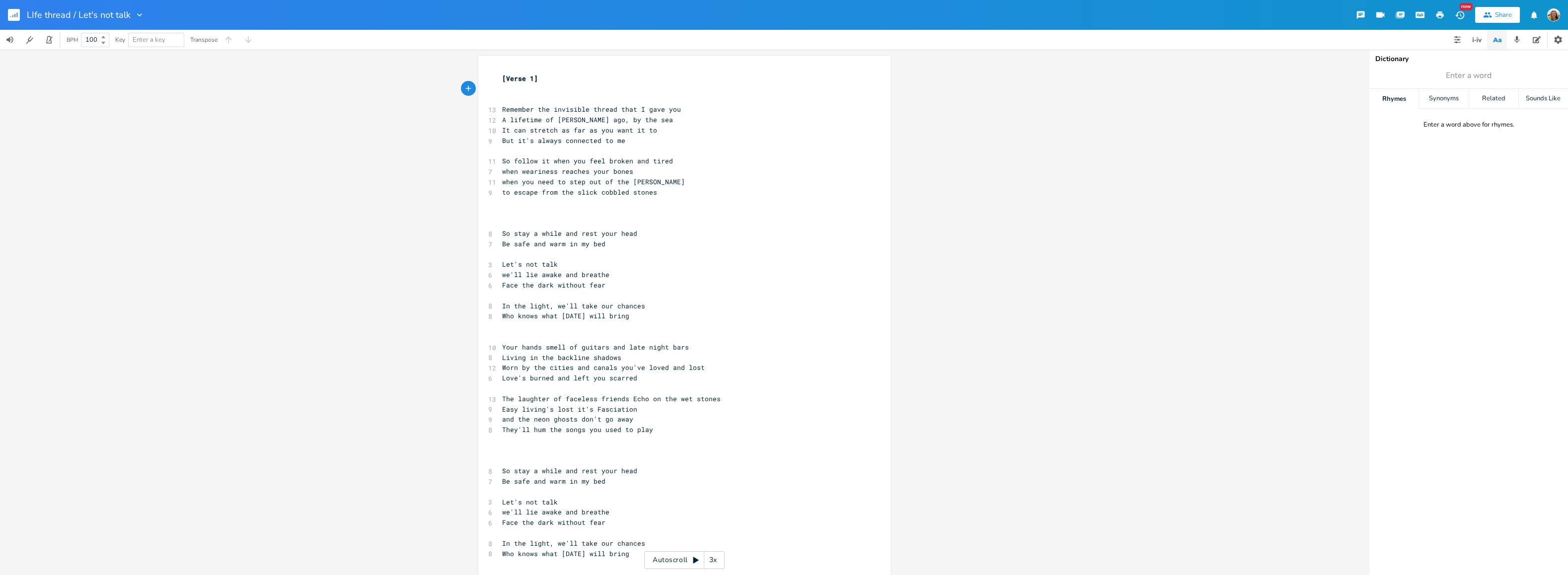
click at [528, 212] on pre "​" at bounding box center [679, 213] width 358 height 11
type textarea "{CH"
type textarea "[chg"
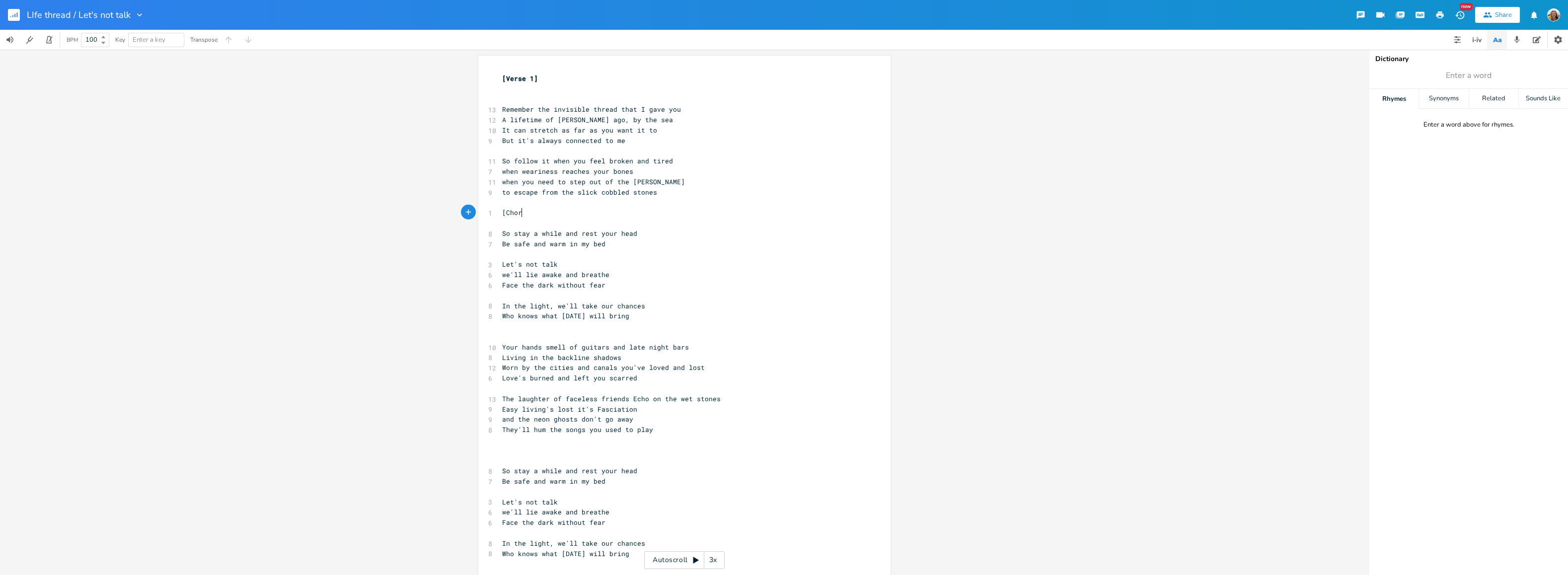
type textarea "Choris"
type textarea "us)"
type textarea "0"
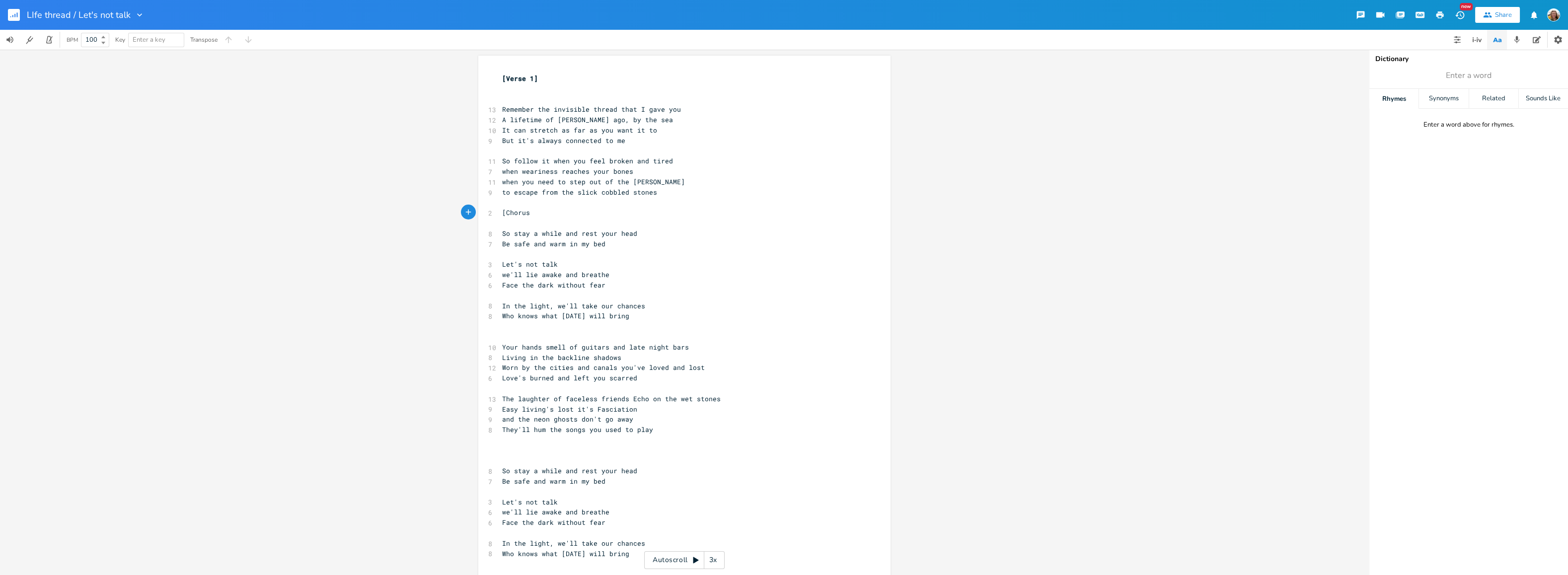
type textarea "]"
click at [556, 329] on pre "​" at bounding box center [679, 327] width 358 height 11
type textarea "[Verse 2]"
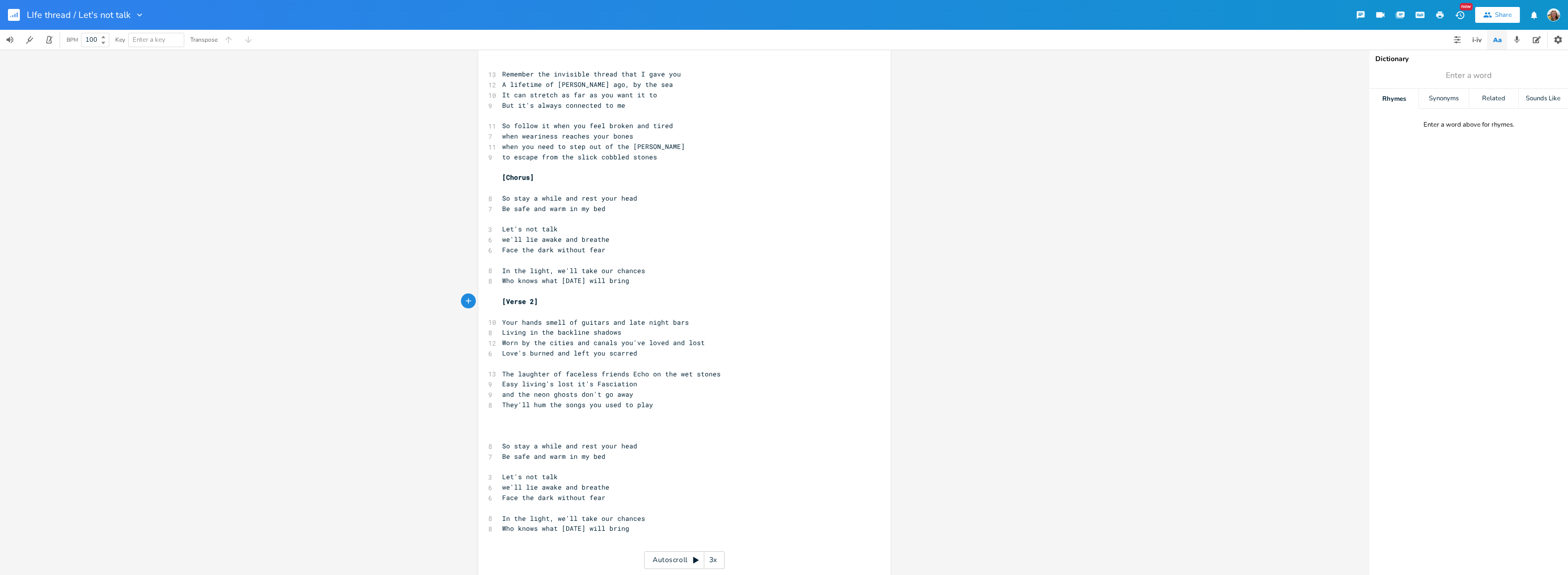
scroll to position [50, 0]
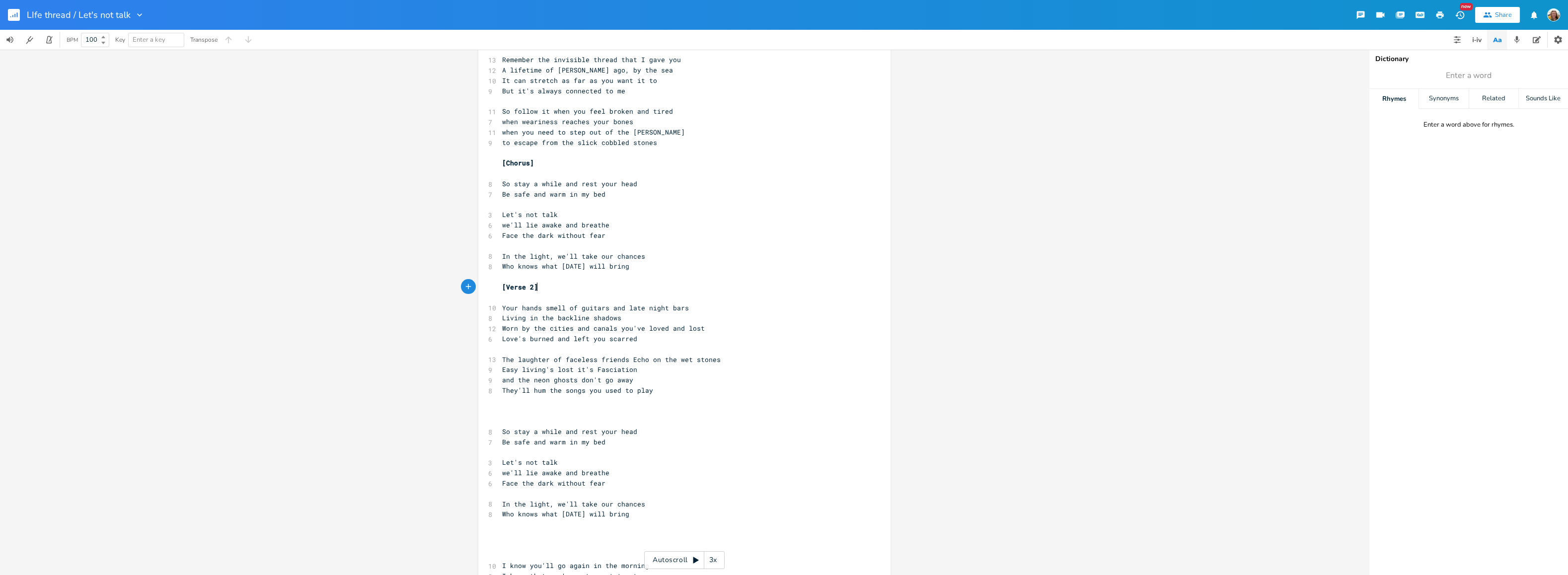
click at [534, 414] on pre "​" at bounding box center [679, 411] width 358 height 11
type textarea "Choris"
type textarea "us]"
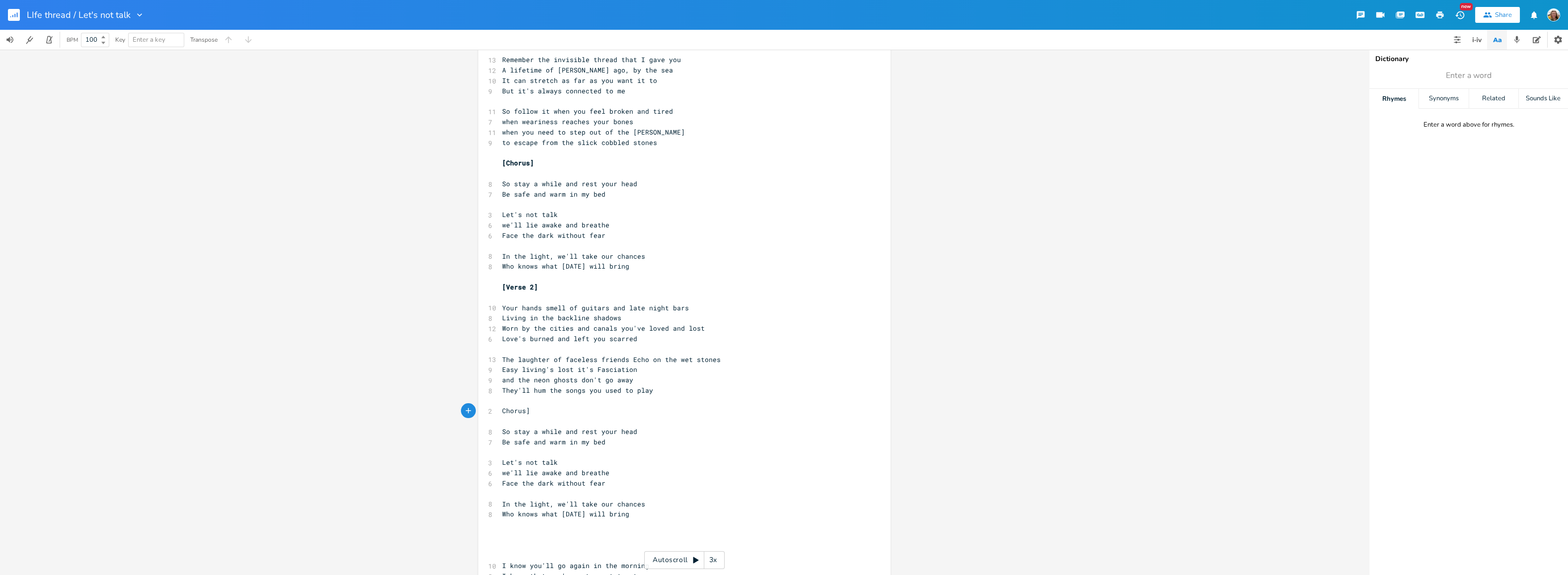
type textarea "["
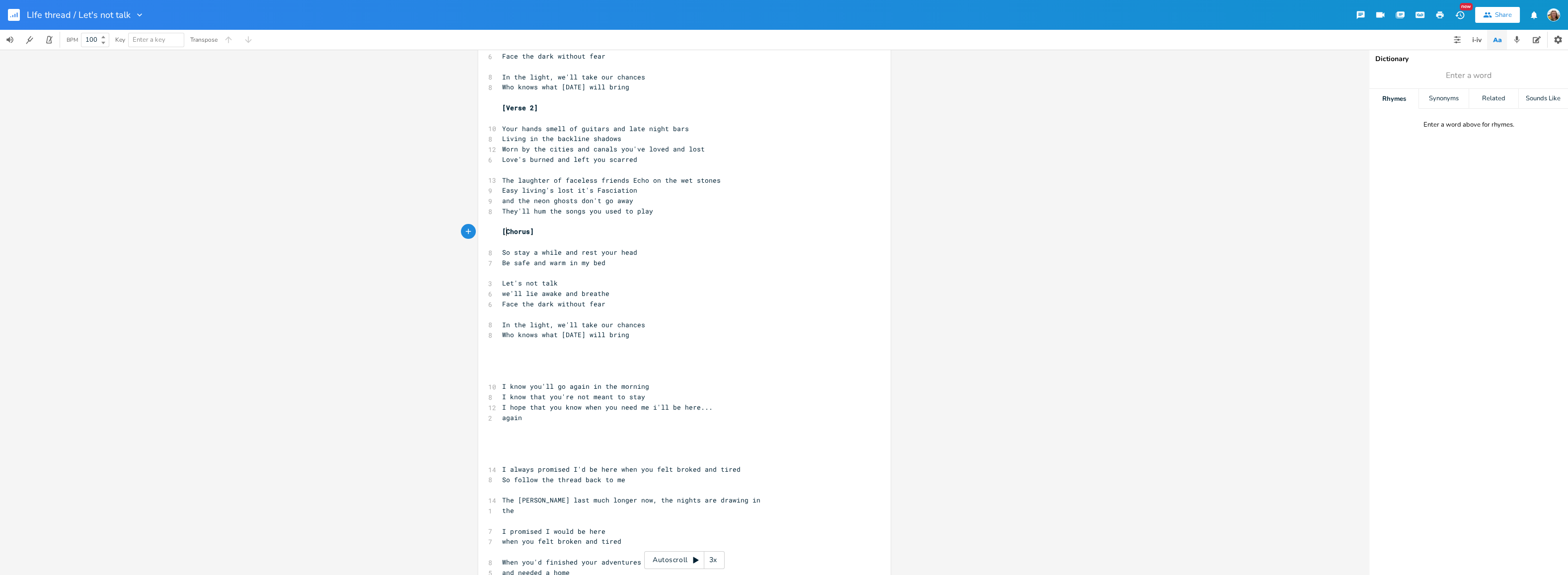
scroll to position [248, 0]
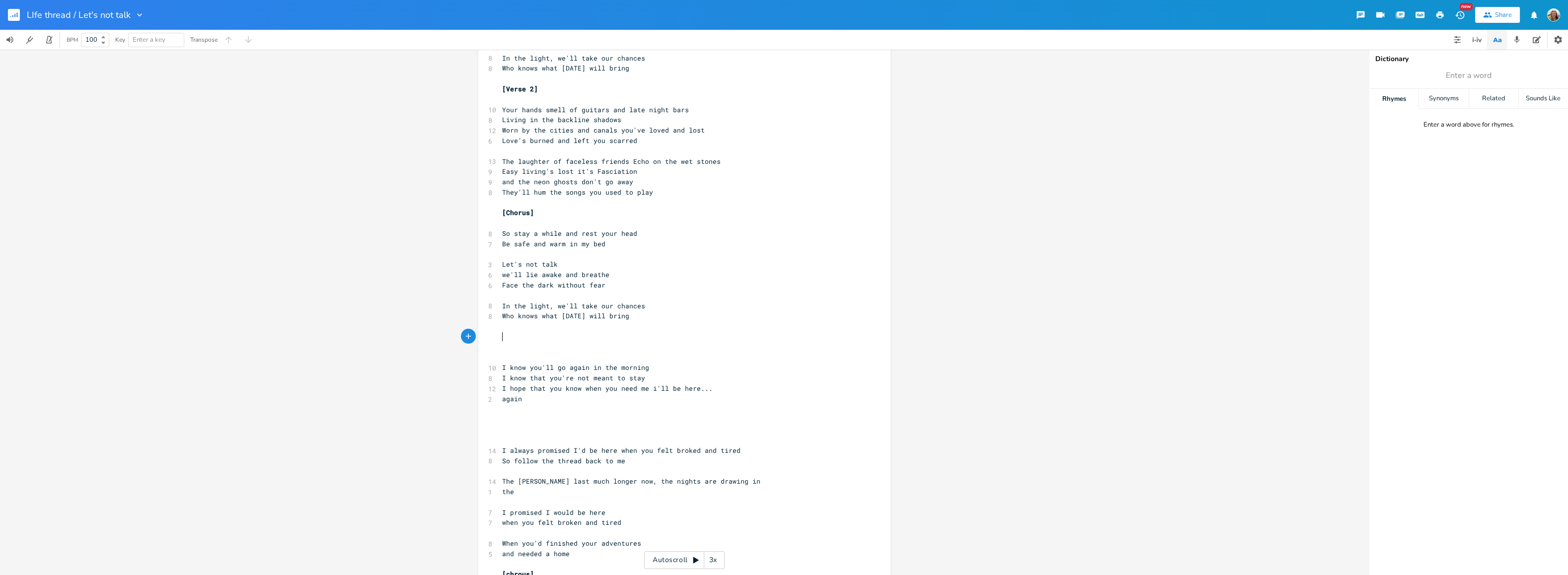
click at [536, 339] on pre "​" at bounding box center [679, 337] width 358 height 11
type textarea "Bir"
type textarea "ri"
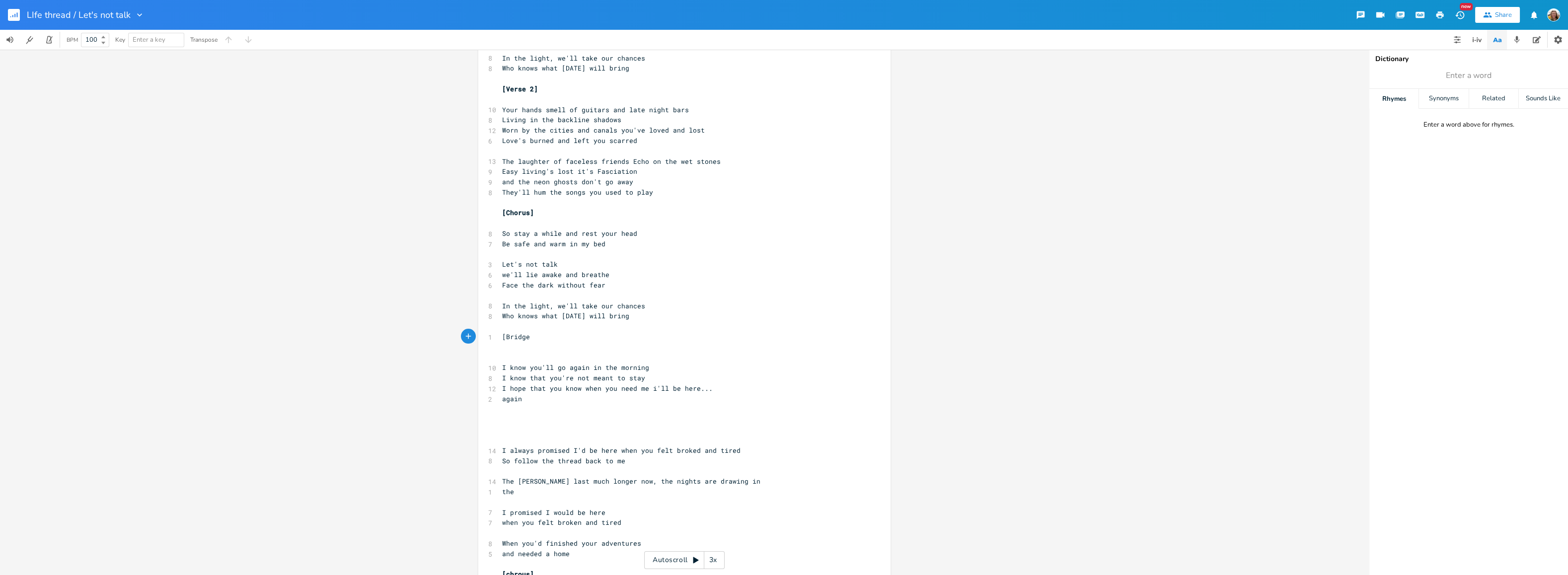
type textarea "[Bridge]"
click at [564, 422] on pre "​" at bounding box center [679, 420] width 358 height 11
click at [651, 378] on pre "I know that you're not meant to stay" at bounding box center [679, 378] width 358 height 11
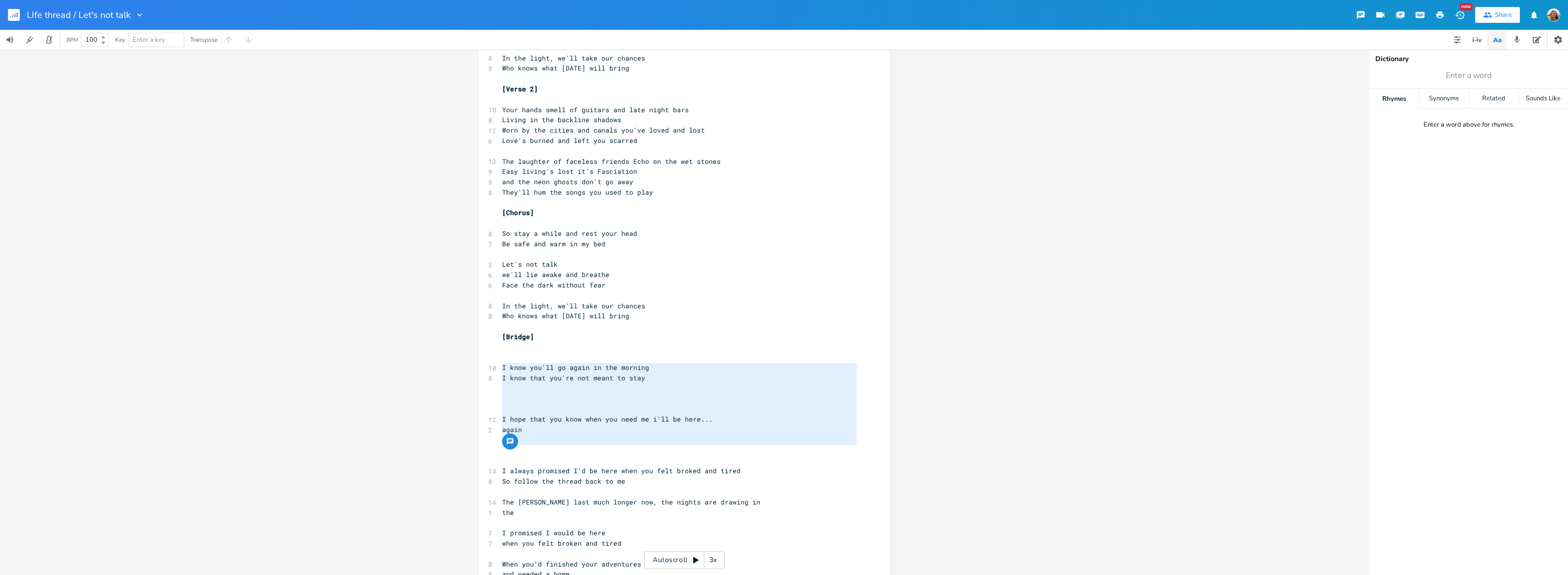
type textarea "I know you'll go again in the morning I know that you're not meant to stay I ho…"
click at [772, 388] on pre "​" at bounding box center [679, 389] width 358 height 11
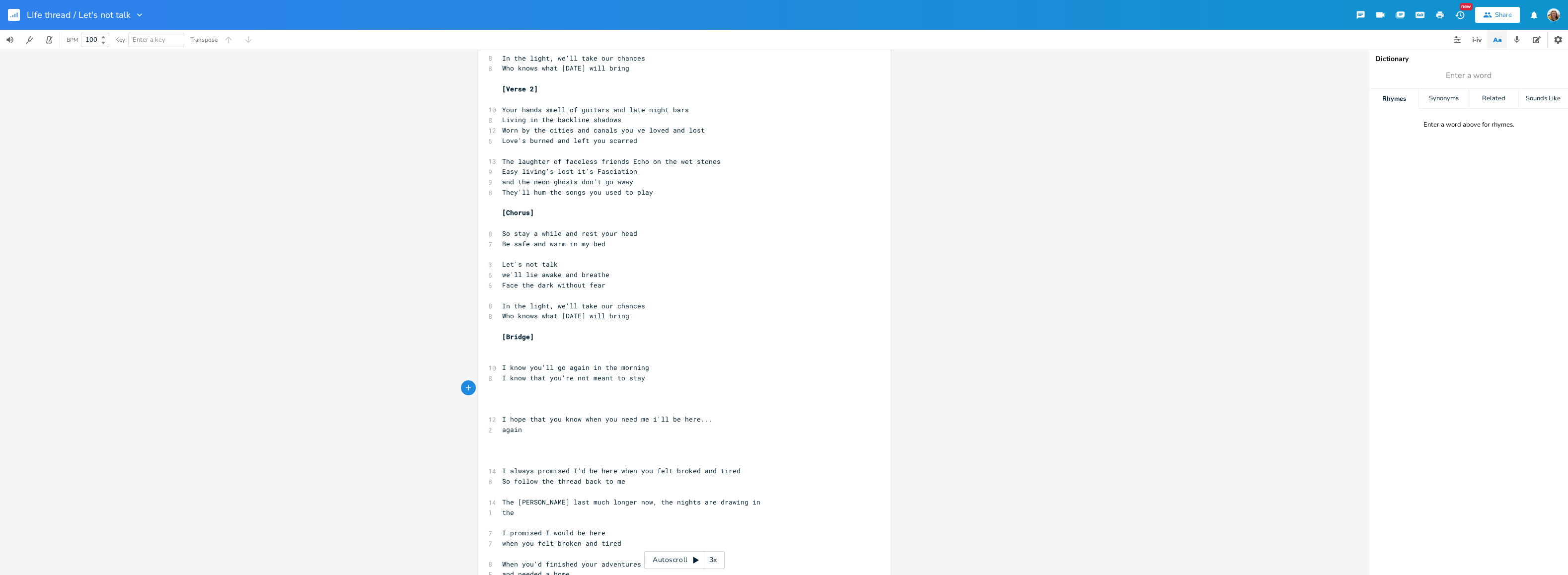
click at [671, 381] on pre "I know that you're not meant to stay" at bounding box center [679, 378] width 358 height 11
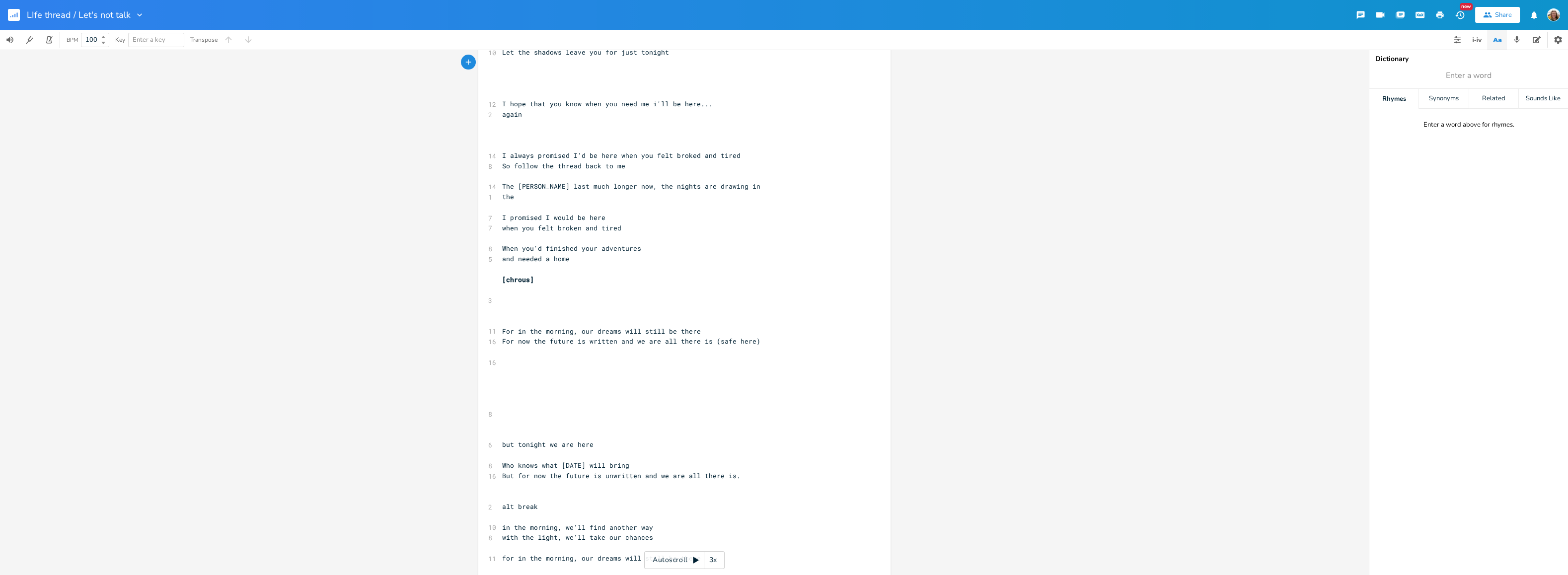
scroll to position [596, 0]
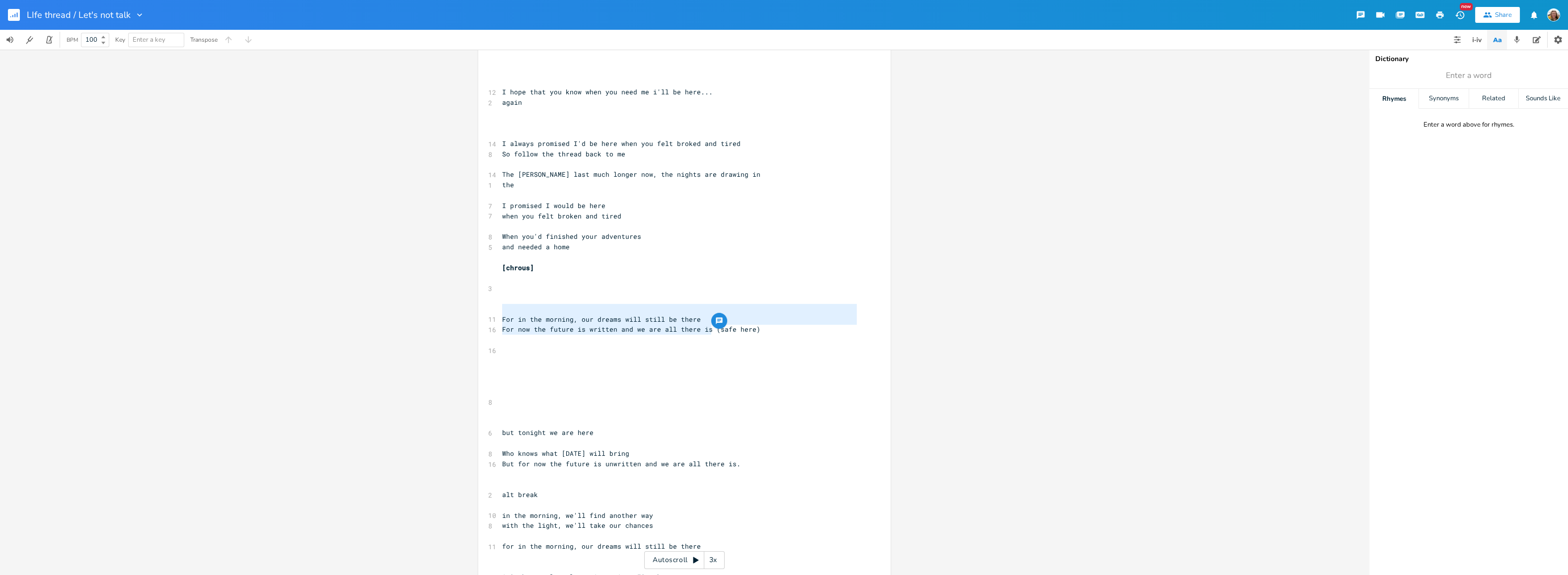
type textarea "For in the morning, our dreams will still be there For now the future is writte…"
drag, startPoint x: 708, startPoint y: 329, endPoint x: 477, endPoint y: 319, distance: 231.2
click at [478, 319] on div "For in the morning, our dreams will still be there For now the future is writte…" at bounding box center [684, 59] width 412 height 1199
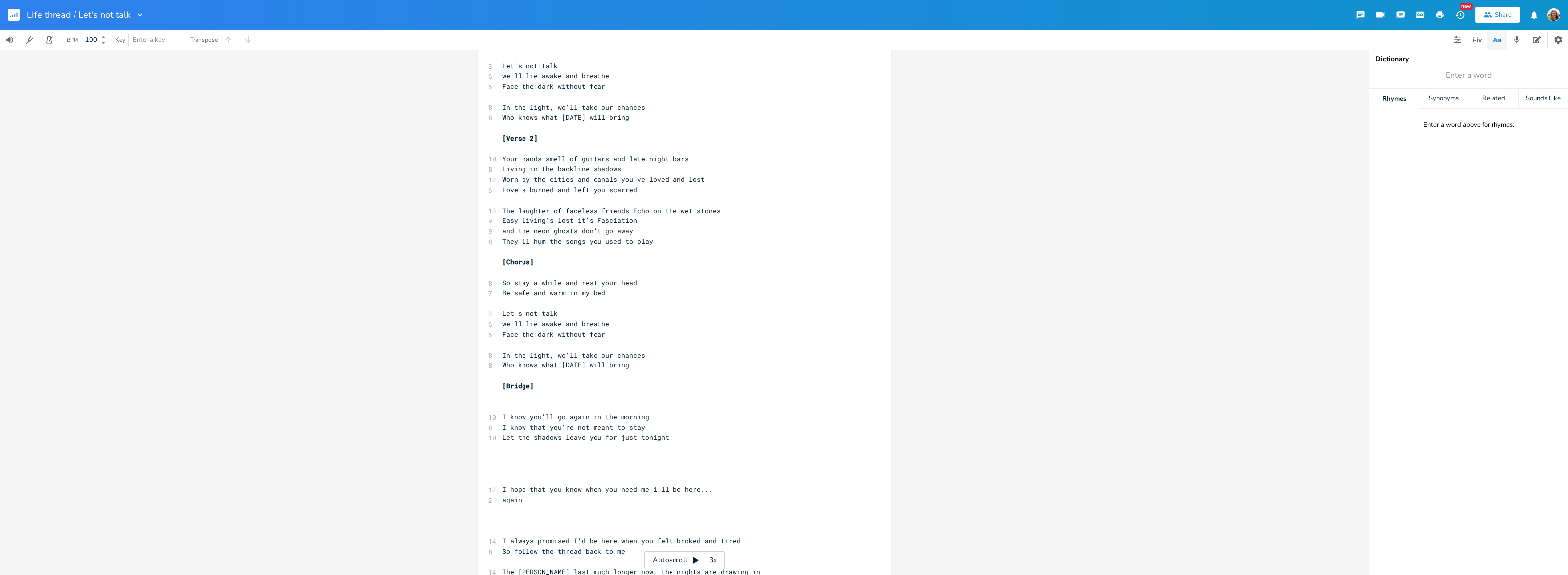
scroll to position [298, 0]
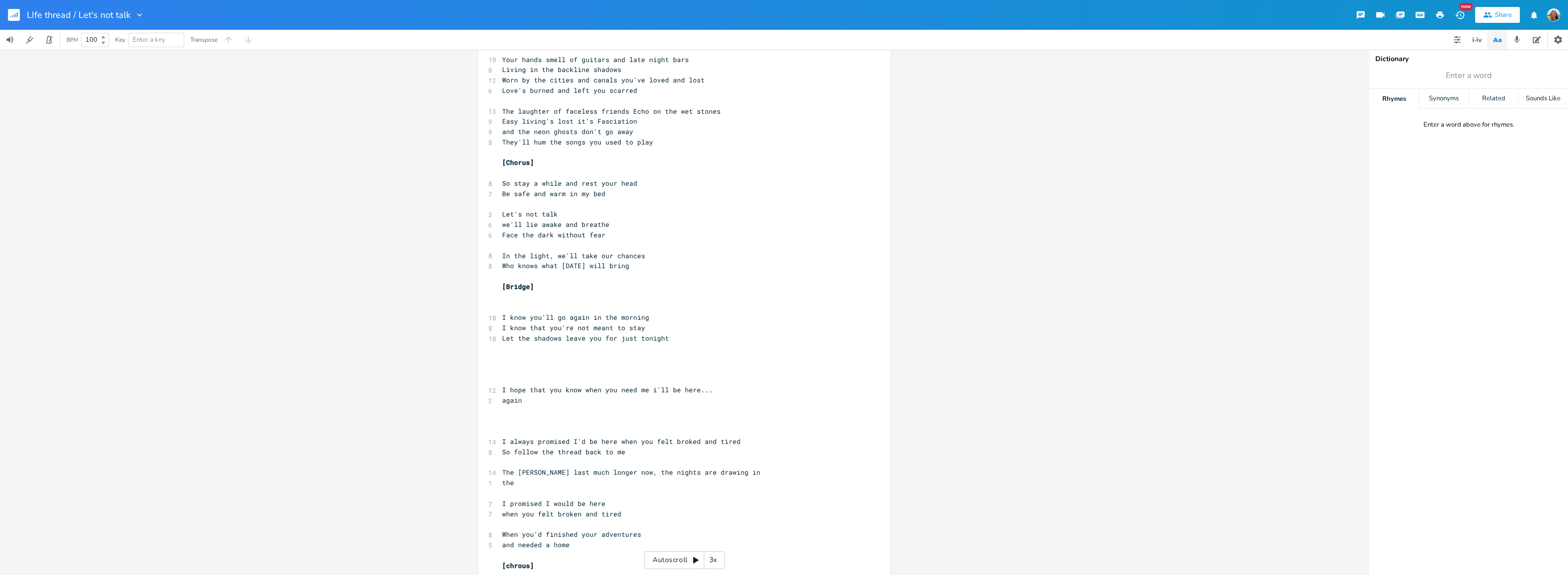
click at [668, 333] on pre "Let the shadows leave you for just tonight" at bounding box center [679, 339] width 358 height 11
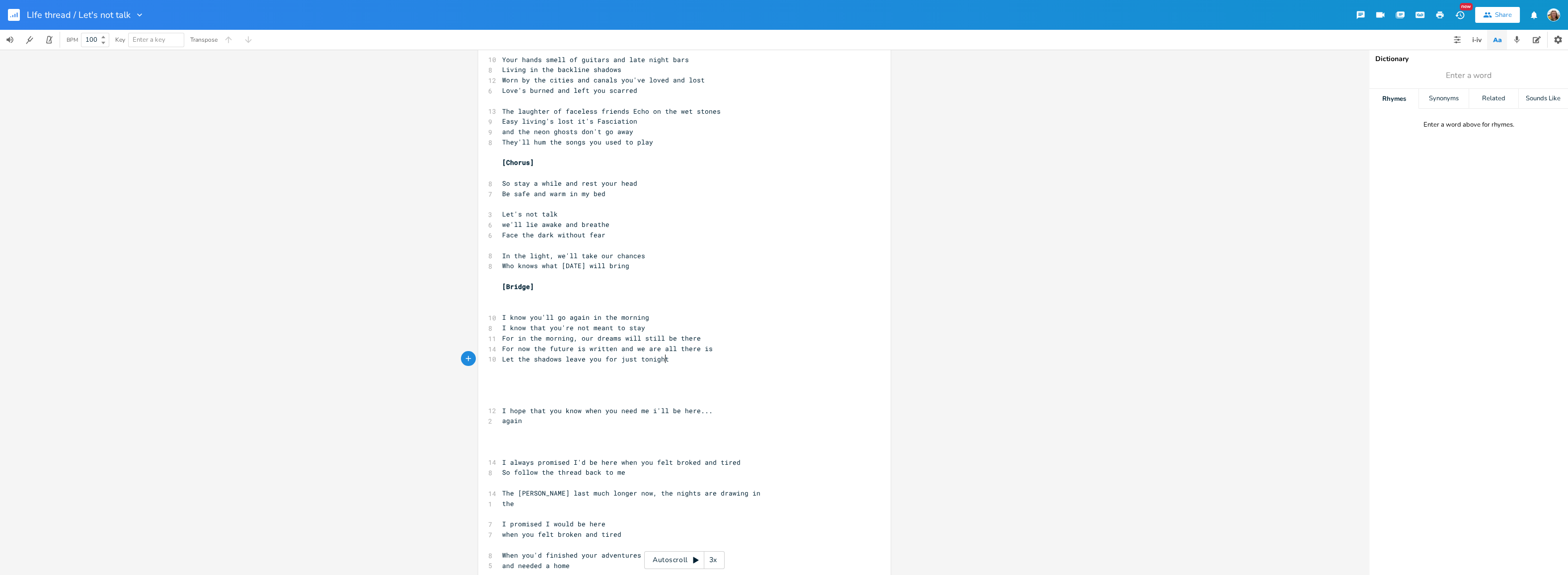
type textarea "ave you for just tonight"
type textarea "Let the shadows leave you for just tonight"
drag, startPoint x: 674, startPoint y: 361, endPoint x: 500, endPoint y: 359, distance: 174.0
click at [500, 359] on pre "Let the shadows leave you for just tonight" at bounding box center [679, 359] width 358 height 11
click at [649, 331] on pre "I know that you're not meant to stay" at bounding box center [679, 328] width 358 height 11
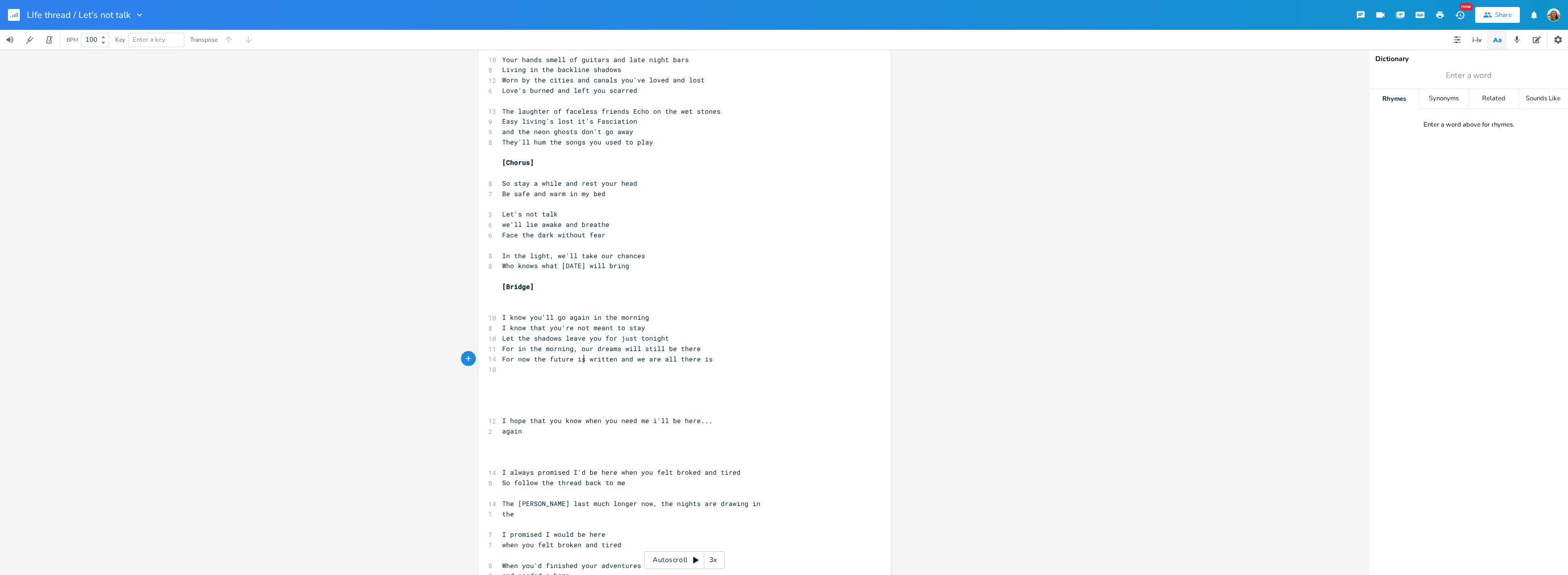
click at [582, 361] on span "For now the future is written and we are all there is" at bounding box center [607, 359] width 210 height 9
type textarea "un"
click at [714, 345] on pre "For in the morning, our dreams will still be there" at bounding box center [679, 349] width 358 height 11
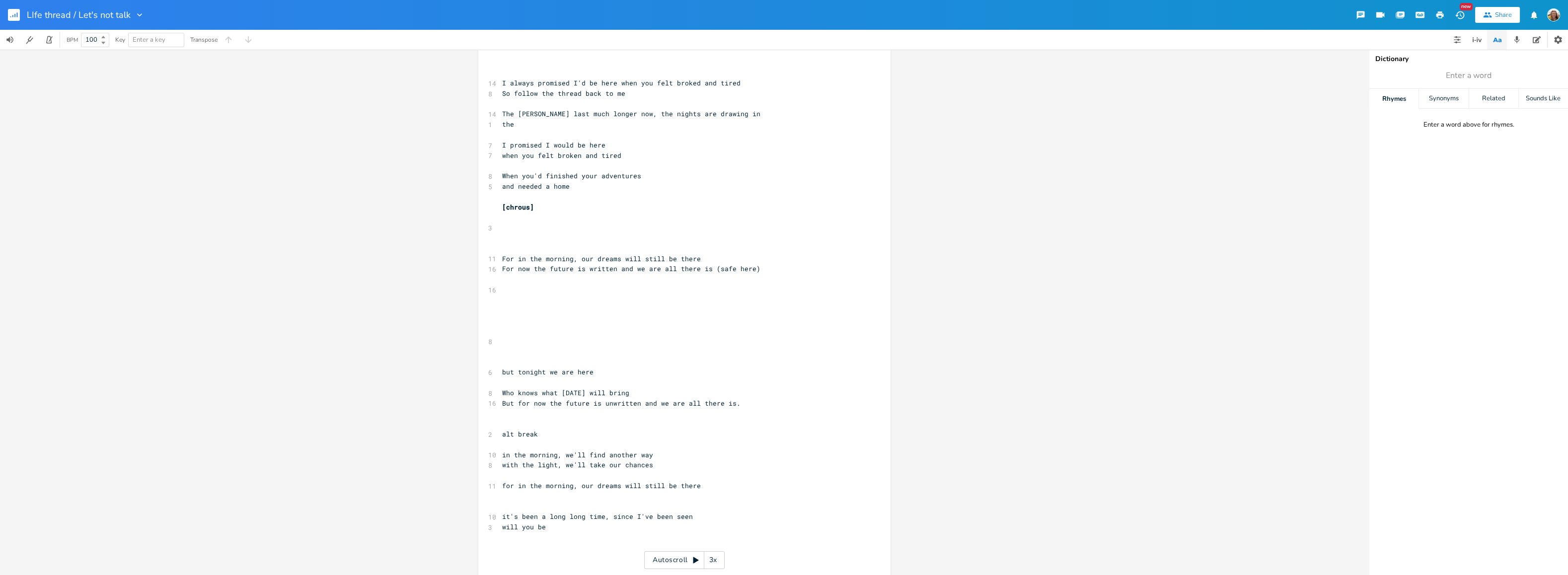
scroll to position [737, 0]
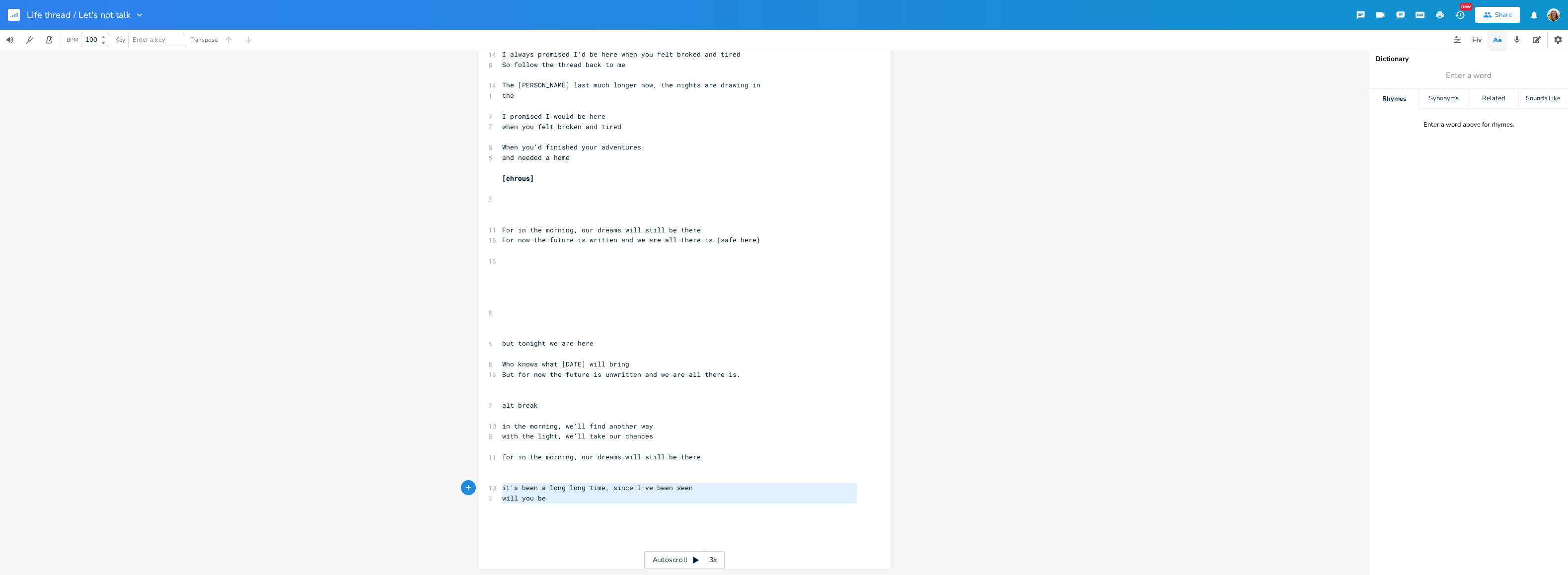
type textarea "it's been a long long time, since I've been seen will you be"
drag, startPoint x: 565, startPoint y: 504, endPoint x: 482, endPoint y: 479, distance: 86.7
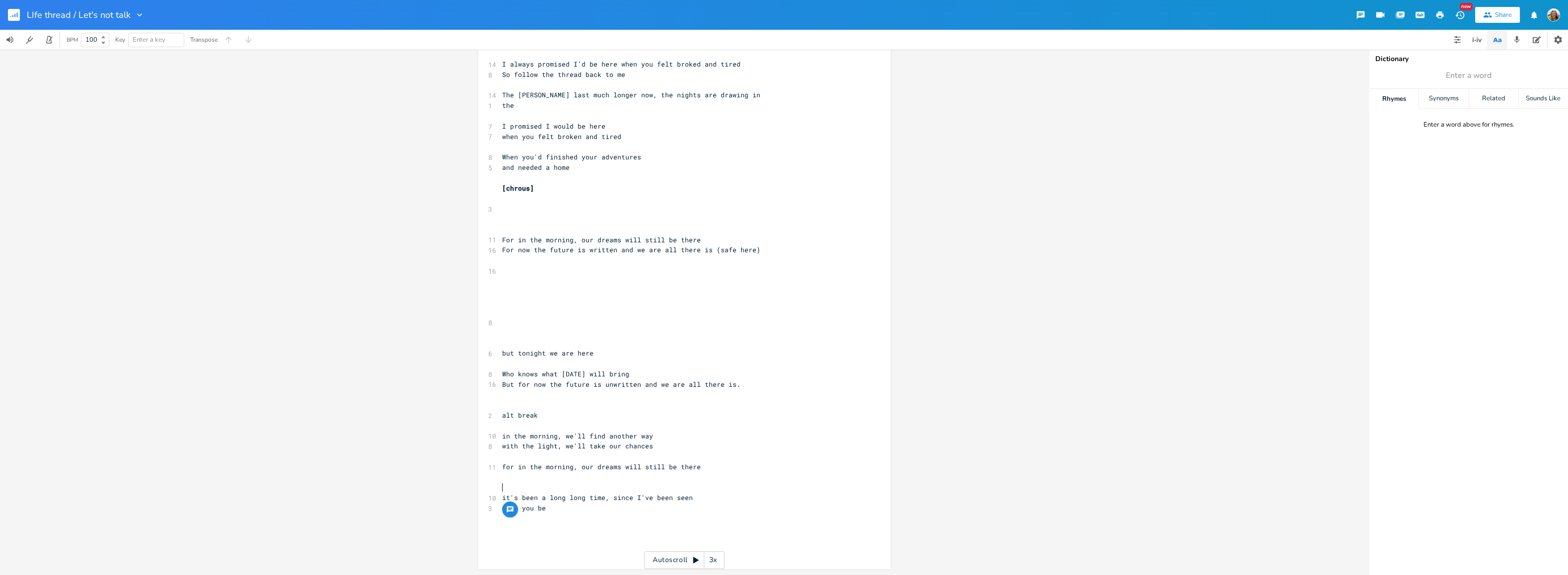
scroll to position [727, 0]
type textarea "it's been a long long time, since I've been seen will you be"
drag, startPoint x: 559, startPoint y: 512, endPoint x: 493, endPoint y: 495, distance: 68.2
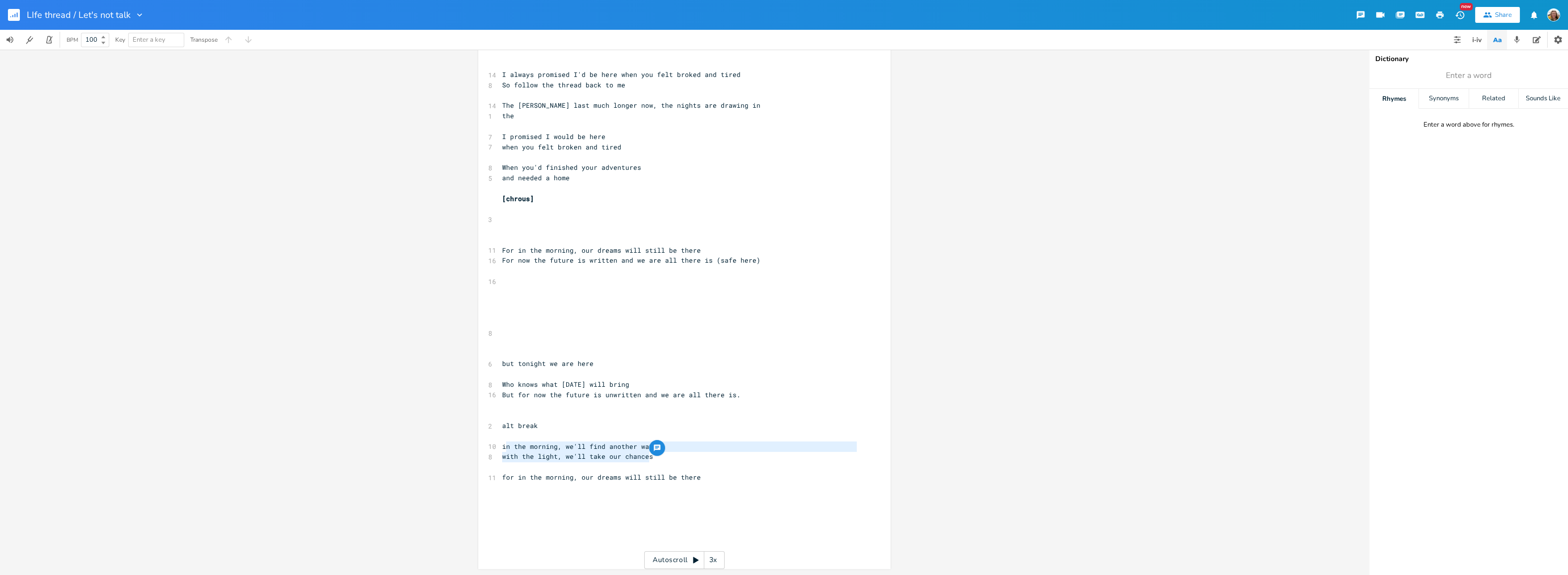
type textarea "in the morning, we'll find another way with the light, we'll take our chances"
drag, startPoint x: 654, startPoint y: 458, endPoint x: 500, endPoint y: 445, distance: 154.5
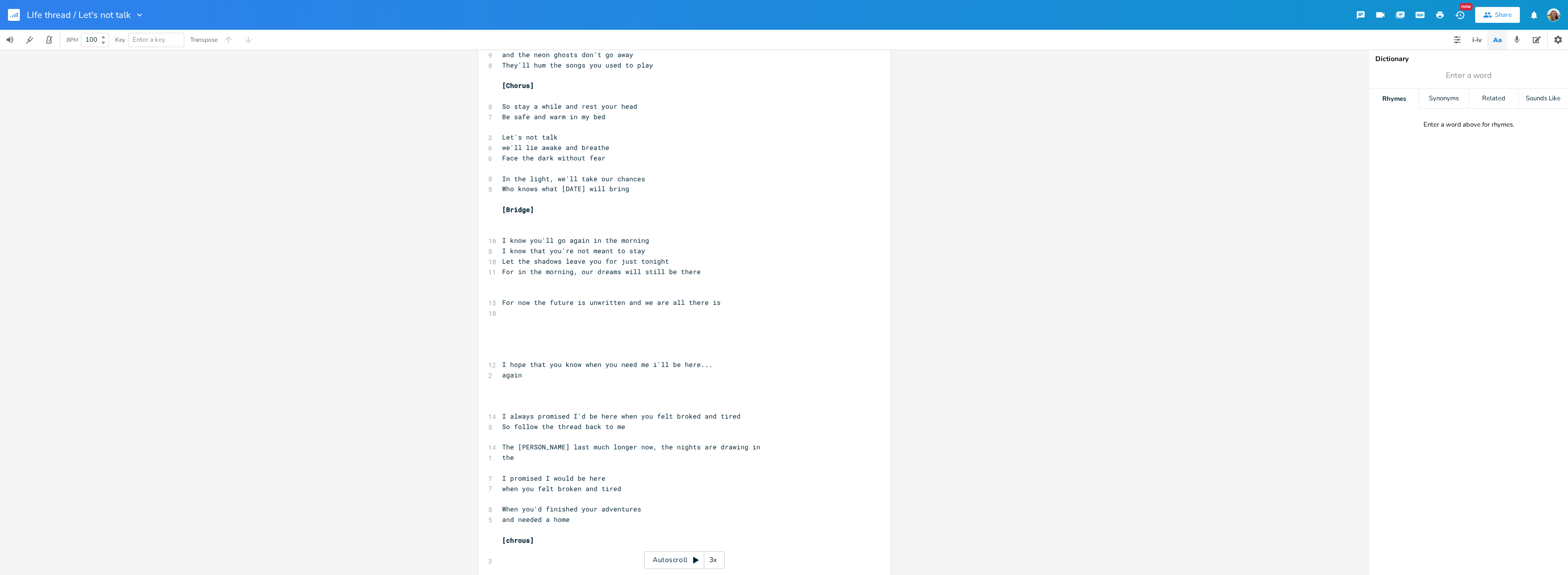
scroll to position [359, 0]
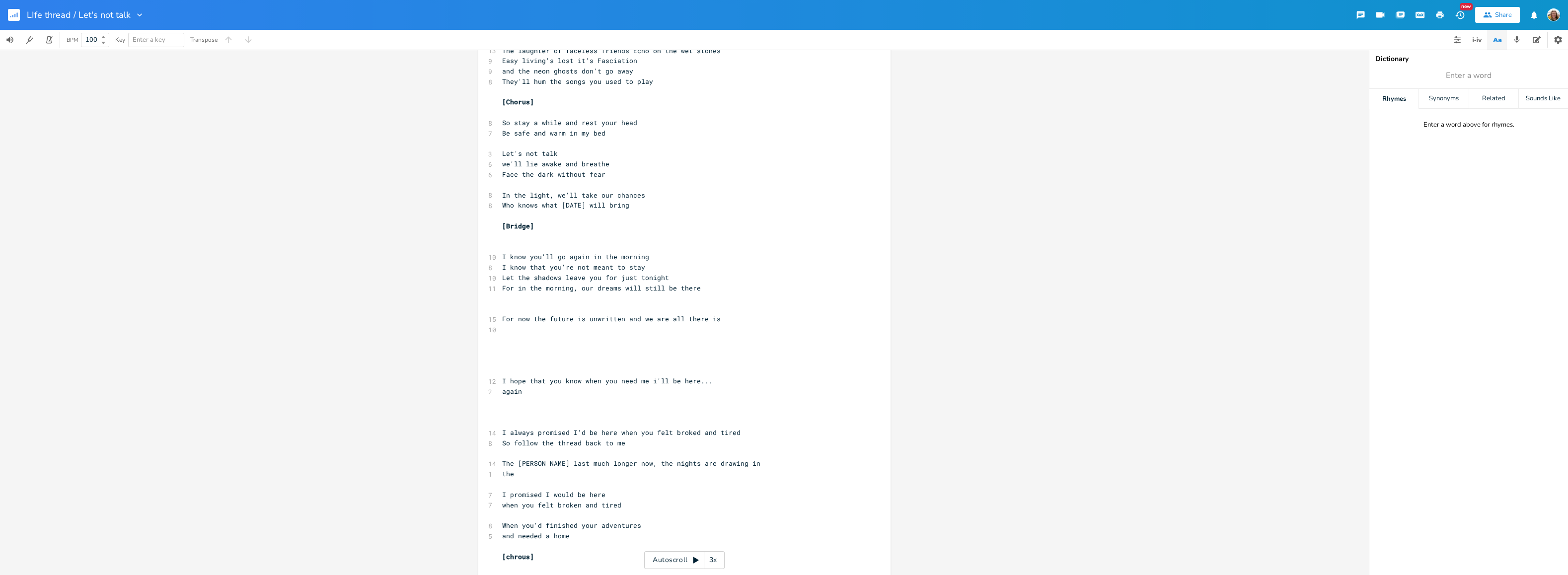
click at [654, 267] on pre "I know that you're not meant to stay" at bounding box center [679, 268] width 358 height 11
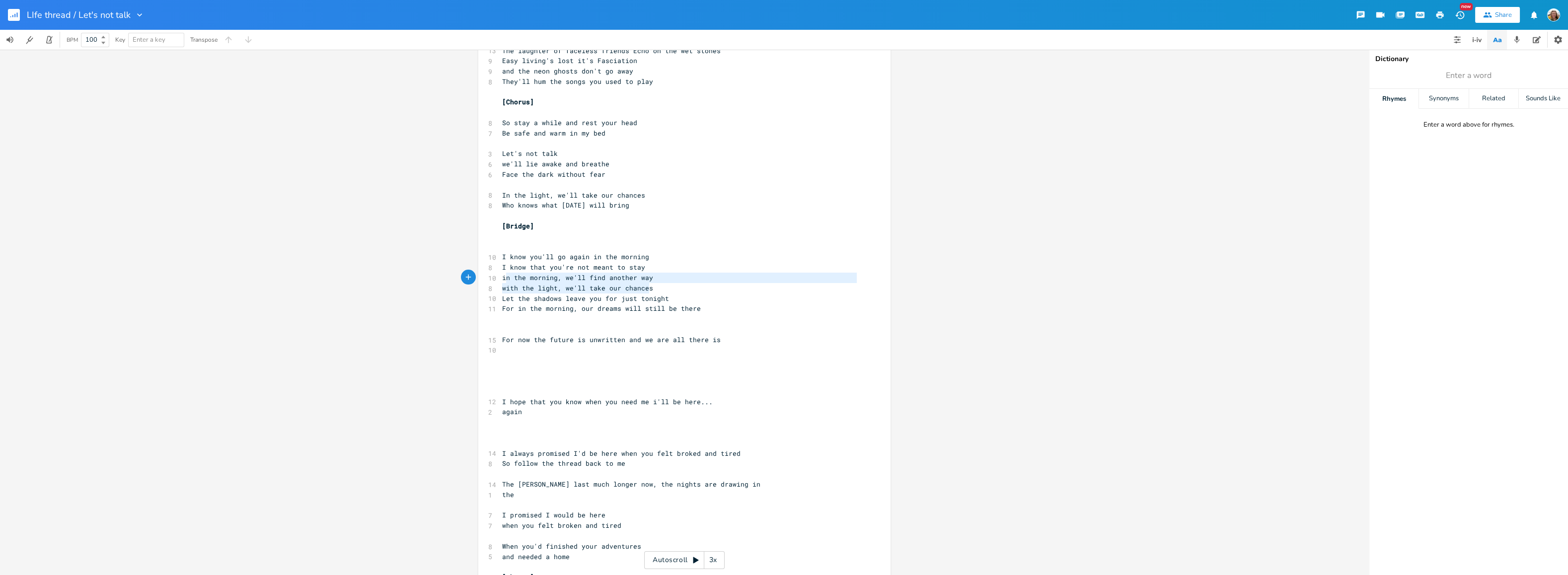
type textarea "in the morning, we'll find another way with the light, we'll take our chances"
drag, startPoint x: 651, startPoint y: 291, endPoint x: 497, endPoint y: 273, distance: 155.0
click at [500, 273] on div "[Verse 1] ​ ​ 13 Remember the invisible thread that I gave you 12 A lifetime of…" at bounding box center [679, 319] width 358 height 1208
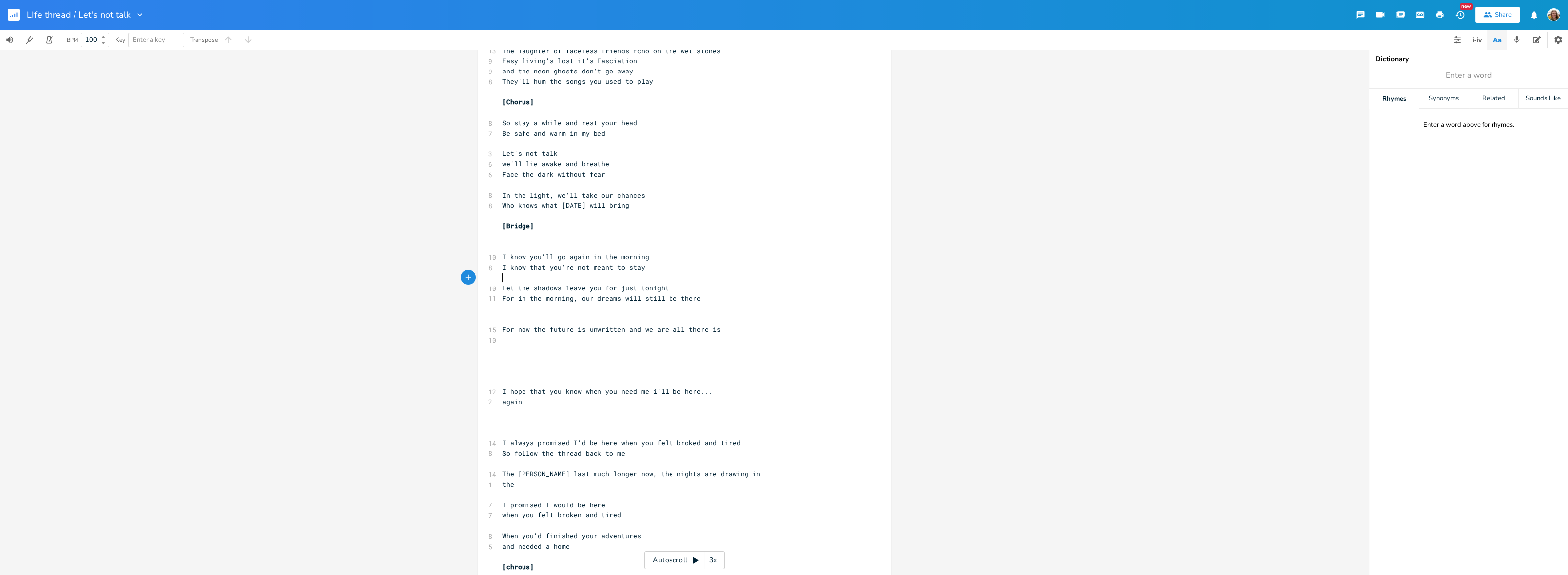
click at [548, 352] on pre "​" at bounding box center [679, 351] width 358 height 11
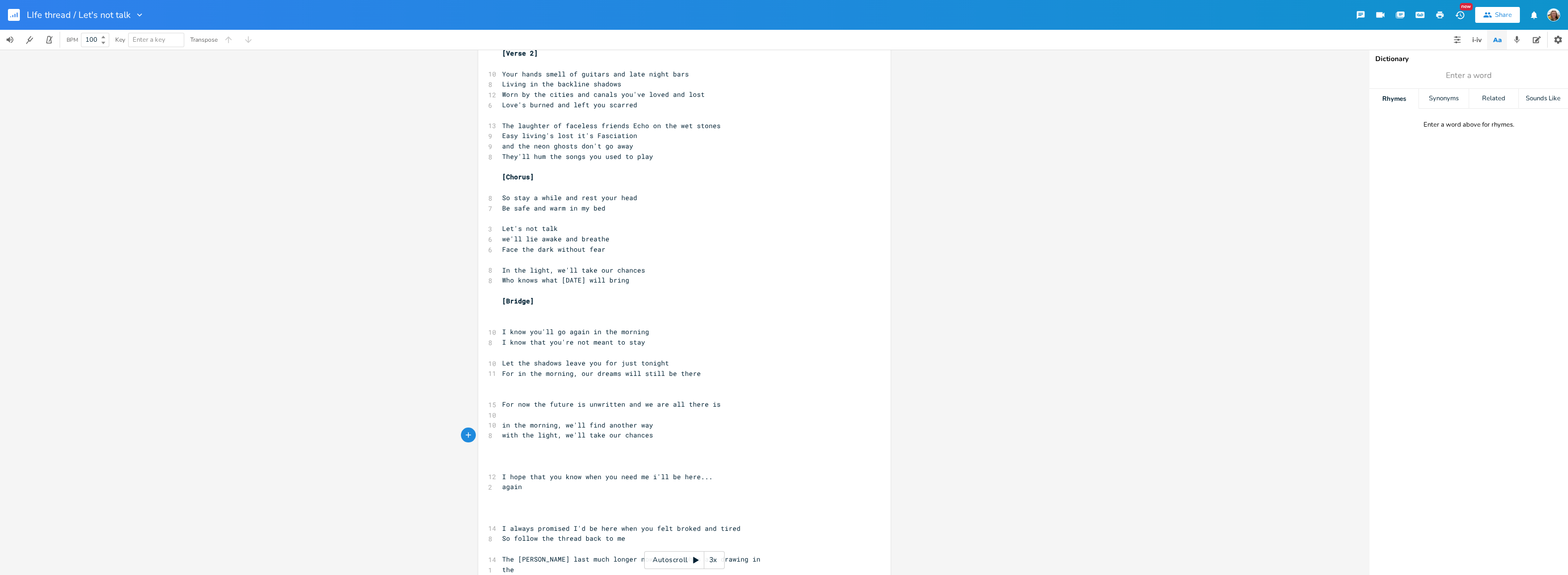
scroll to position [280, 0]
drag, startPoint x: 632, startPoint y: 287, endPoint x: 487, endPoint y: 289, distance: 145.0
click at [487, 289] on div "Who knows what [DATE] will bring x [Verse 1] ​ ​ 13 Remember the invisible thre…" at bounding box center [684, 396] width 412 height 1241
type textarea "Who knows what [DATE] will bring"
click at [580, 289] on pre "​" at bounding box center [679, 294] width 358 height 11
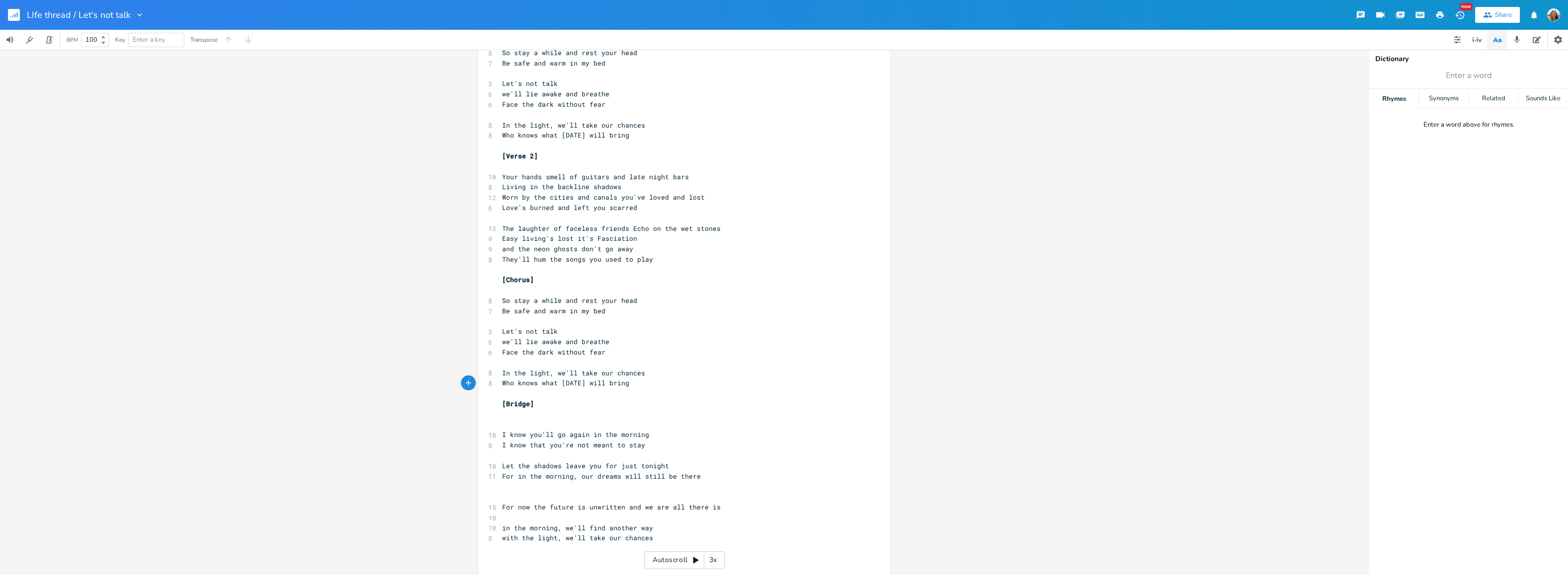
scroll to position [0, 0]
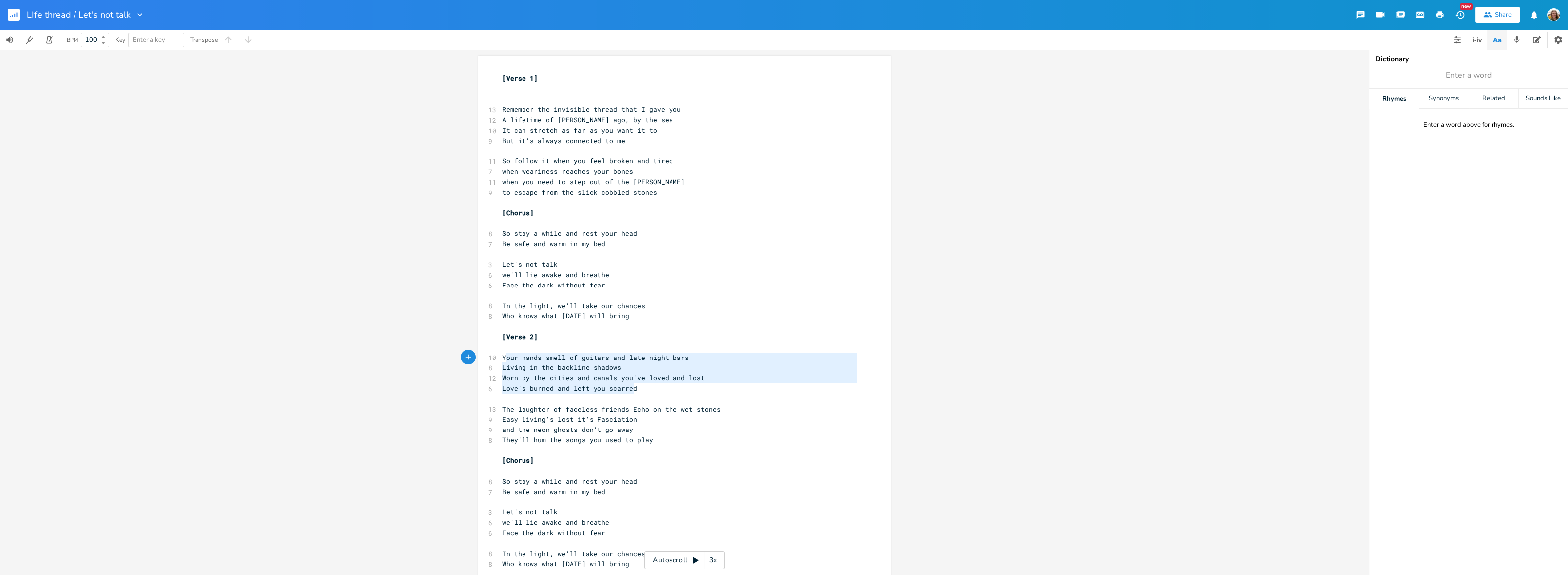
type textarea "Your hands smell of guitars and late night bars Living in the backline shadows …"
drag, startPoint x: 638, startPoint y: 390, endPoint x: 500, endPoint y: 354, distance: 142.6
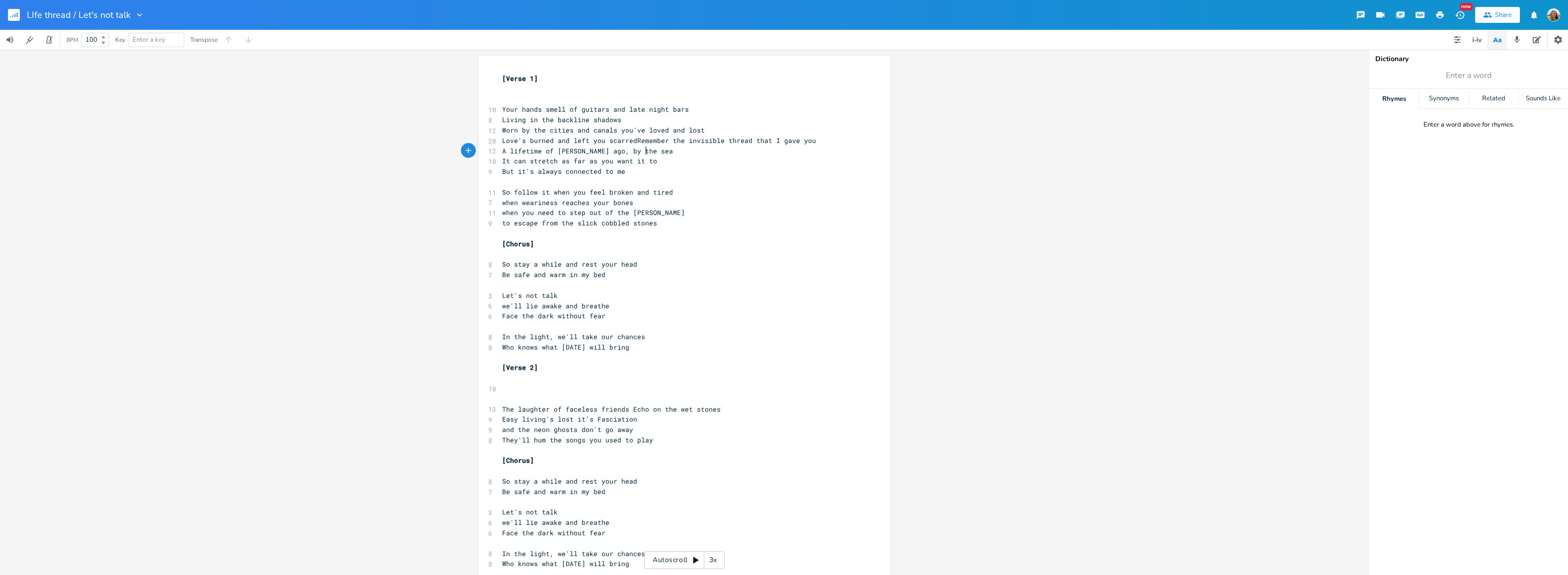
click at [752, 147] on pre "A lifetime of [PERSON_NAME] ago, by the sea" at bounding box center [679, 151] width 358 height 11
click at [632, 139] on span "Love's burned and left you scarredRemember the invisible thread that I gave you" at bounding box center [659, 140] width 314 height 9
